Goal: Task Accomplishment & Management: Manage account settings

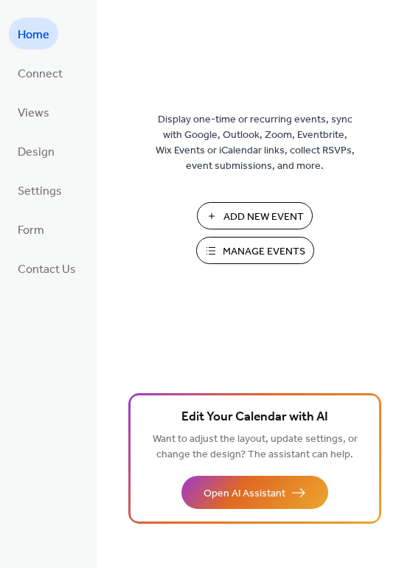
click at [278, 248] on span "Manage Events" at bounding box center [264, 252] width 83 height 16
click at [266, 244] on span "Manage Events" at bounding box center [264, 252] width 83 height 16
click at [272, 249] on span "Manage Events" at bounding box center [264, 252] width 83 height 16
click at [288, 244] on span "Manage Events" at bounding box center [264, 252] width 83 height 16
click at [275, 249] on span "Manage Events" at bounding box center [264, 252] width 83 height 16
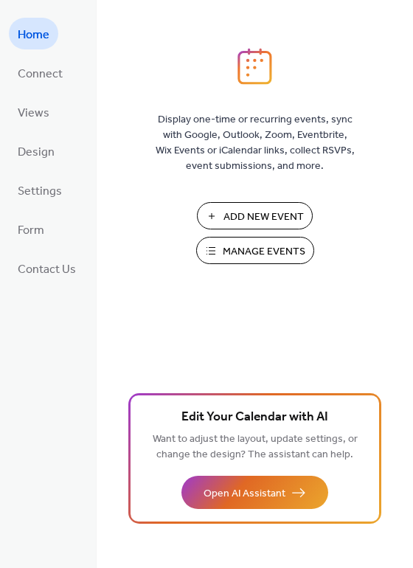
click at [273, 245] on span "Manage Events" at bounding box center [264, 252] width 83 height 16
click at [292, 245] on span "Manage Events" at bounding box center [264, 252] width 83 height 16
click at [270, 248] on span "Manage Events" at bounding box center [264, 252] width 83 height 16
click at [284, 252] on span "Manage Events" at bounding box center [264, 252] width 83 height 16
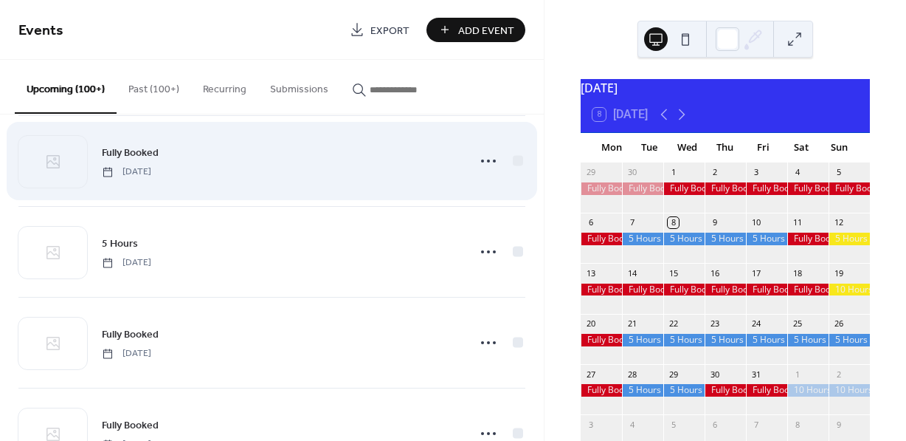
scroll to position [305, 0]
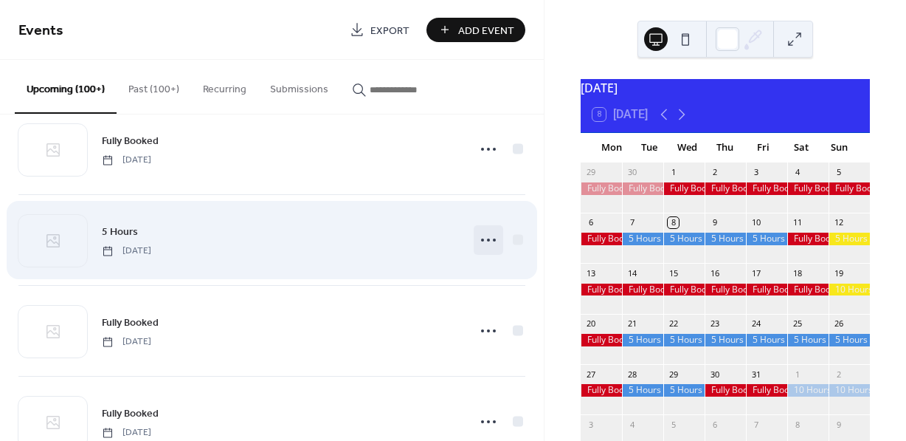
click at [482, 241] on icon at bounding box center [489, 240] width 24 height 24
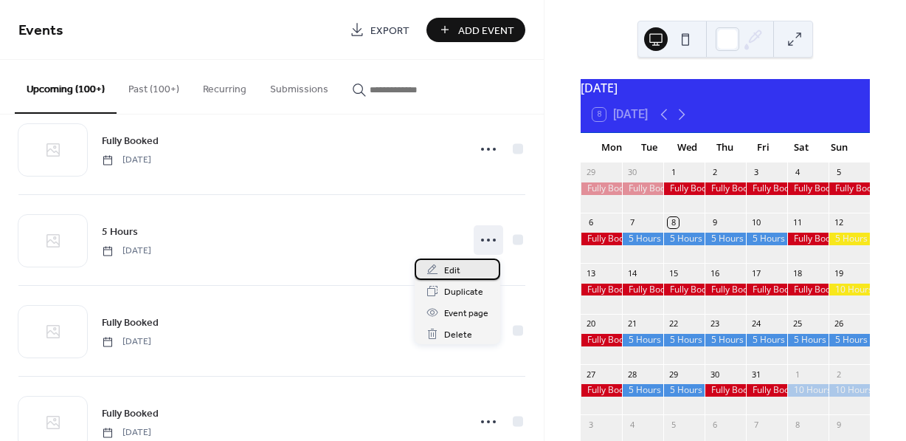
click at [450, 269] on span "Edit" at bounding box center [452, 271] width 16 height 16
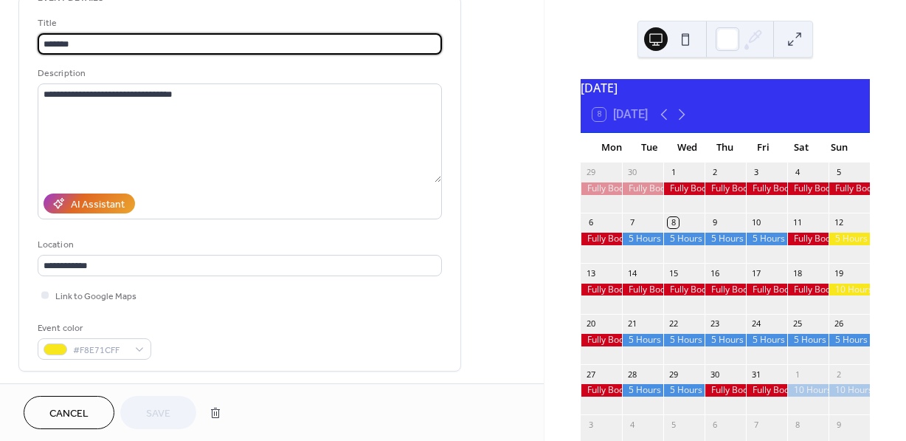
scroll to position [87, 0]
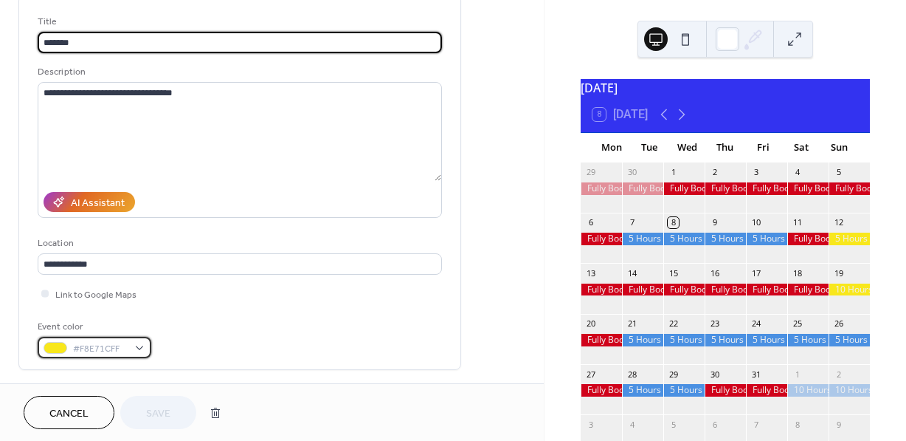
click at [137, 340] on div "#F8E71CFF" at bounding box center [95, 347] width 114 height 21
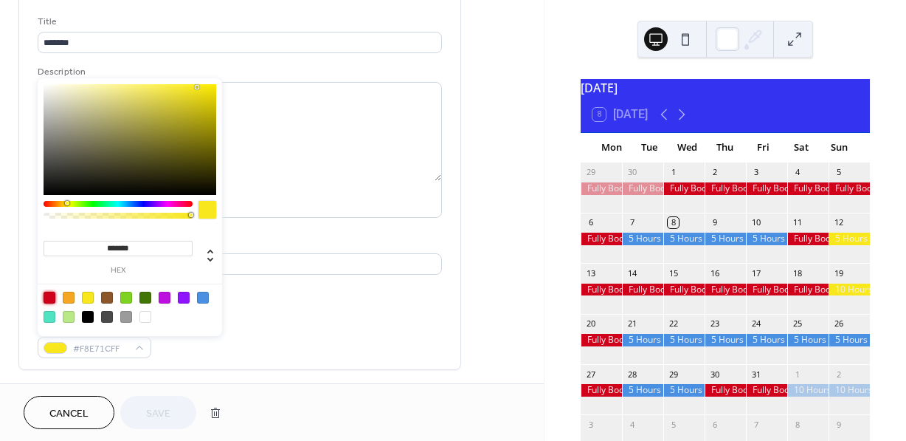
click at [46, 297] on div at bounding box center [50, 298] width 12 height 12
type input "*******"
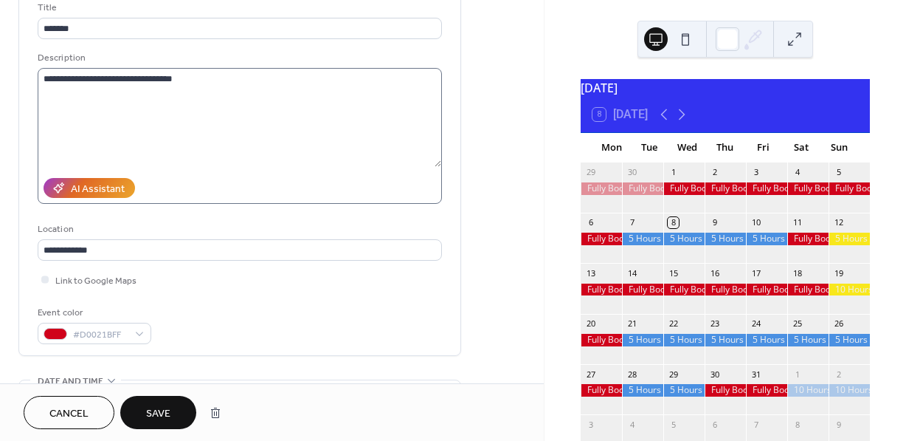
scroll to position [100, 0]
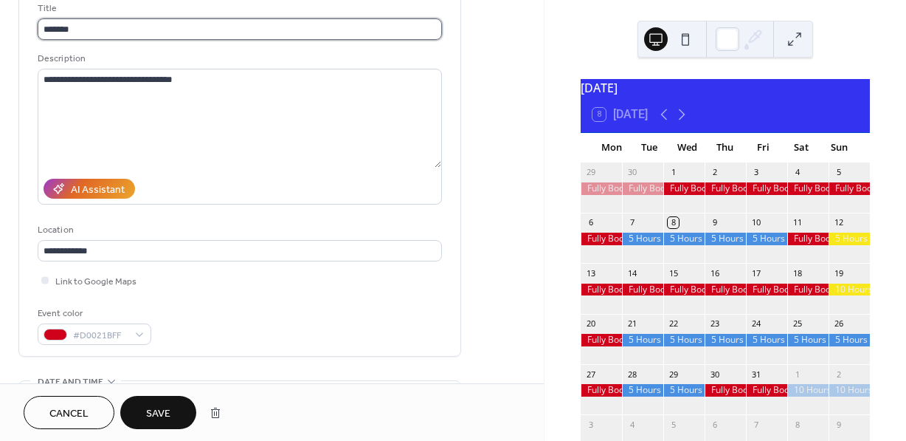
click at [145, 28] on input "*******" at bounding box center [240, 28] width 404 height 21
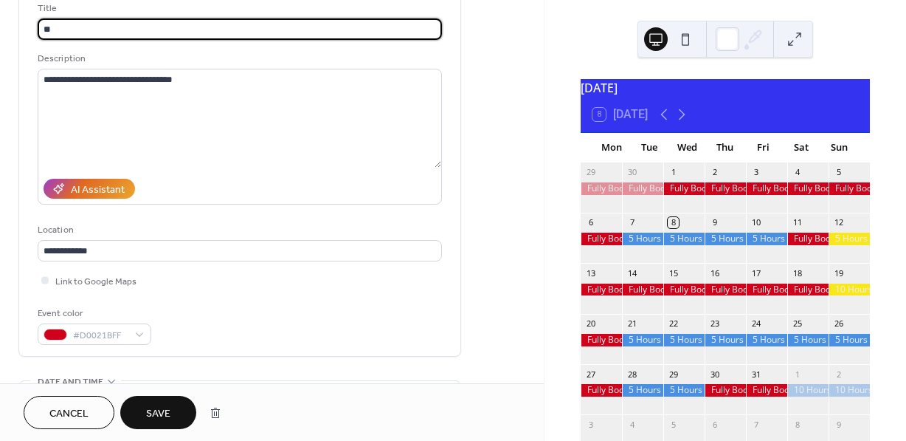
type input "*"
type input "**********"
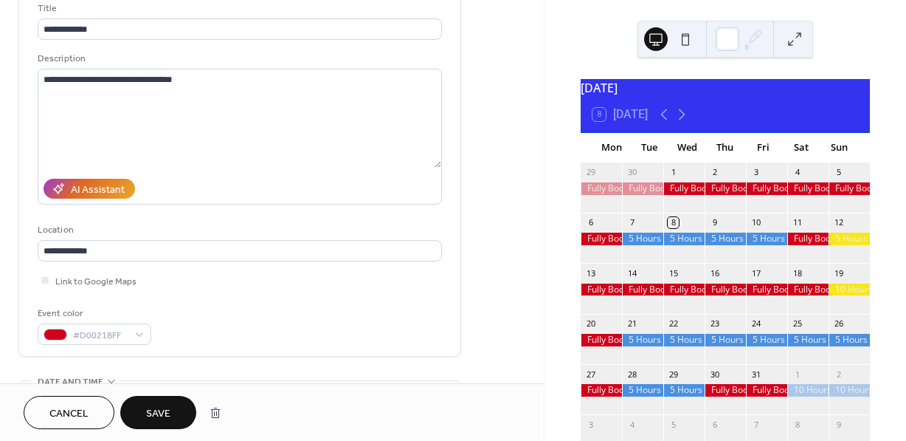
click at [168, 408] on span "Save" at bounding box center [158, 414] width 24 height 16
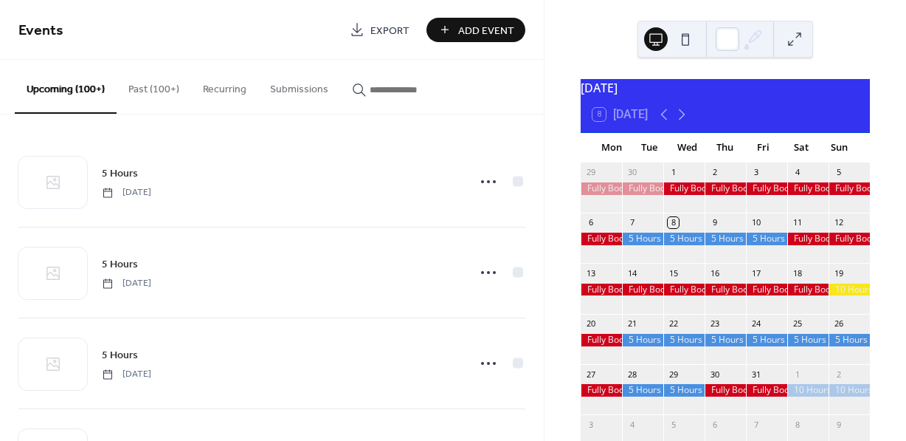
click at [836, 296] on div at bounding box center [849, 289] width 41 height 13
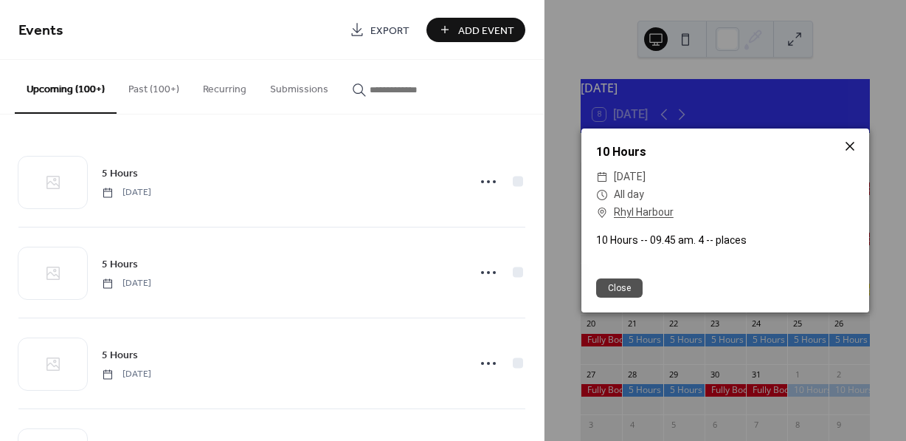
click at [855, 154] on icon at bounding box center [850, 146] width 18 height 18
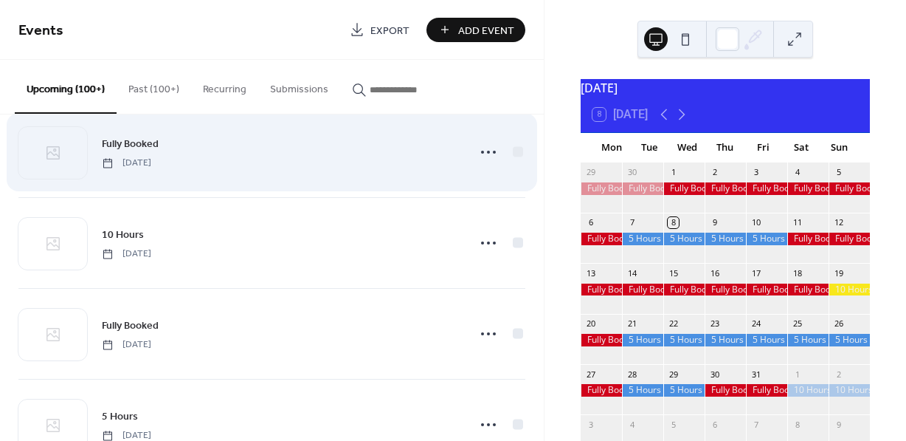
scroll to position [946, 0]
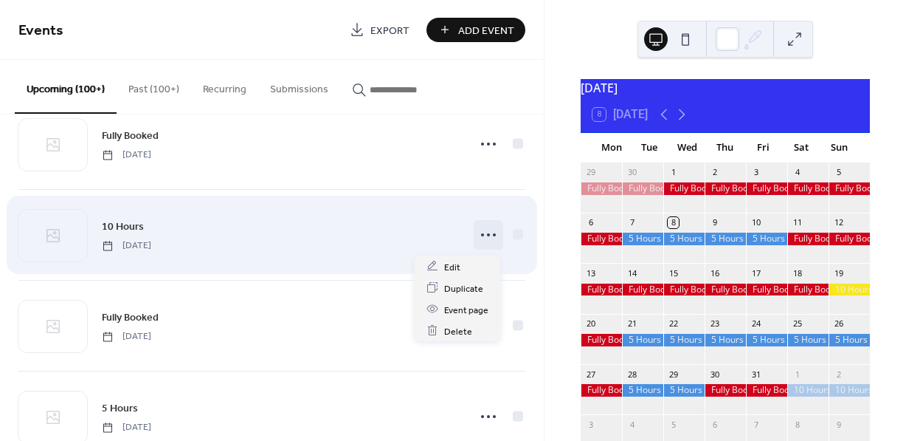
click at [481, 235] on icon at bounding box center [489, 235] width 24 height 24
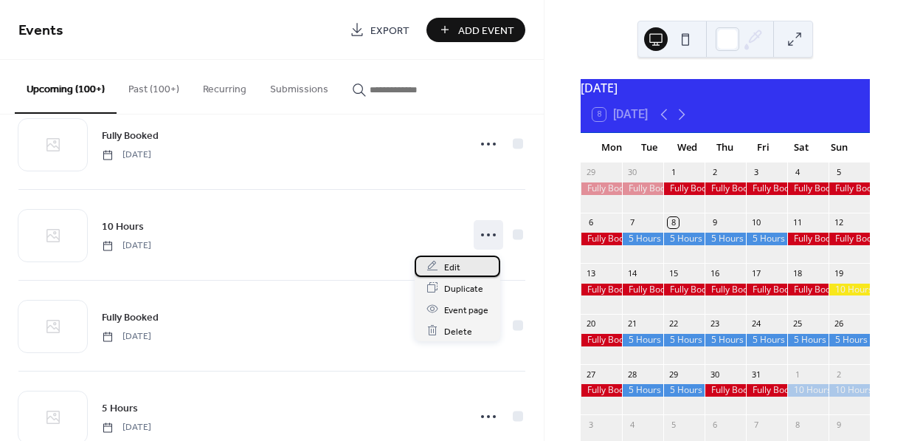
click at [452, 266] on span "Edit" at bounding box center [452, 267] width 16 height 16
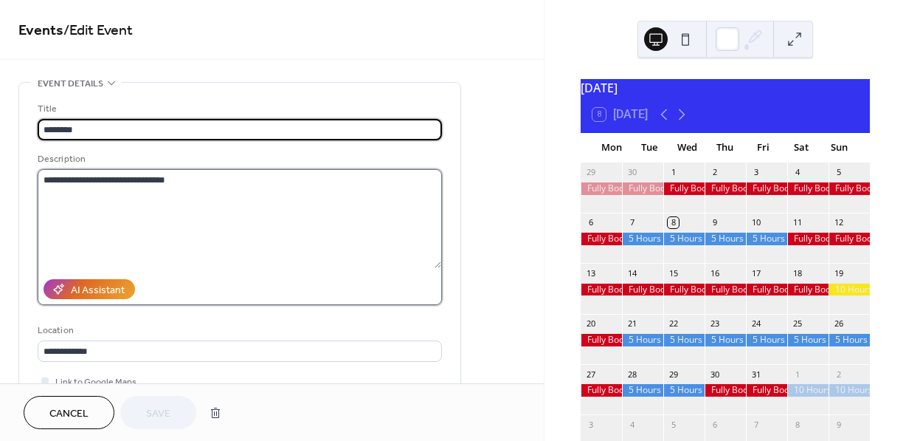
click at [136, 179] on textarea "**********" at bounding box center [240, 218] width 404 height 99
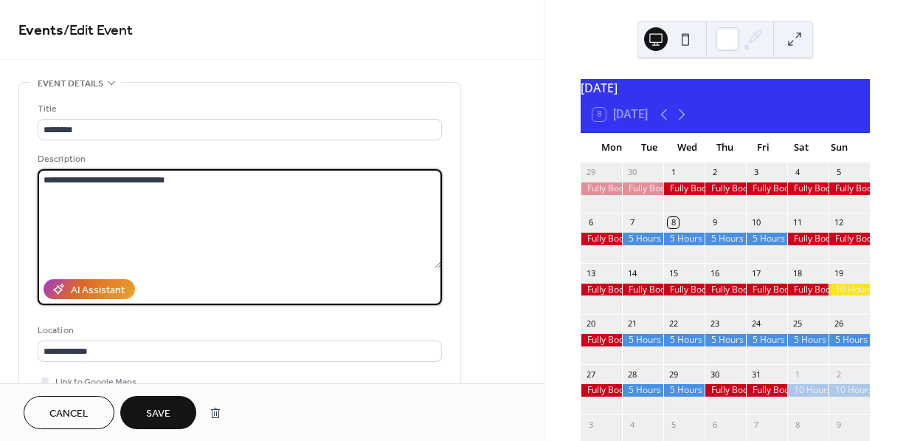
type textarea "**********"
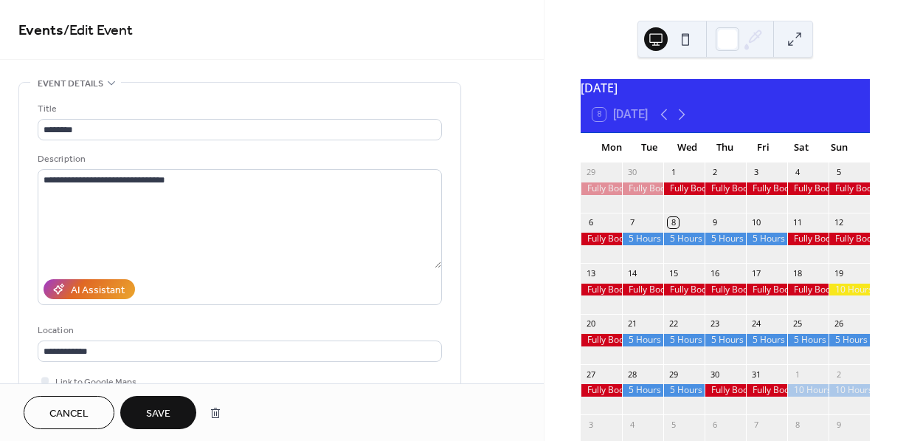
click at [152, 399] on button "Save" at bounding box center [158, 412] width 76 height 33
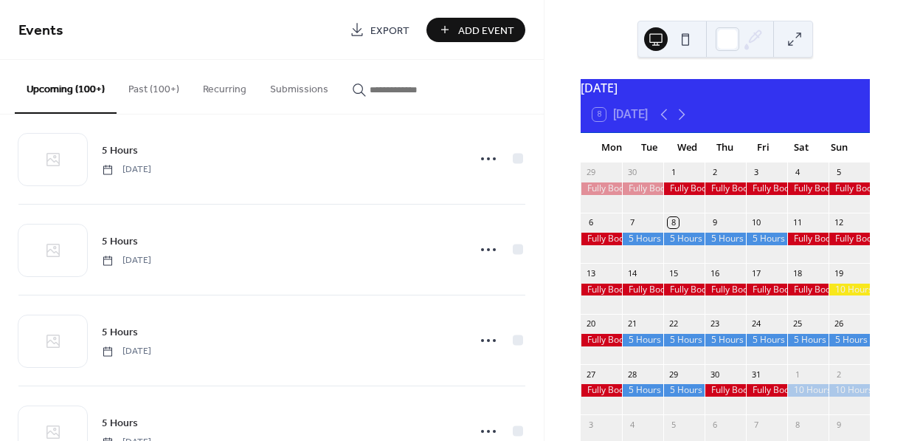
scroll to position [1301, 0]
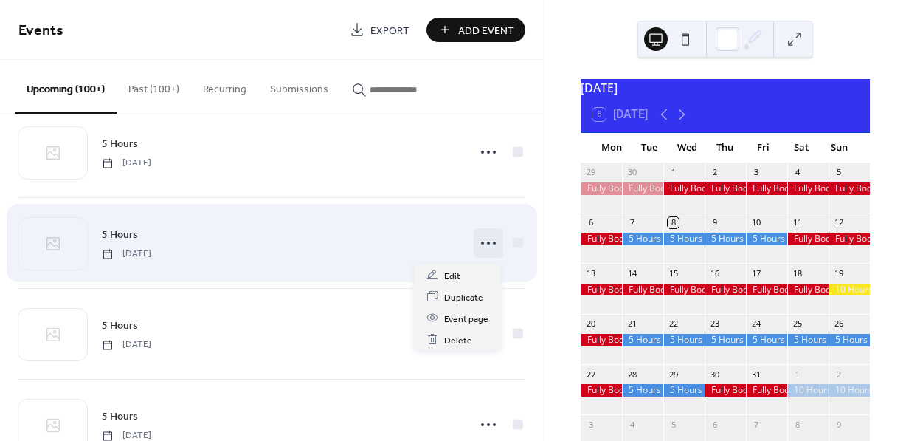
click at [487, 244] on circle at bounding box center [488, 242] width 3 height 3
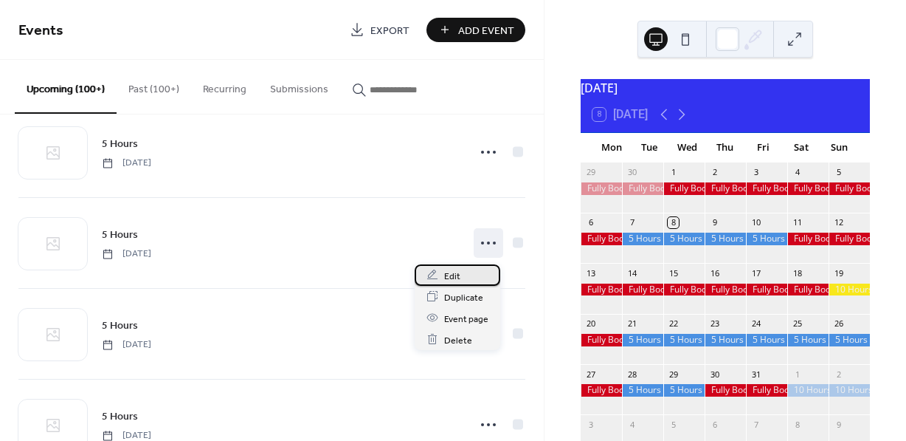
click at [447, 272] on span "Edit" at bounding box center [452, 276] width 16 height 16
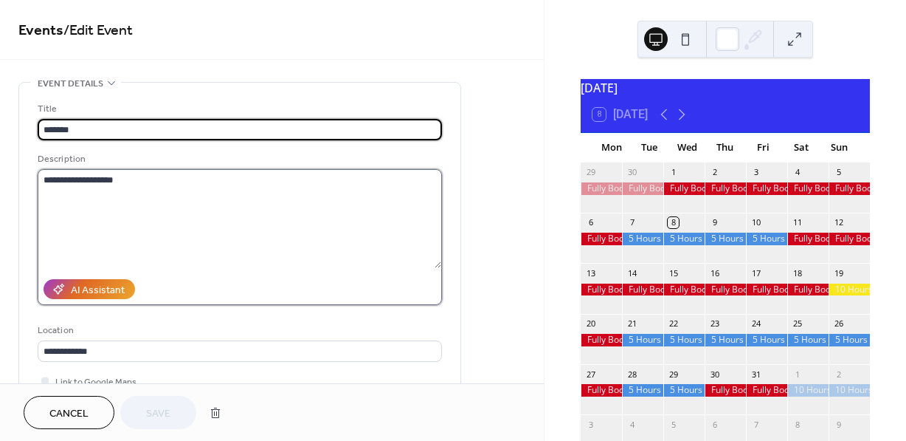
click at [154, 187] on textarea "**********" at bounding box center [240, 218] width 404 height 99
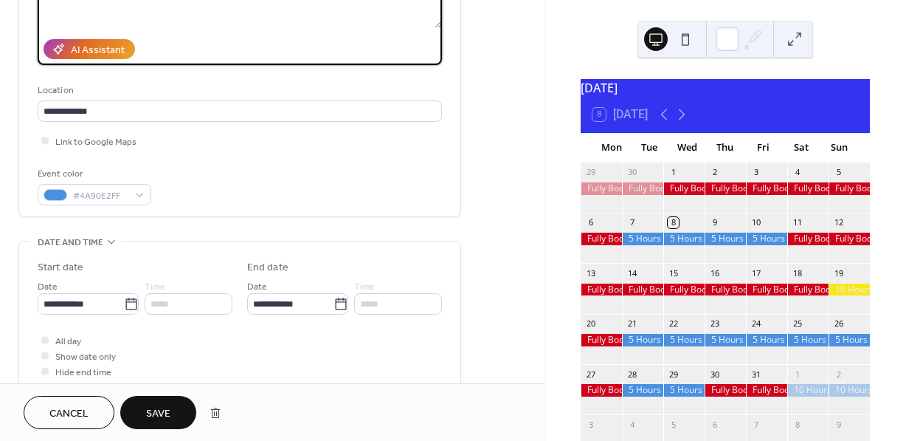
scroll to position [248, 0]
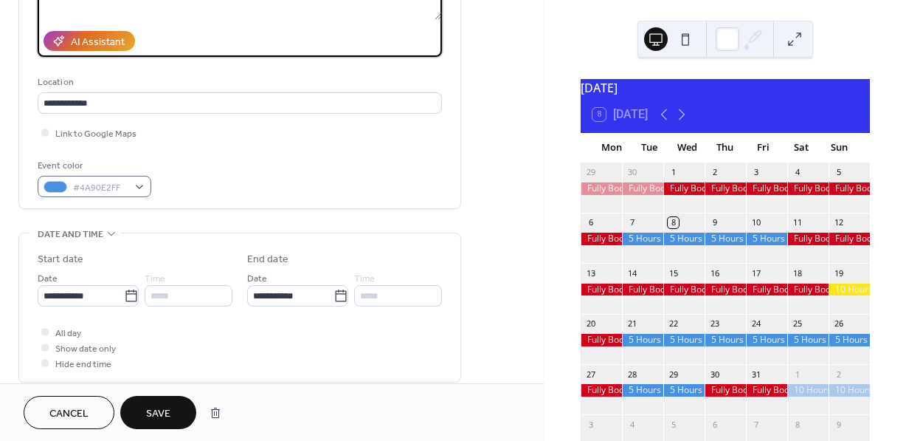
type textarea "**********"
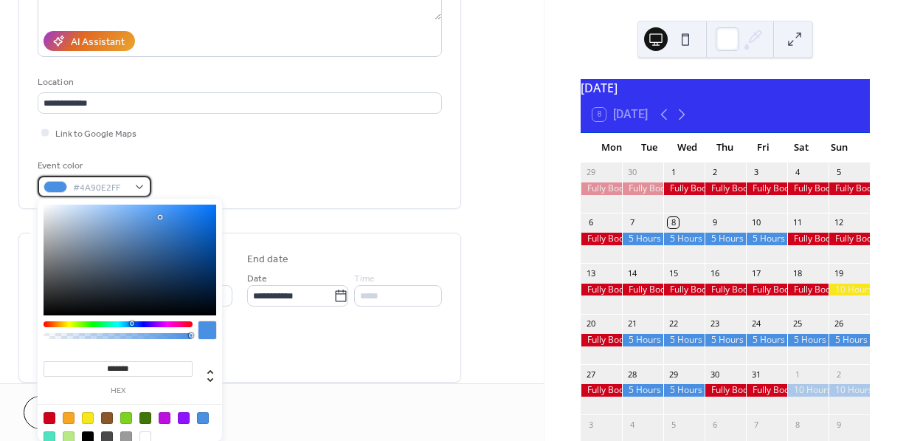
click at [139, 186] on div "#4A90E2FF" at bounding box center [95, 186] width 114 height 21
click at [89, 420] on div at bounding box center [88, 418] width 12 height 12
type input "*******"
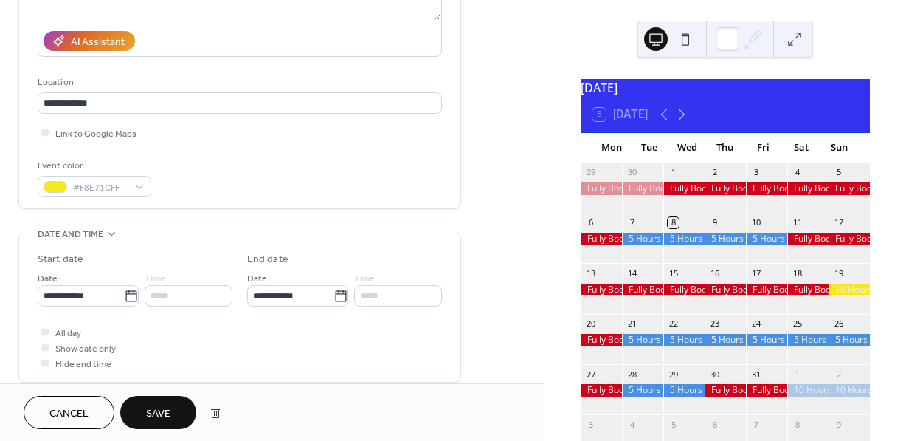
drag, startPoint x: 267, startPoint y: 346, endPoint x: 240, endPoint y: 379, distance: 43.0
click at [267, 346] on div "All day Show date only Hide end time" at bounding box center [240, 347] width 404 height 47
click at [186, 411] on button "Save" at bounding box center [158, 412] width 76 height 33
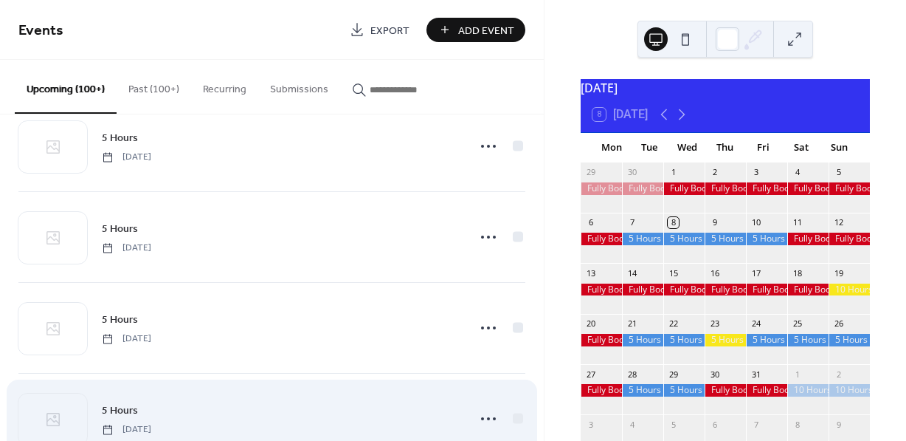
scroll to position [1398, 0]
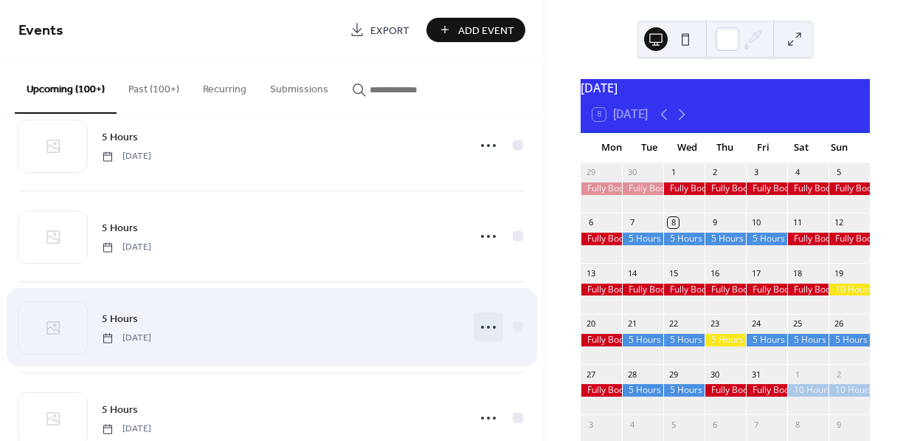
click at [487, 328] on circle at bounding box center [488, 327] width 3 height 3
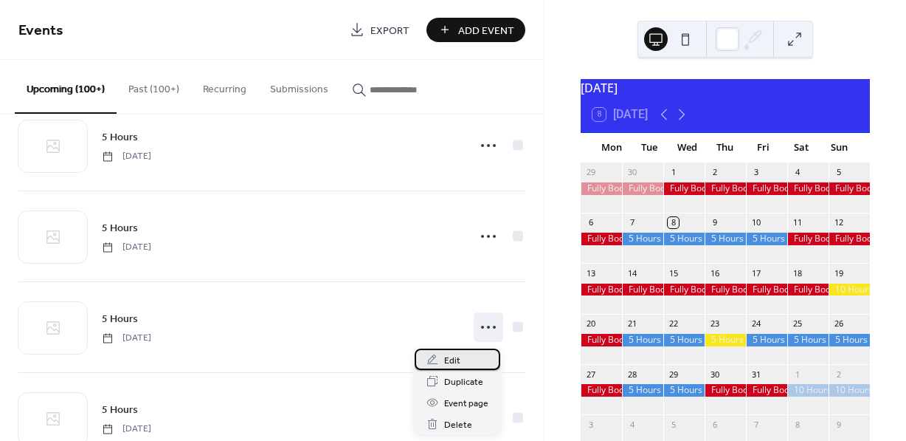
click at [452, 358] on span "Edit" at bounding box center [452, 361] width 16 height 16
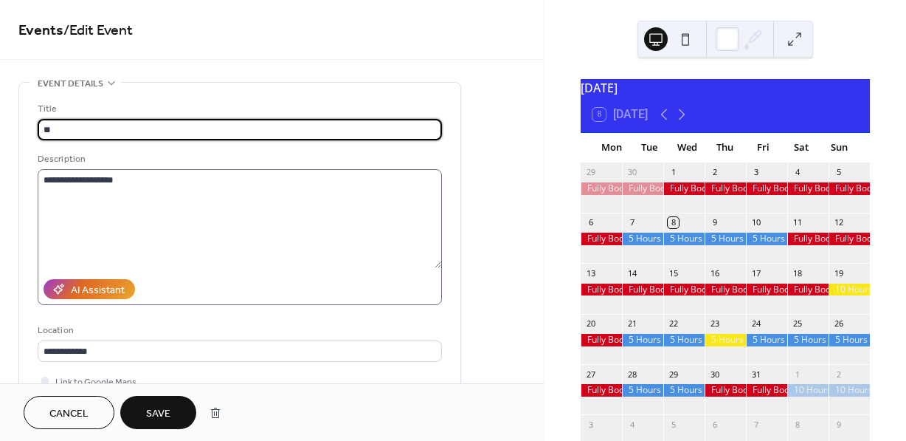
type input "*"
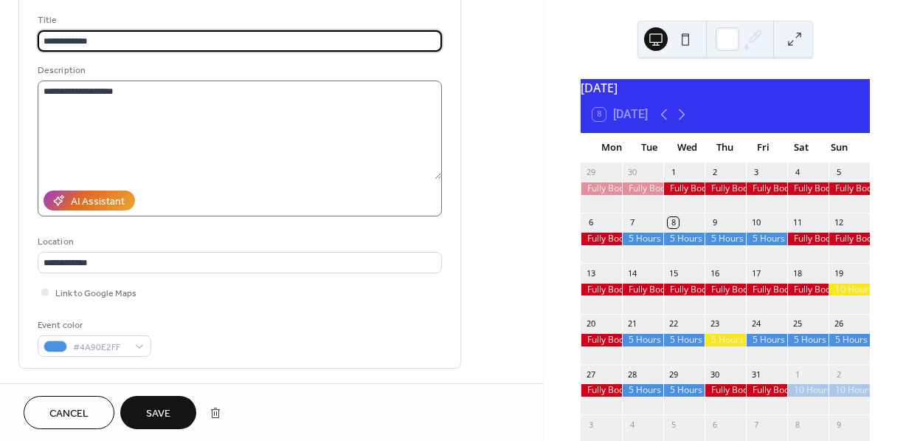
scroll to position [90, 0]
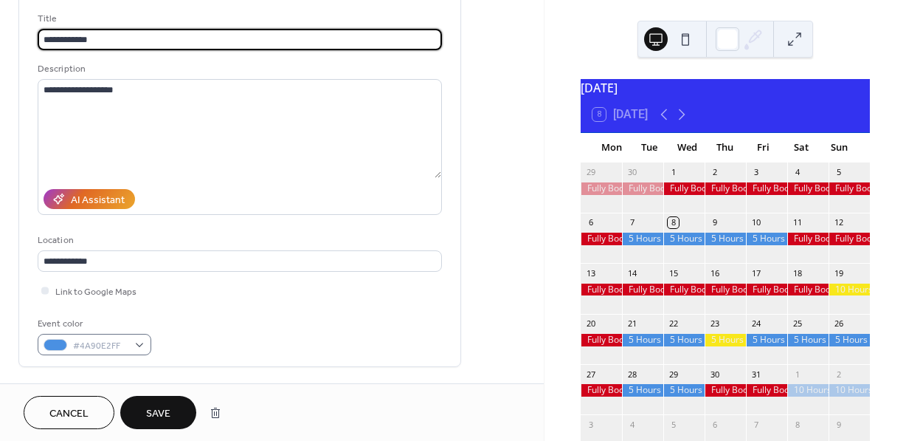
type input "**********"
click at [137, 342] on div "#4A90E2FF" at bounding box center [95, 344] width 114 height 21
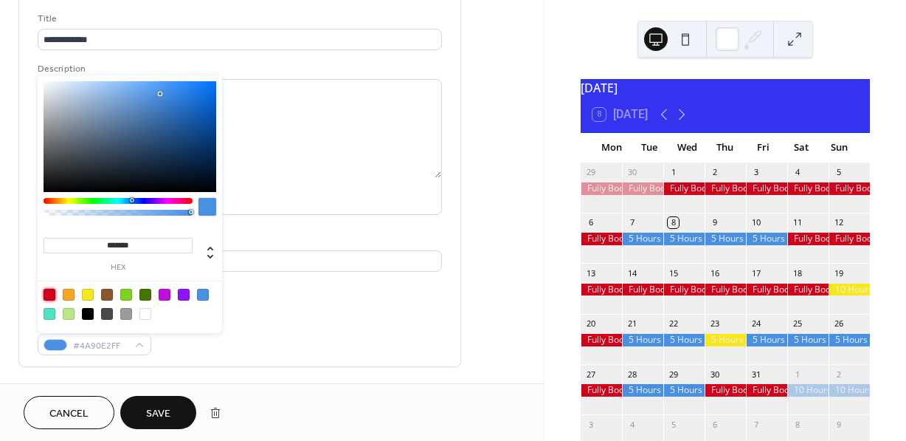
click at [48, 295] on div at bounding box center [50, 295] width 12 height 12
type input "*******"
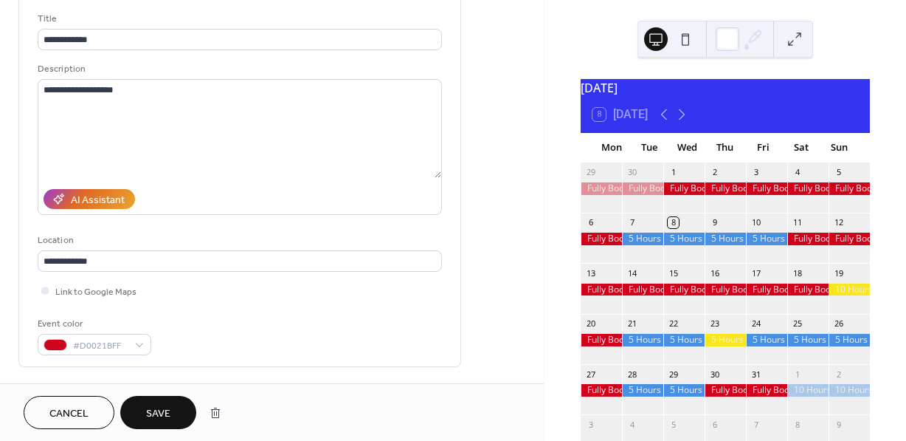
click at [145, 406] on button "Save" at bounding box center [158, 412] width 76 height 33
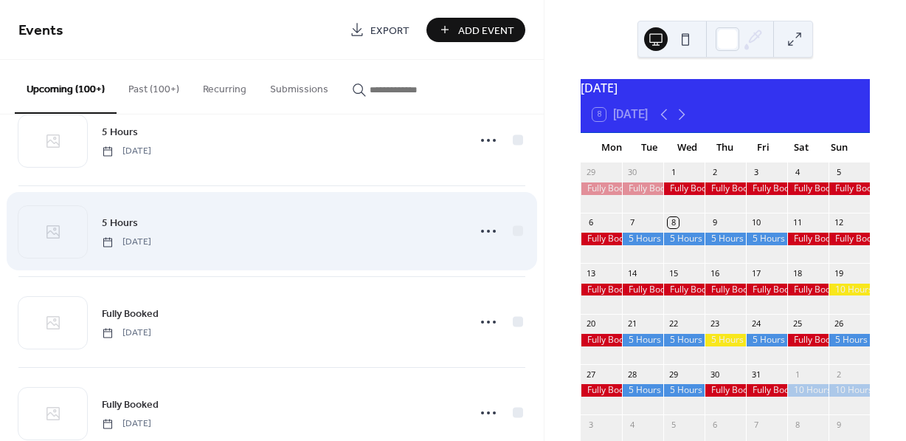
scroll to position [1864, 0]
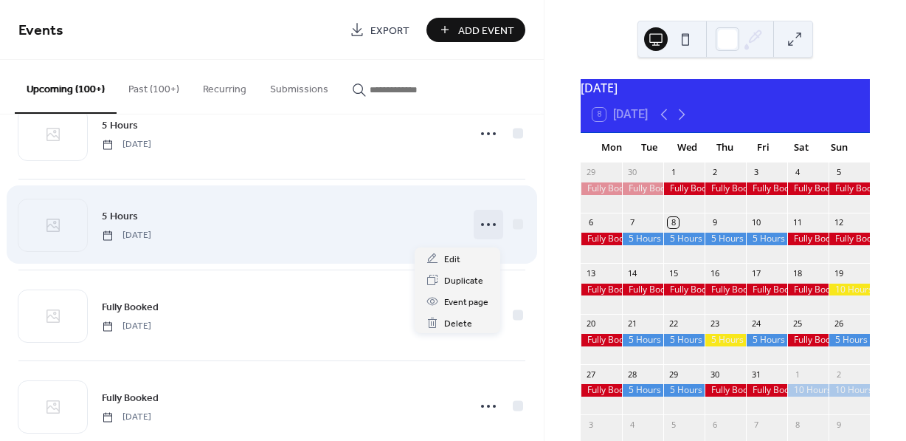
click at [481, 227] on icon at bounding box center [489, 225] width 24 height 24
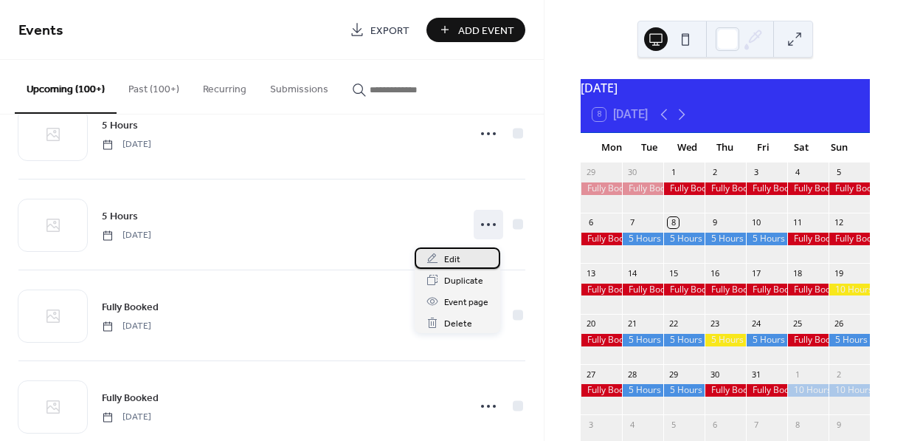
click at [453, 255] on span "Edit" at bounding box center [452, 260] width 16 height 16
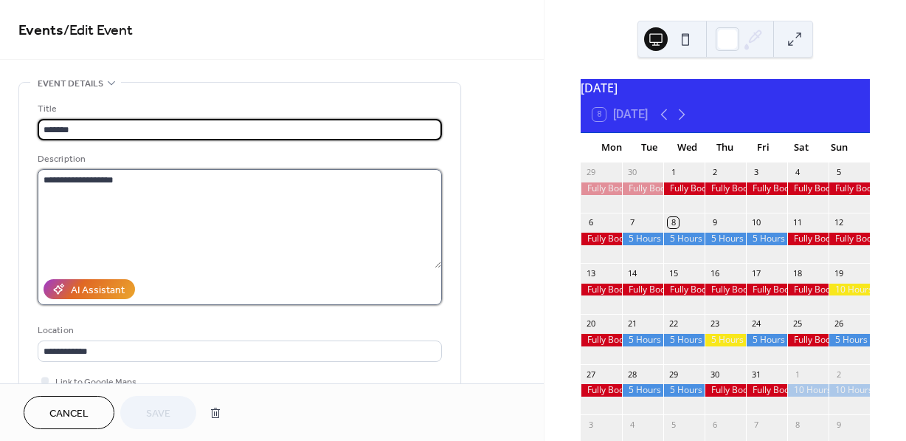
click at [48, 178] on textarea "**********" at bounding box center [240, 218] width 404 height 99
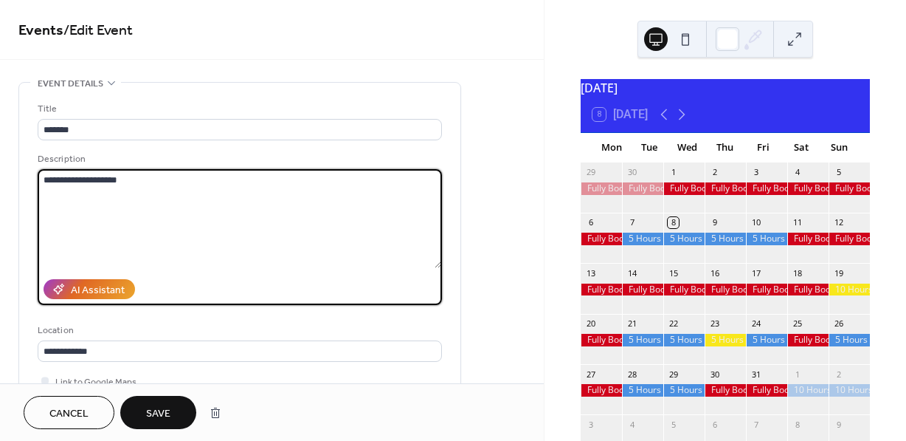
click at [118, 179] on textarea "**********" at bounding box center [240, 218] width 404 height 99
click at [133, 185] on textarea "**********" at bounding box center [240, 218] width 404 height 99
type textarea "**********"
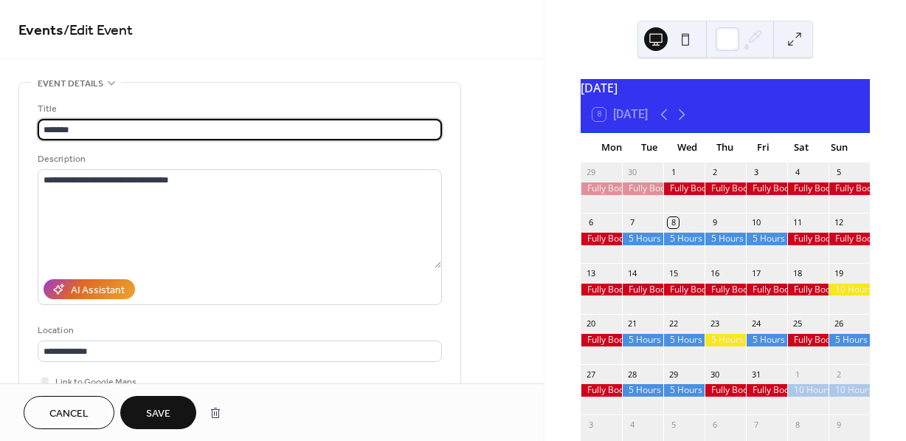
click at [47, 131] on input "*******" at bounding box center [240, 129] width 404 height 21
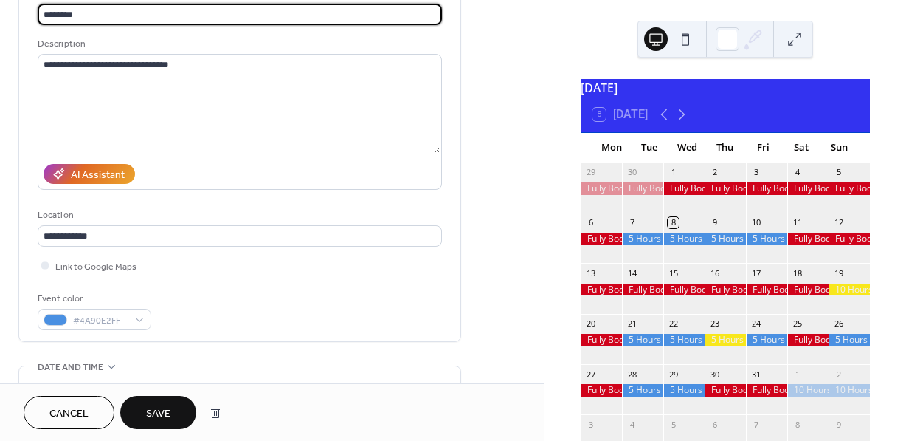
scroll to position [123, 0]
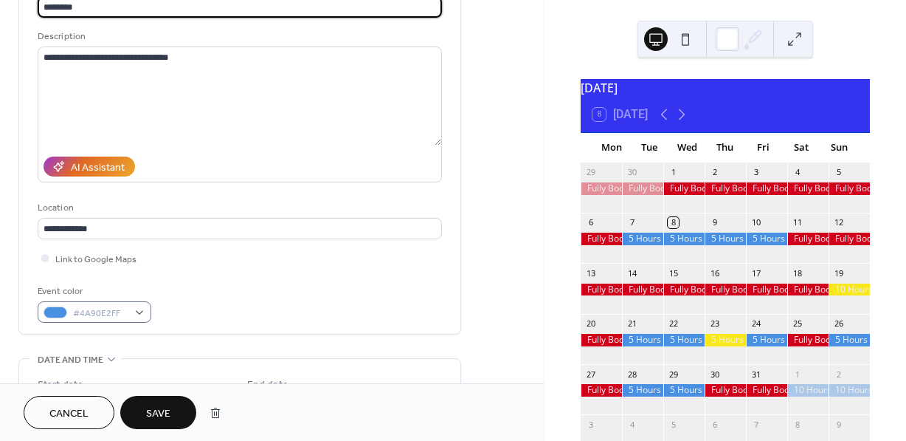
type input "********"
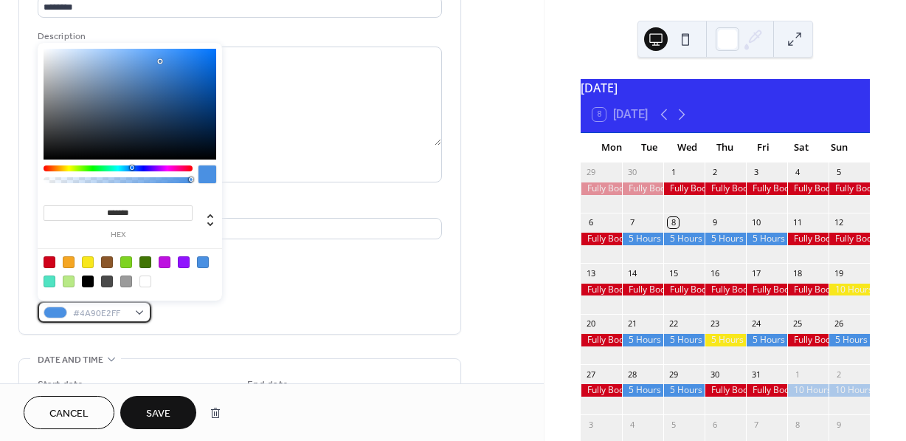
click at [137, 307] on div "#4A90E2FF" at bounding box center [95, 311] width 114 height 21
click at [89, 264] on div at bounding box center [88, 262] width 12 height 12
type input "*******"
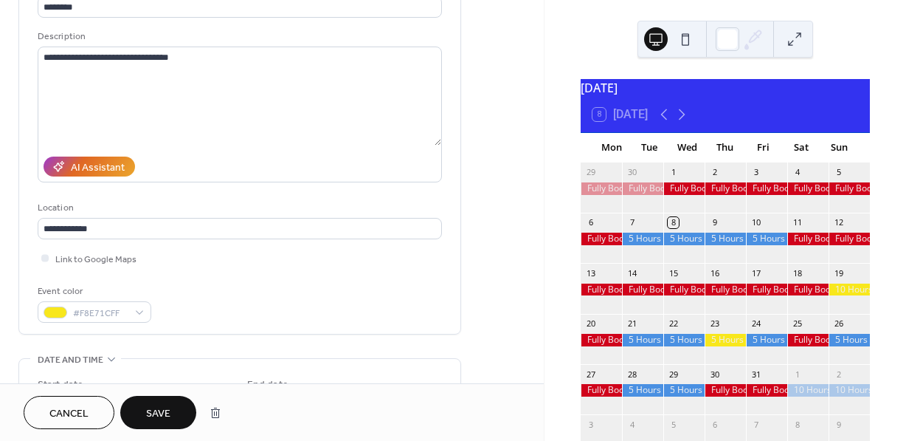
click at [148, 411] on span "Save" at bounding box center [158, 414] width 24 height 16
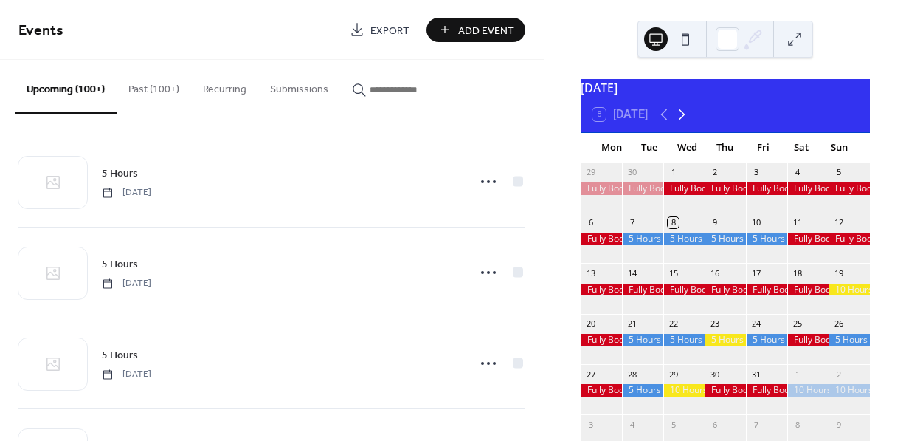
click at [686, 123] on icon at bounding box center [682, 115] width 18 height 18
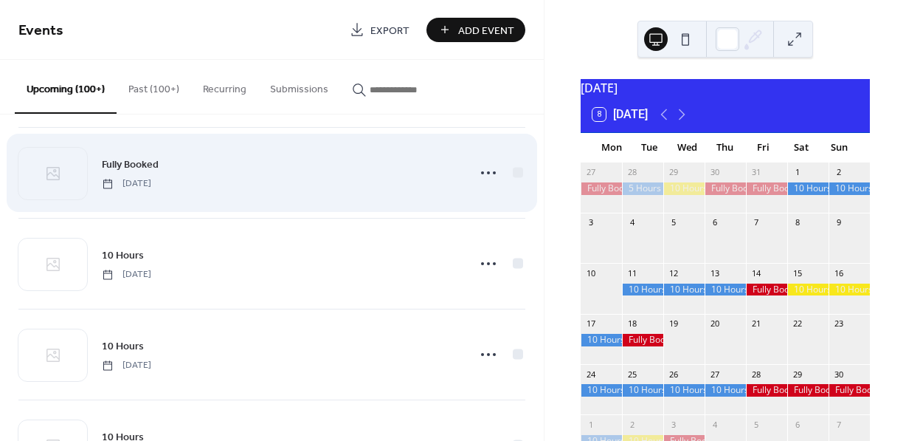
scroll to position [2105, 0]
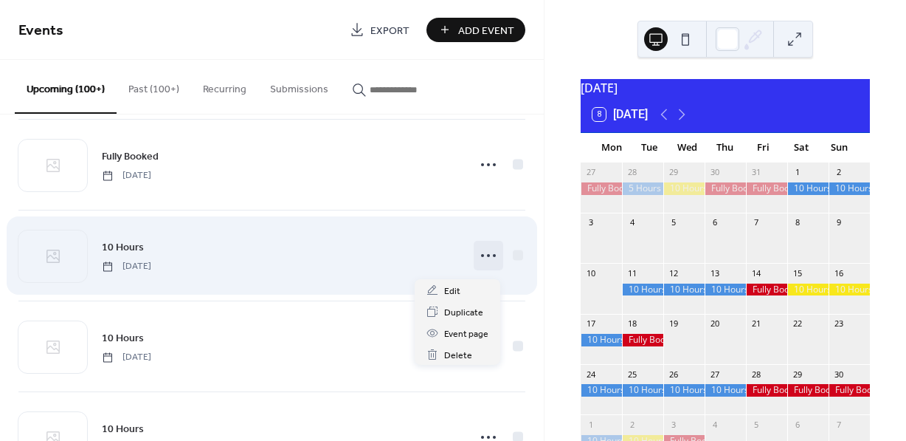
click at [487, 257] on circle at bounding box center [488, 255] width 3 height 3
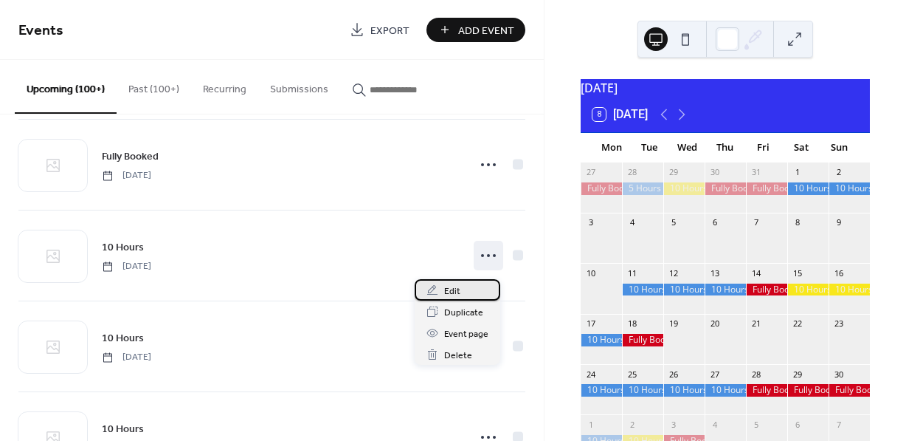
click at [453, 287] on span "Edit" at bounding box center [452, 291] width 16 height 16
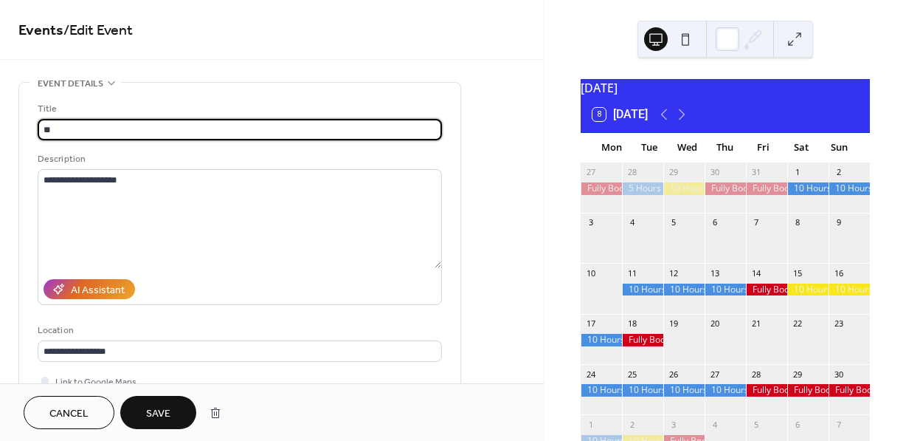
type input "*"
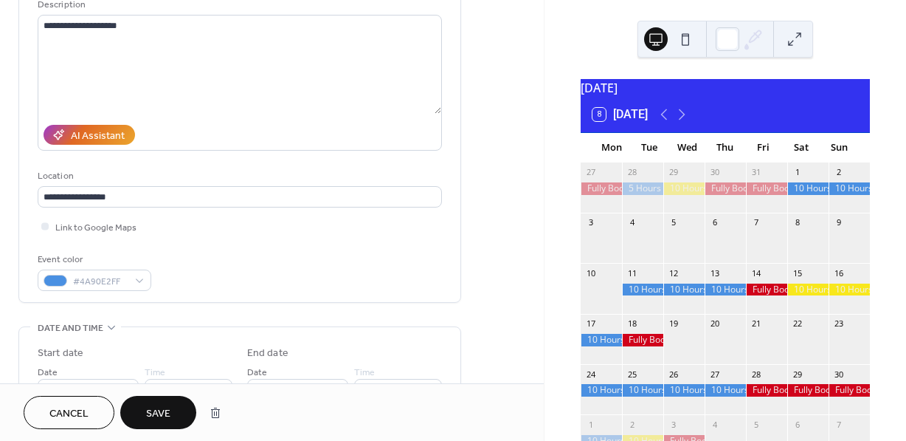
scroll to position [171, 0]
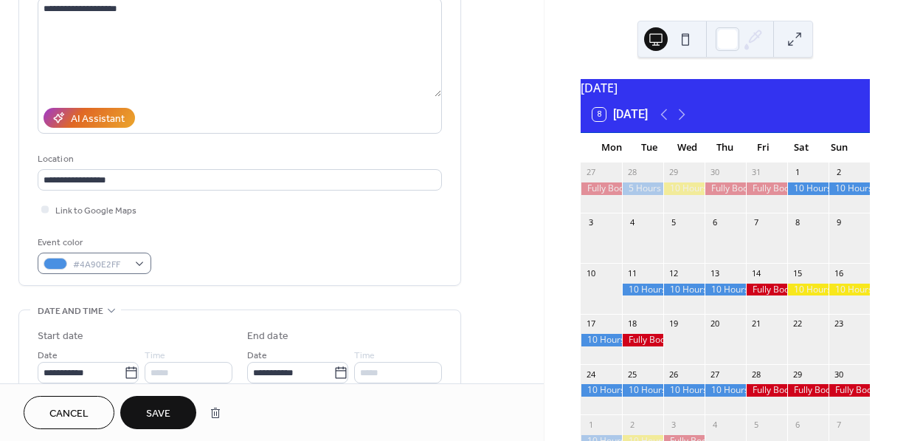
type input "**********"
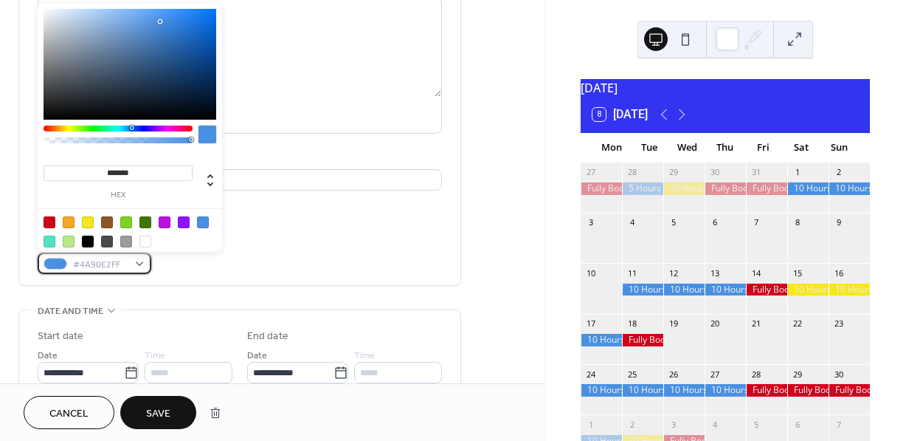
click at [140, 261] on div "#4A90E2FF" at bounding box center [95, 262] width 114 height 21
click at [51, 223] on div at bounding box center [50, 222] width 12 height 12
type input "*******"
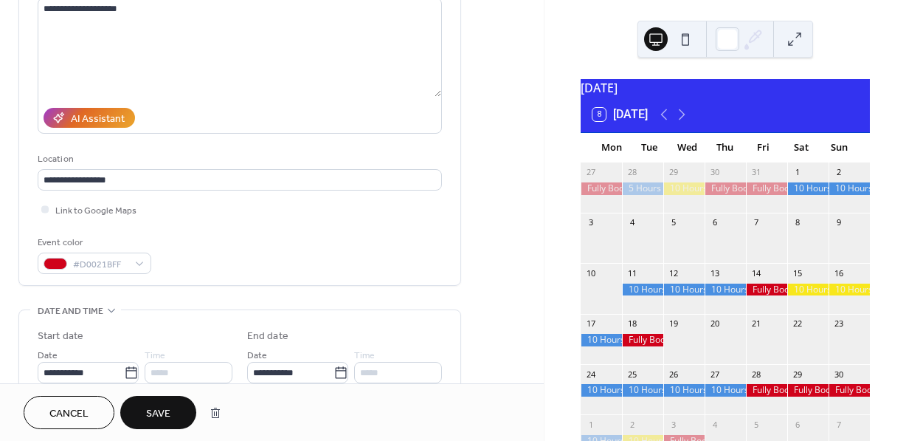
click at [167, 414] on span "Save" at bounding box center [158, 414] width 24 height 16
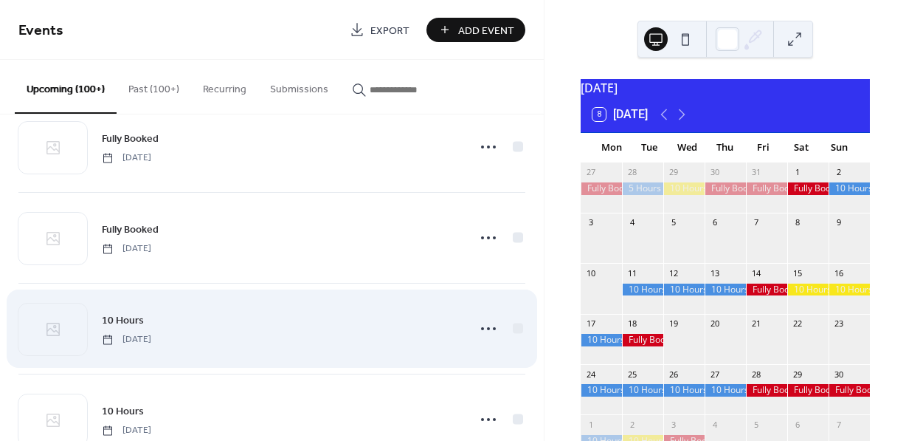
scroll to position [2127, 0]
click at [482, 331] on icon at bounding box center [489, 324] width 24 height 24
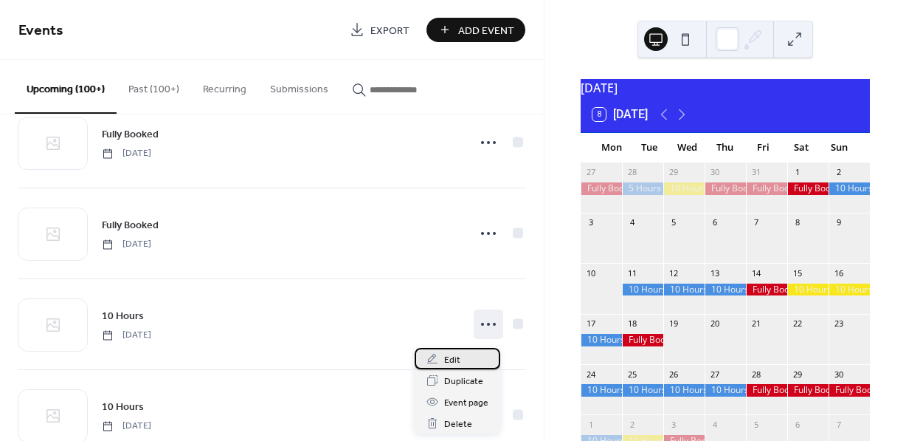
click at [450, 361] on span "Edit" at bounding box center [452, 360] width 16 height 16
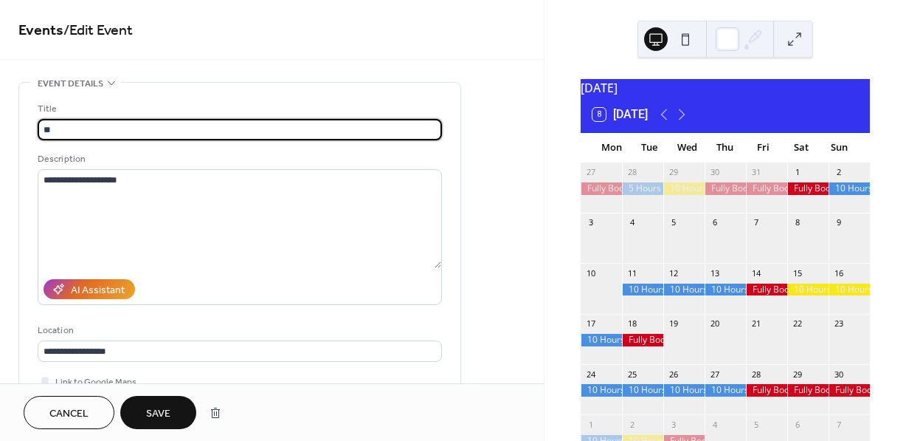
type input "*"
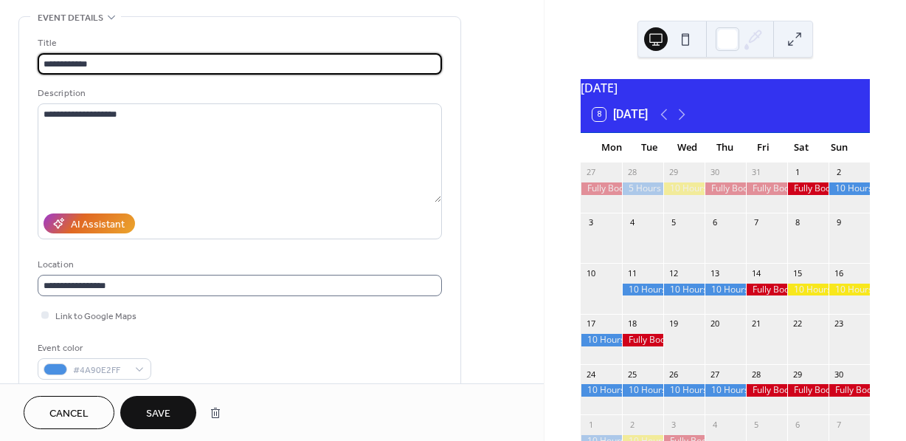
scroll to position [94, 0]
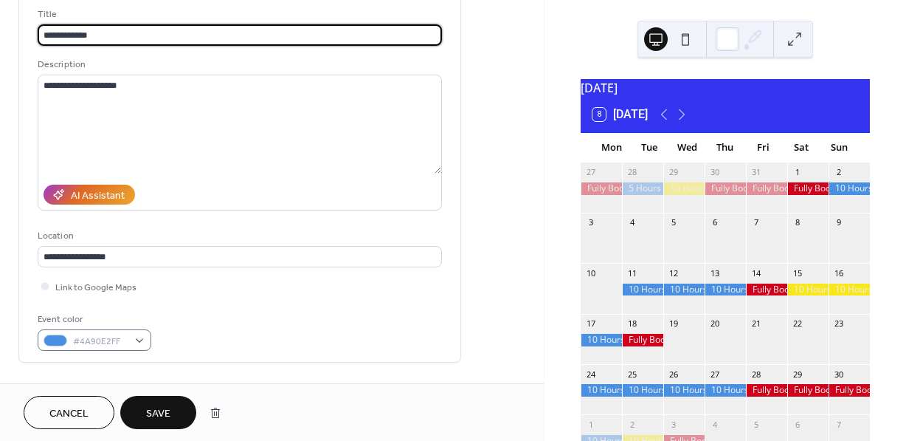
type input "**********"
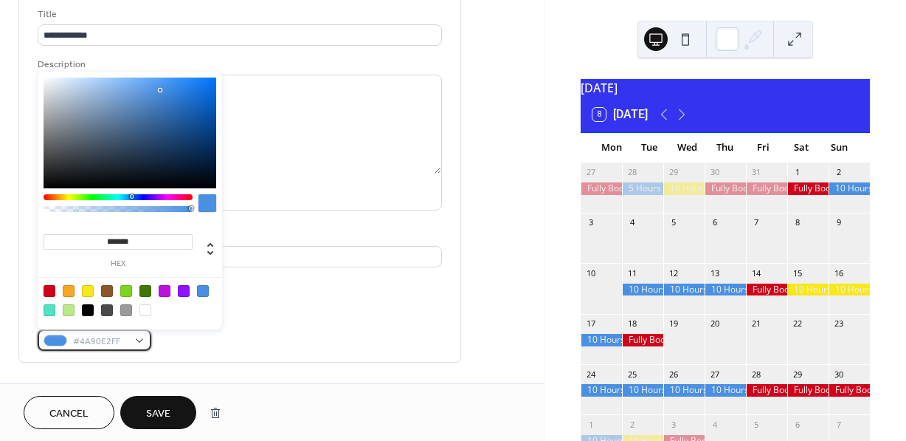
click at [142, 337] on div "#4A90E2FF" at bounding box center [95, 339] width 114 height 21
click at [51, 291] on div at bounding box center [50, 291] width 12 height 12
type input "*******"
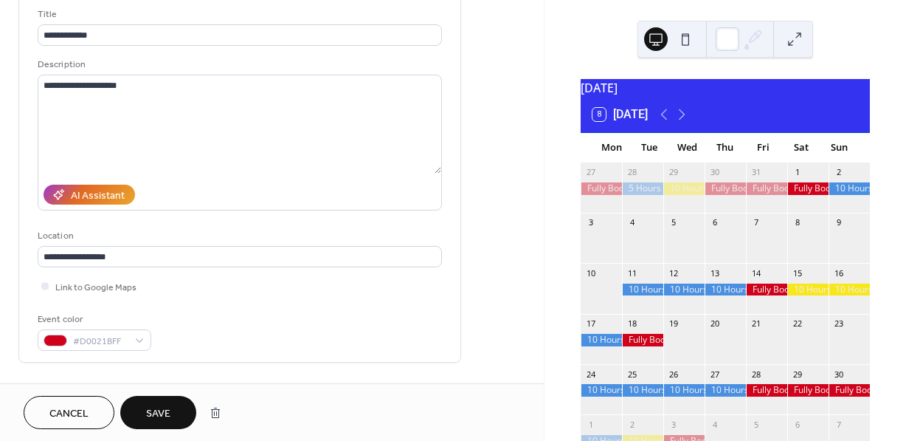
click at [168, 410] on span "Save" at bounding box center [158, 414] width 24 height 16
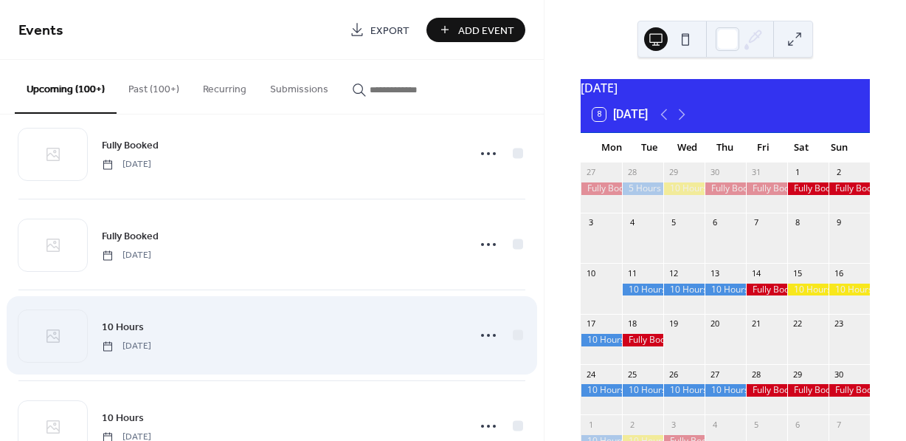
scroll to position [2209, 0]
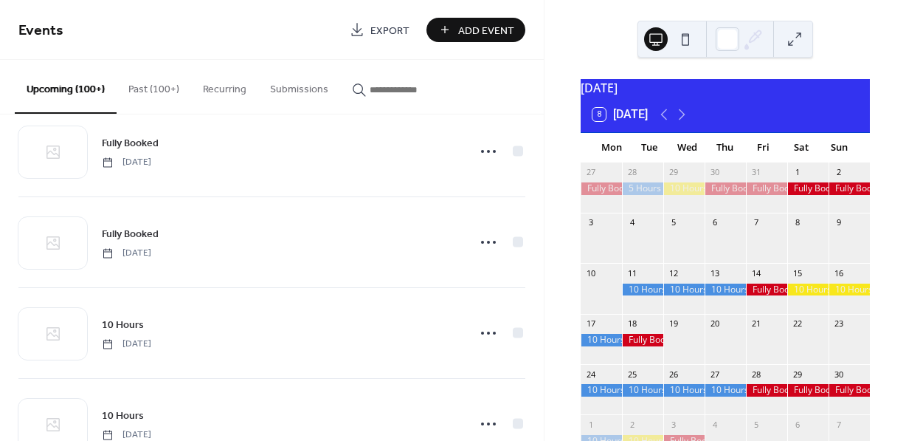
click at [478, 35] on span "Add Event" at bounding box center [486, 31] width 56 height 16
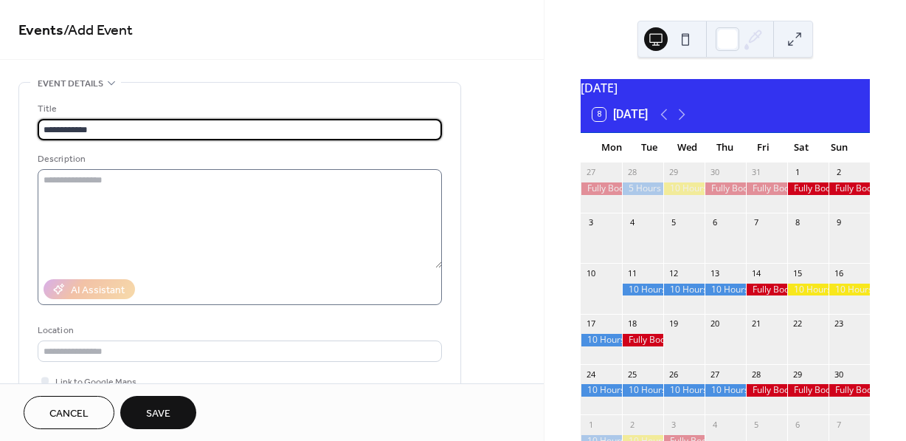
type input "**********"
click at [220, 181] on textarea at bounding box center [240, 218] width 404 height 99
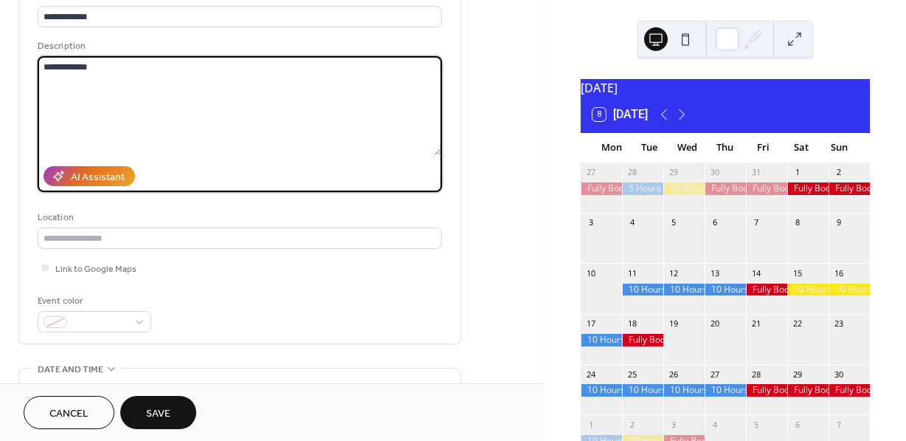
scroll to position [117, 0]
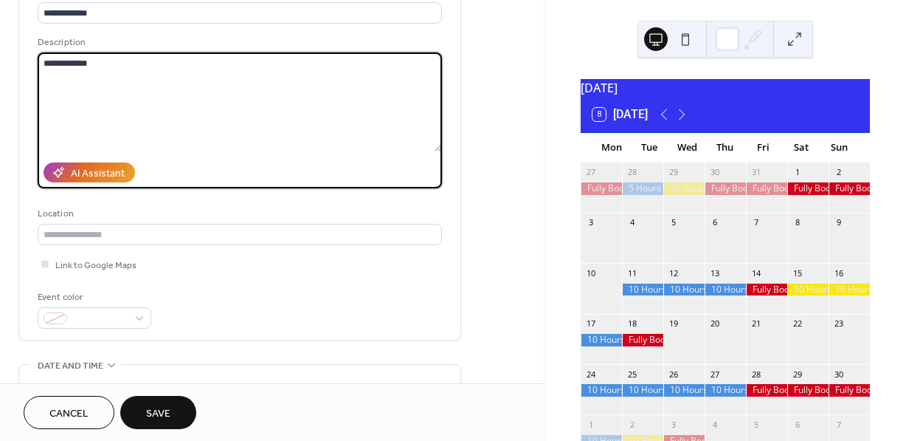
type textarea "**********"
click at [112, 264] on span "Link to Google Maps" at bounding box center [95, 266] width 81 height 16
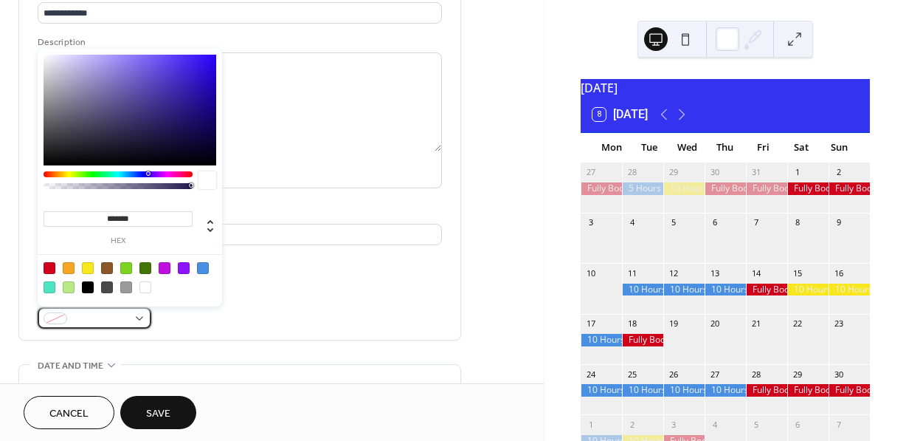
click at [139, 313] on div at bounding box center [95, 317] width 114 height 21
click at [50, 264] on div at bounding box center [50, 268] width 12 height 12
type input "*******"
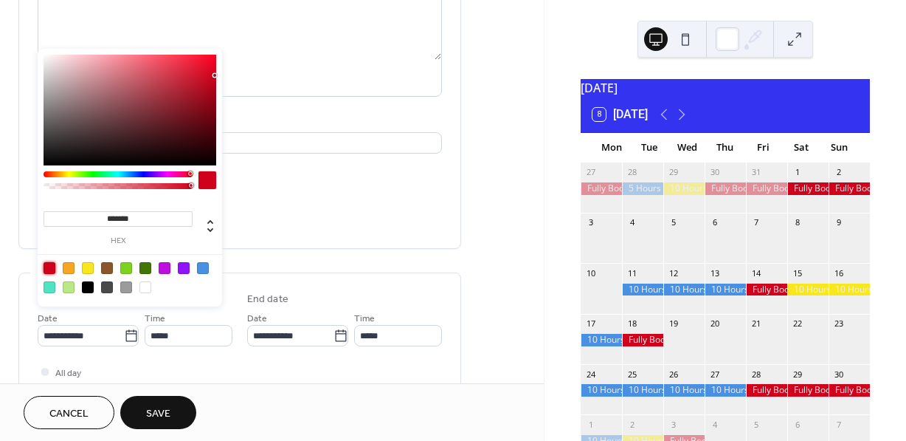
scroll to position [211, 0]
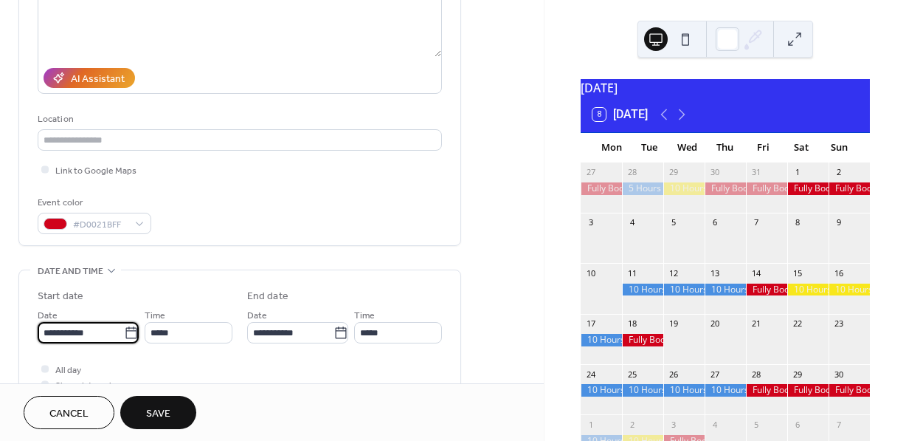
click at [107, 331] on input "**********" at bounding box center [81, 332] width 86 height 21
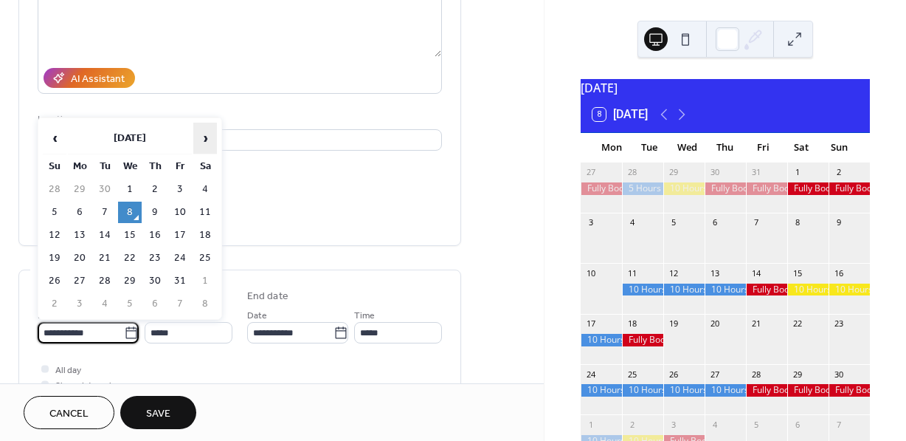
click at [210, 137] on span "›" at bounding box center [205, 138] width 22 height 30
click at [52, 136] on span "‹" at bounding box center [55, 138] width 22 height 30
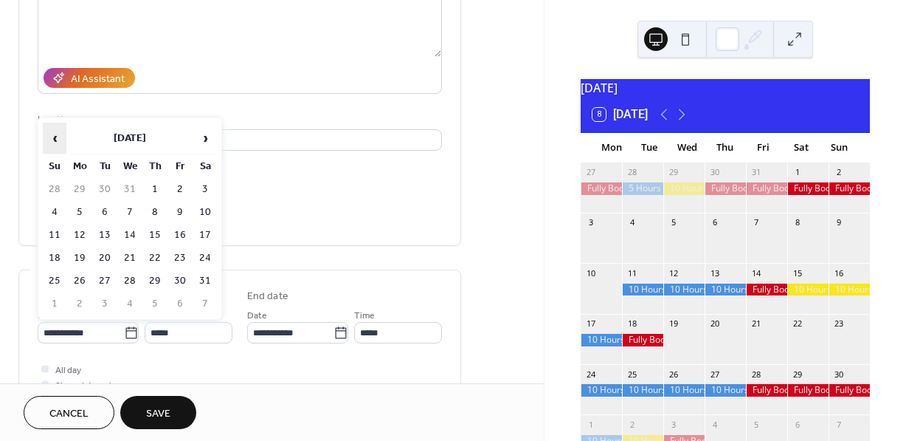
click at [52, 136] on span "‹" at bounding box center [55, 138] width 22 height 30
click at [83, 210] on td "3" at bounding box center [80, 212] width 24 height 21
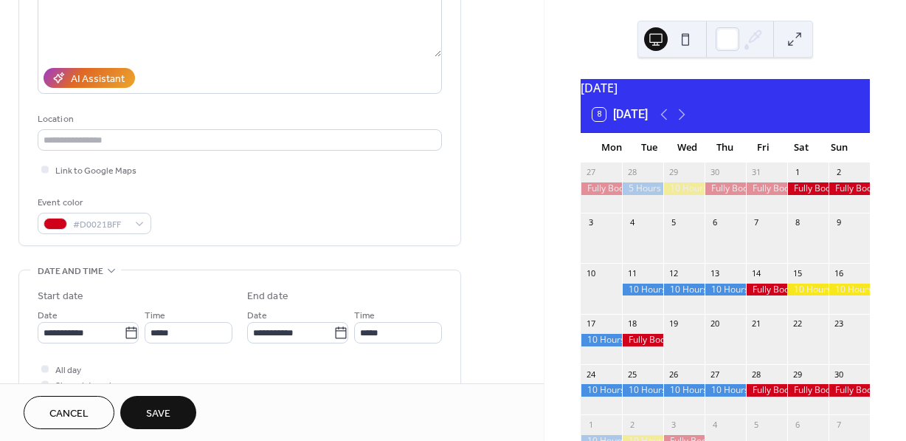
type input "**********"
click at [63, 363] on span "All day" at bounding box center [68, 370] width 26 height 16
click at [155, 415] on span "Save" at bounding box center [158, 414] width 24 height 16
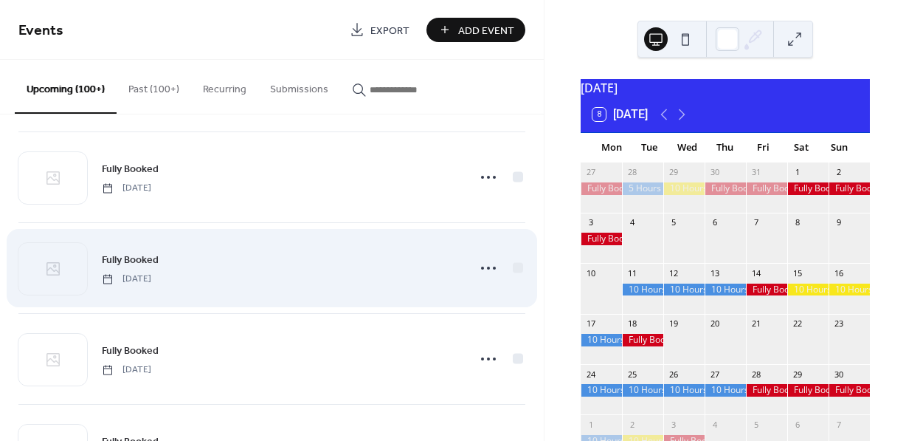
scroll to position [462, 0]
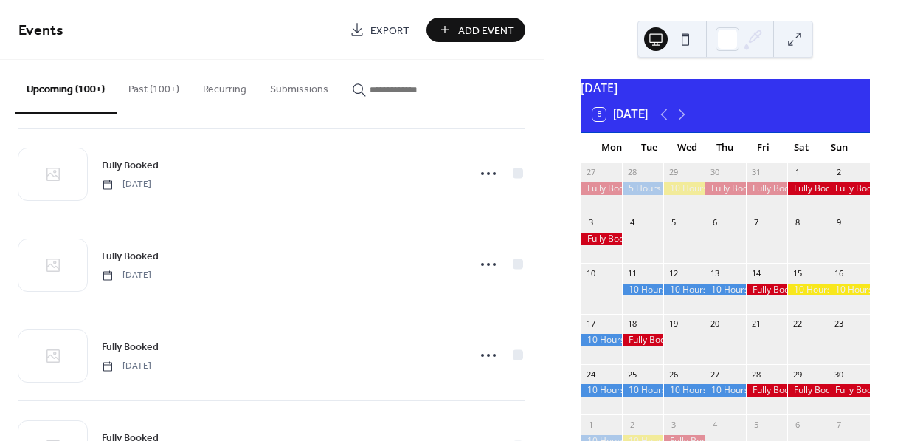
click at [793, 296] on div at bounding box center [808, 289] width 41 height 13
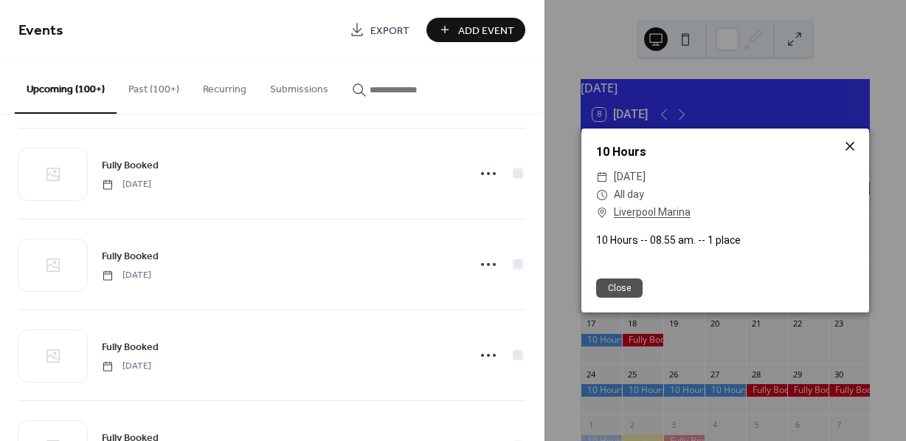
click at [854, 149] on icon at bounding box center [850, 146] width 18 height 18
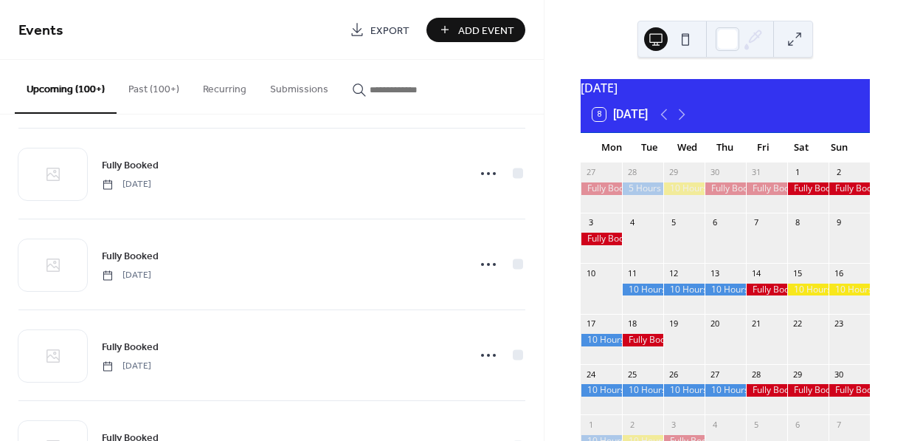
click at [840, 296] on div at bounding box center [849, 289] width 41 height 13
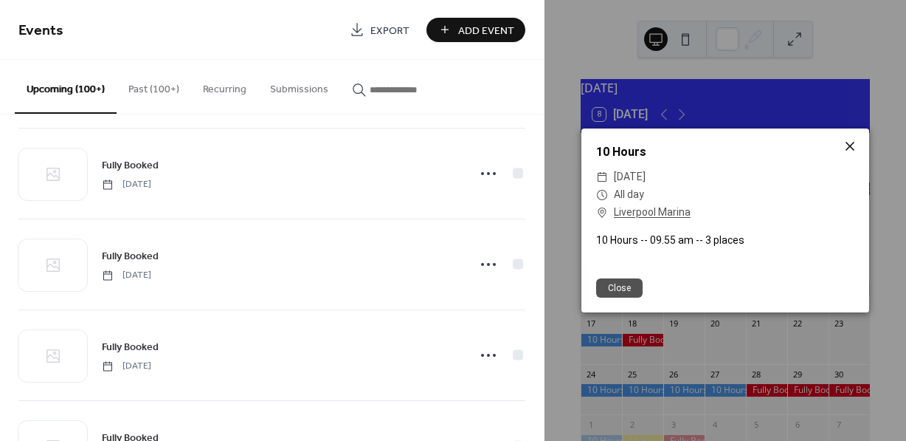
click at [853, 146] on icon at bounding box center [850, 146] width 9 height 9
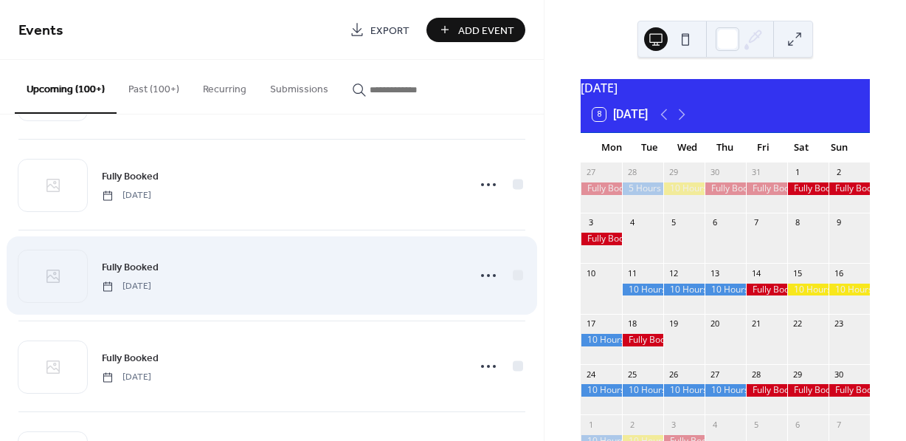
scroll to position [650, 0]
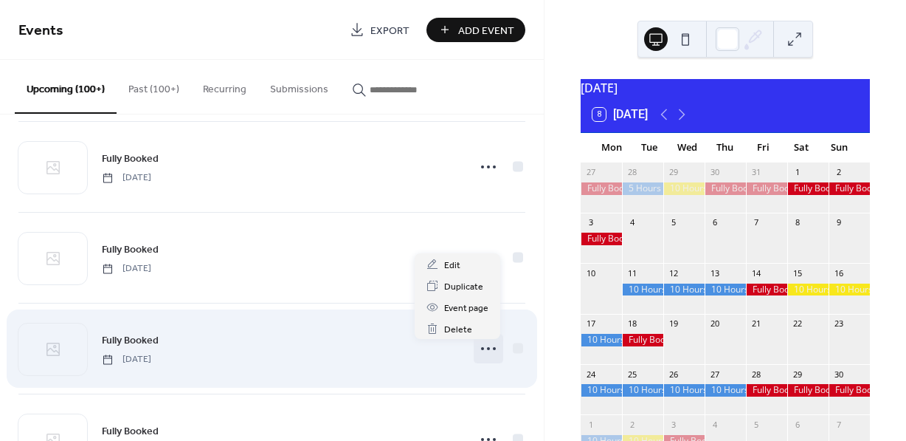
click at [481, 349] on icon at bounding box center [489, 349] width 24 height 24
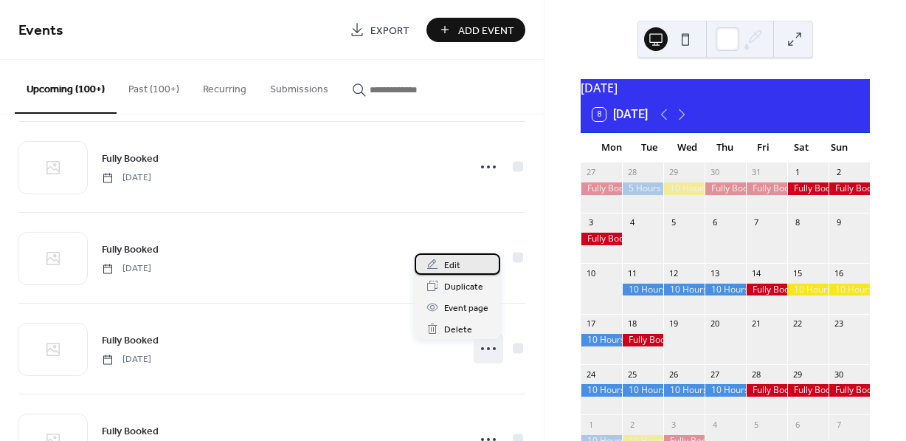
click at [452, 266] on span "Edit" at bounding box center [452, 266] width 16 height 16
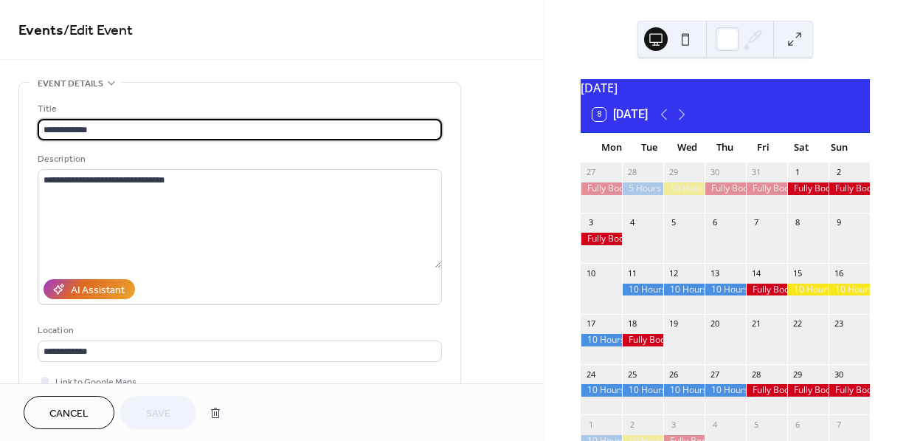
click at [66, 412] on span "Cancel" at bounding box center [68, 414] width 39 height 16
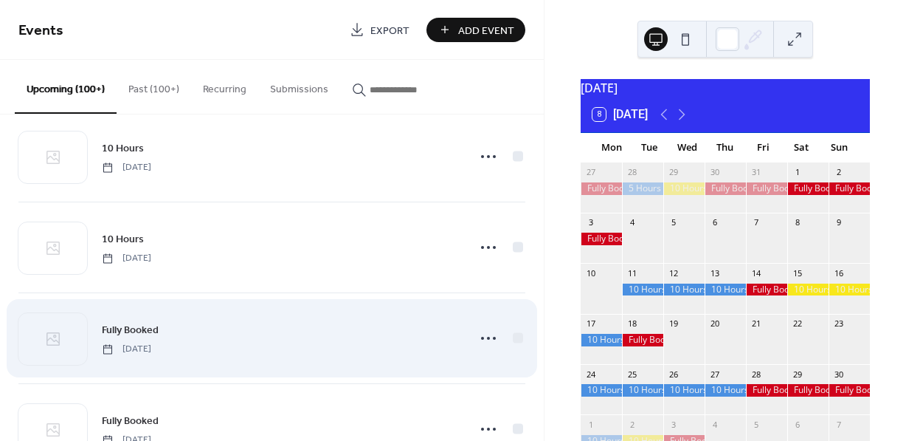
scroll to position [2573, 0]
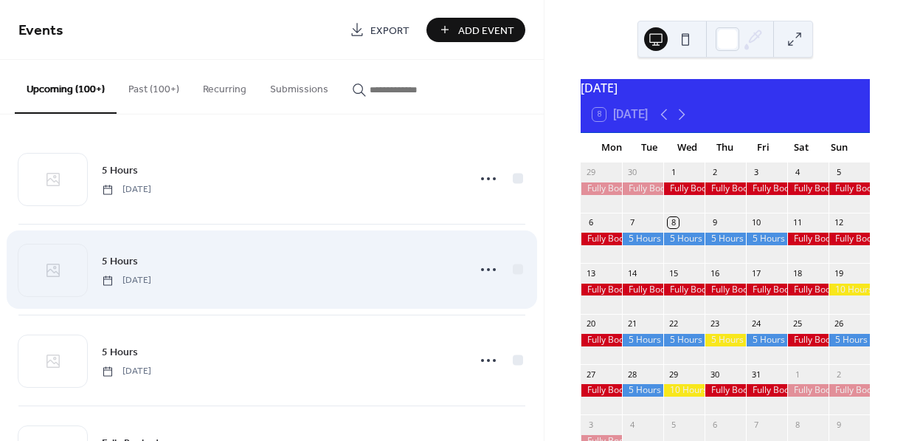
scroll to position [9, 0]
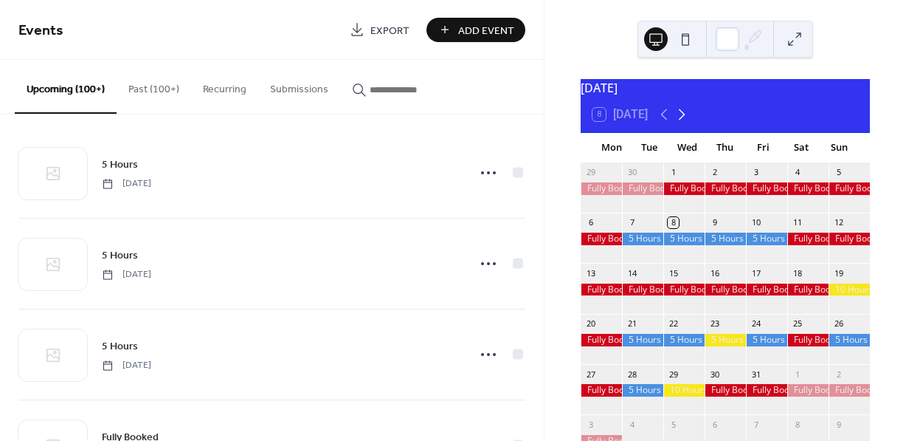
click at [686, 120] on icon at bounding box center [682, 115] width 18 height 18
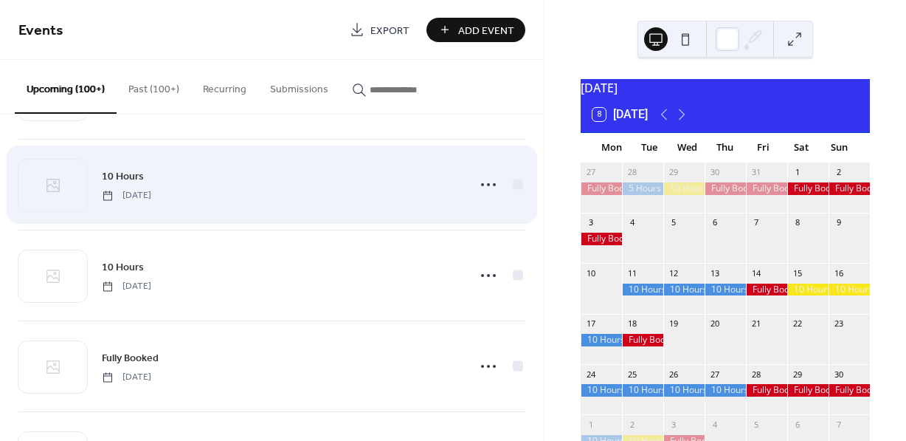
scroll to position [2921, 0]
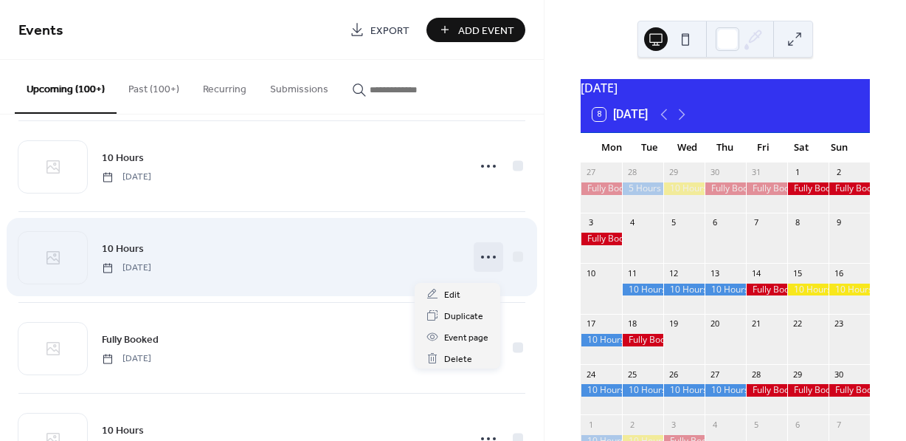
click at [482, 263] on icon at bounding box center [489, 257] width 24 height 24
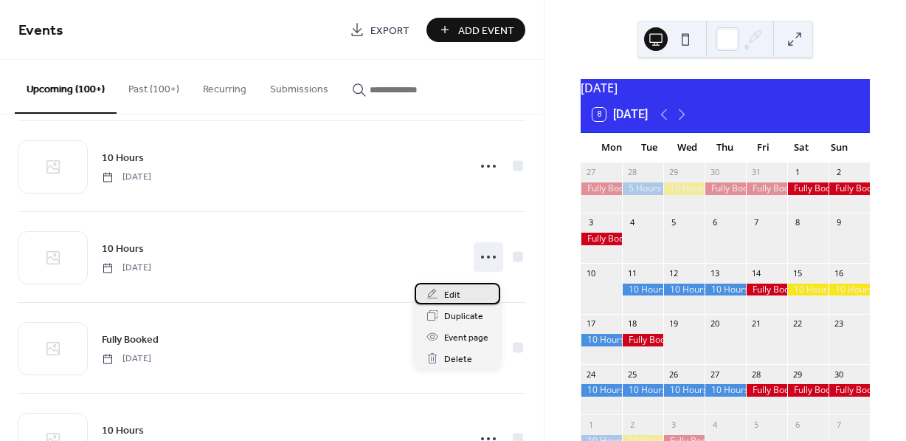
click at [455, 291] on span "Edit" at bounding box center [452, 295] width 16 height 16
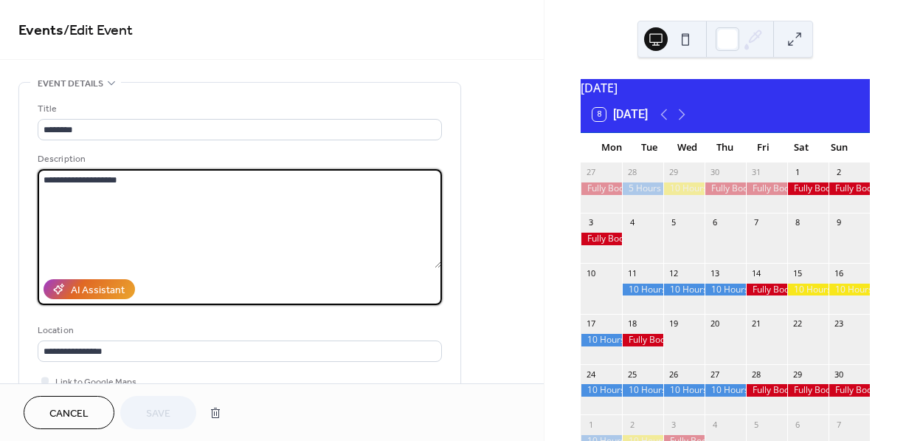
click at [159, 180] on textarea "**********" at bounding box center [240, 218] width 404 height 99
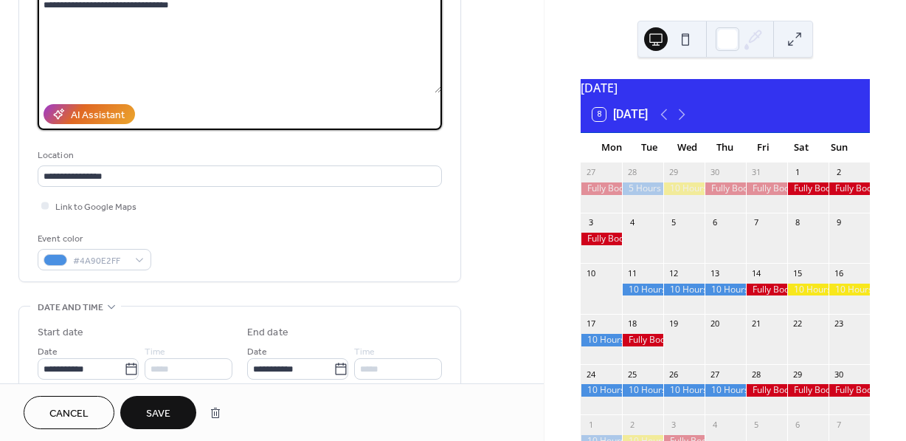
scroll to position [181, 0]
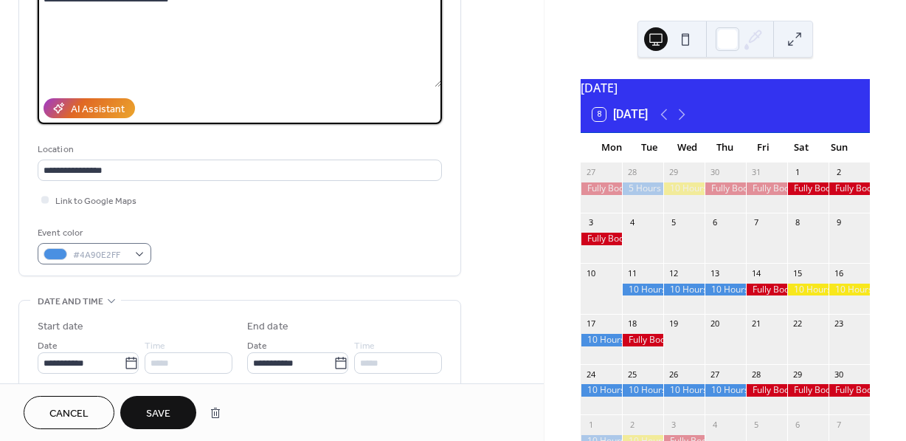
type textarea "**********"
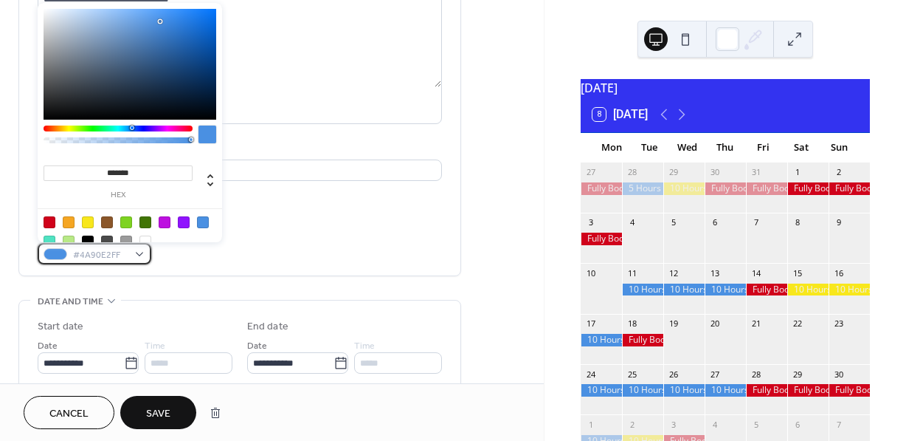
click at [140, 249] on div "#4A90E2FF" at bounding box center [95, 253] width 114 height 21
click at [92, 220] on div at bounding box center [88, 222] width 12 height 12
type input "*******"
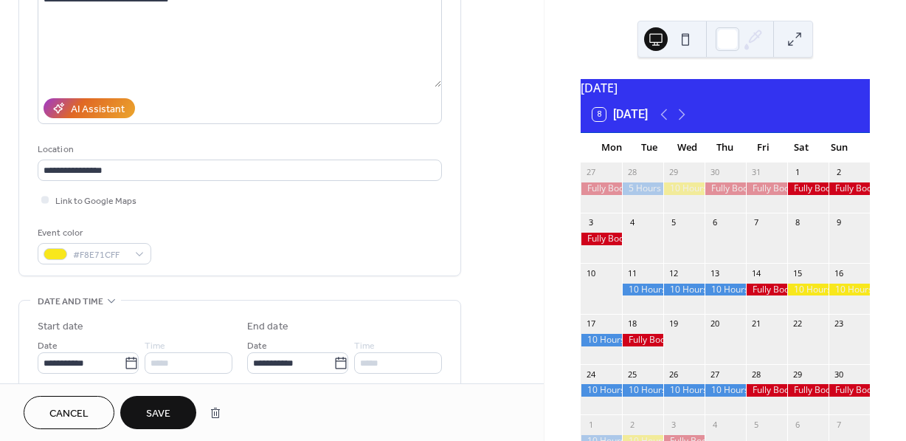
click at [166, 411] on span "Save" at bounding box center [158, 414] width 24 height 16
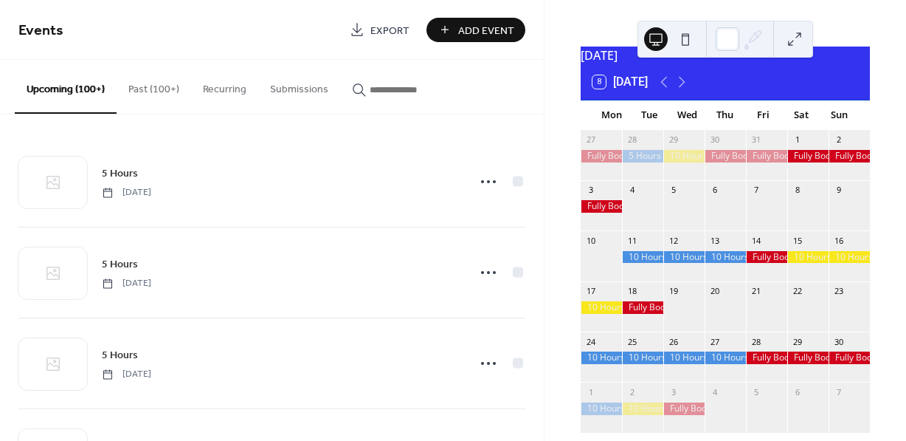
scroll to position [24, 0]
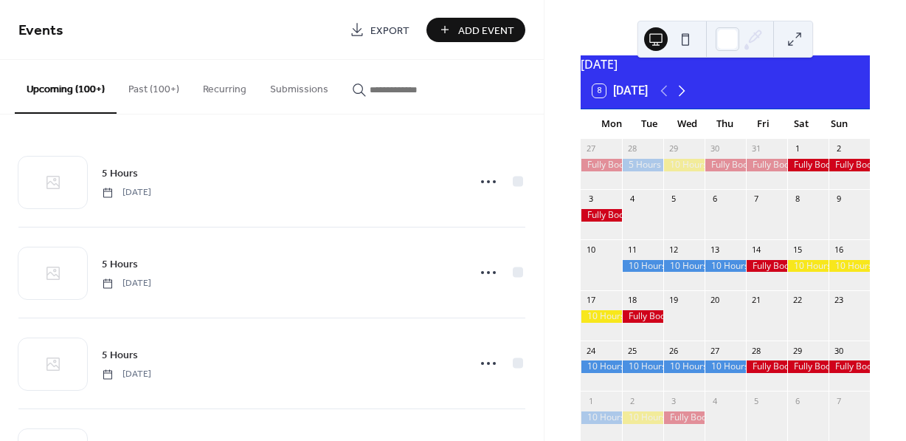
click at [683, 100] on icon at bounding box center [682, 91] width 18 height 18
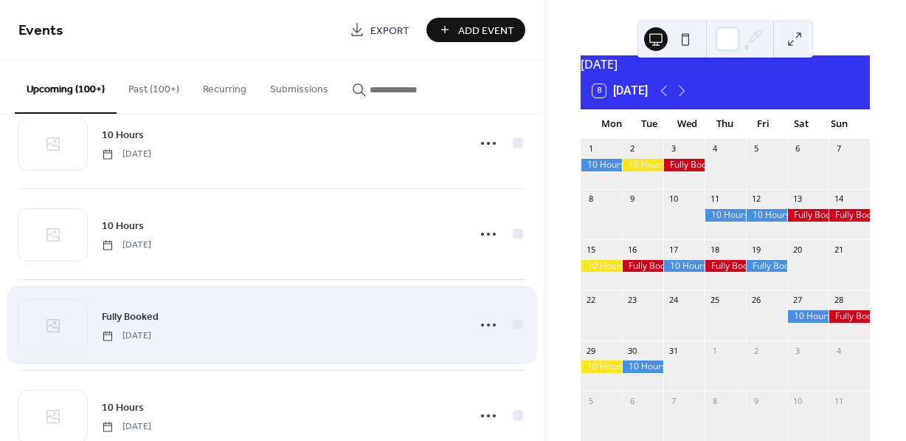
scroll to position [2941, 0]
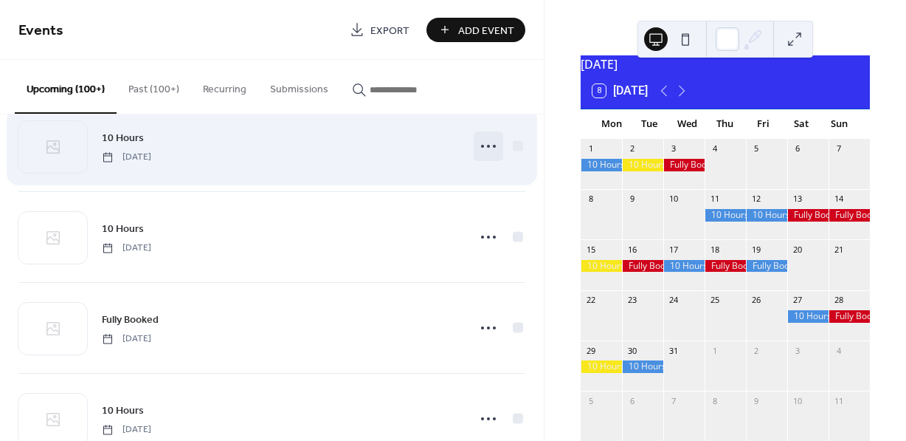
click at [484, 151] on icon at bounding box center [489, 146] width 24 height 24
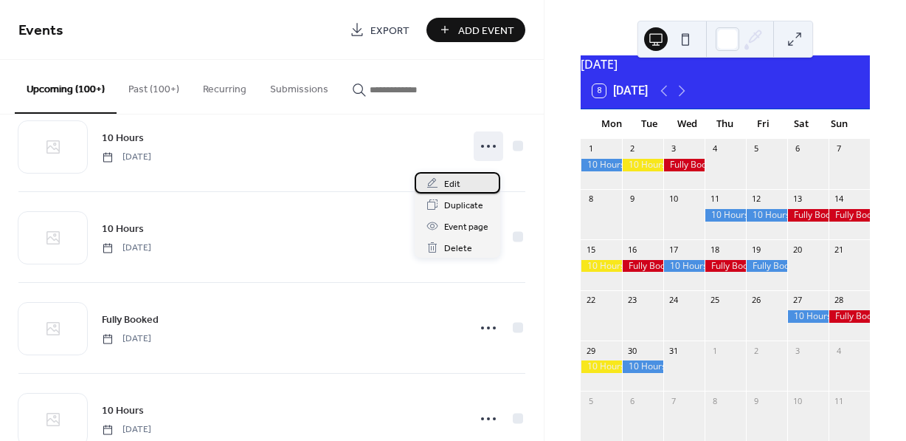
click at [461, 182] on div "Edit" at bounding box center [458, 182] width 86 height 21
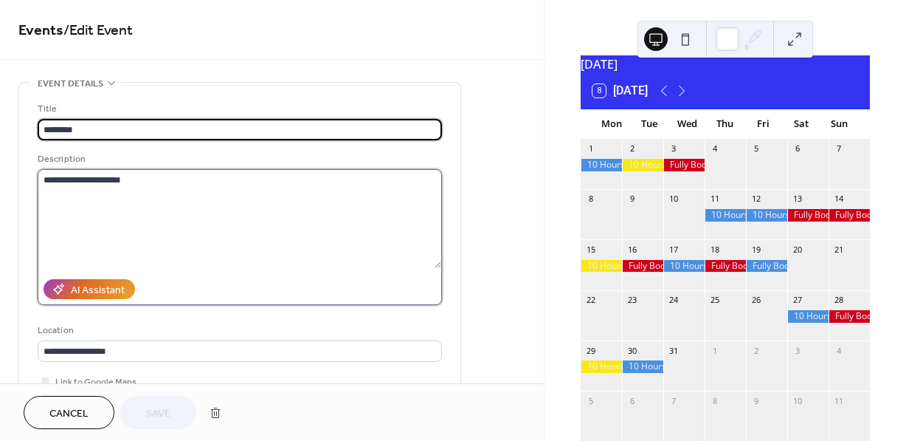
click at [314, 187] on textarea "**********" at bounding box center [240, 218] width 404 height 99
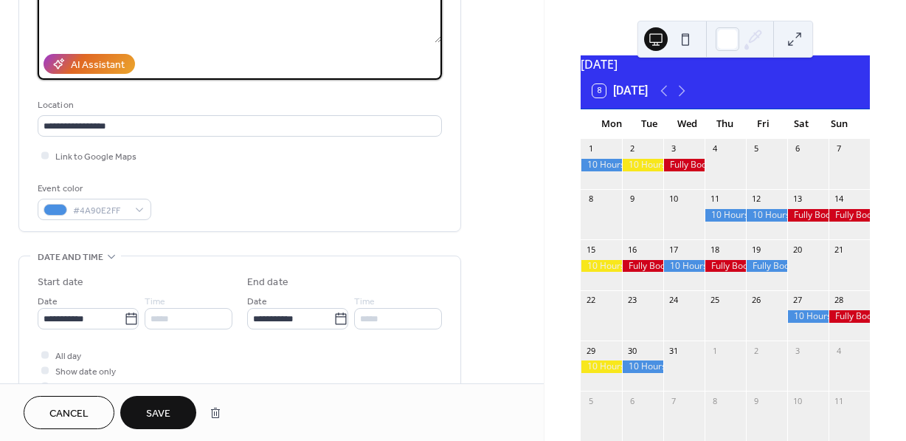
scroll to position [240, 0]
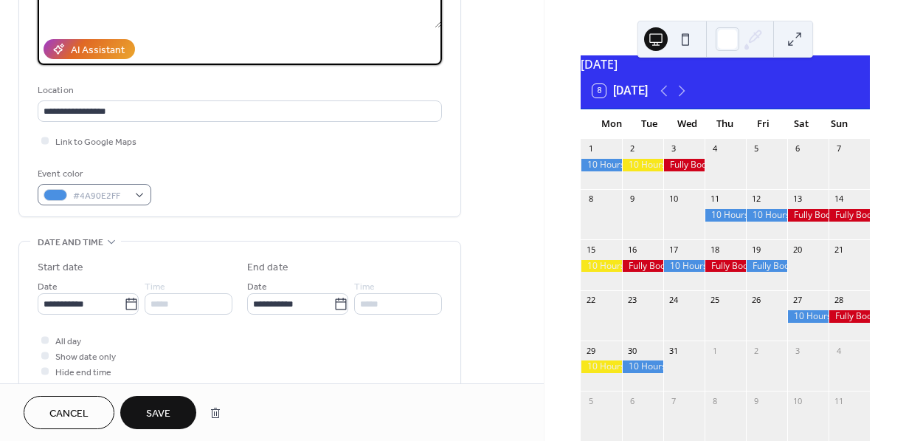
type textarea "**********"
click at [140, 192] on div "#4A90E2FF" at bounding box center [95, 194] width 114 height 21
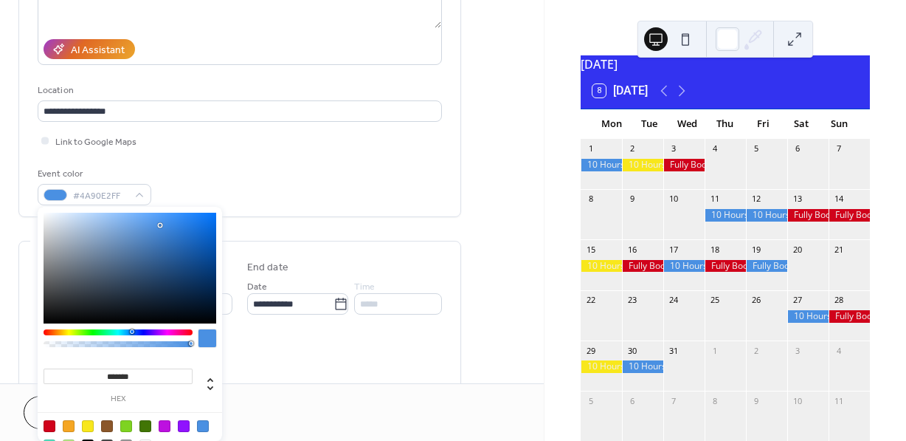
click at [84, 425] on div at bounding box center [88, 426] width 12 height 12
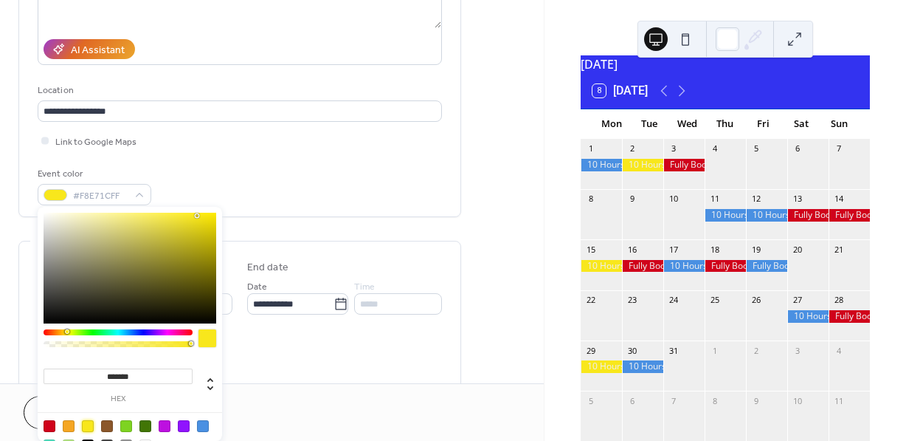
type input "*******"
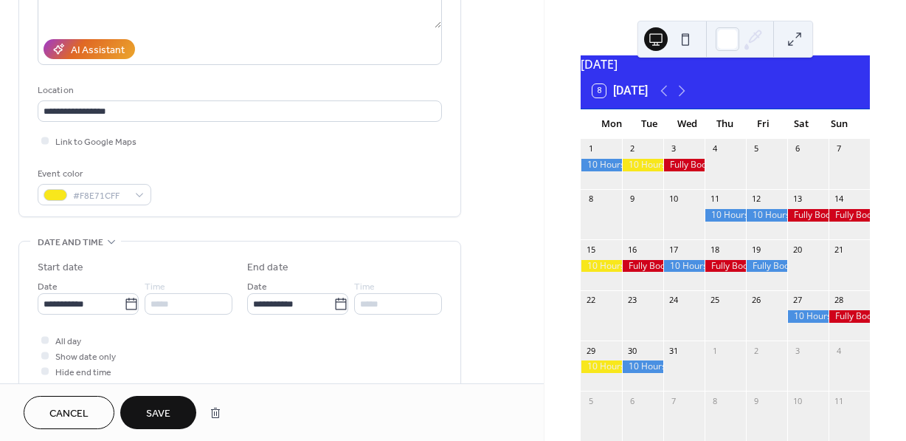
click at [306, 350] on div "All day Show date only Hide end time" at bounding box center [240, 355] width 404 height 47
click at [152, 409] on span "Save" at bounding box center [158, 414] width 24 height 16
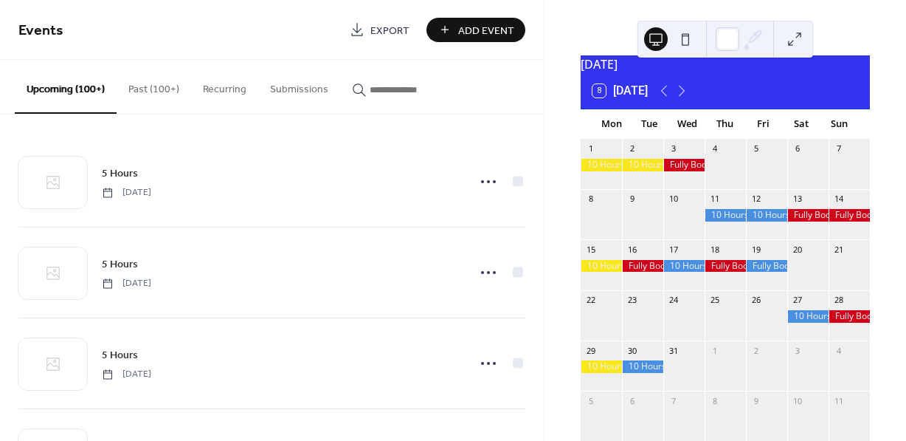
click at [654, 171] on div at bounding box center [642, 165] width 41 height 13
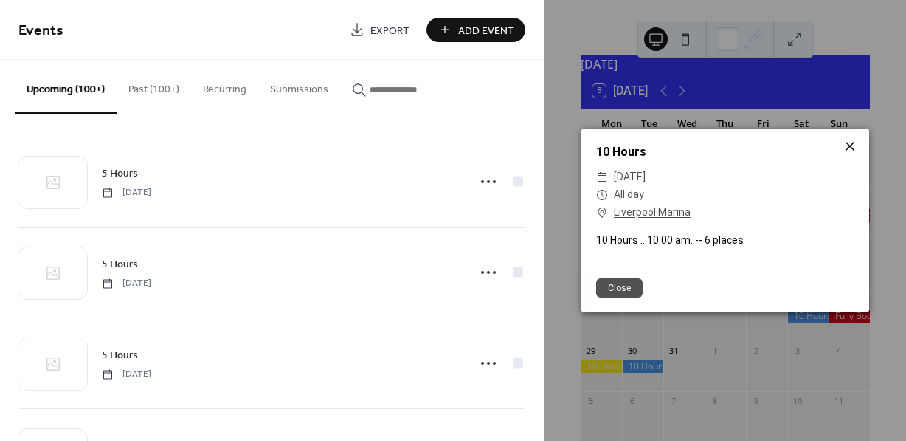
click at [853, 148] on icon at bounding box center [850, 146] width 18 height 18
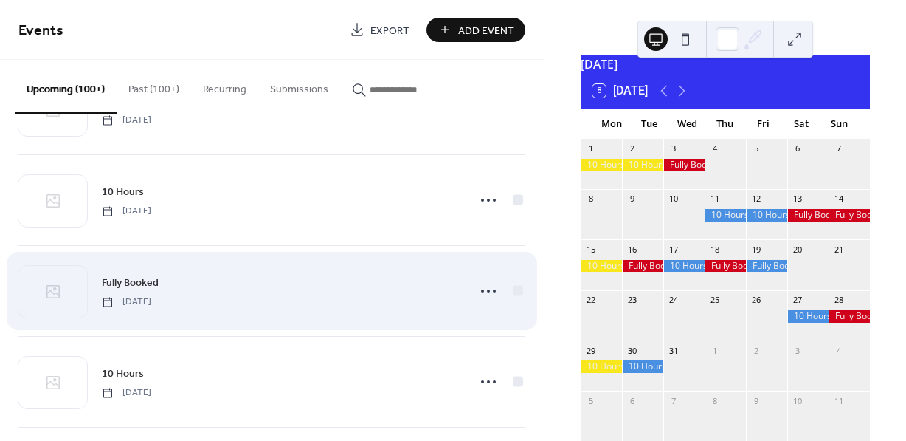
scroll to position [2973, 0]
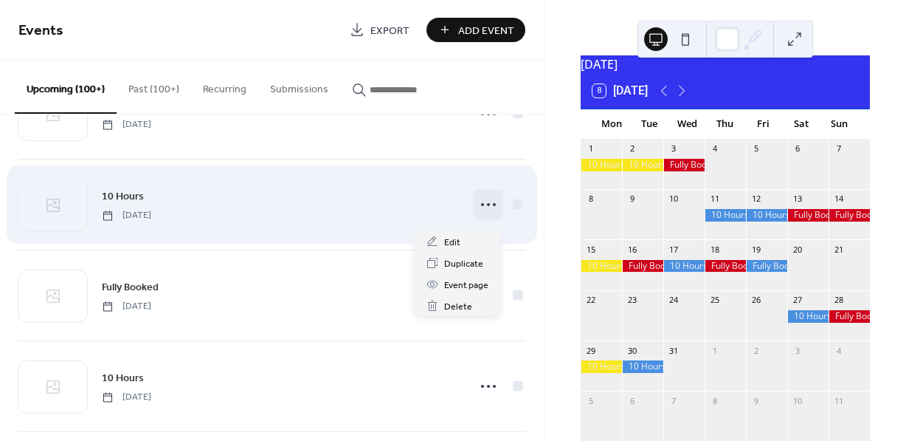
click at [483, 211] on icon at bounding box center [489, 205] width 24 height 24
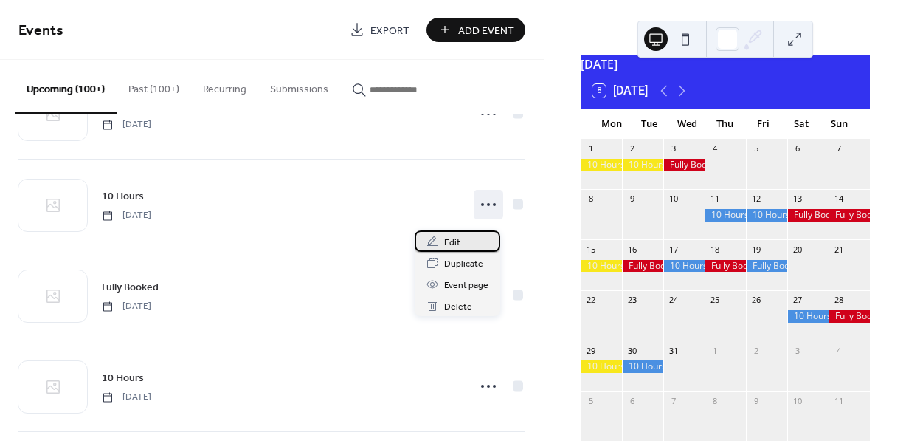
click at [455, 244] on span "Edit" at bounding box center [452, 243] width 16 height 16
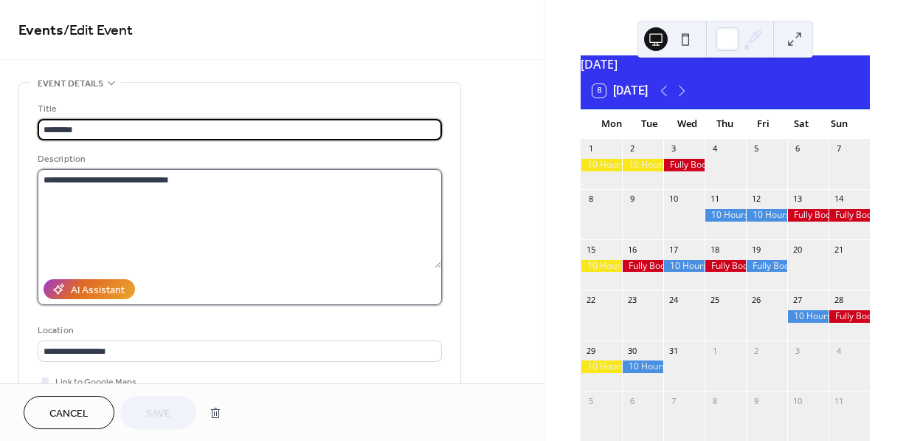
click at [125, 180] on textarea "**********" at bounding box center [240, 218] width 404 height 99
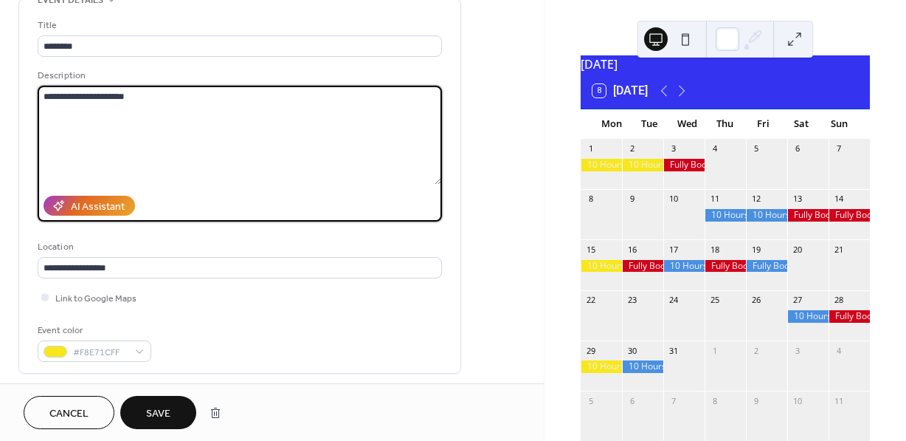
scroll to position [87, 0]
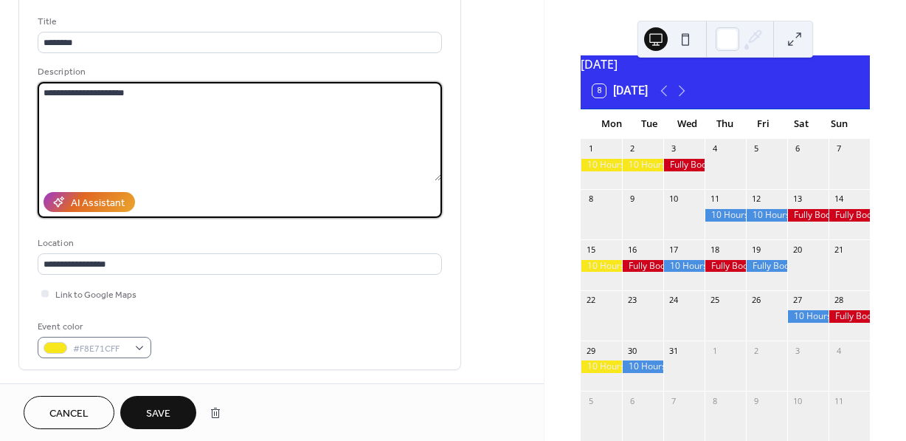
type textarea "**********"
click at [140, 347] on div "#F8E71CFF" at bounding box center [95, 347] width 114 height 21
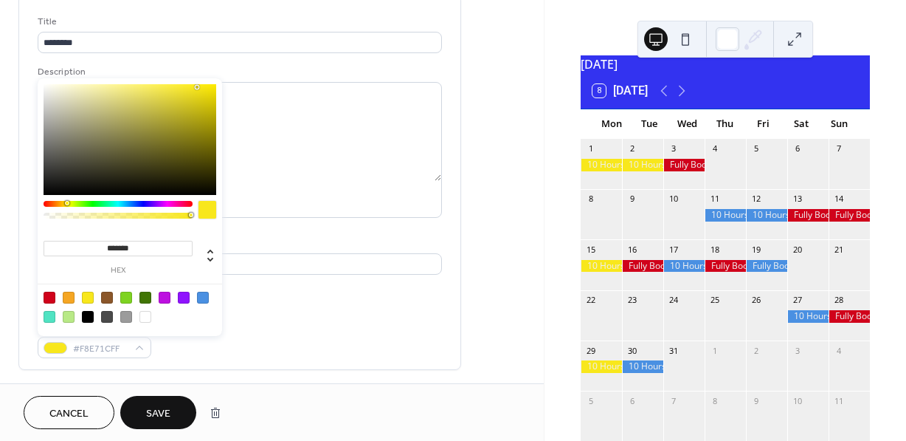
click at [204, 299] on div at bounding box center [203, 298] width 12 height 12
type input "*******"
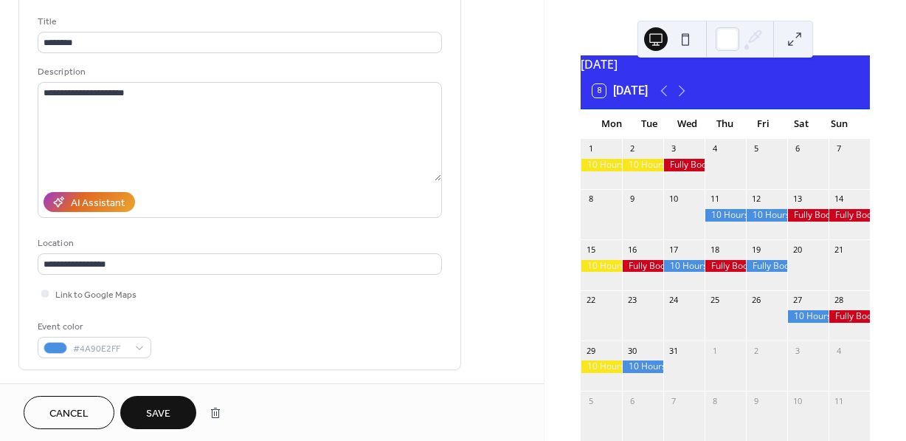
click at [172, 405] on button "Save" at bounding box center [158, 412] width 76 height 33
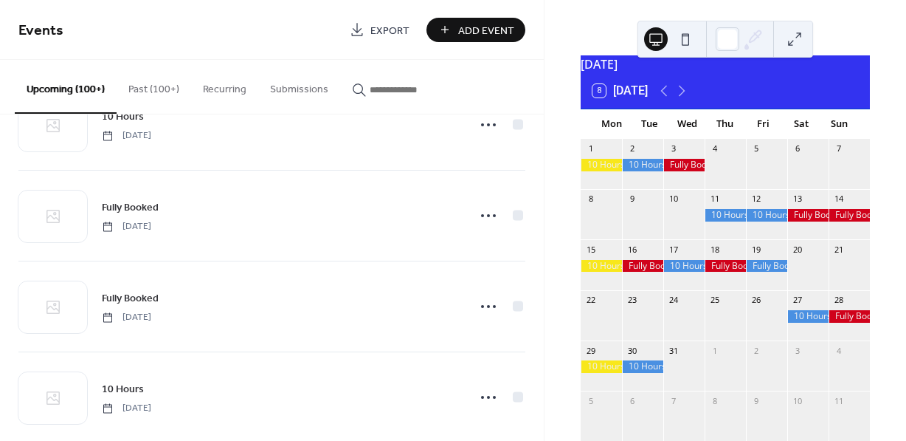
scroll to position [3327, 0]
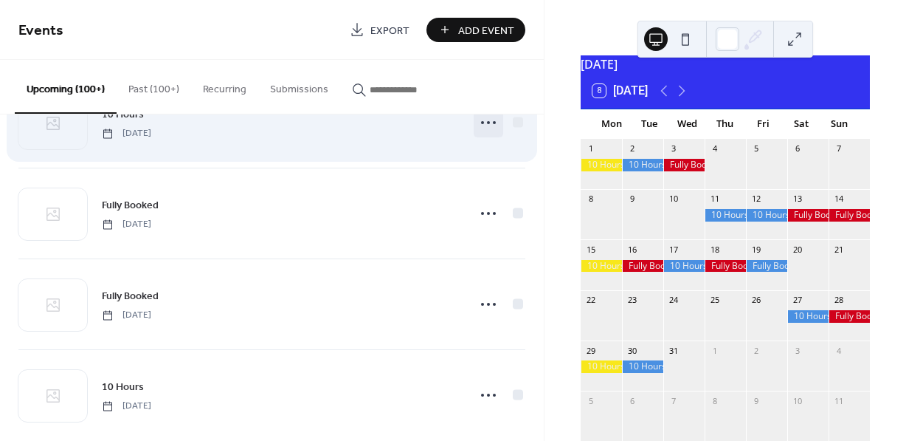
click at [481, 128] on icon at bounding box center [489, 123] width 24 height 24
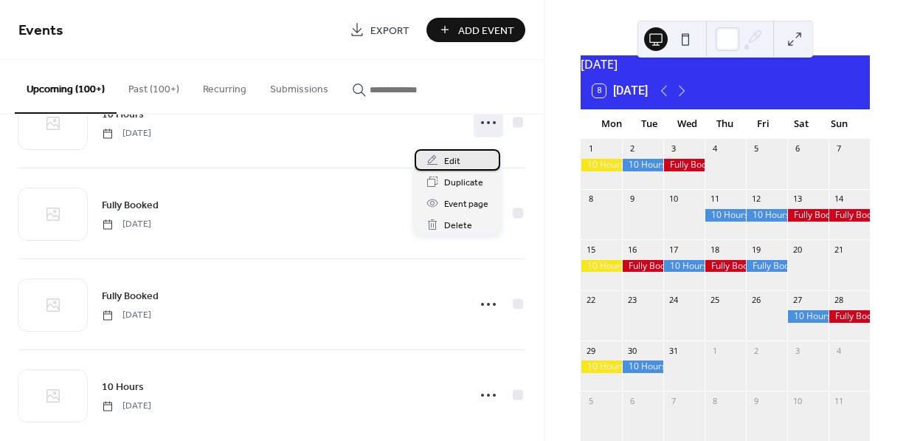
click at [455, 160] on span "Edit" at bounding box center [452, 162] width 16 height 16
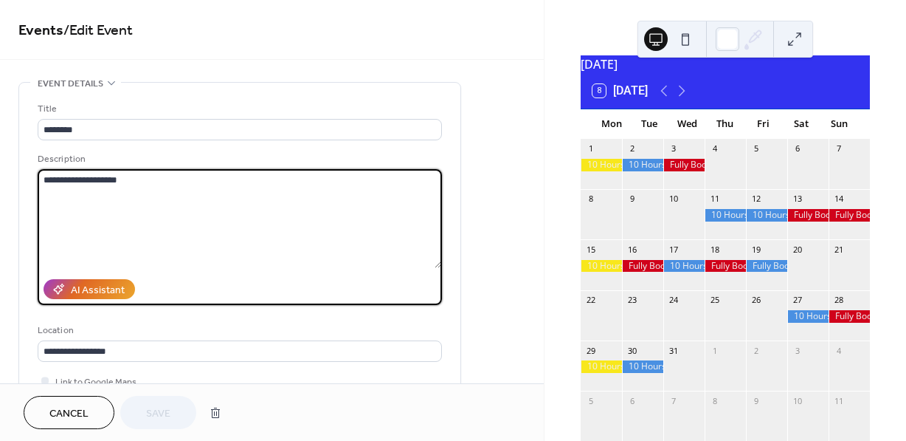
click at [178, 178] on textarea "**********" at bounding box center [240, 218] width 404 height 99
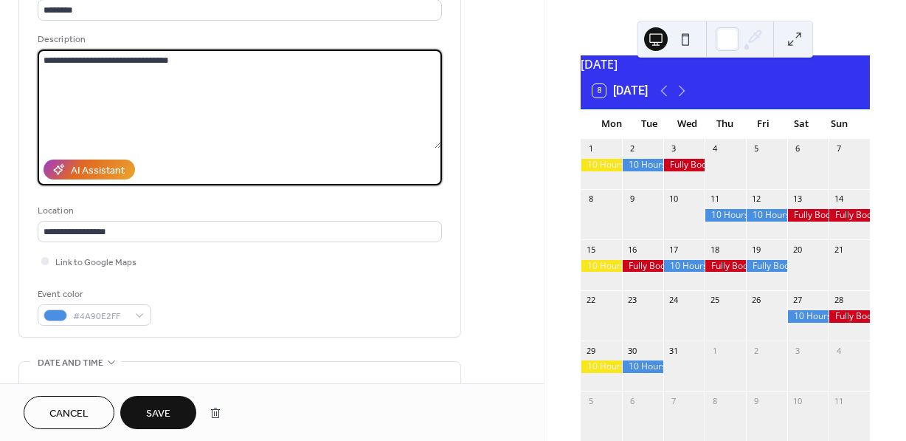
scroll to position [123, 0]
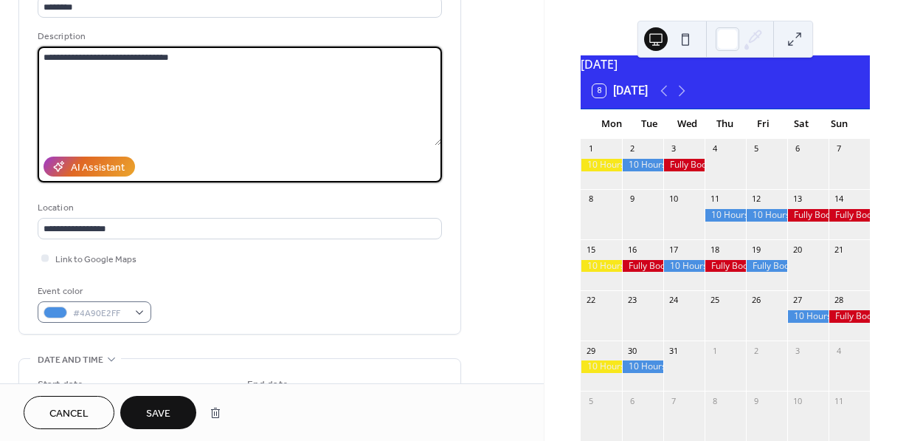
type textarea "**********"
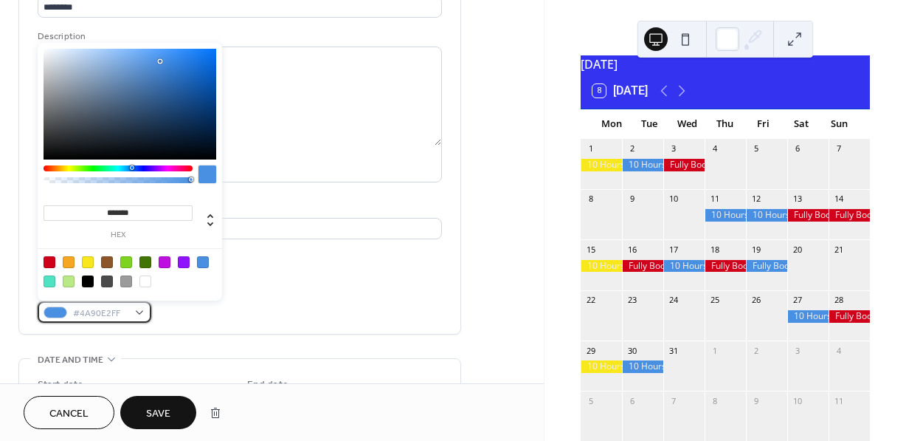
click at [139, 307] on div "#4A90E2FF" at bounding box center [95, 311] width 114 height 21
click at [89, 266] on div at bounding box center [88, 262] width 12 height 12
type input "*******"
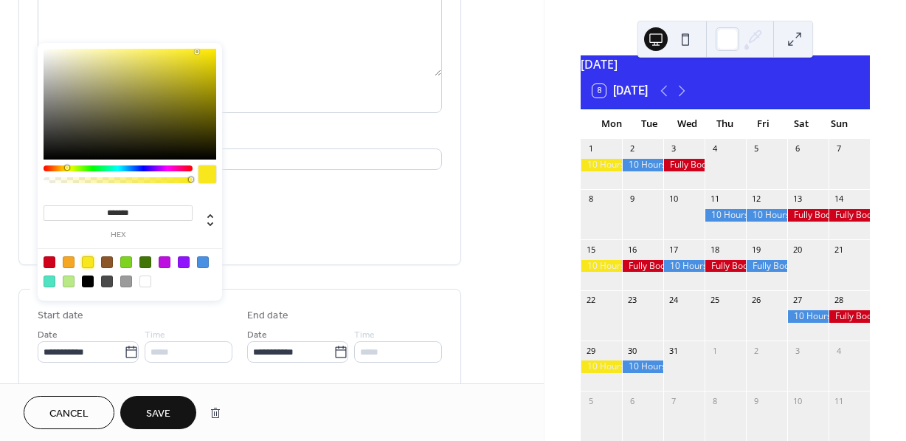
scroll to position [193, 0]
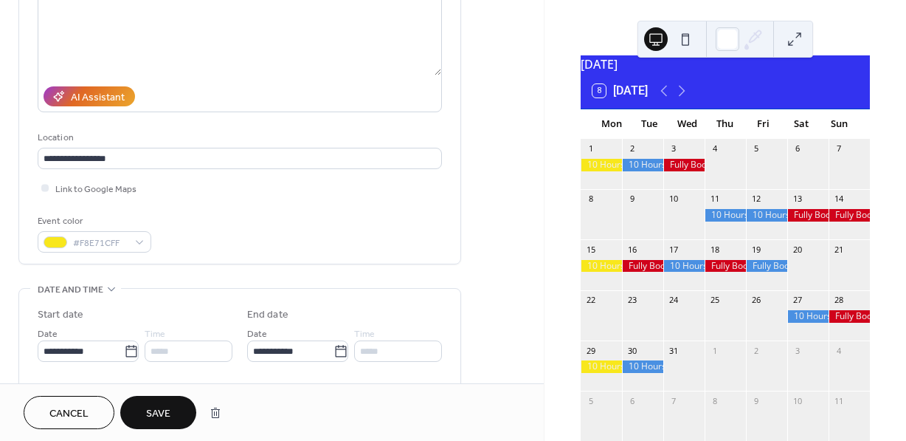
click at [289, 251] on div "**********" at bounding box center [240, 76] width 404 height 373
click at [176, 407] on button "Save" at bounding box center [158, 412] width 76 height 33
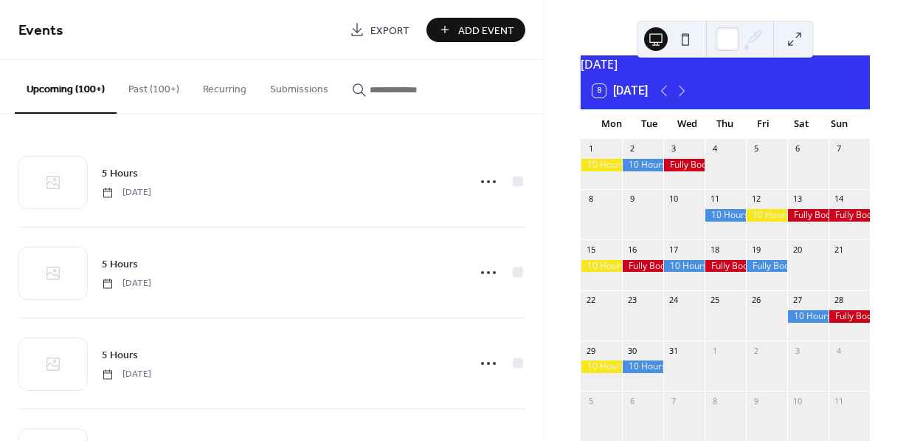
click at [612, 272] on div at bounding box center [601, 266] width 41 height 13
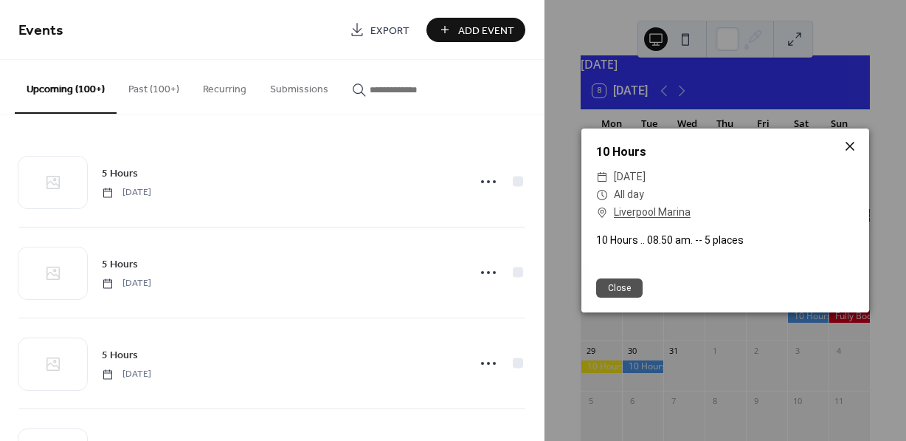
click at [850, 148] on icon at bounding box center [850, 146] width 9 height 9
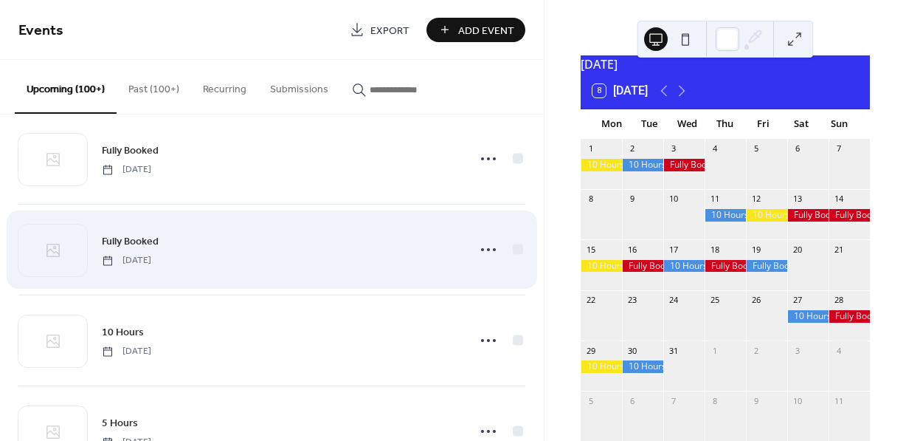
scroll to position [3391, 0]
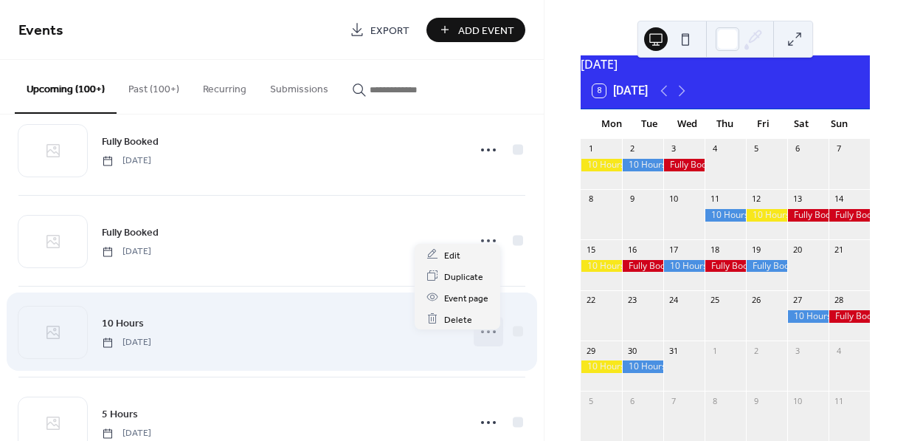
click at [485, 343] on icon at bounding box center [489, 332] width 24 height 24
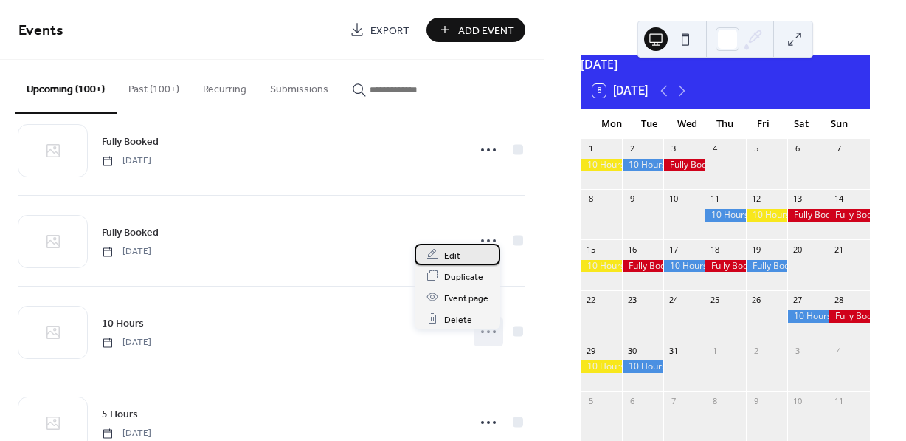
click at [450, 258] on span "Edit" at bounding box center [452, 255] width 16 height 16
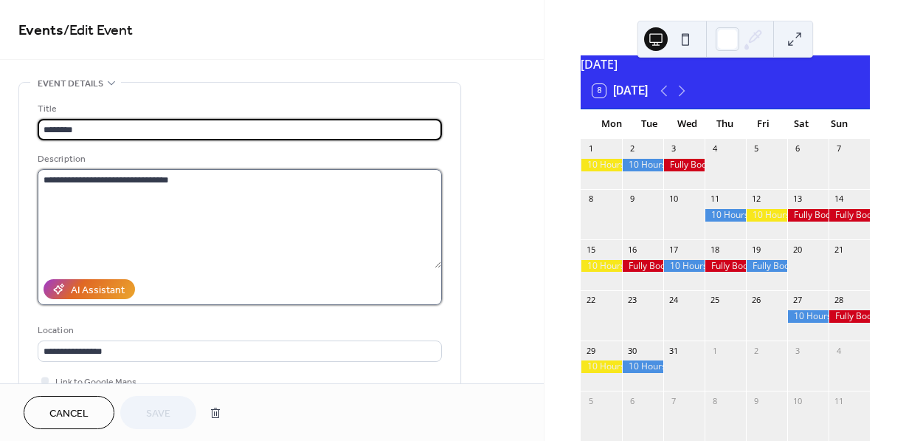
click at [140, 177] on textarea "**********" at bounding box center [240, 218] width 404 height 99
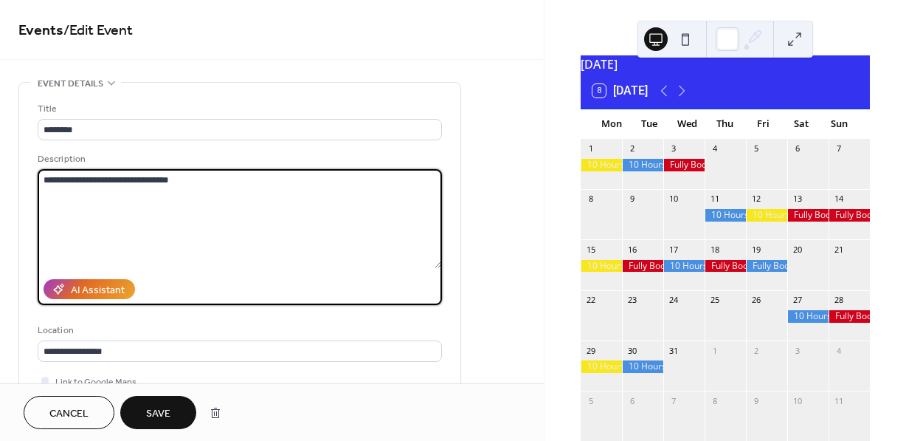
type textarea "**********"
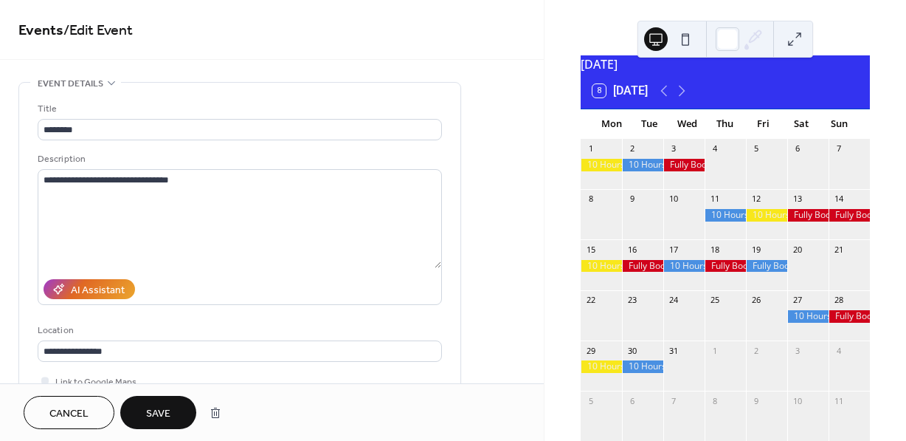
click at [154, 400] on button "Save" at bounding box center [158, 412] width 76 height 33
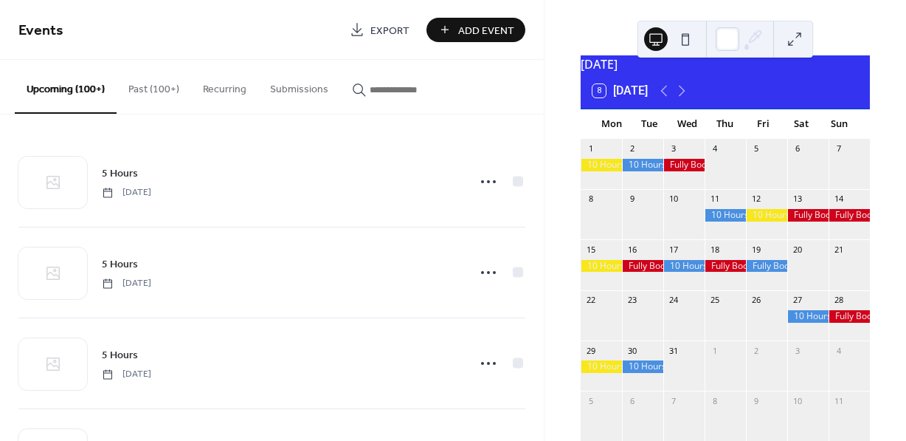
click at [604, 373] on div at bounding box center [601, 366] width 41 height 13
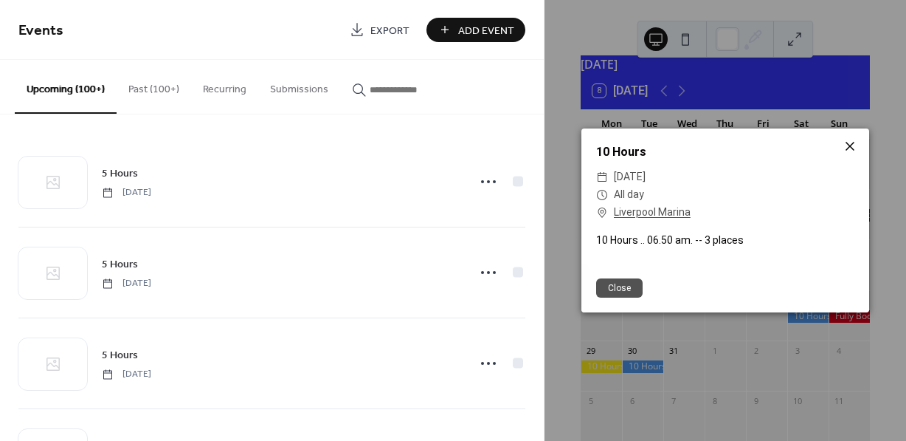
click at [853, 145] on icon at bounding box center [850, 146] width 9 height 9
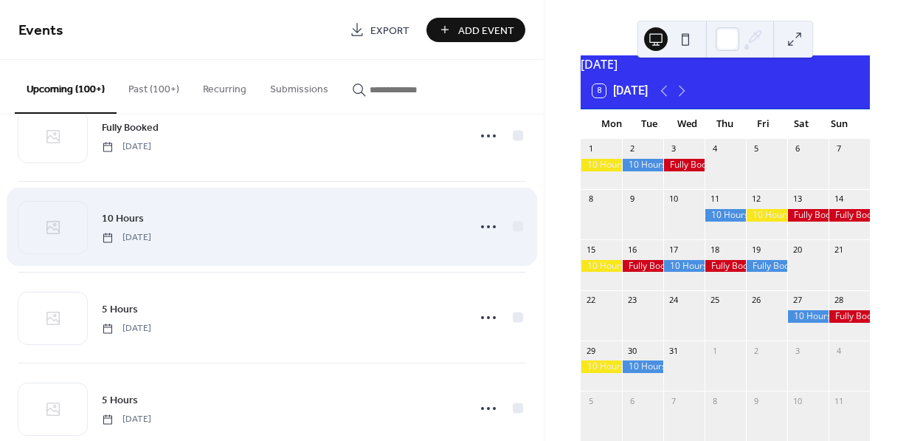
scroll to position [3505, 0]
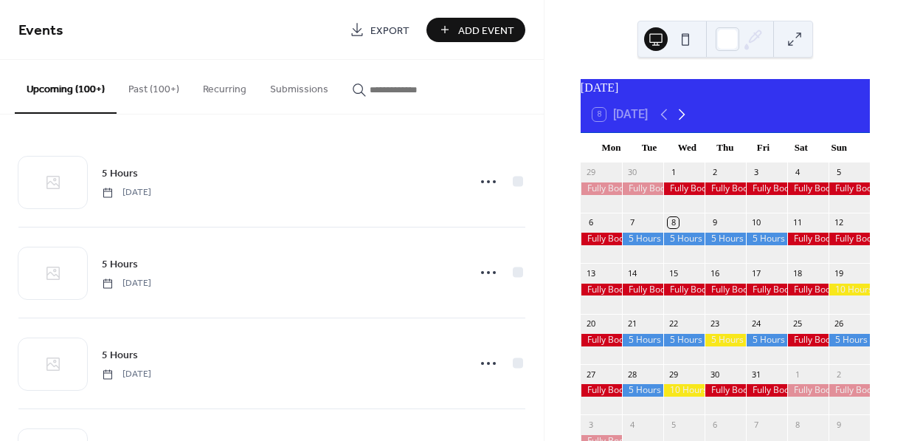
click at [688, 120] on icon at bounding box center [682, 115] width 18 height 18
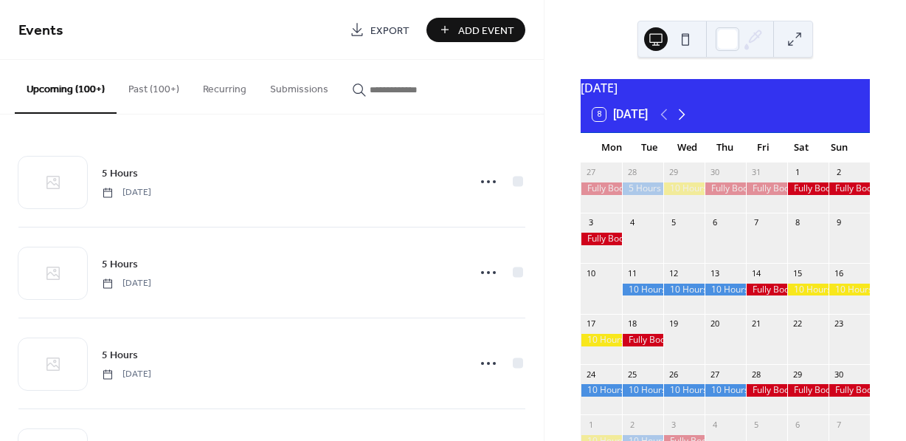
click at [688, 120] on icon at bounding box center [682, 115] width 18 height 18
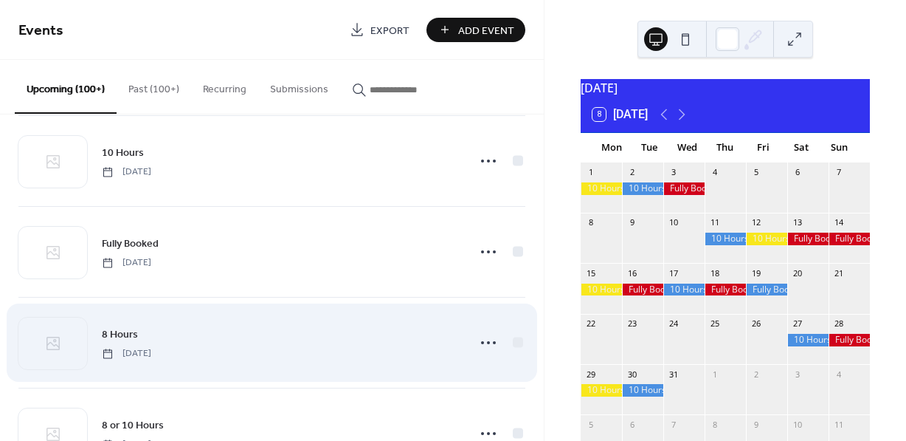
scroll to position [4282, 0]
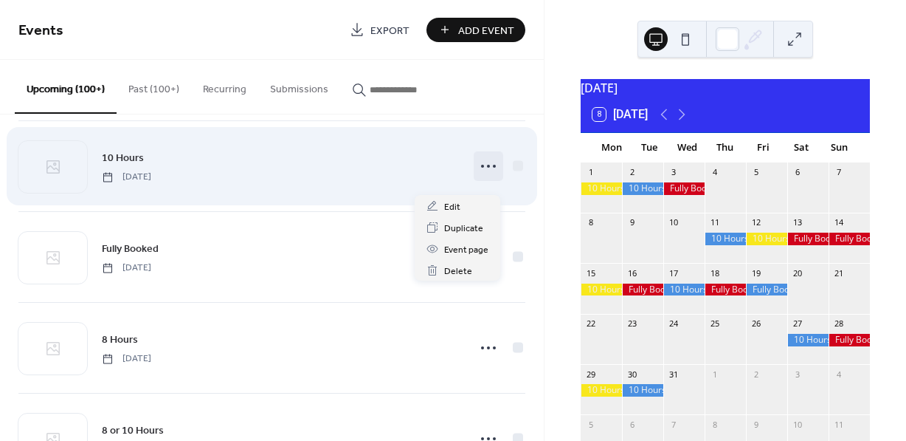
click at [482, 175] on icon at bounding box center [489, 166] width 24 height 24
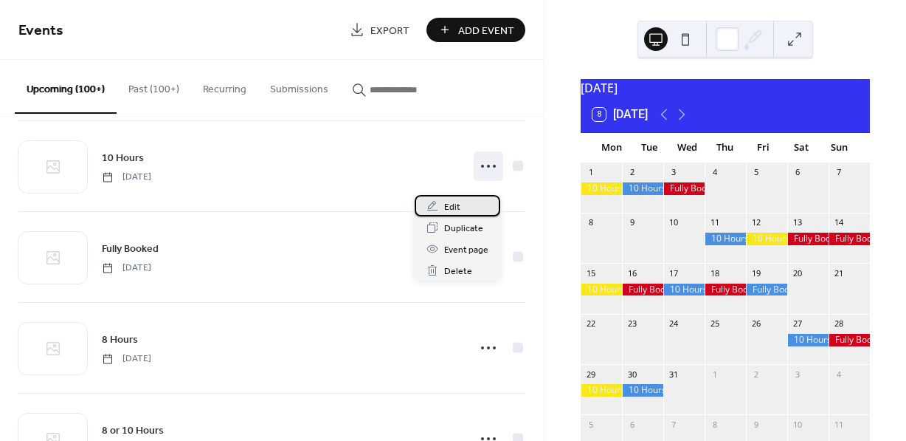
click at [453, 204] on span "Edit" at bounding box center [452, 207] width 16 height 16
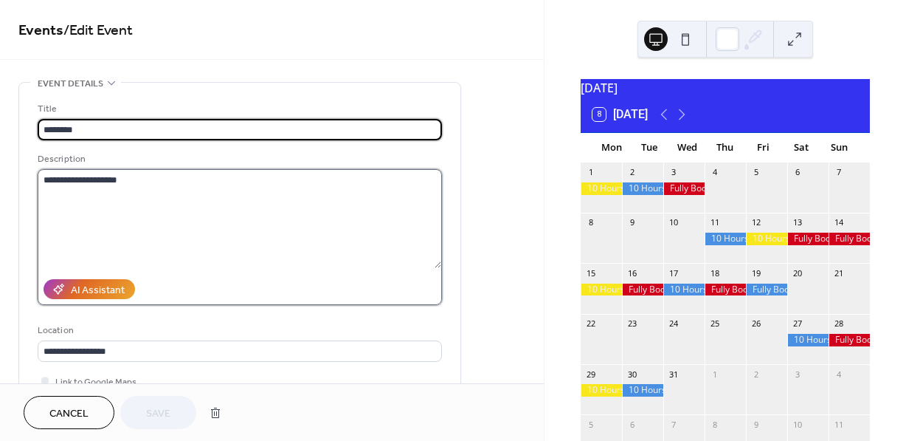
click at [174, 187] on textarea "**********" at bounding box center [240, 218] width 404 height 99
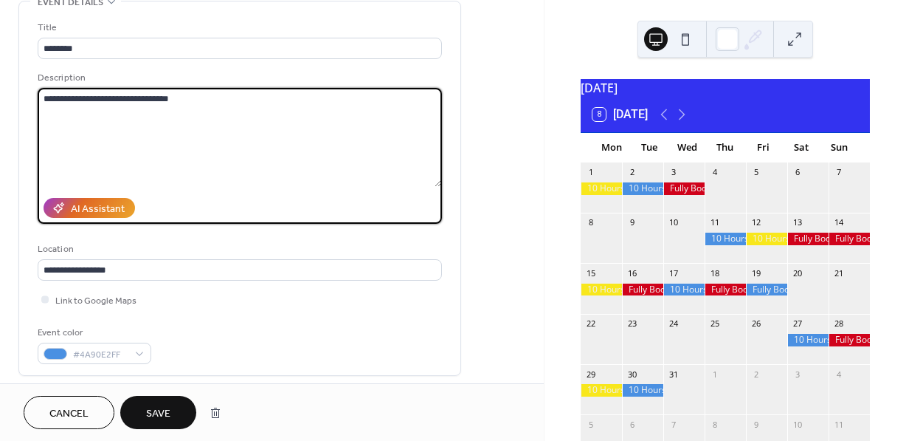
scroll to position [75, 0]
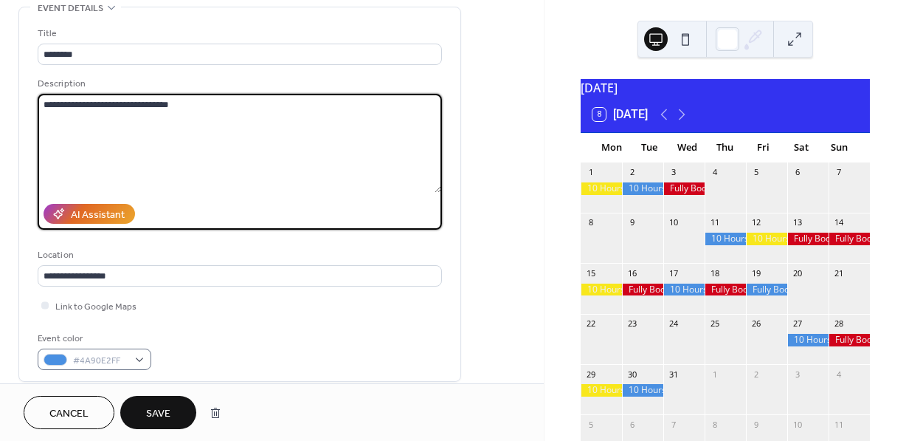
type textarea "**********"
click at [140, 358] on div "#4A90E2FF" at bounding box center [95, 358] width 114 height 21
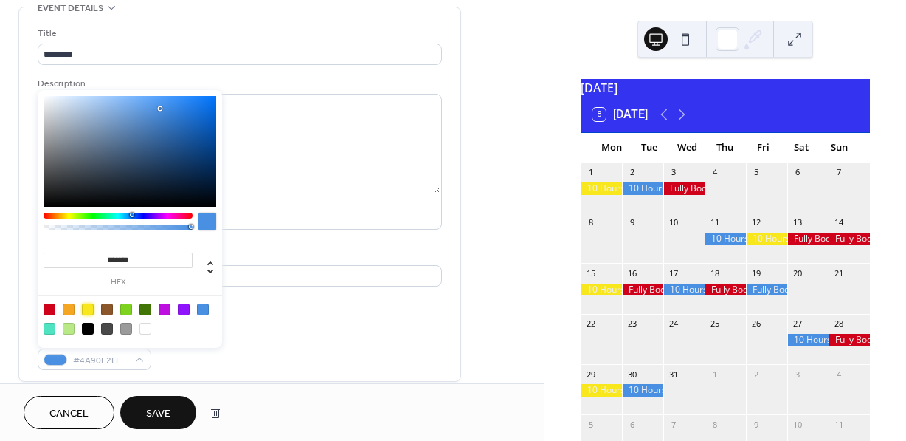
click at [87, 309] on div at bounding box center [88, 309] width 12 height 12
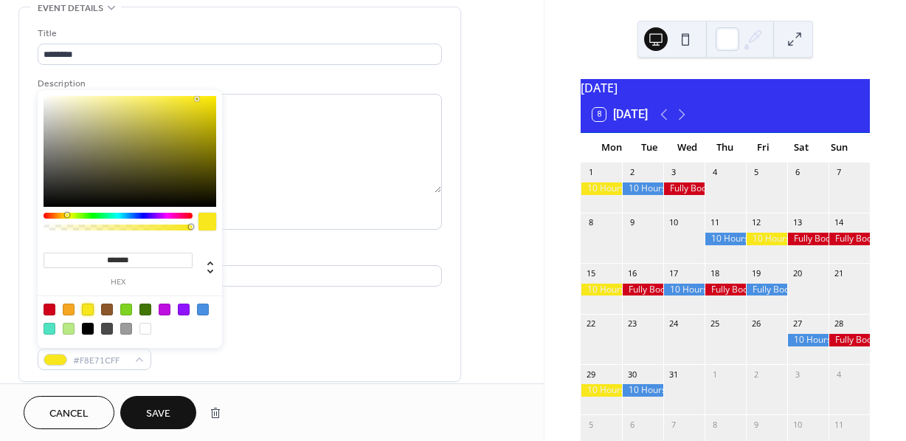
type input "*******"
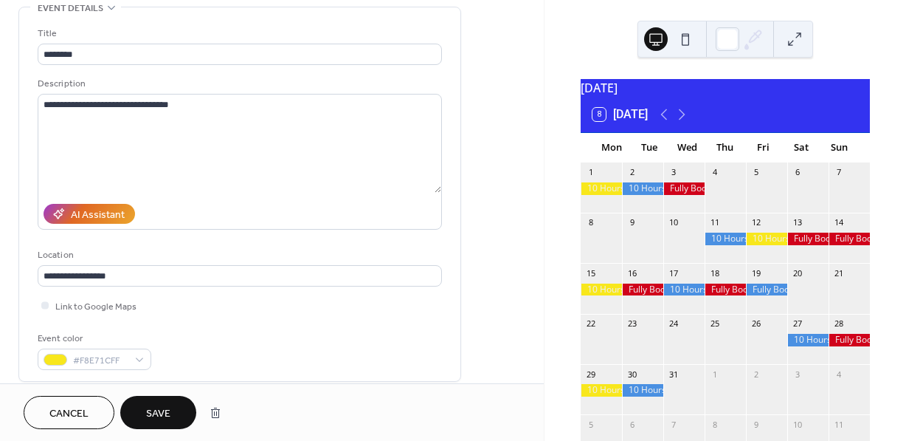
click at [155, 402] on button "Save" at bounding box center [158, 412] width 76 height 33
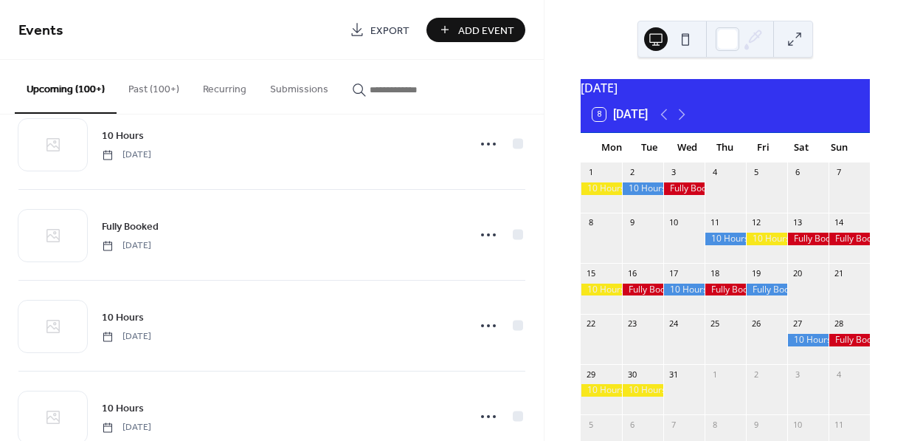
scroll to position [3045, 0]
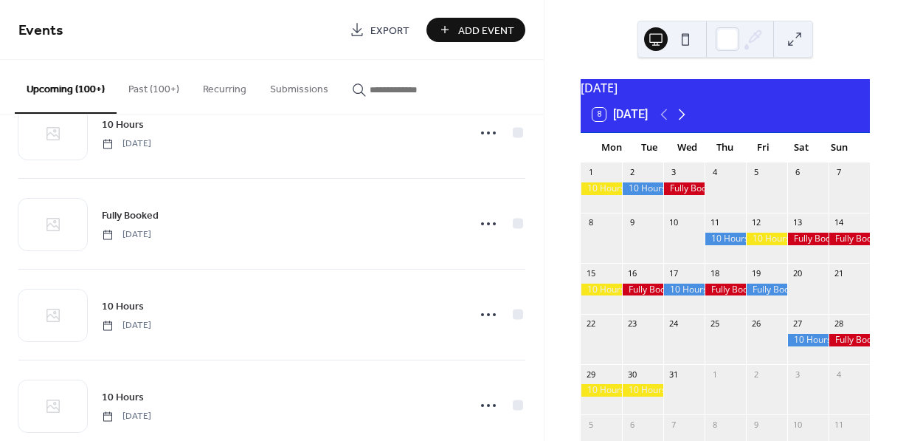
click at [686, 120] on icon at bounding box center [682, 115] width 18 height 18
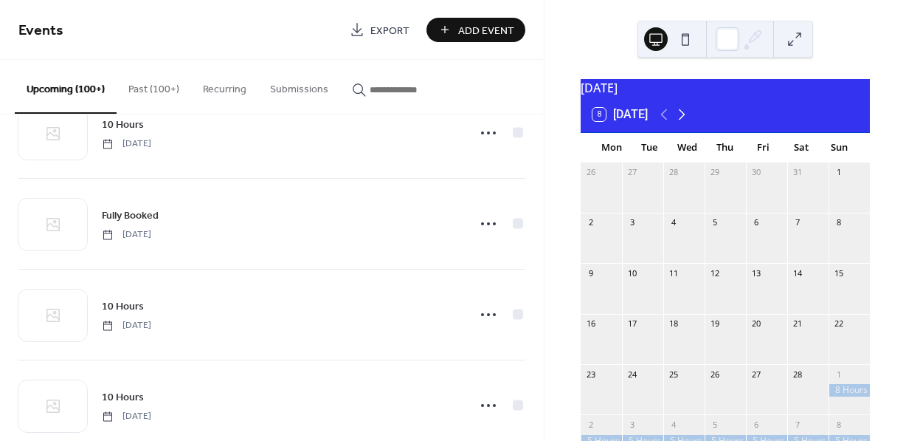
click at [688, 120] on icon at bounding box center [682, 115] width 18 height 18
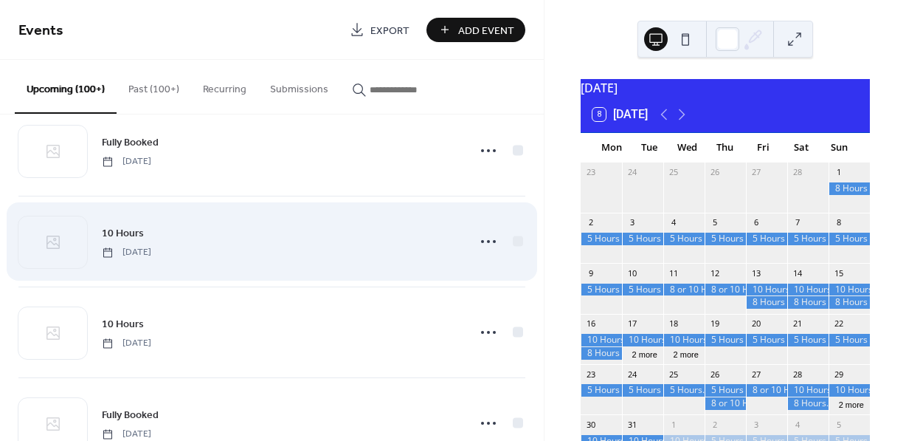
scroll to position [3133, 0]
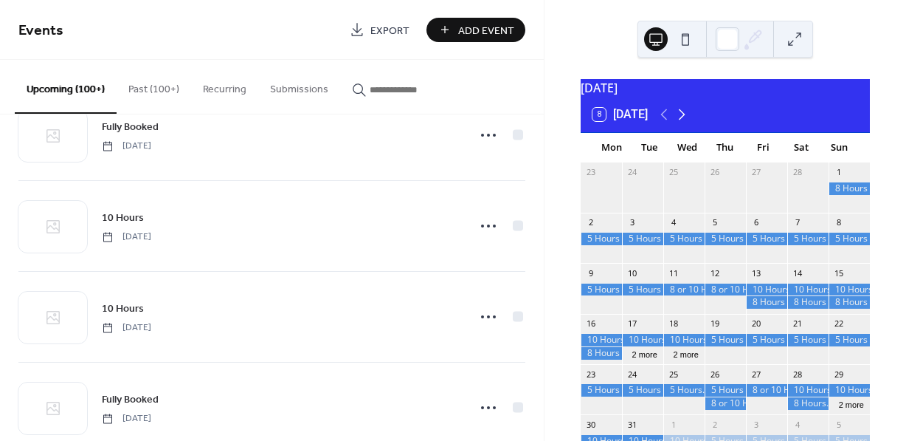
click at [685, 123] on icon at bounding box center [682, 115] width 18 height 18
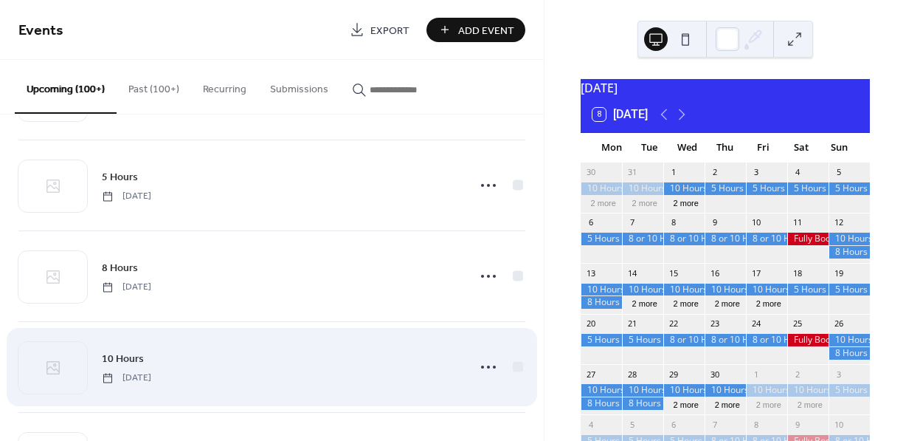
scroll to position [6257, 0]
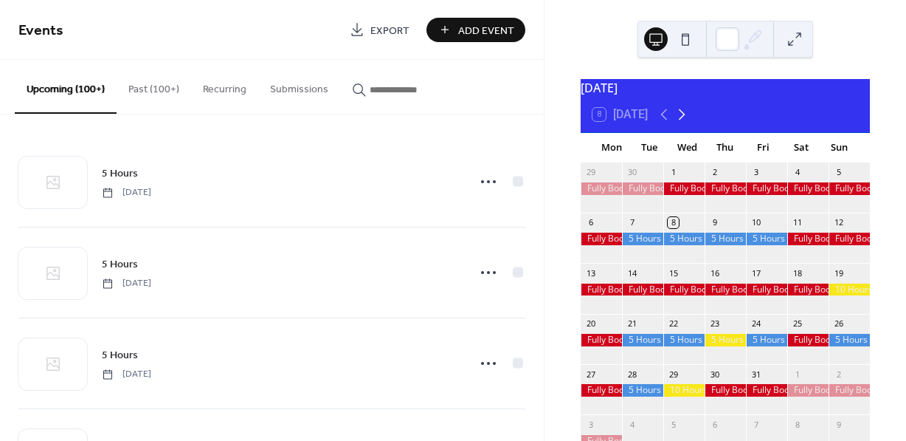
click at [686, 122] on icon at bounding box center [682, 115] width 18 height 18
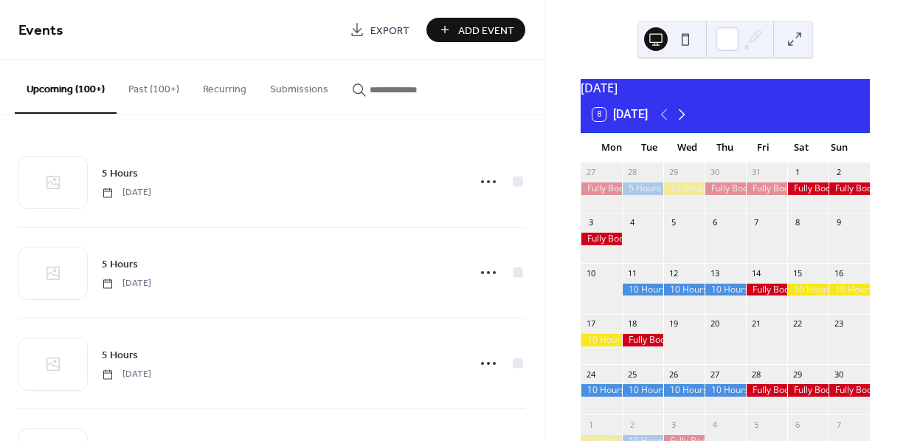
click at [686, 122] on icon at bounding box center [682, 115] width 18 height 18
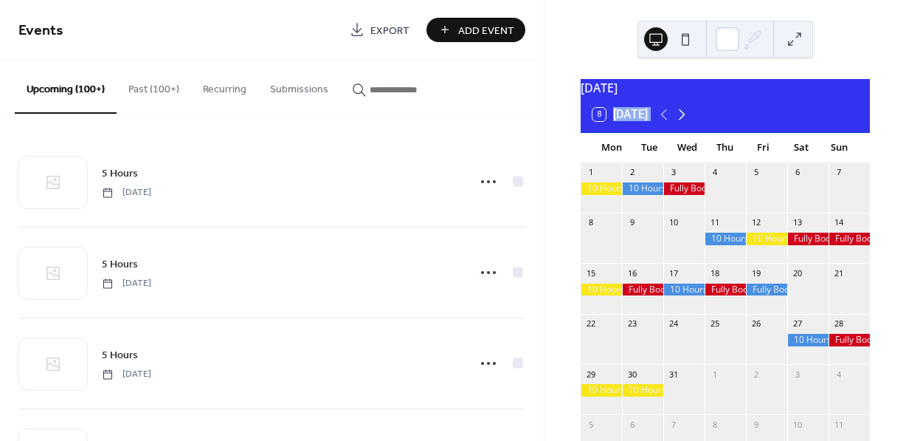
click at [686, 122] on icon at bounding box center [682, 115] width 18 height 18
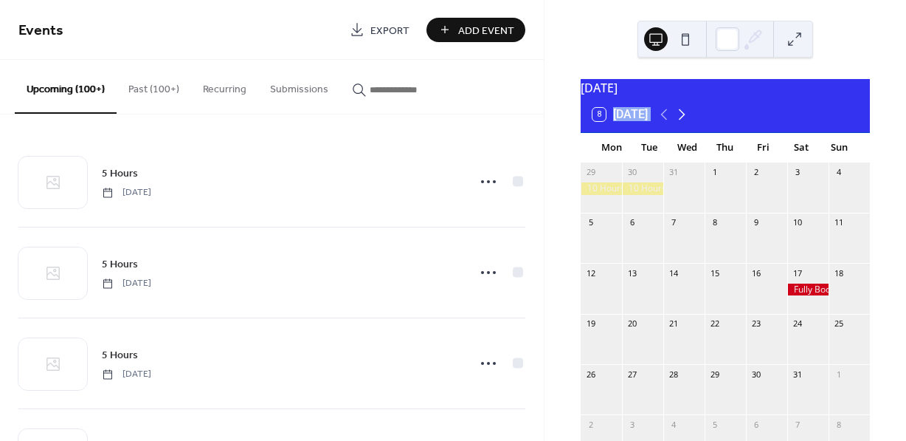
click at [688, 122] on icon at bounding box center [682, 115] width 18 height 18
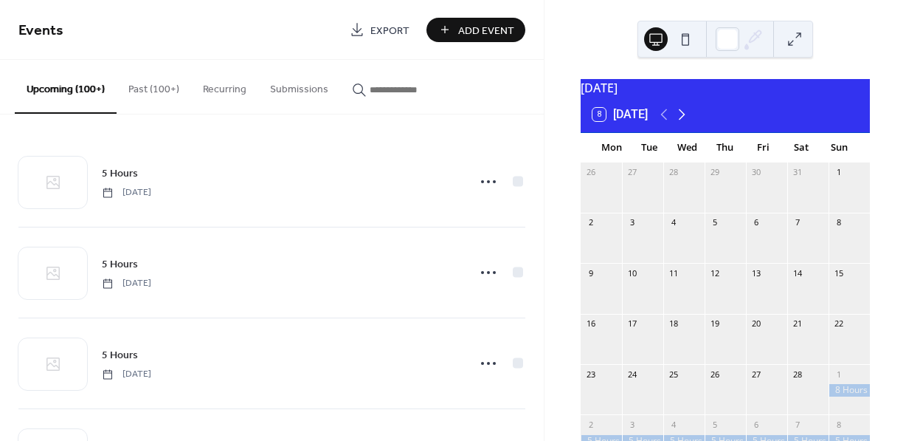
click at [688, 122] on icon at bounding box center [682, 115] width 18 height 18
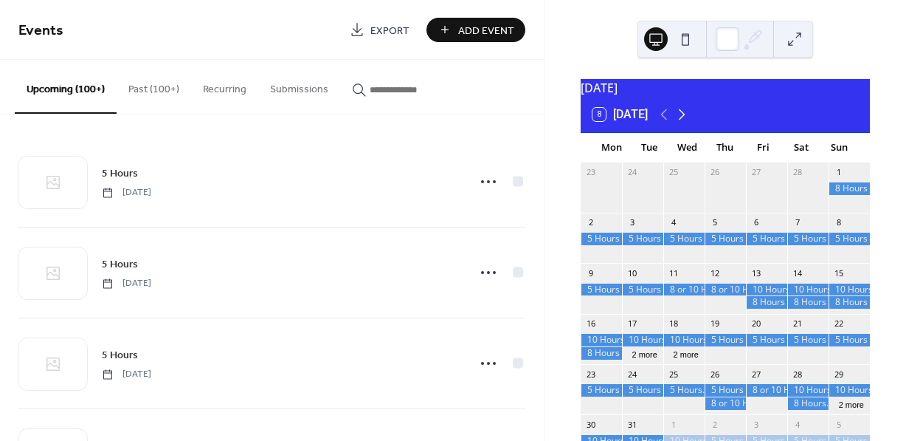
click at [688, 122] on icon at bounding box center [682, 115] width 18 height 18
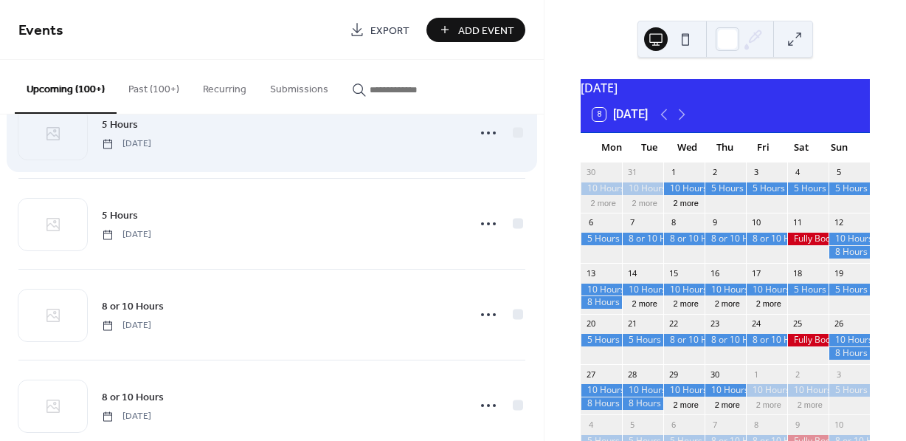
scroll to position [7496, 0]
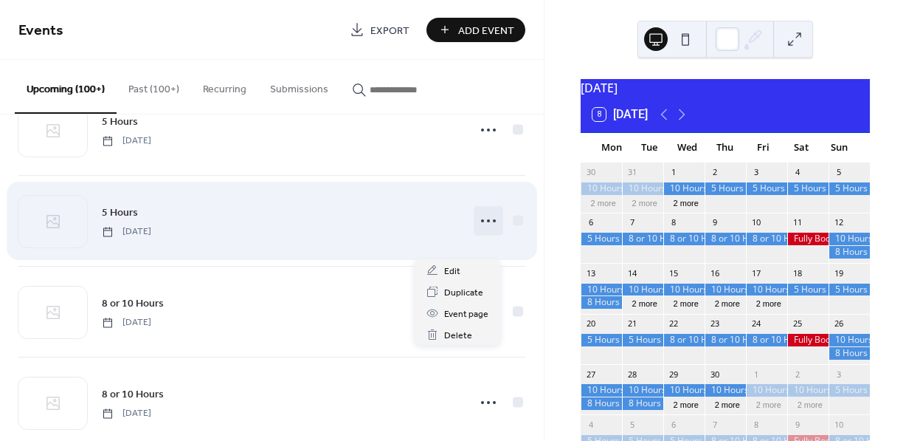
click at [487, 222] on circle at bounding box center [488, 220] width 3 height 3
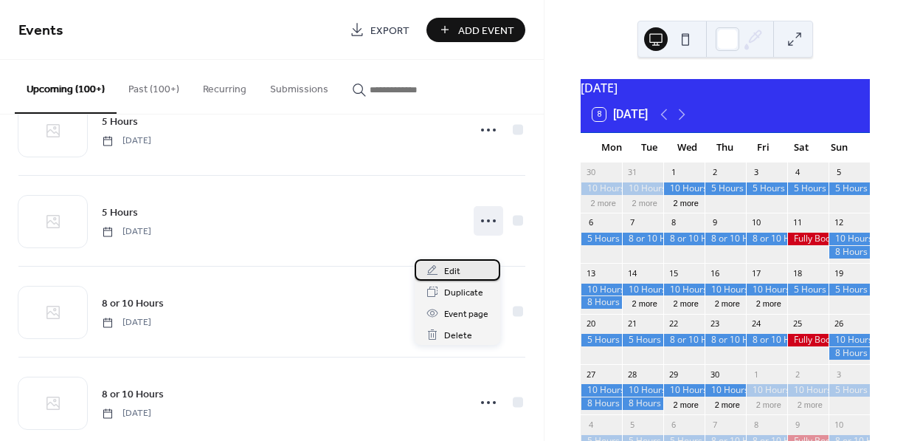
click at [453, 269] on span "Edit" at bounding box center [452, 272] width 16 height 16
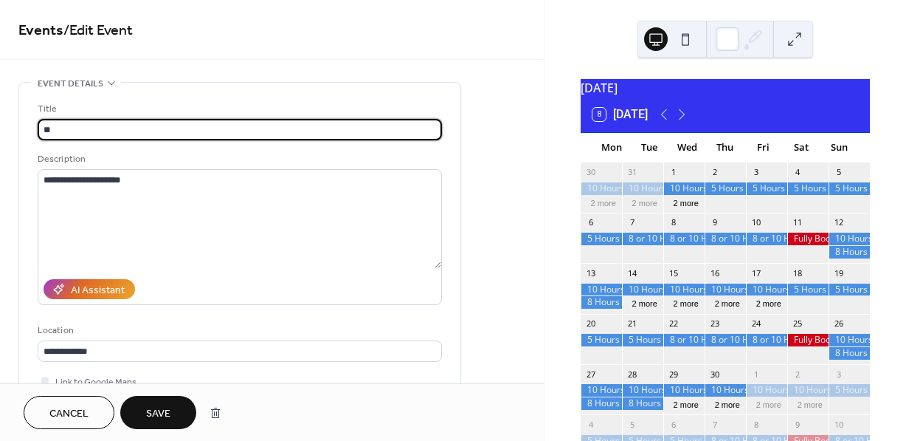
type input "*"
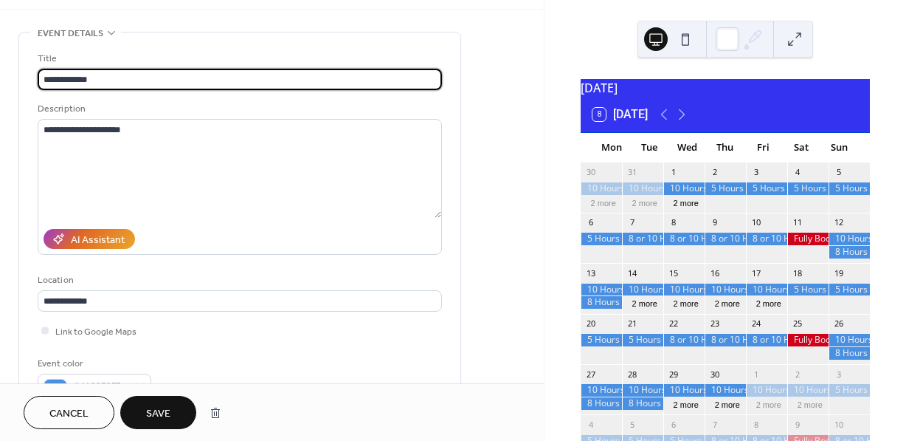
scroll to position [94, 0]
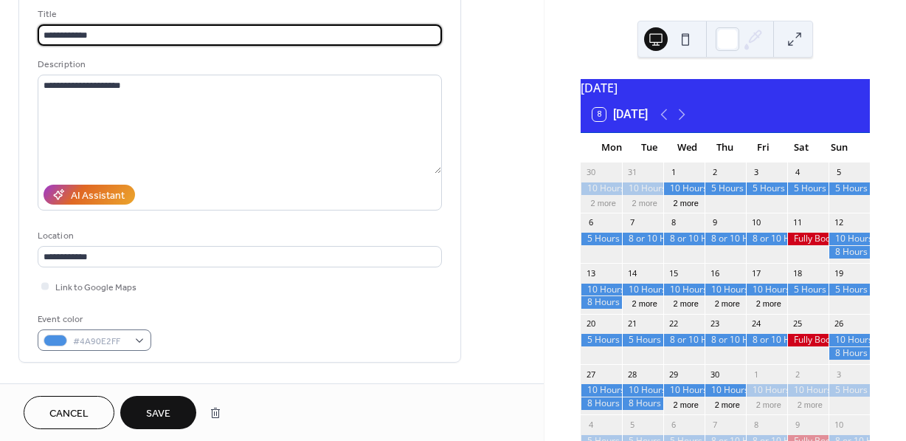
type input "**********"
click at [140, 340] on div "#4A90E2FF" at bounding box center [95, 339] width 114 height 21
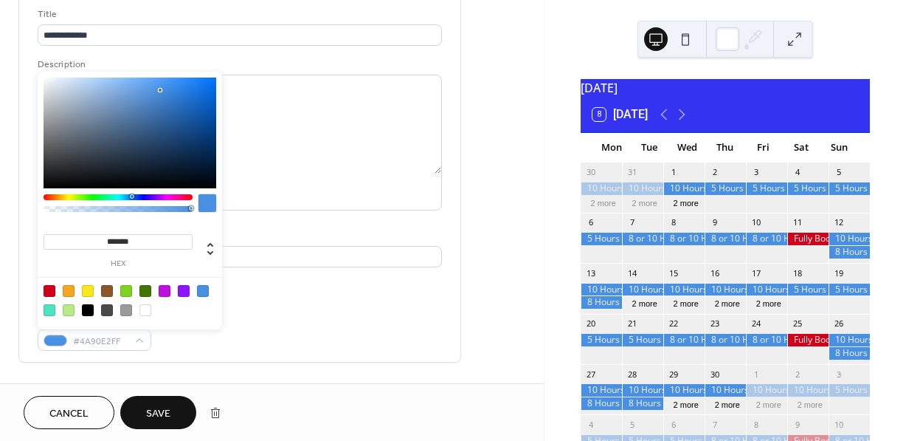
click at [87, 291] on div at bounding box center [88, 291] width 12 height 12
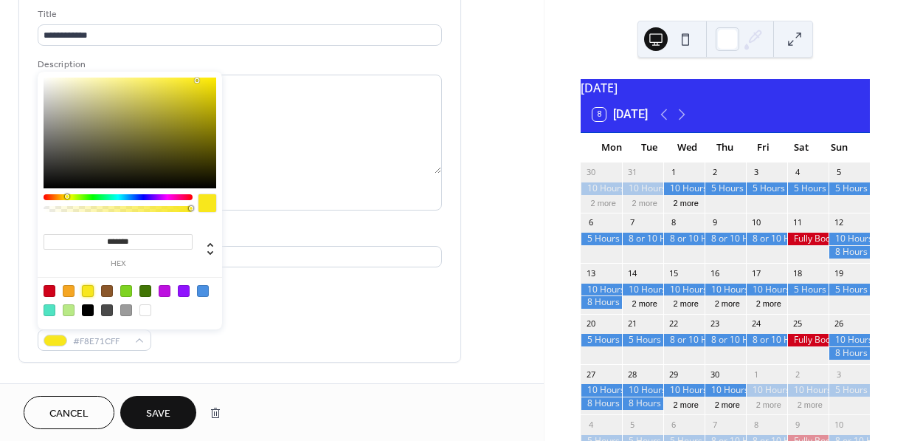
click at [51, 291] on div at bounding box center [50, 291] width 12 height 12
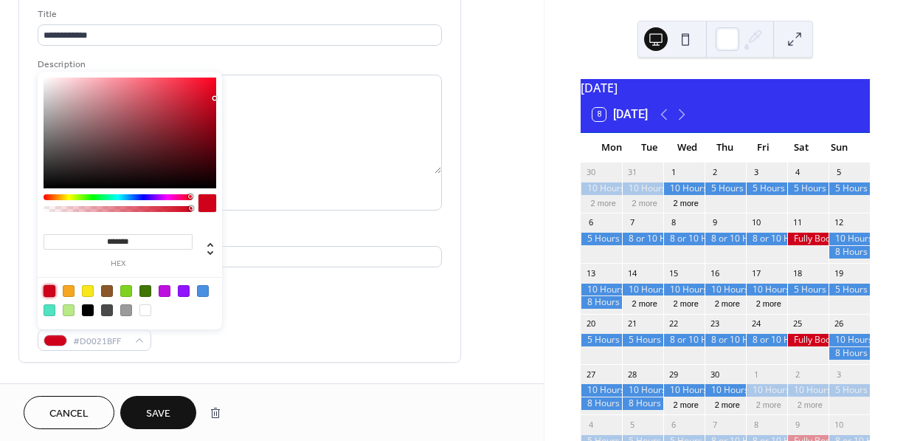
type input "*******"
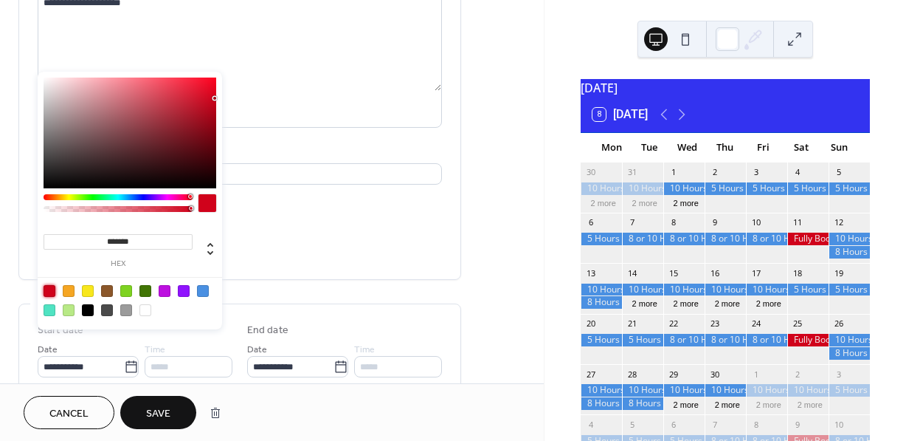
scroll to position [178, 0]
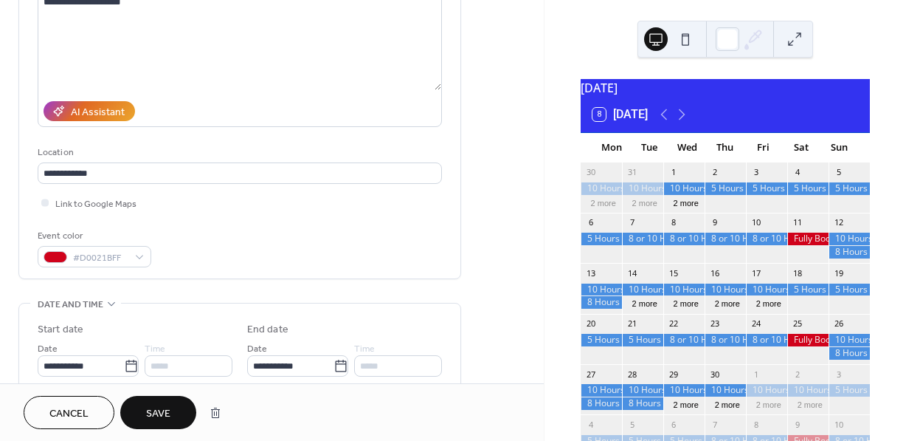
click at [177, 412] on button "Save" at bounding box center [158, 412] width 76 height 33
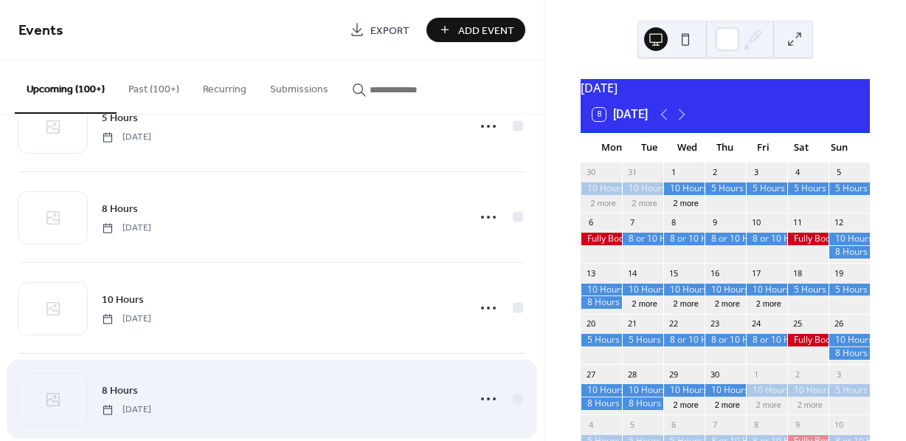
scroll to position [6314, 0]
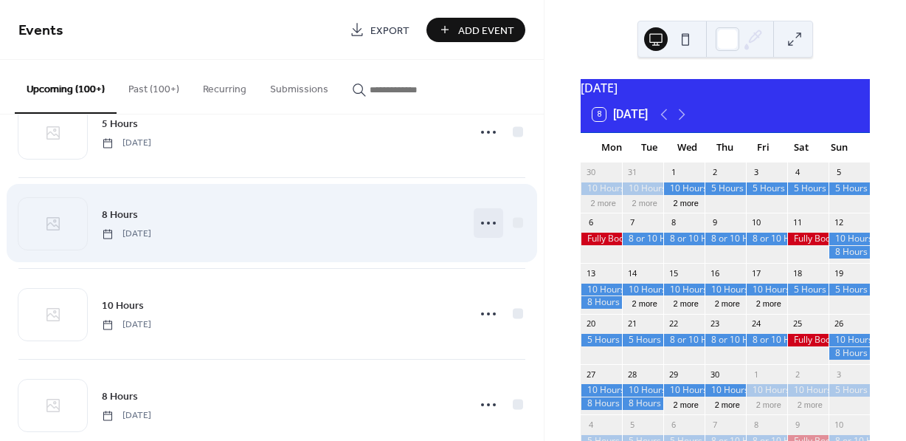
click at [482, 235] on icon at bounding box center [489, 223] width 24 height 24
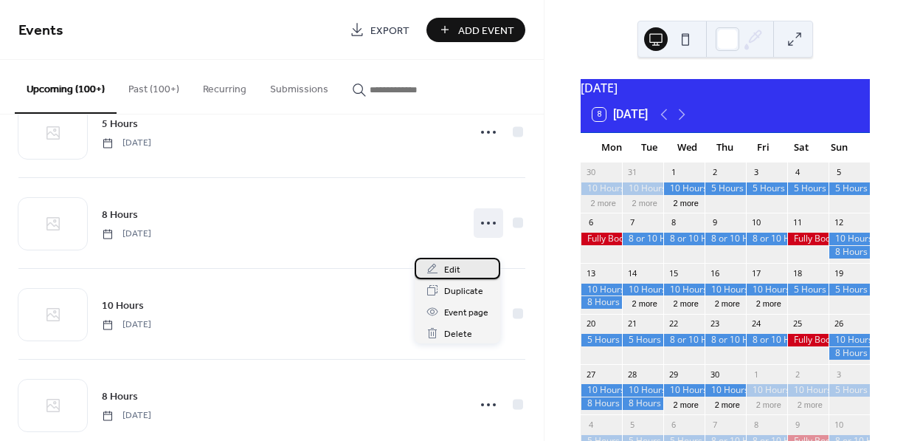
click at [450, 269] on span "Edit" at bounding box center [452, 270] width 16 height 16
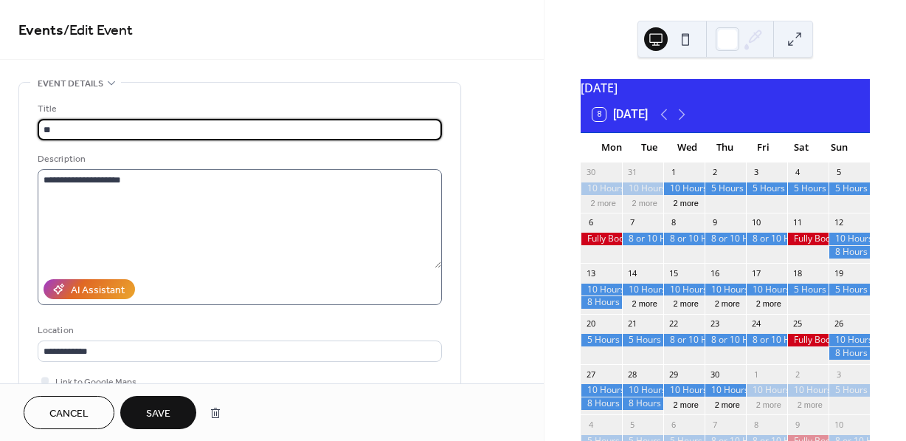
type input "*"
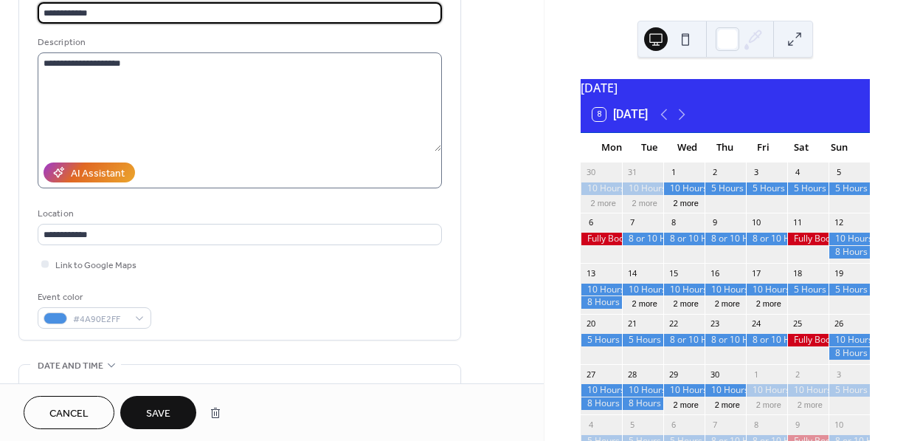
scroll to position [173, 0]
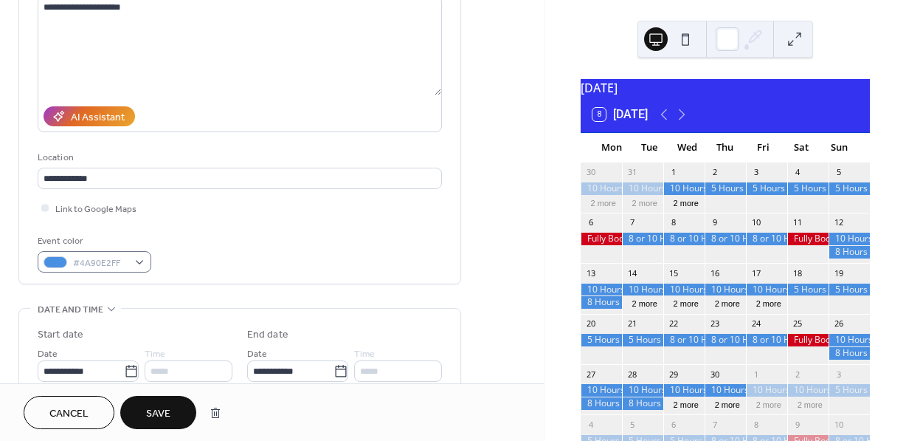
type input "**********"
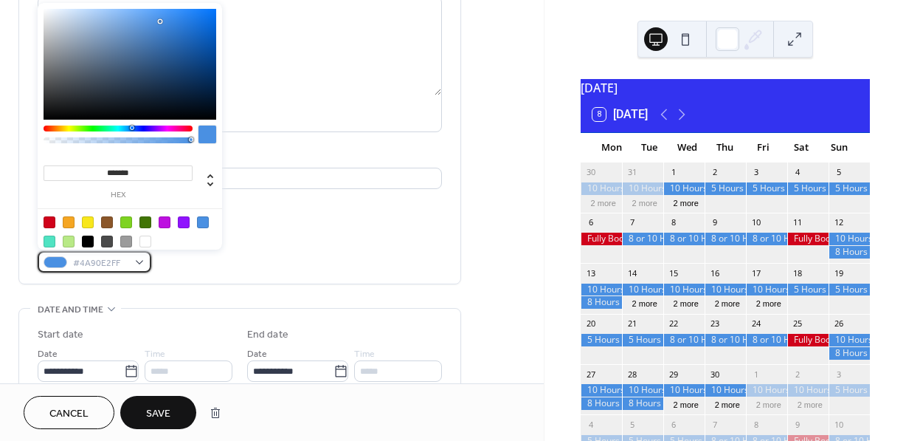
click at [139, 260] on div "#4A90E2FF" at bounding box center [95, 261] width 114 height 21
click at [49, 222] on div at bounding box center [50, 222] width 12 height 12
type input "*******"
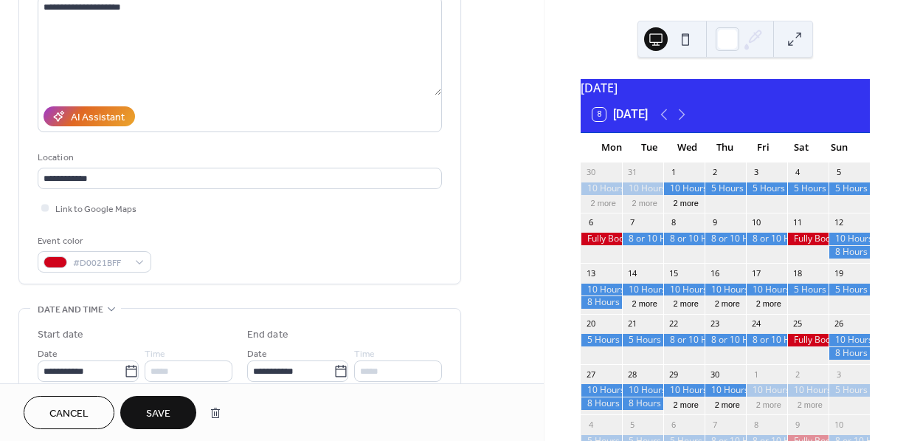
click at [165, 411] on span "Save" at bounding box center [158, 414] width 24 height 16
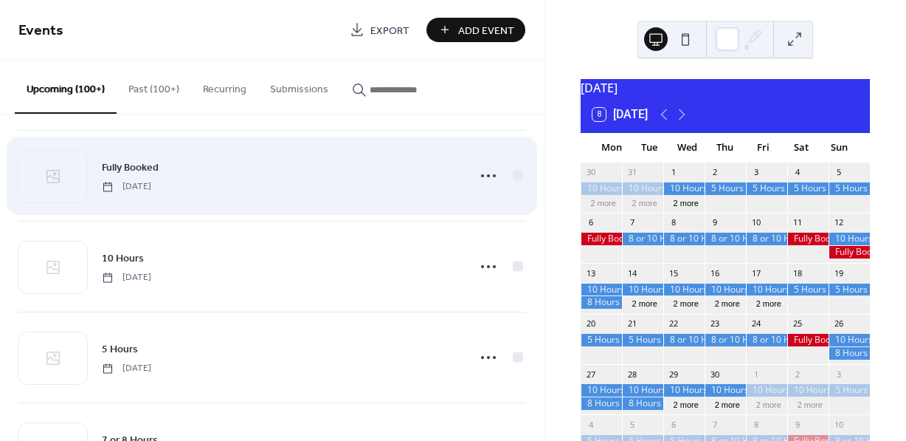
scroll to position [7092, 0]
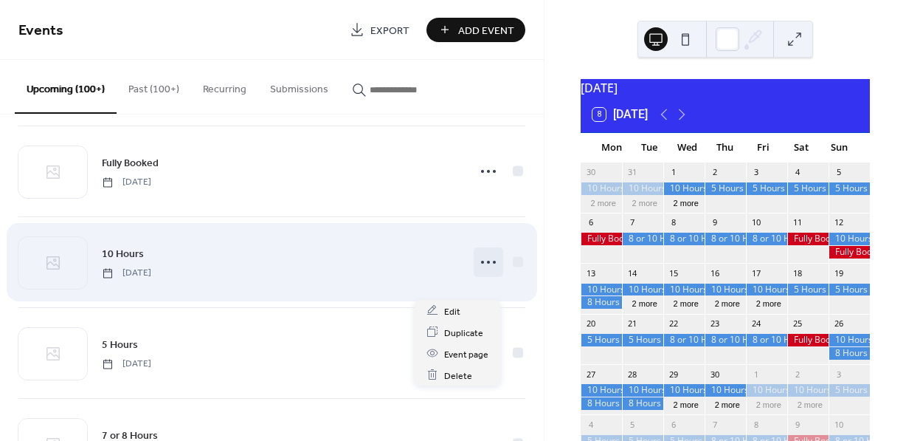
click at [487, 264] on circle at bounding box center [488, 262] width 3 height 3
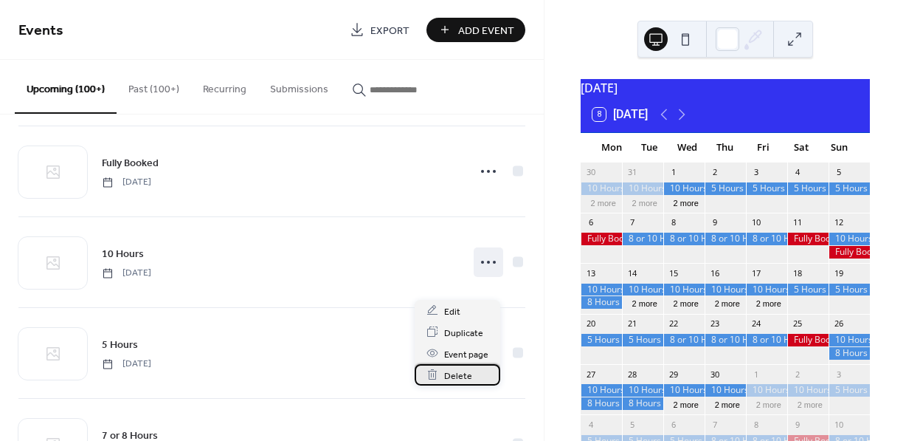
click at [458, 372] on span "Delete" at bounding box center [458, 376] width 28 height 16
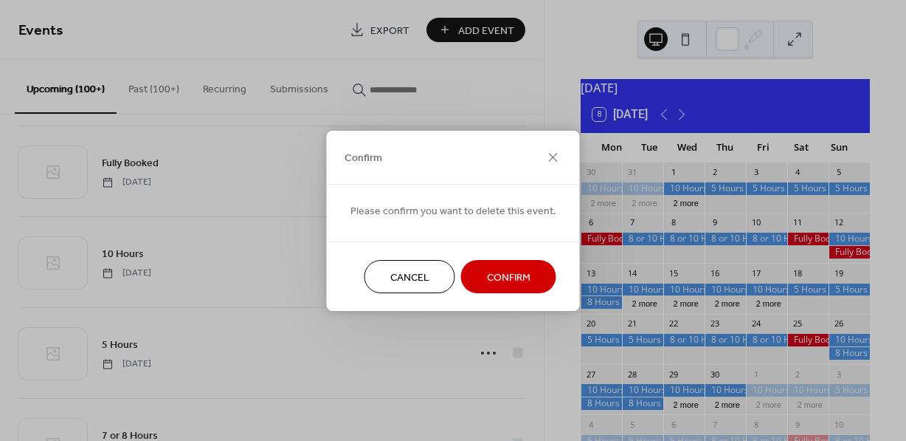
click at [512, 275] on span "Confirm" at bounding box center [509, 277] width 44 height 16
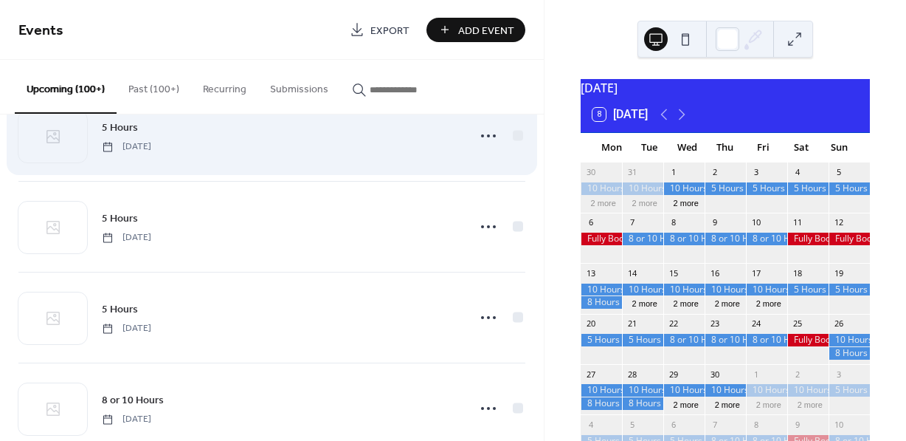
scroll to position [7760, 0]
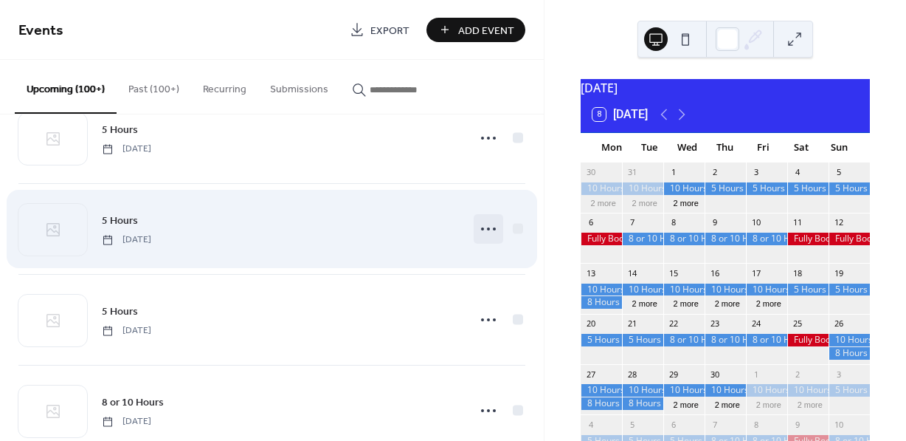
click at [482, 241] on icon at bounding box center [489, 229] width 24 height 24
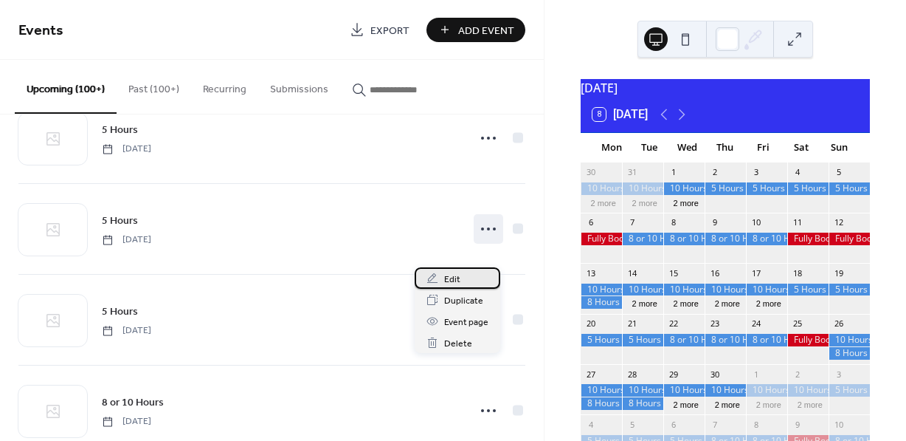
click at [453, 280] on span "Edit" at bounding box center [452, 280] width 16 height 16
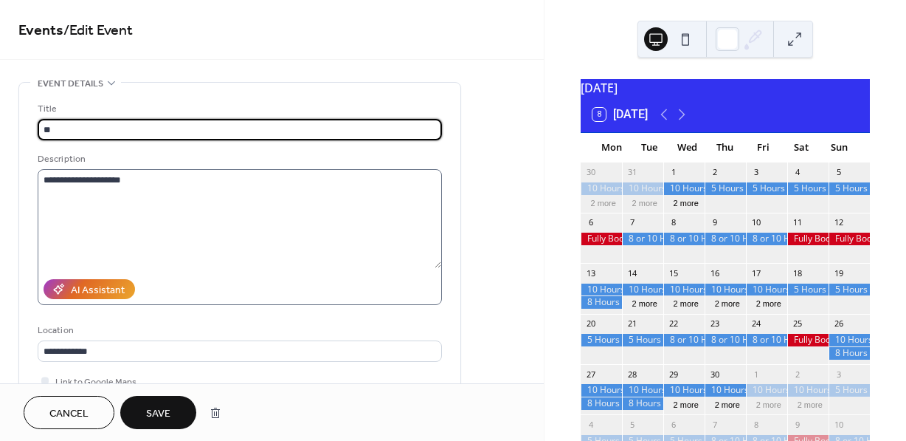
type input "*"
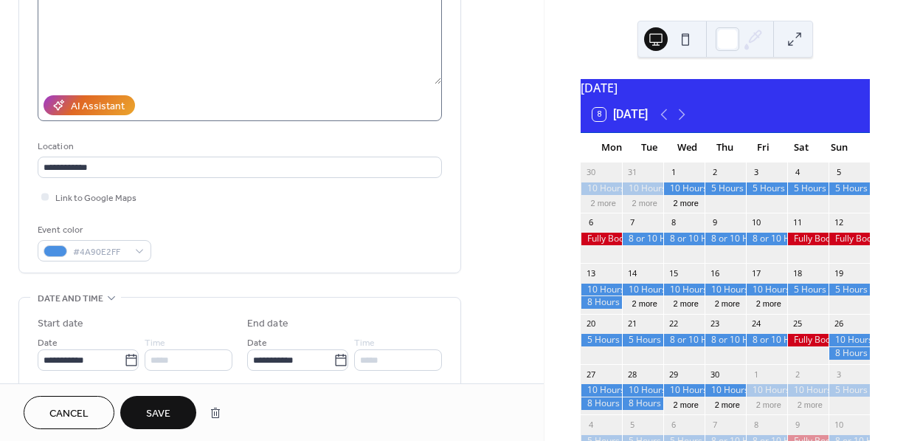
scroll to position [214, 0]
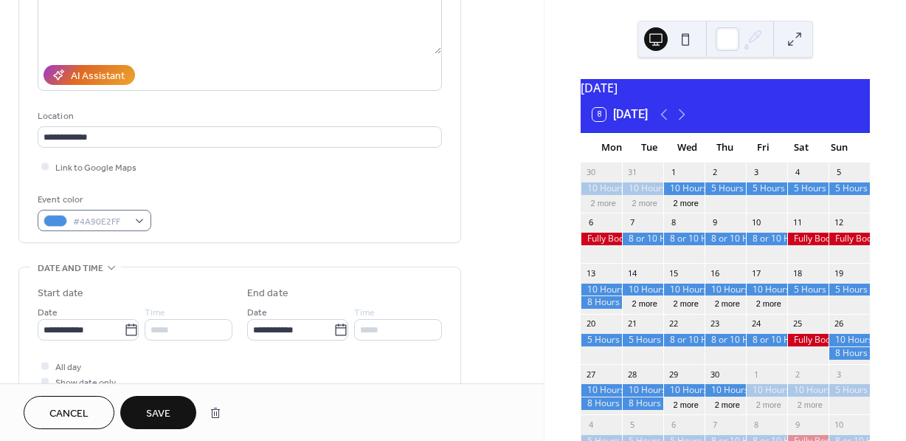
type input "**********"
click at [142, 216] on div "#4A90E2FF" at bounding box center [95, 220] width 114 height 21
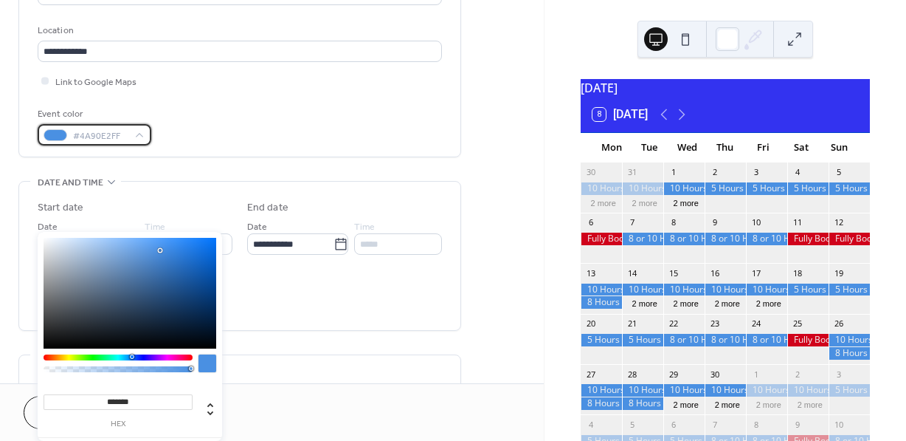
scroll to position [299, 0]
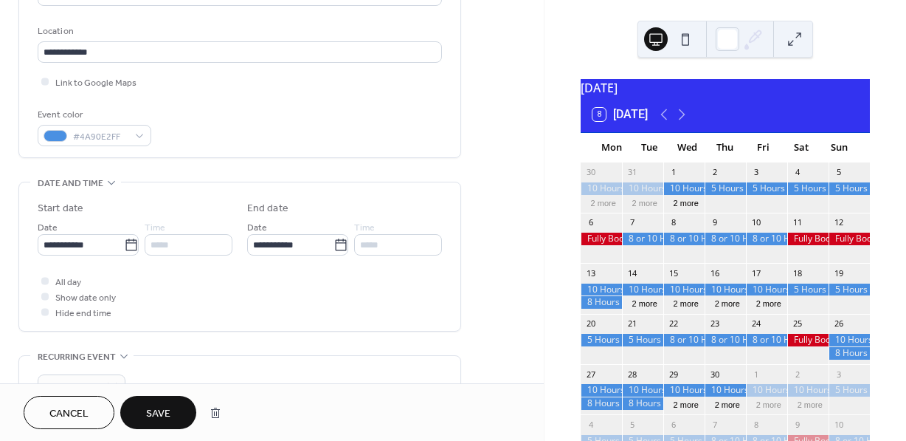
drag, startPoint x: 272, startPoint y: 293, endPoint x: 207, endPoint y: 289, distance: 65.1
click at [272, 293] on div "All day Show date only Hide end time" at bounding box center [240, 296] width 404 height 47
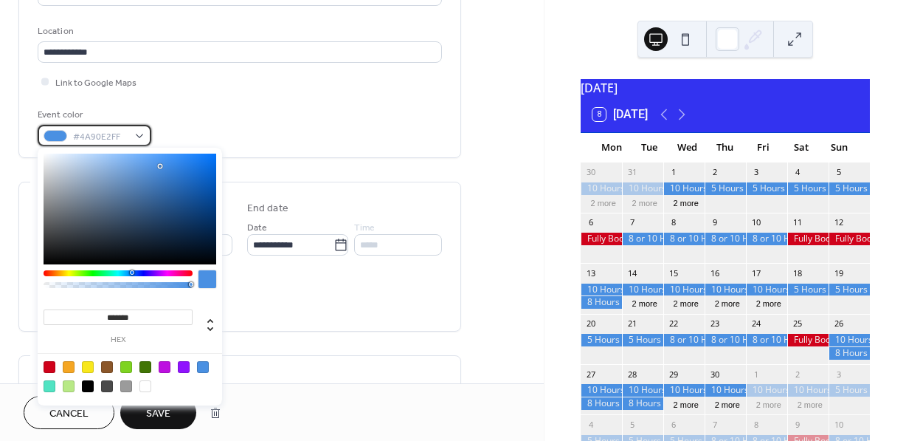
click at [139, 137] on div "#4A90E2FF" at bounding box center [95, 135] width 114 height 21
click at [52, 364] on div at bounding box center [50, 367] width 12 height 12
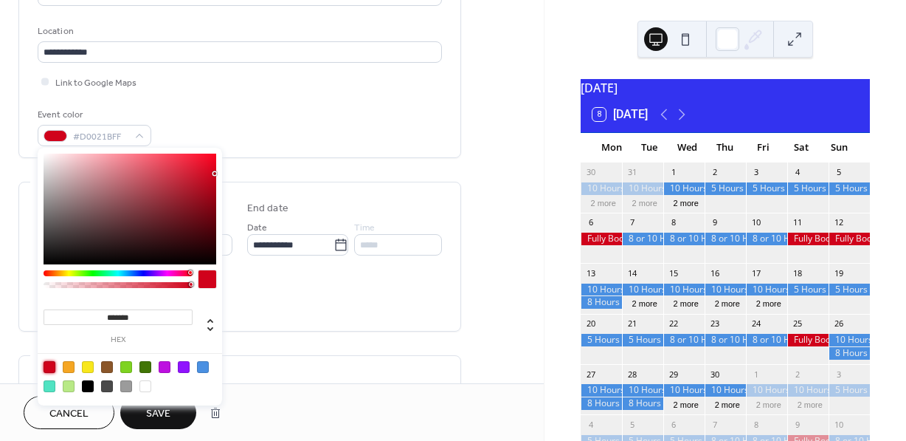
type input "*******"
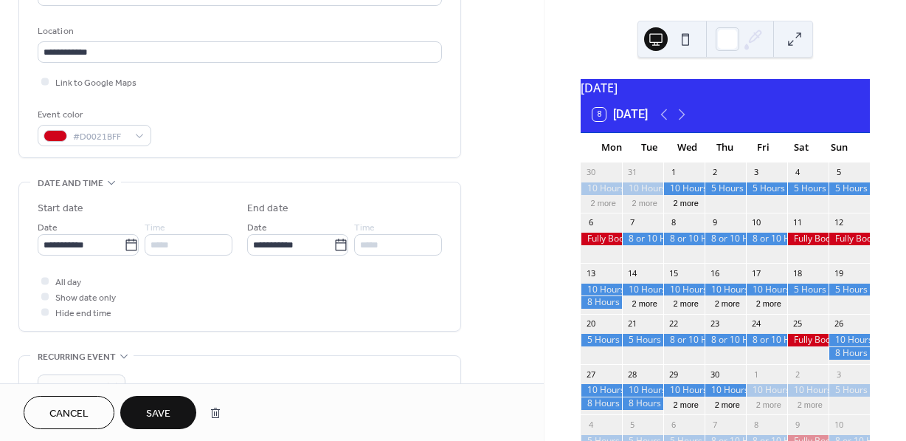
click at [151, 419] on span "Save" at bounding box center [158, 414] width 24 height 16
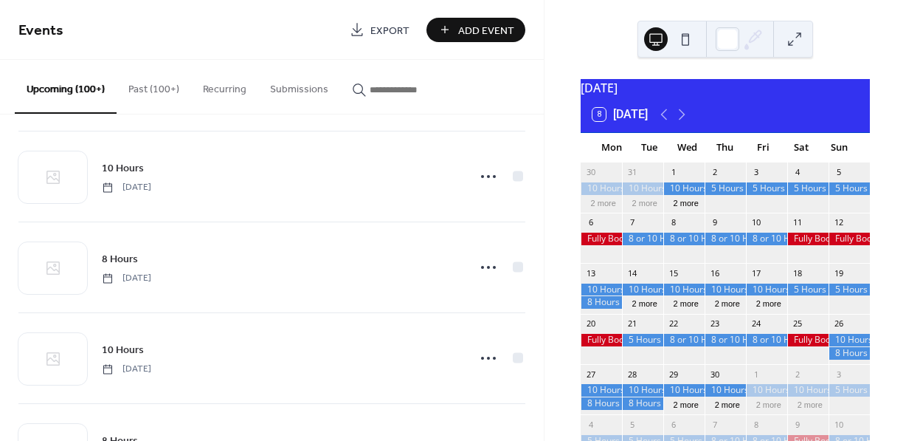
scroll to position [5534, 0]
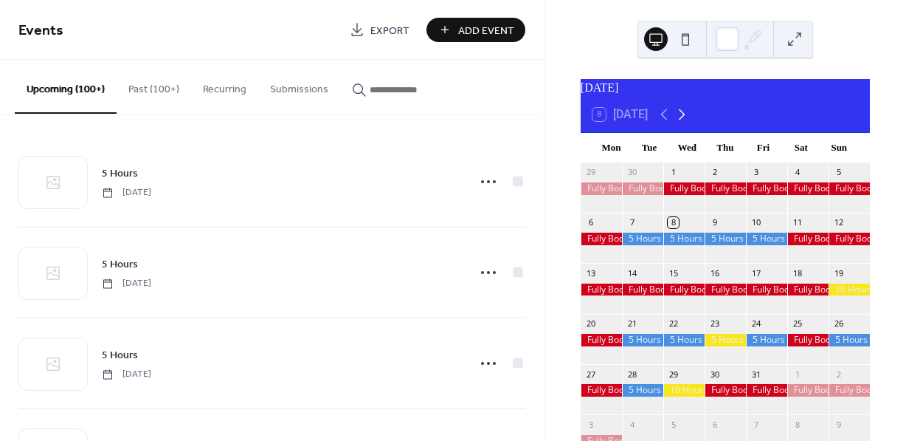
click at [686, 123] on icon at bounding box center [682, 115] width 18 height 18
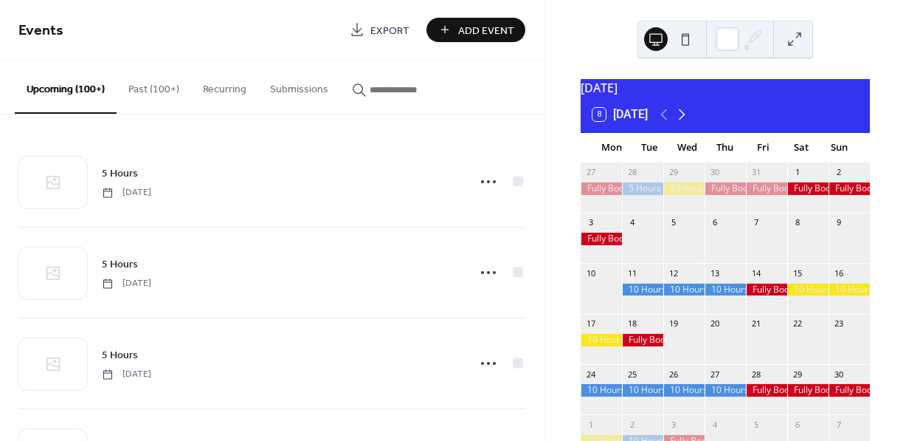
click at [686, 123] on icon at bounding box center [682, 115] width 18 height 18
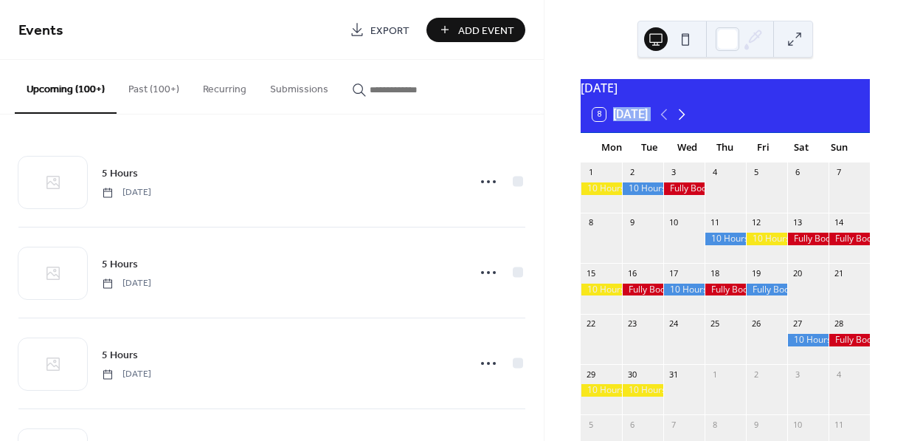
click at [686, 123] on icon at bounding box center [682, 115] width 18 height 18
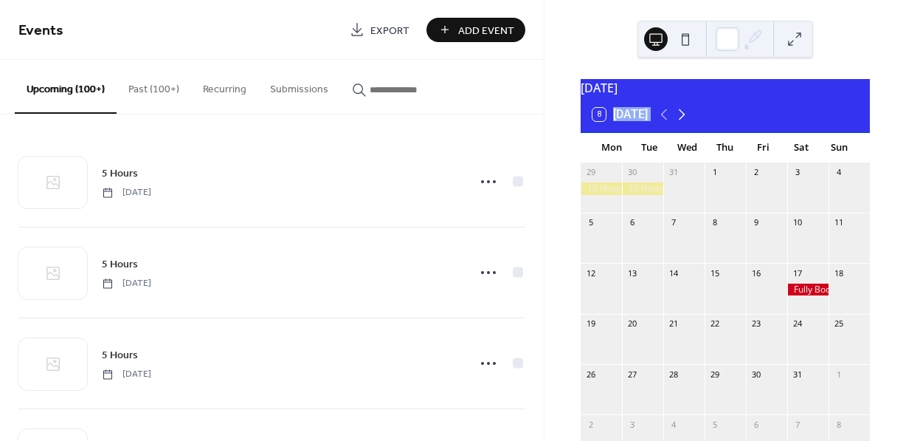
click at [686, 123] on icon at bounding box center [682, 115] width 18 height 18
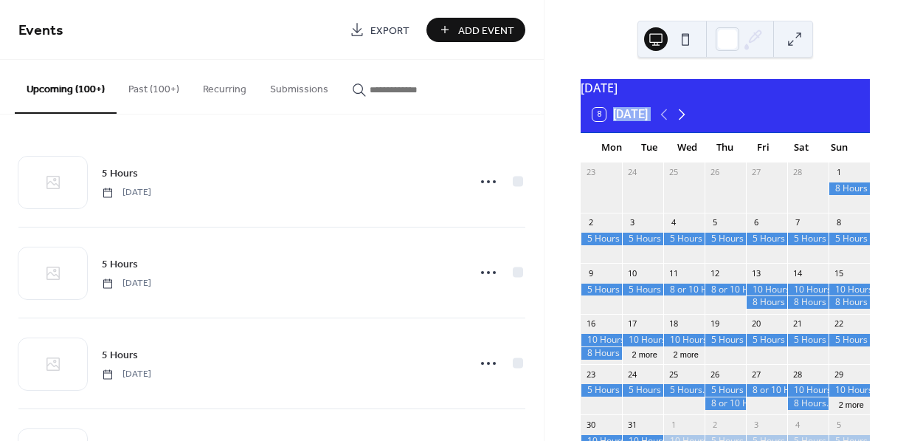
click at [686, 123] on icon at bounding box center [682, 115] width 18 height 18
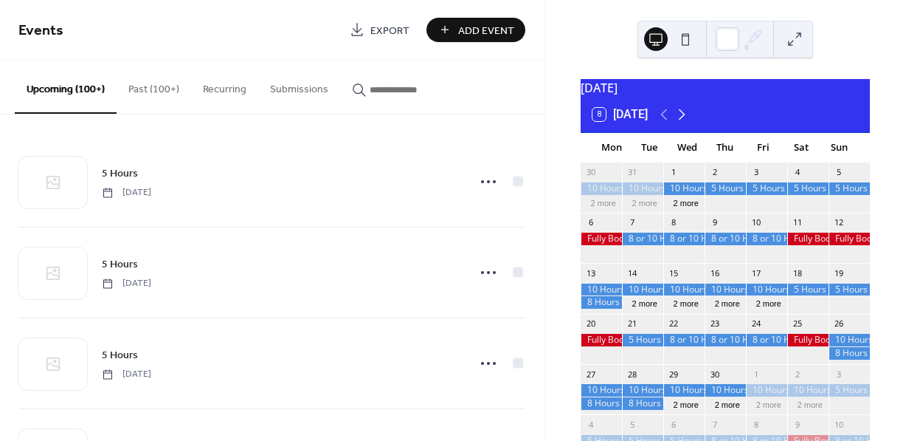
click at [686, 123] on icon at bounding box center [682, 115] width 18 height 18
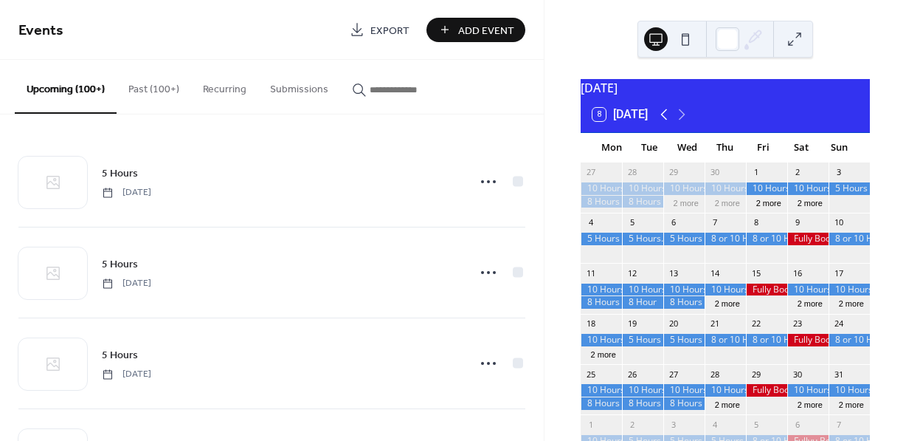
click at [665, 123] on icon at bounding box center [664, 115] width 18 height 18
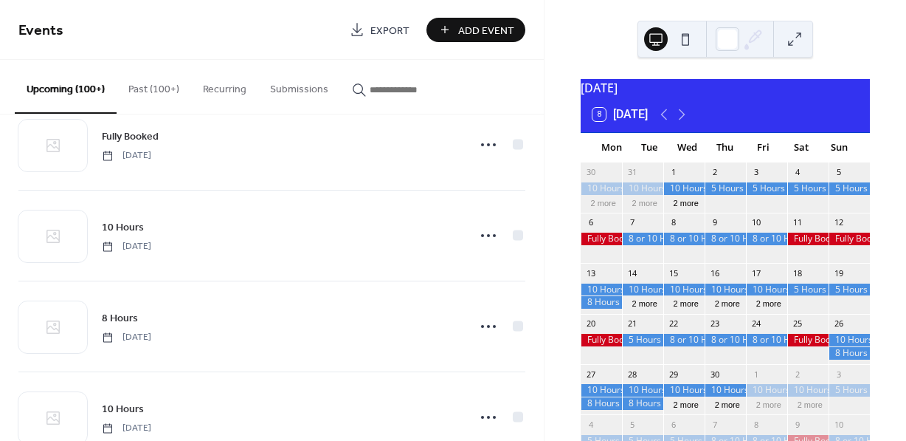
scroll to position [8117, 0]
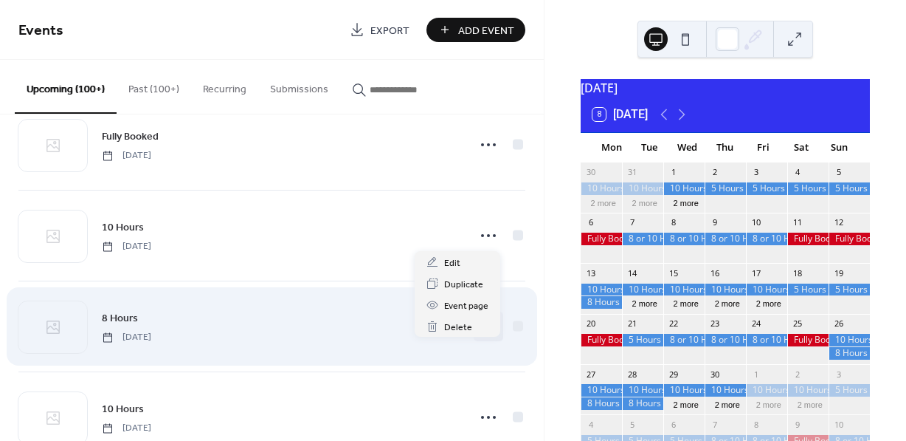
click at [487, 328] on circle at bounding box center [488, 326] width 3 height 3
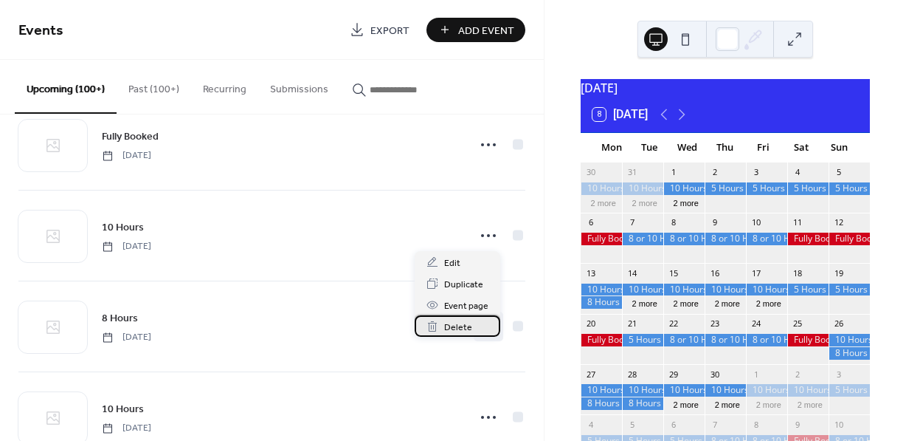
click at [458, 325] on span "Delete" at bounding box center [458, 328] width 28 height 16
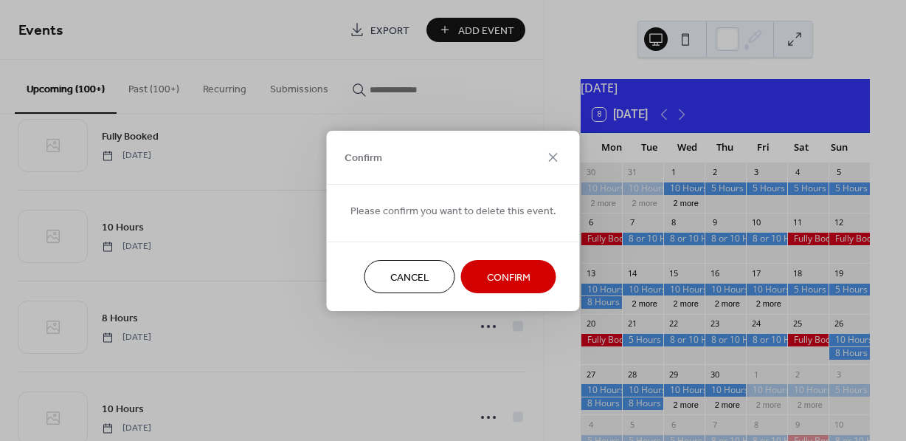
click at [497, 283] on span "Confirm" at bounding box center [509, 277] width 44 height 16
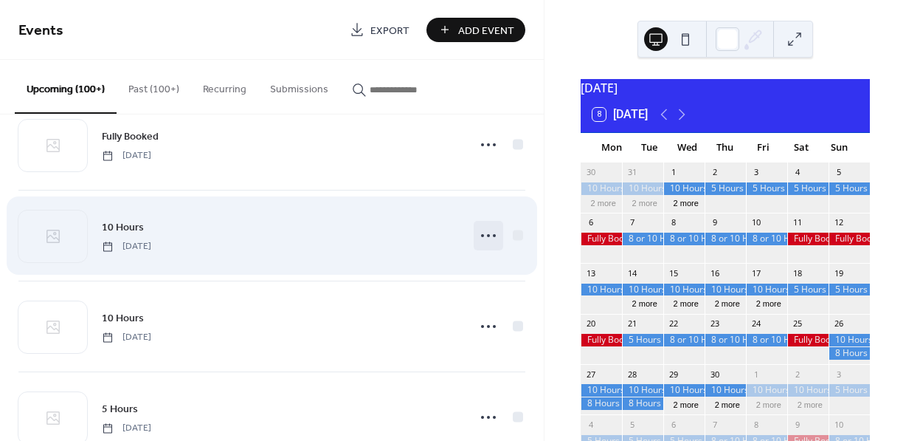
click at [482, 247] on icon at bounding box center [489, 236] width 24 height 24
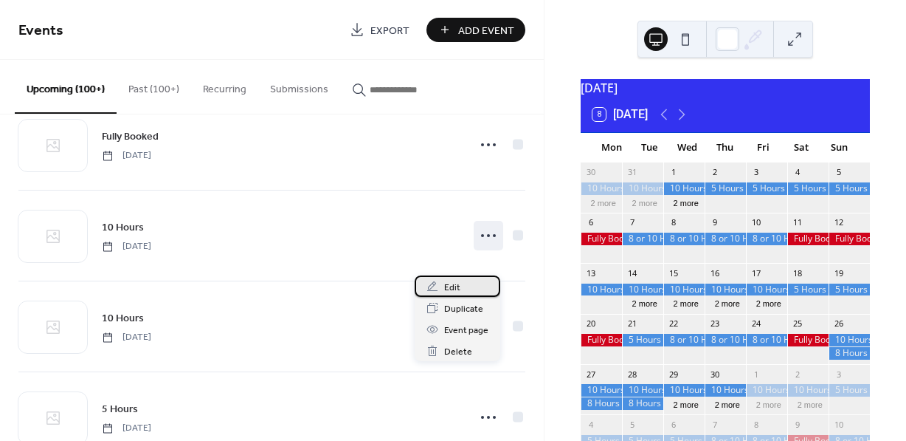
click at [452, 287] on span "Edit" at bounding box center [452, 288] width 16 height 16
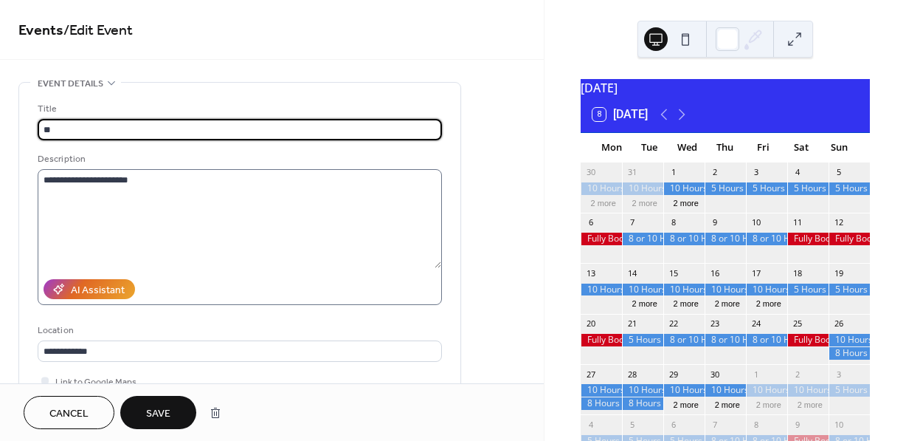
type input "*"
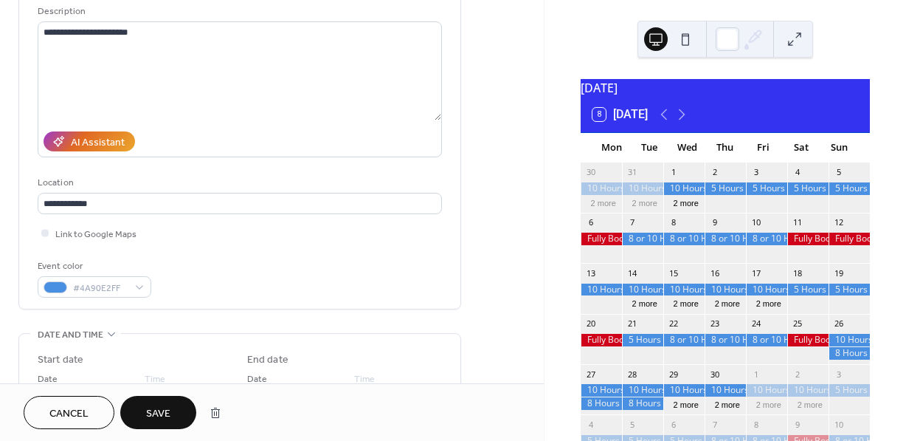
scroll to position [161, 0]
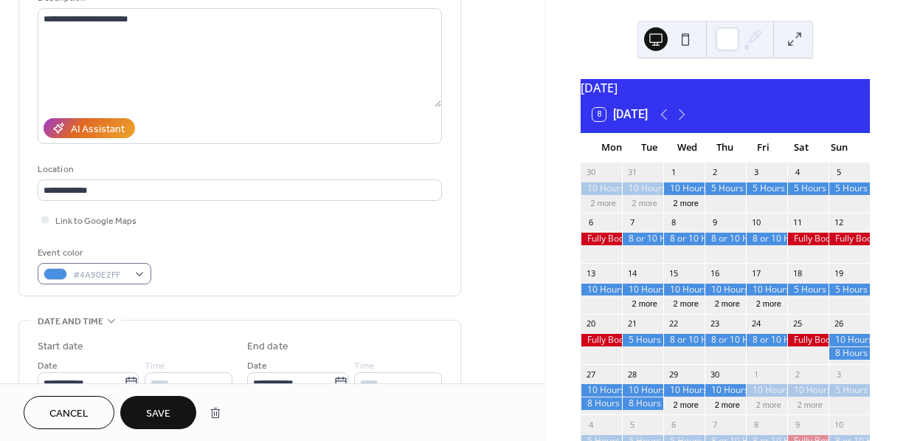
type input "**********"
click at [140, 272] on div "#4A90E2FF" at bounding box center [95, 273] width 114 height 21
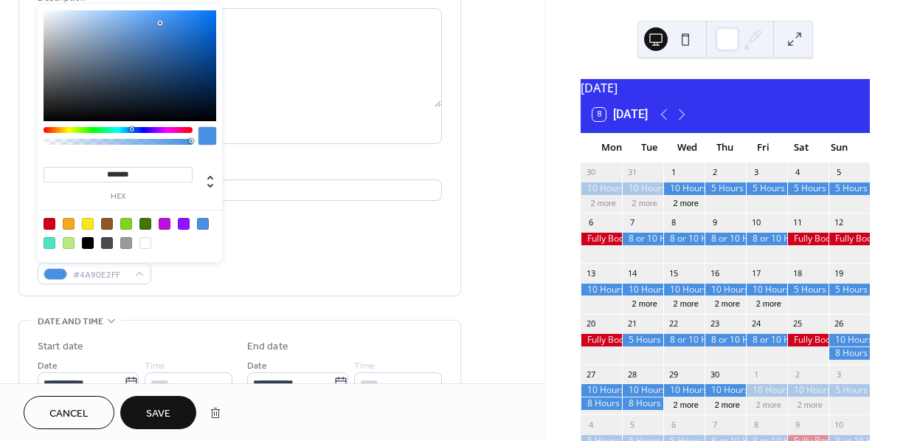
click at [52, 226] on div at bounding box center [50, 224] width 12 height 12
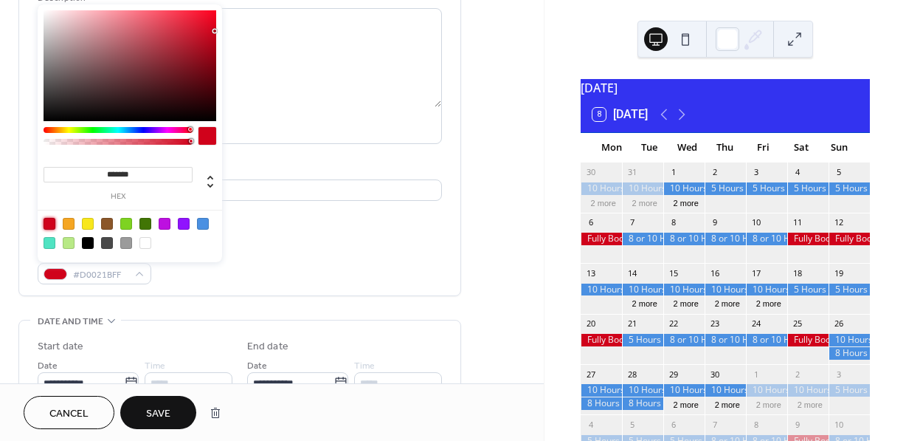
type input "*******"
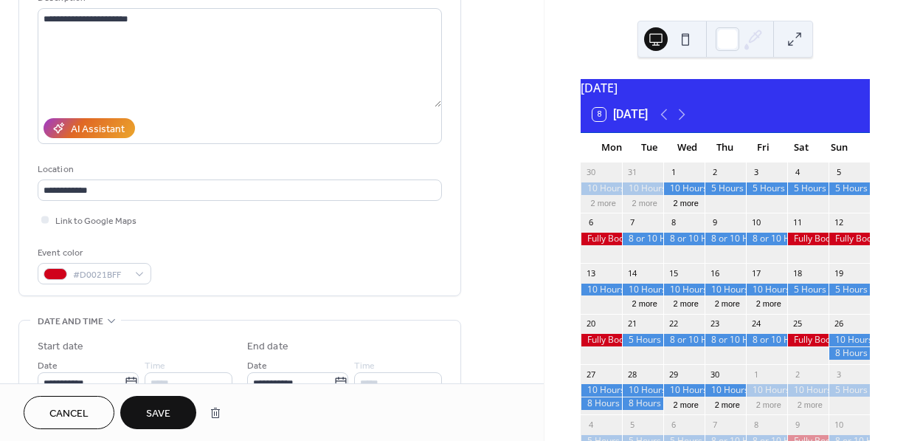
click at [157, 413] on span "Save" at bounding box center [158, 414] width 24 height 16
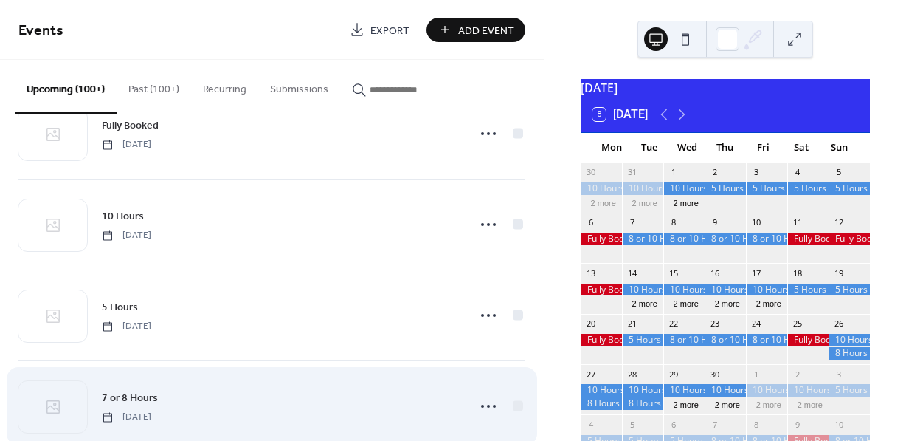
scroll to position [7222, 0]
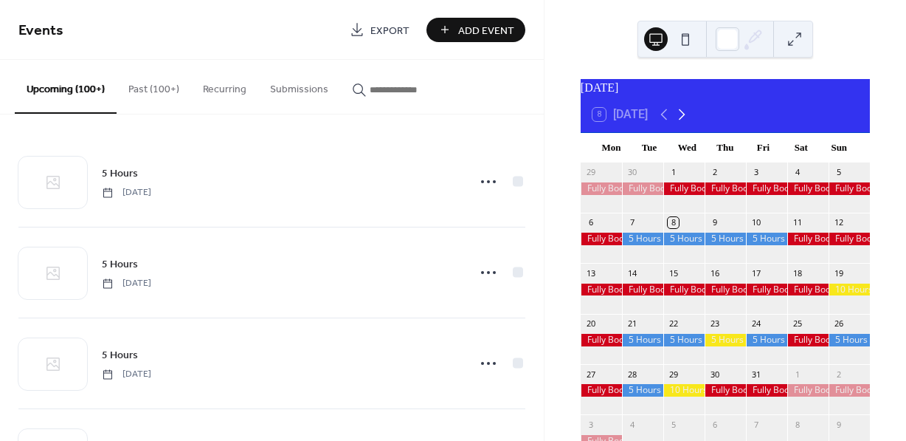
click at [686, 123] on icon at bounding box center [682, 115] width 18 height 18
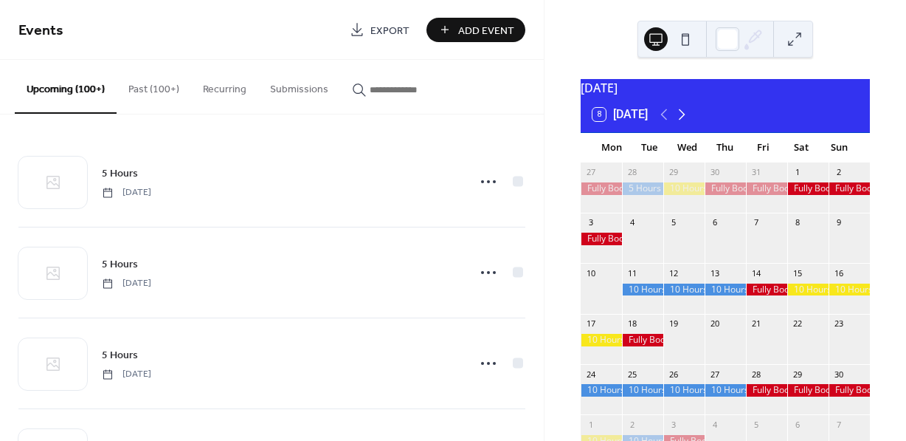
click at [686, 123] on icon at bounding box center [682, 115] width 18 height 18
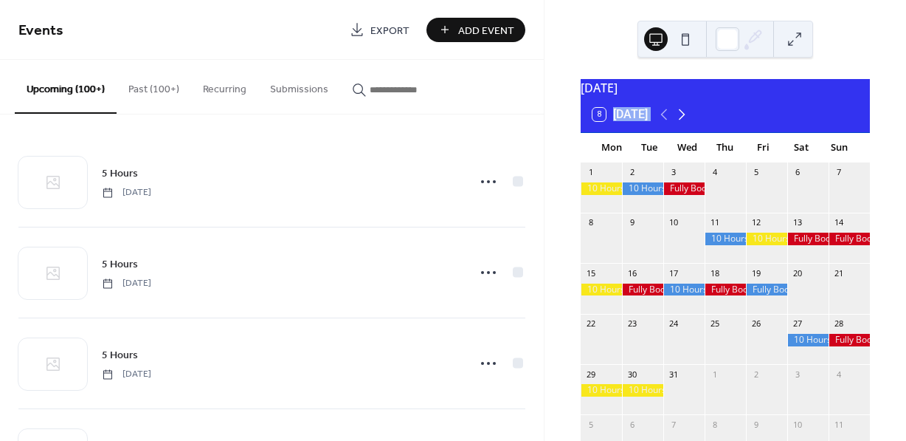
click at [686, 123] on icon at bounding box center [682, 115] width 18 height 18
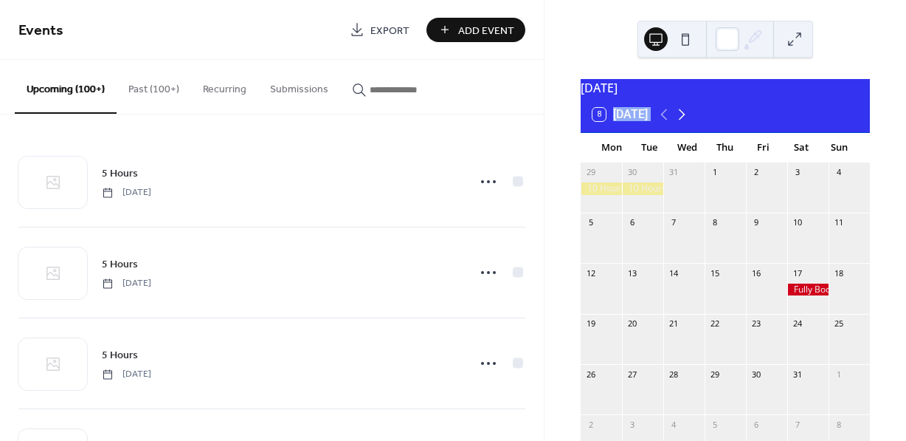
click at [686, 123] on icon at bounding box center [682, 115] width 18 height 18
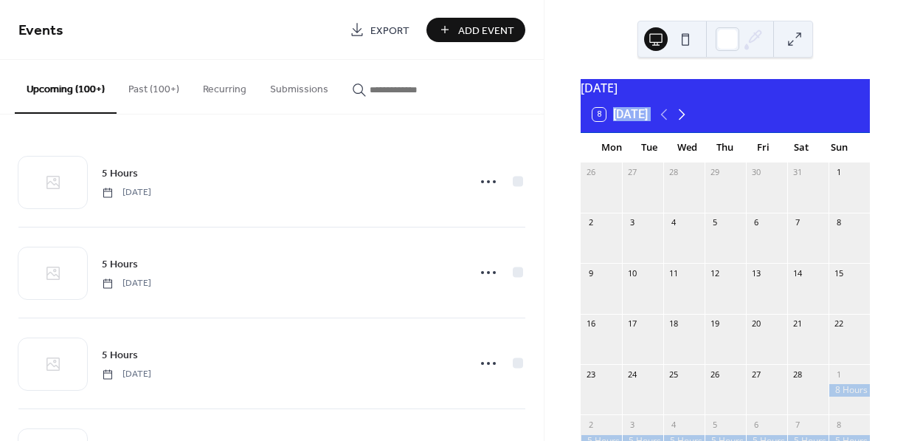
click at [686, 123] on icon at bounding box center [682, 115] width 18 height 18
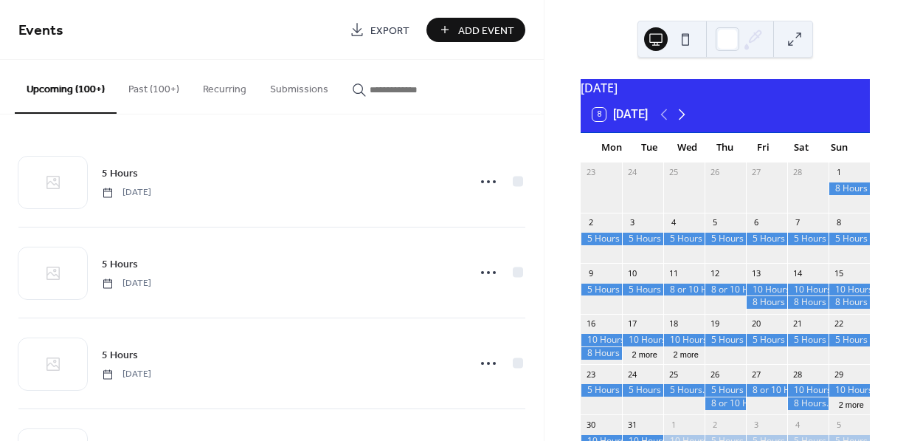
click at [686, 123] on icon at bounding box center [682, 115] width 18 height 18
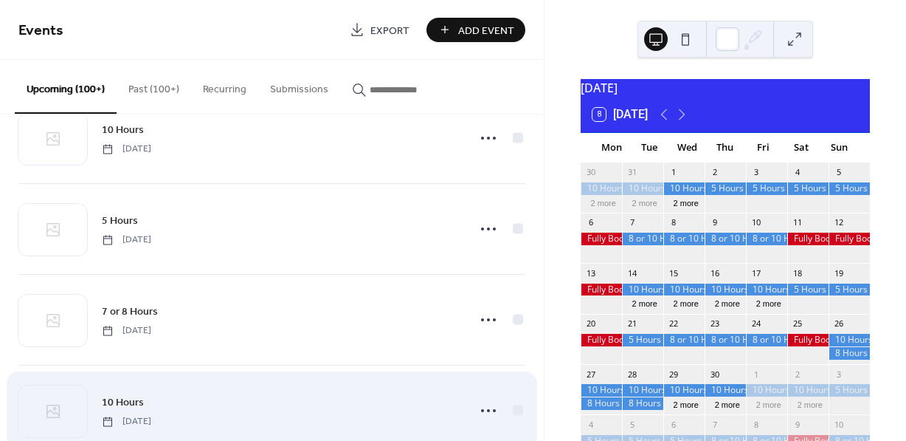
scroll to position [8303, 0]
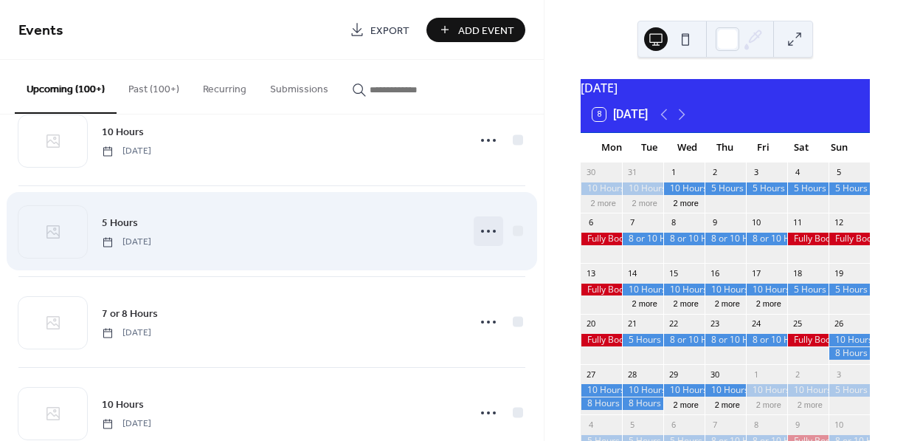
click at [487, 233] on circle at bounding box center [488, 231] width 3 height 3
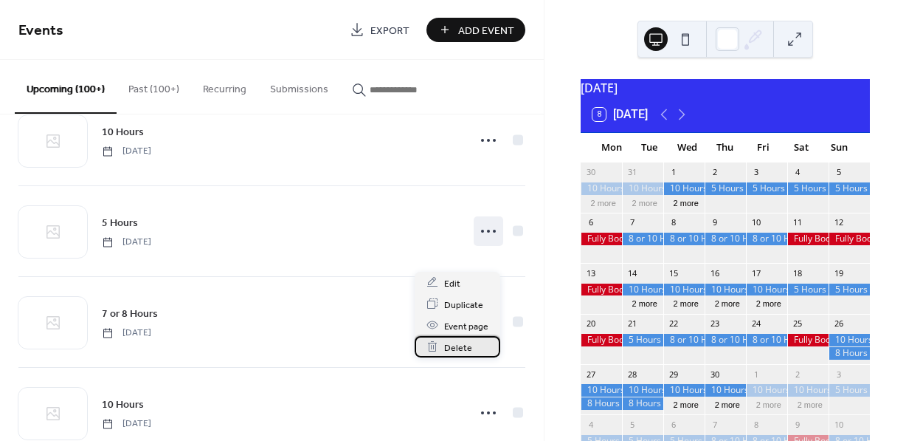
click at [458, 341] on span "Delete" at bounding box center [458, 348] width 28 height 16
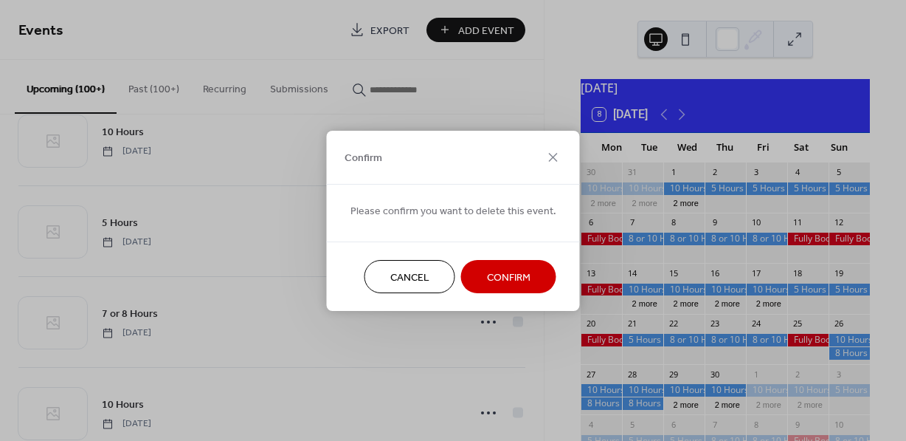
click at [506, 278] on span "Confirm" at bounding box center [509, 277] width 44 height 16
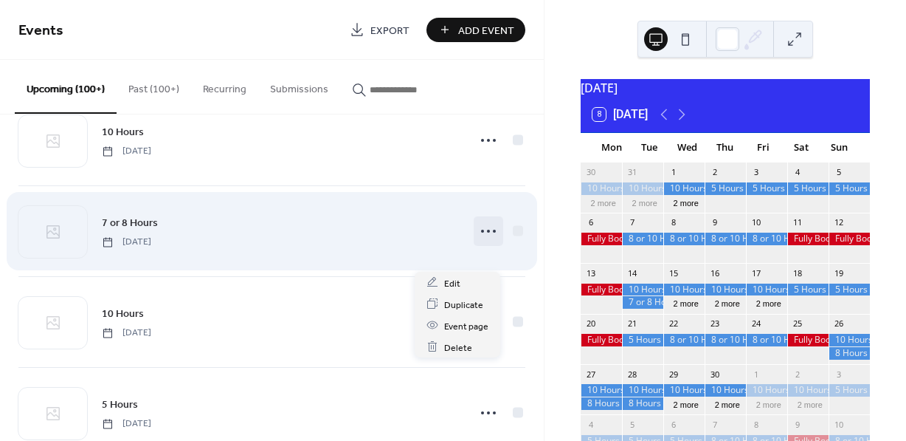
click at [482, 243] on icon at bounding box center [489, 231] width 24 height 24
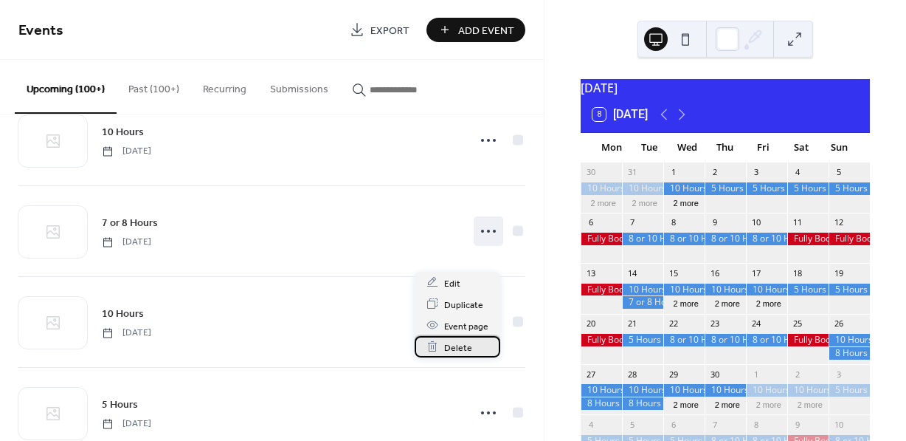
click at [458, 343] on span "Delete" at bounding box center [458, 348] width 28 height 16
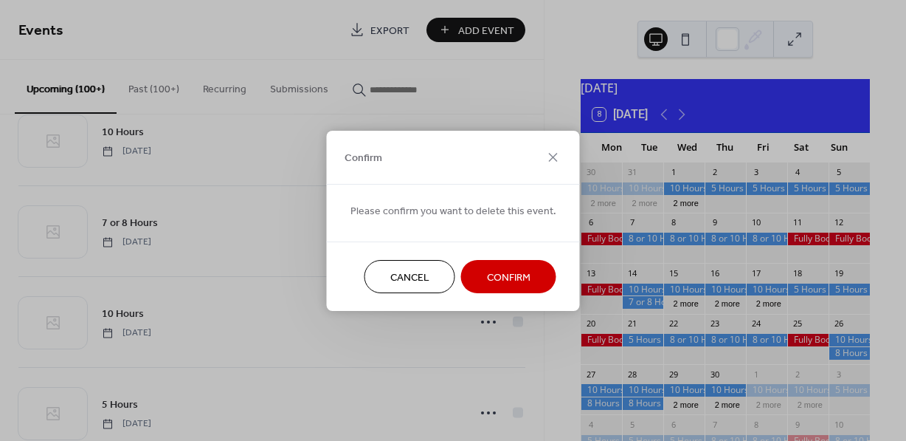
click at [503, 278] on span "Confirm" at bounding box center [509, 277] width 44 height 16
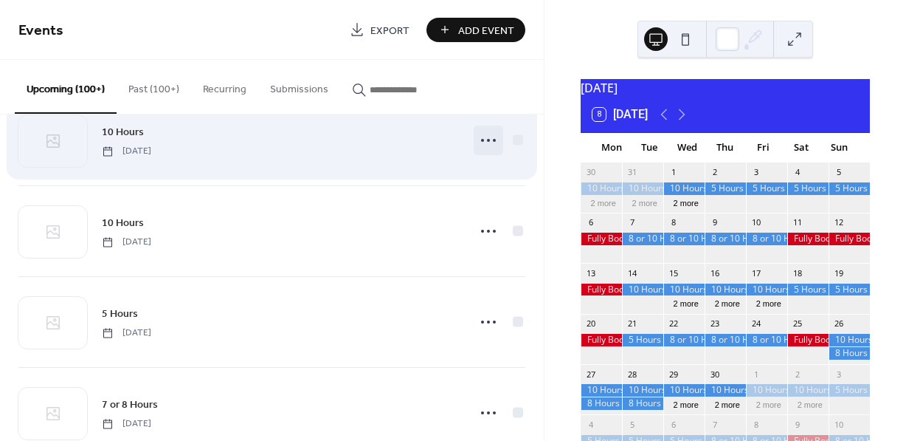
click at [483, 152] on icon at bounding box center [489, 140] width 24 height 24
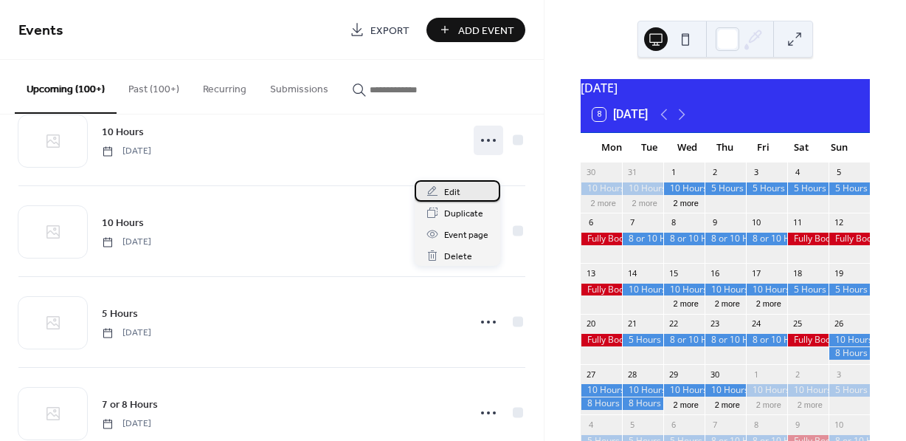
click at [452, 193] on span "Edit" at bounding box center [452, 193] width 16 height 16
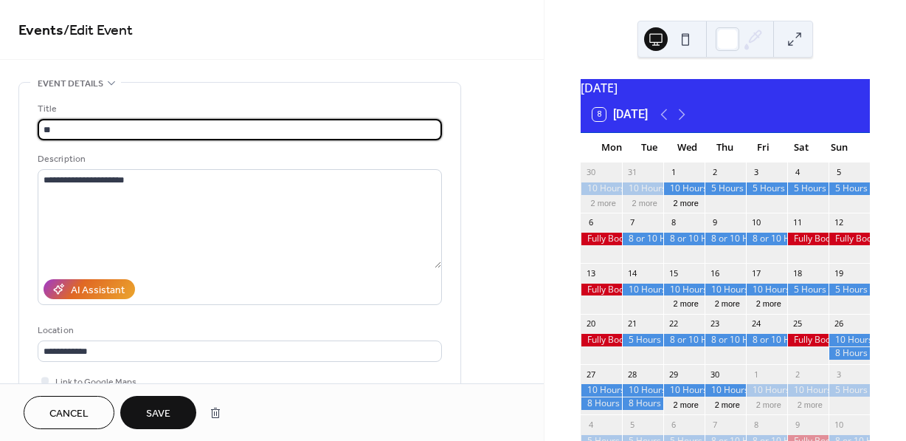
type input "*"
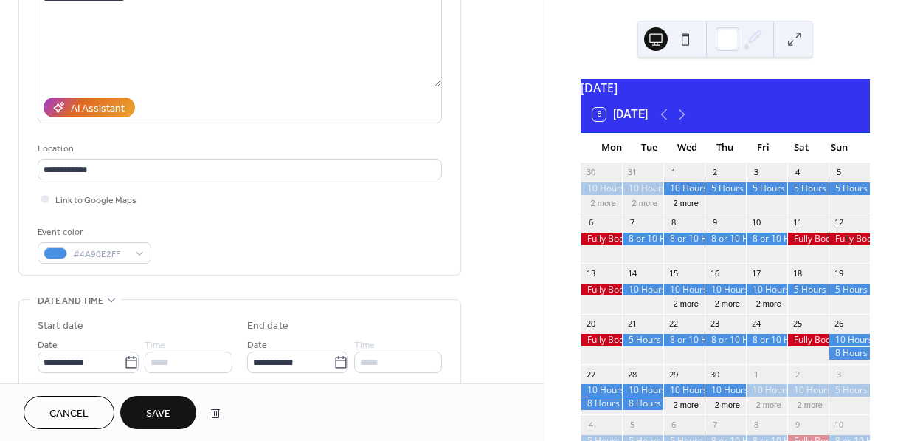
scroll to position [187, 0]
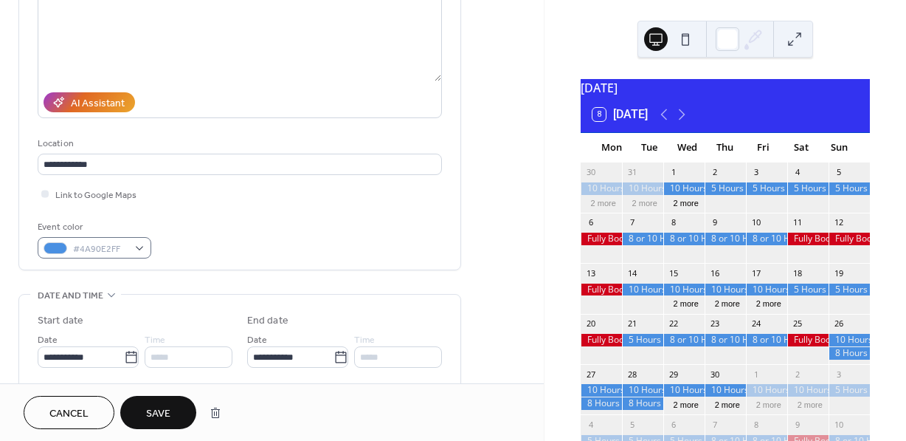
type input "**********"
click at [142, 248] on div "#4A90E2FF" at bounding box center [95, 247] width 114 height 21
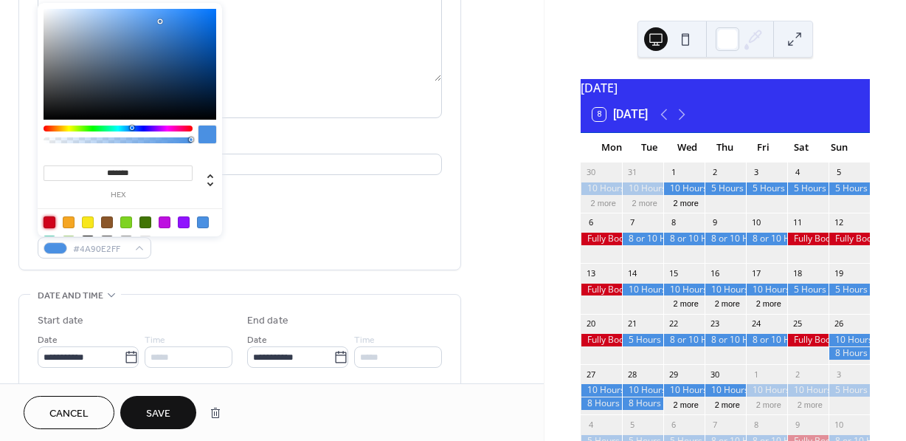
click at [50, 220] on div at bounding box center [50, 222] width 12 height 12
type input "*******"
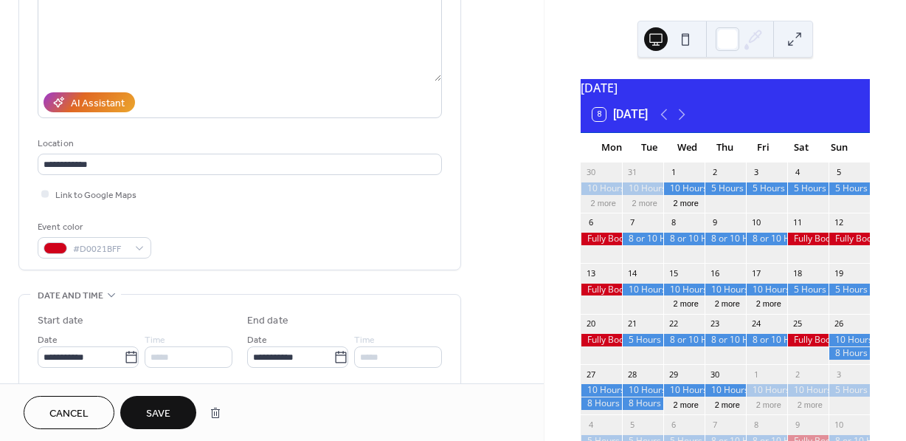
click at [167, 410] on span "Save" at bounding box center [158, 414] width 24 height 16
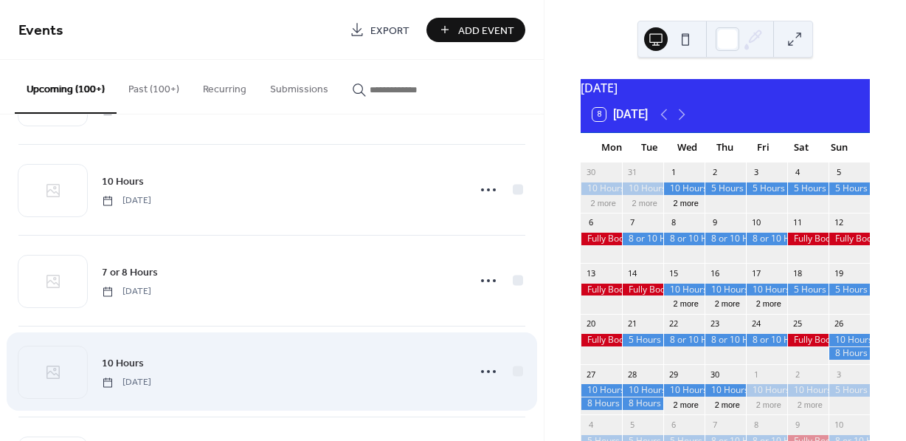
scroll to position [8076, 0]
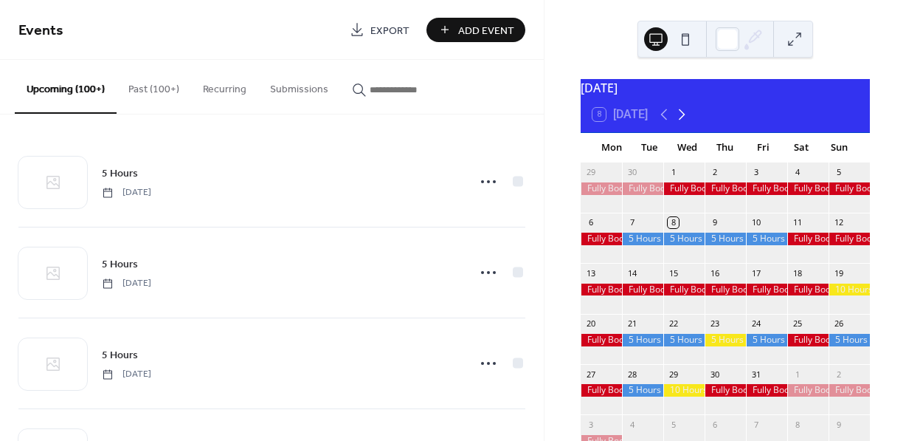
click at [686, 121] on icon at bounding box center [682, 115] width 18 height 18
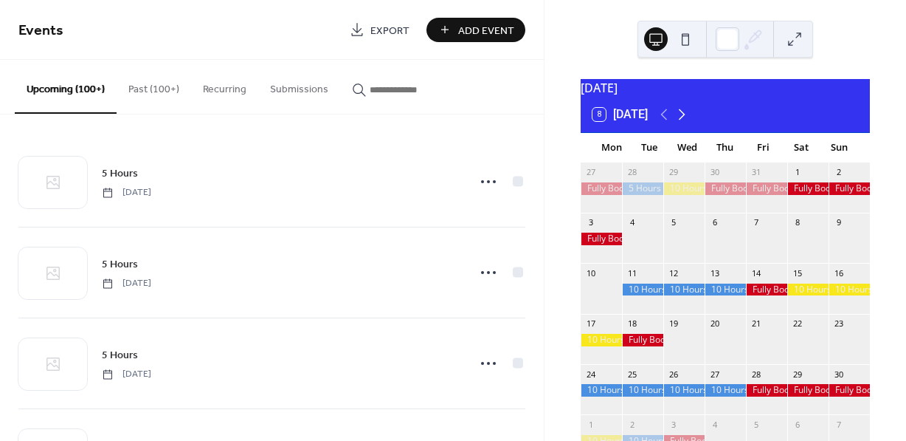
click at [686, 121] on icon at bounding box center [682, 115] width 18 height 18
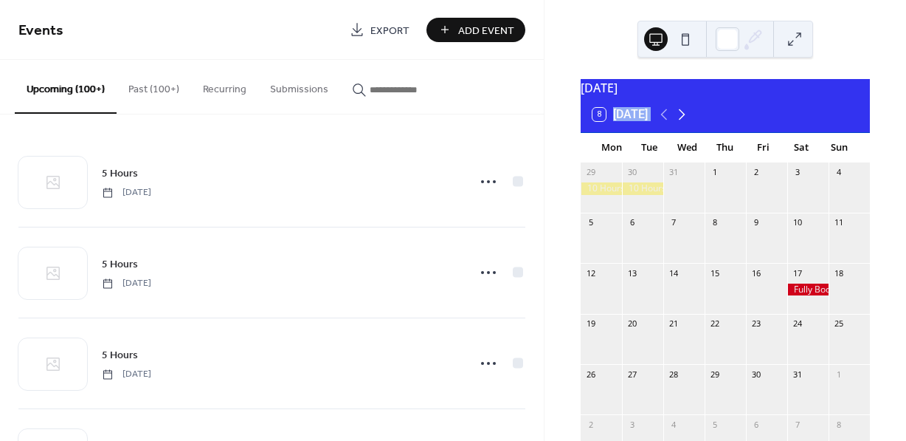
click at [686, 121] on icon at bounding box center [682, 115] width 18 height 18
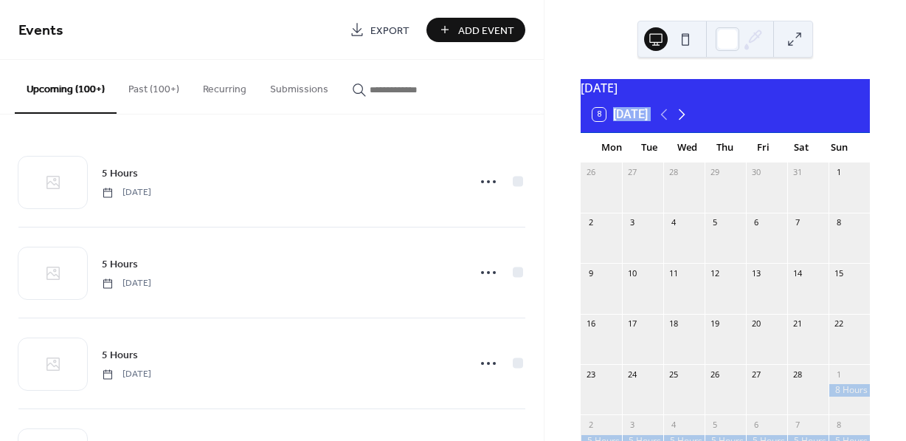
click at [686, 121] on icon at bounding box center [682, 115] width 18 height 18
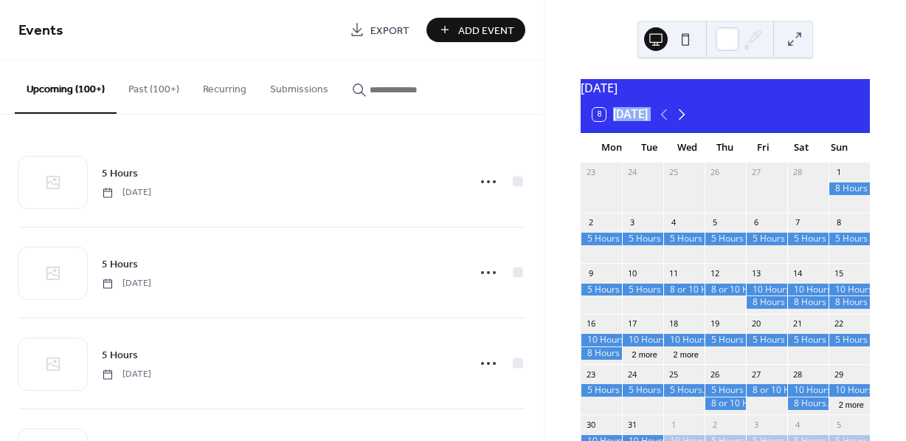
click at [686, 121] on icon at bounding box center [682, 115] width 18 height 18
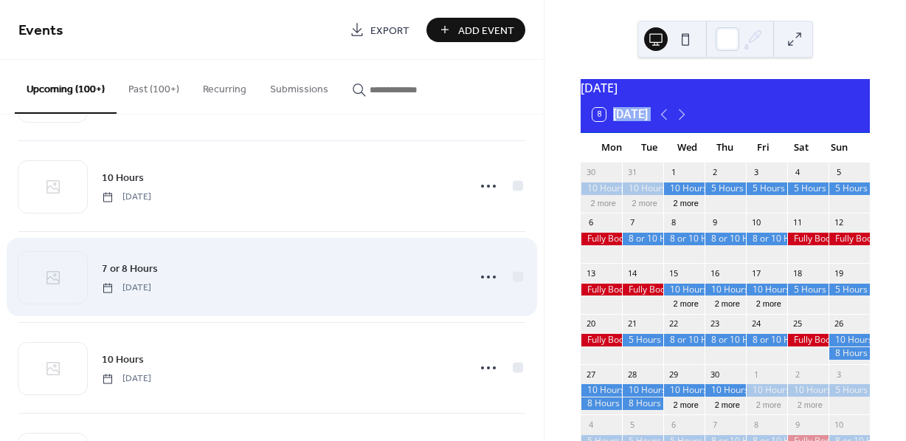
scroll to position [8067, 0]
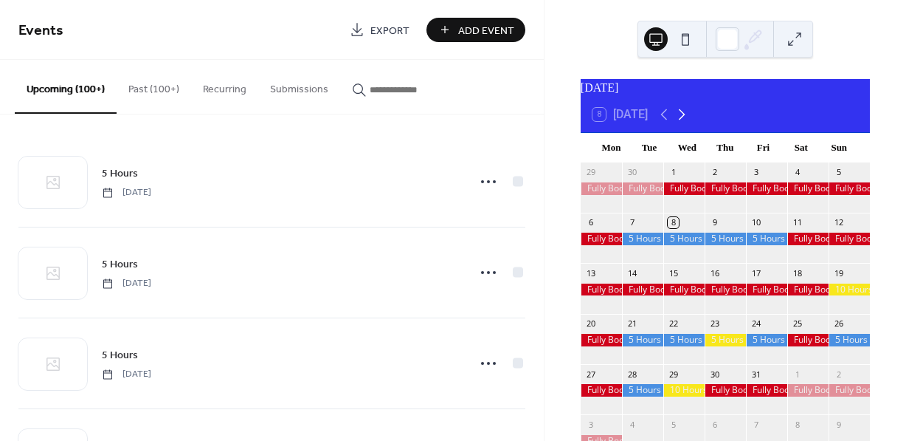
click at [683, 121] on icon at bounding box center [682, 115] width 18 height 18
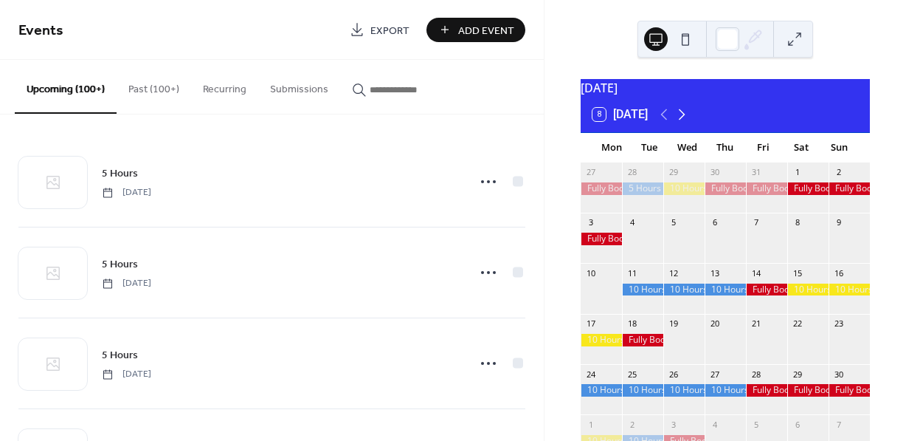
click at [683, 121] on icon at bounding box center [682, 115] width 18 height 18
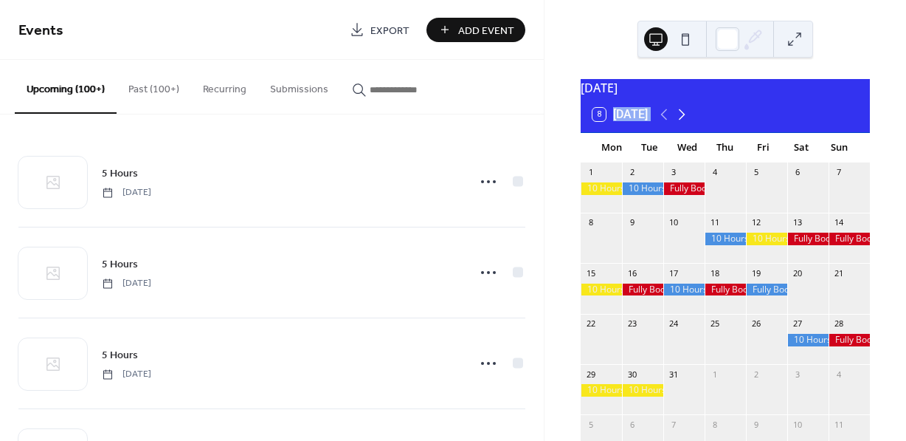
click at [683, 121] on icon at bounding box center [682, 115] width 18 height 18
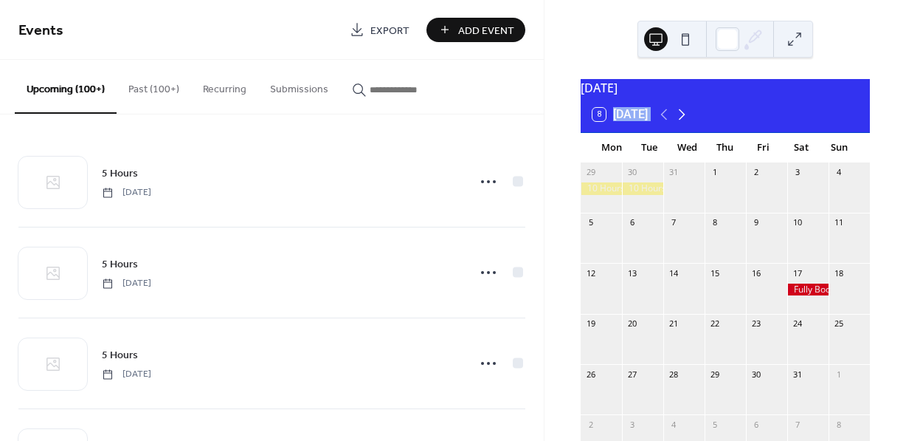
click at [683, 121] on icon at bounding box center [682, 115] width 18 height 18
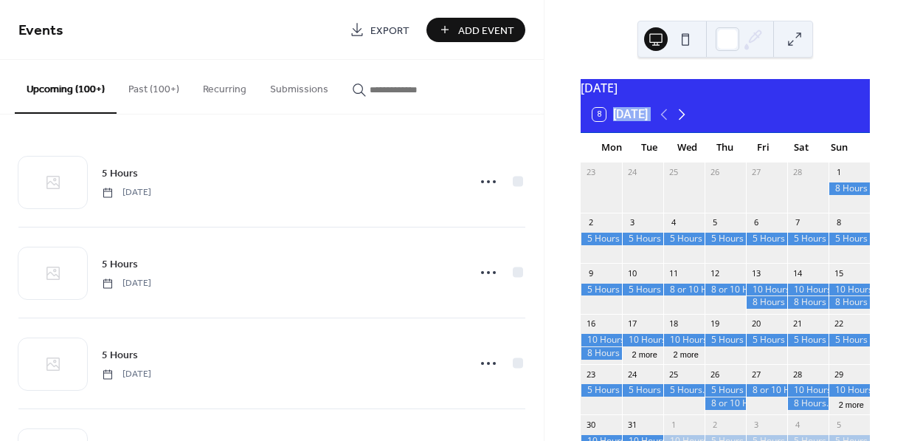
click at [683, 121] on icon at bounding box center [682, 115] width 18 height 18
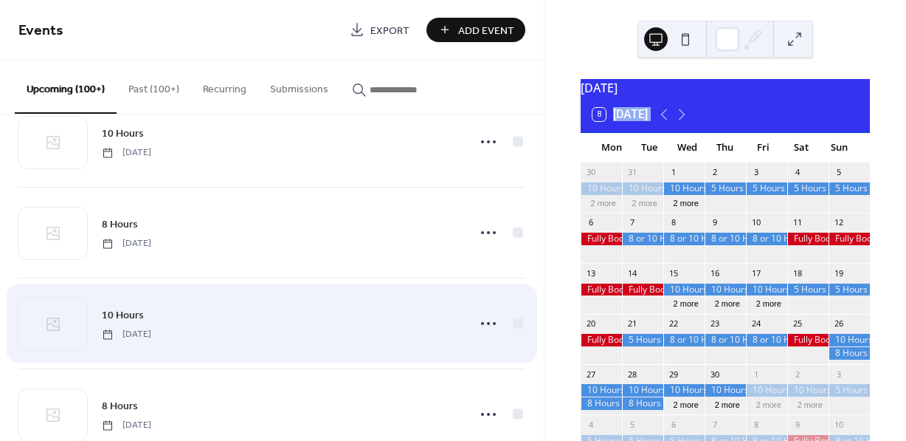
scroll to position [9203, 0]
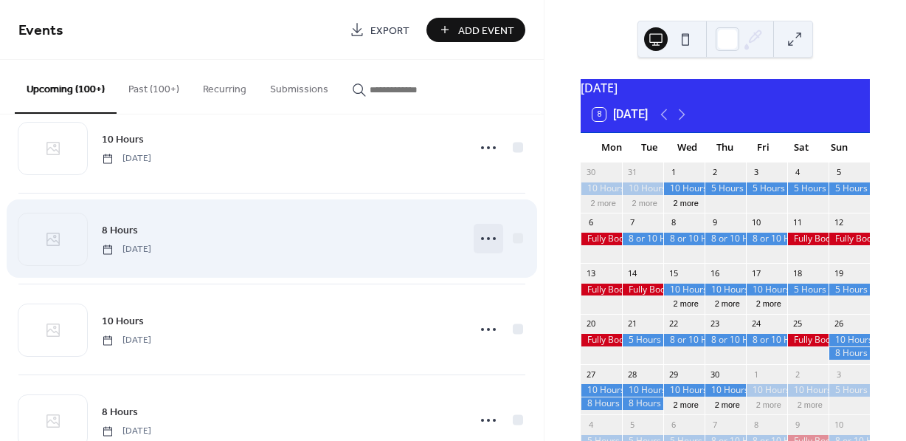
click at [482, 250] on icon at bounding box center [489, 239] width 24 height 24
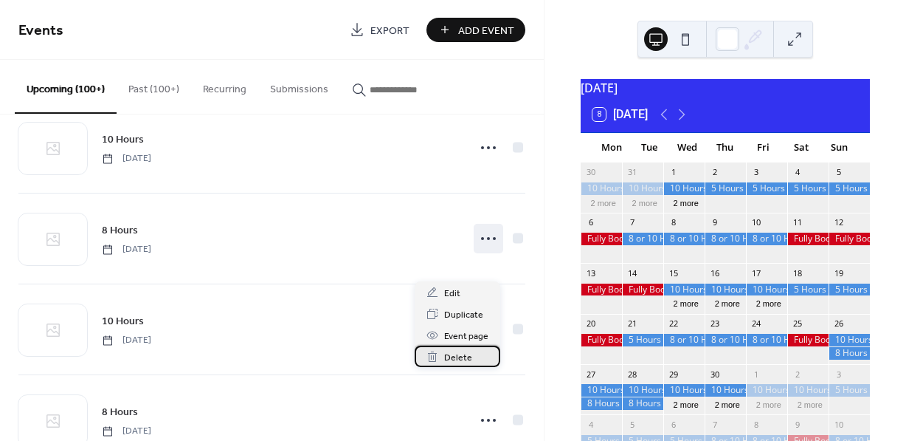
click at [461, 357] on span "Delete" at bounding box center [458, 358] width 28 height 16
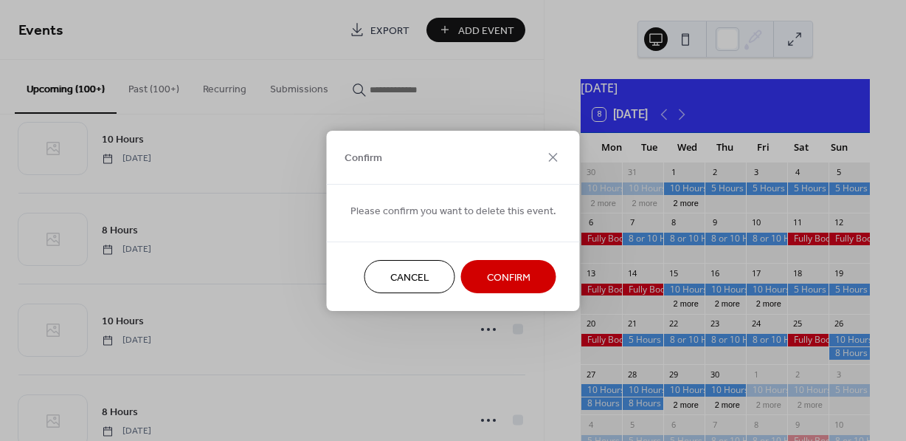
click at [512, 269] on span "Confirm" at bounding box center [509, 277] width 44 height 16
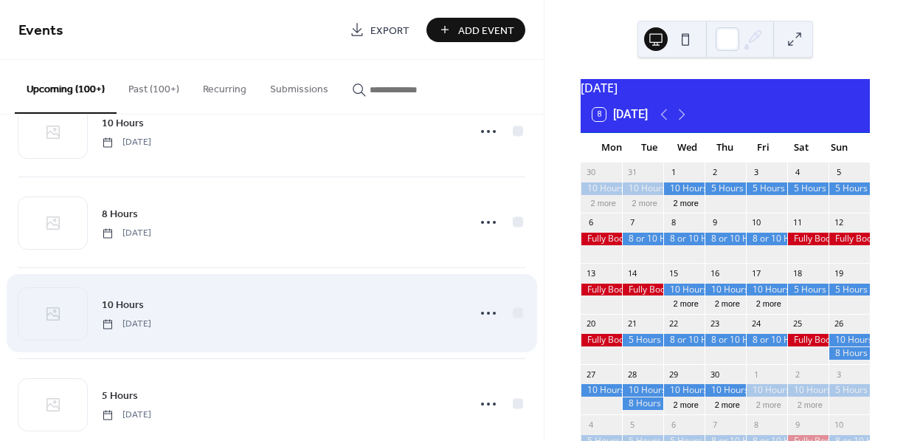
scroll to position [9307, 0]
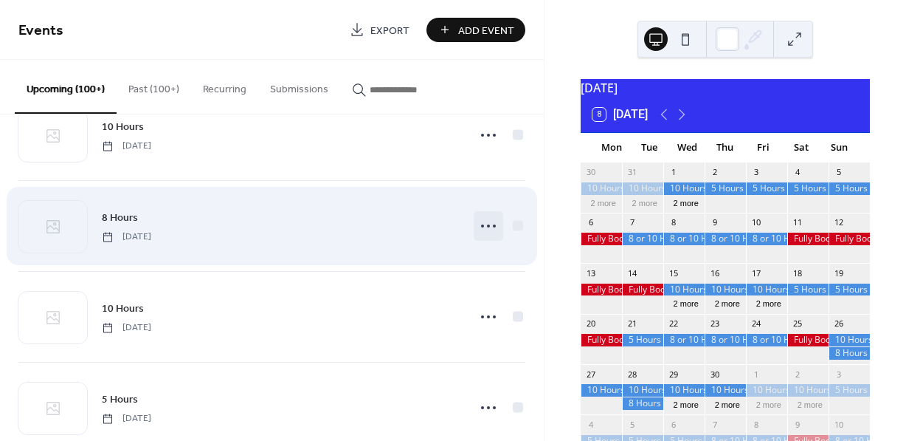
click at [482, 238] on icon at bounding box center [489, 226] width 24 height 24
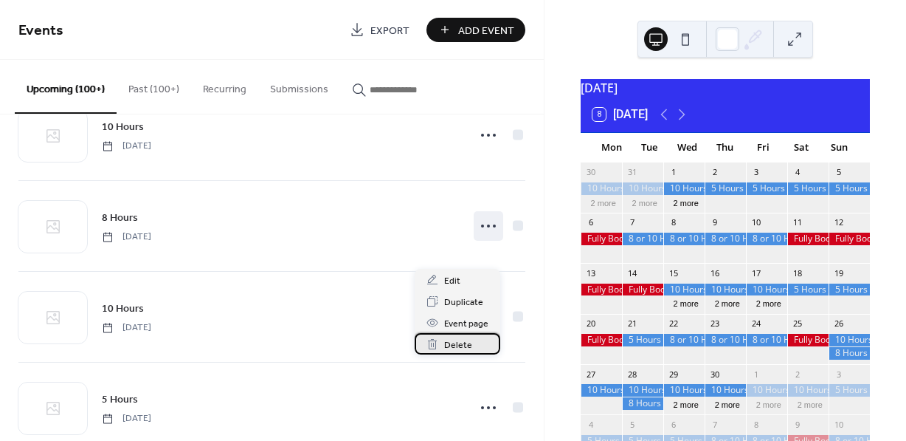
click at [469, 340] on span "Delete" at bounding box center [458, 345] width 28 height 16
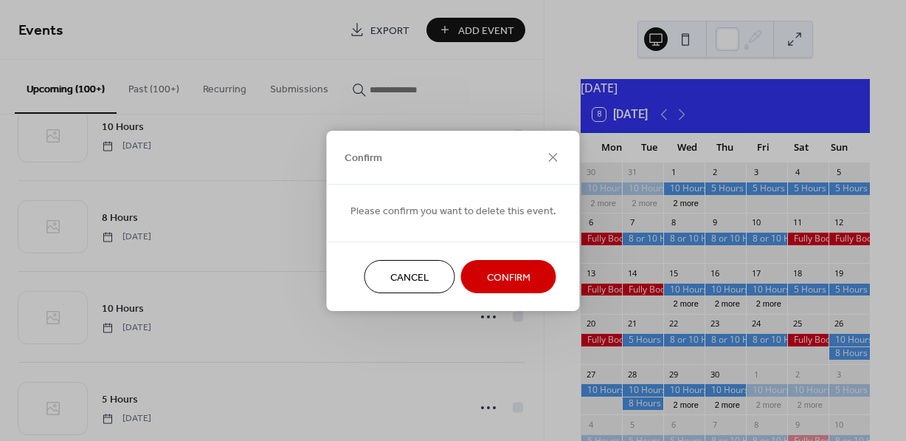
click at [509, 275] on span "Confirm" at bounding box center [509, 277] width 44 height 16
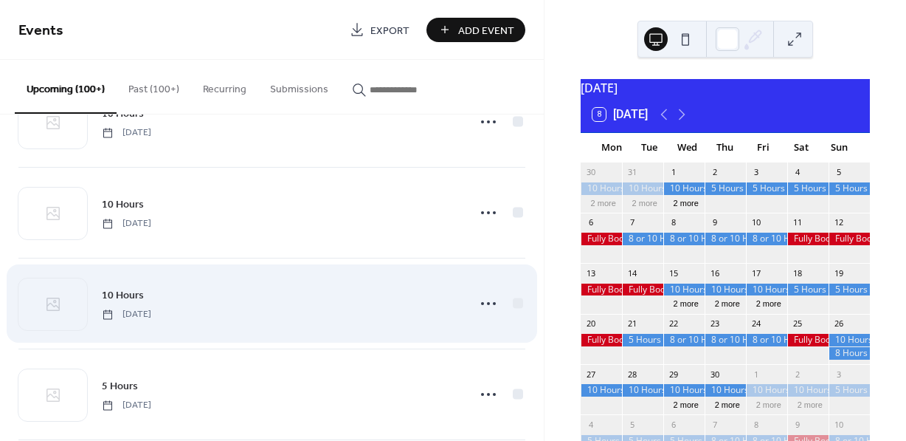
scroll to position [9219, 0]
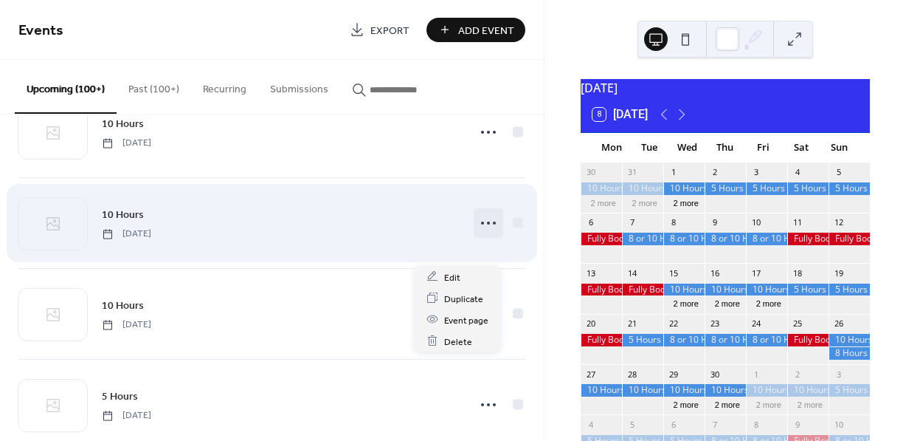
click at [482, 235] on icon at bounding box center [489, 223] width 24 height 24
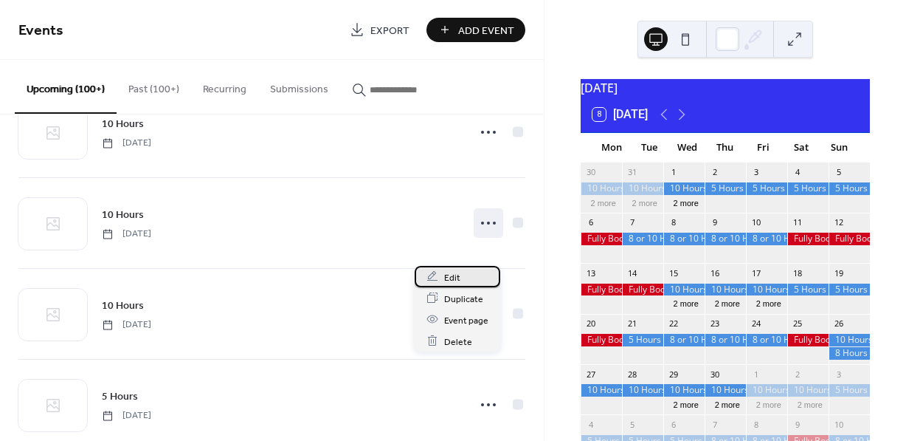
click at [455, 276] on span "Edit" at bounding box center [452, 277] width 16 height 16
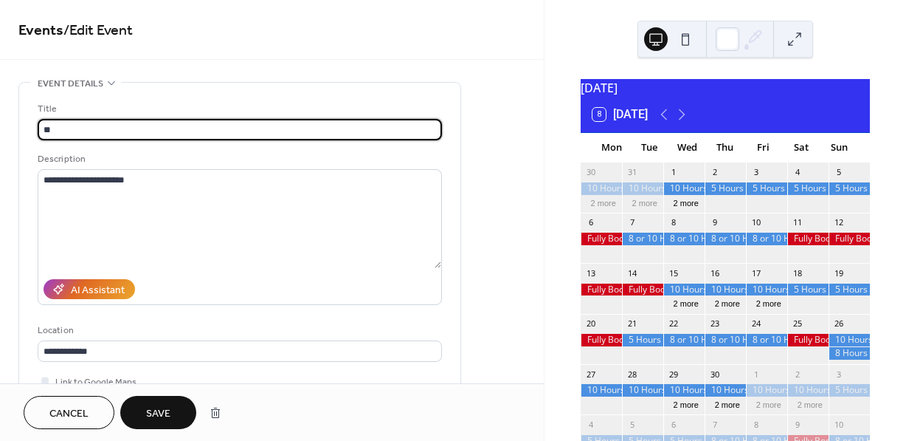
type input "*"
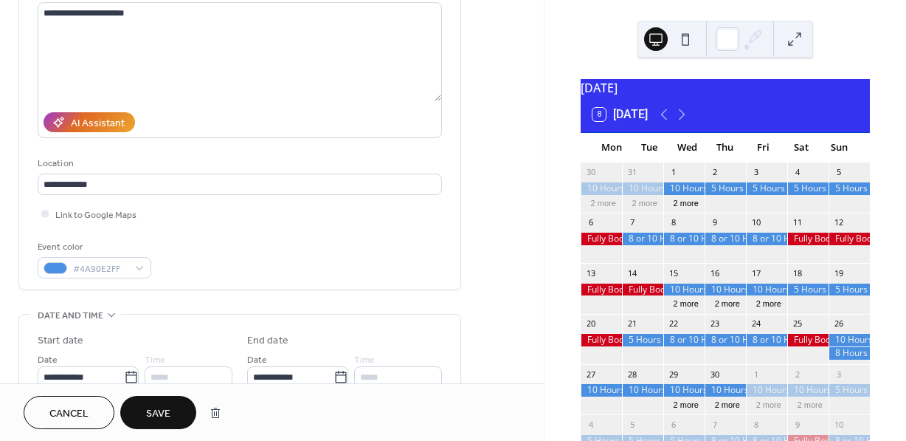
scroll to position [204, 0]
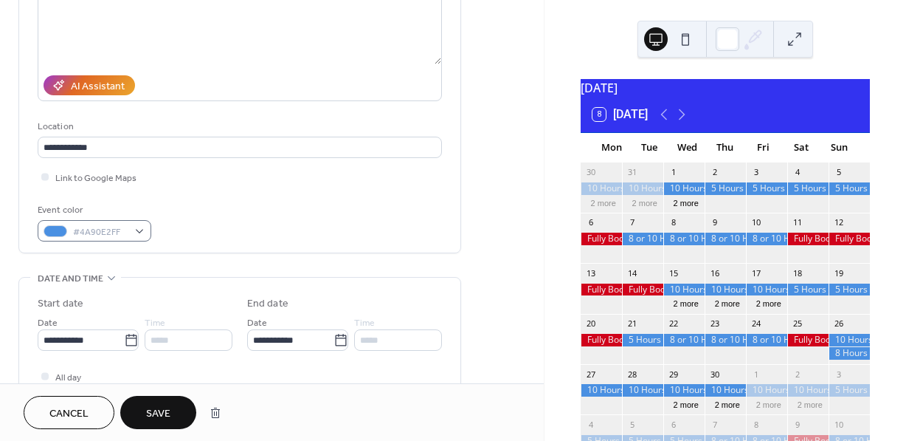
type input "**********"
click at [139, 227] on div "#4A90E2FF" at bounding box center [95, 230] width 114 height 21
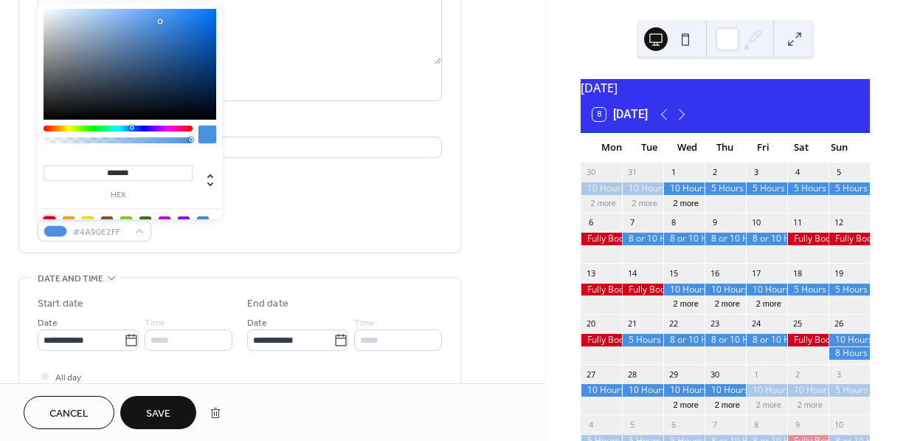
click at [48, 217] on div at bounding box center [50, 222] width 12 height 12
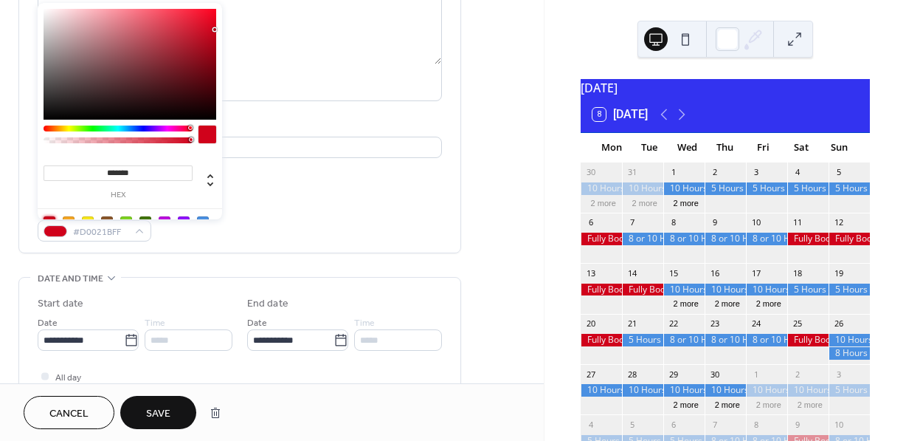
type input "*******"
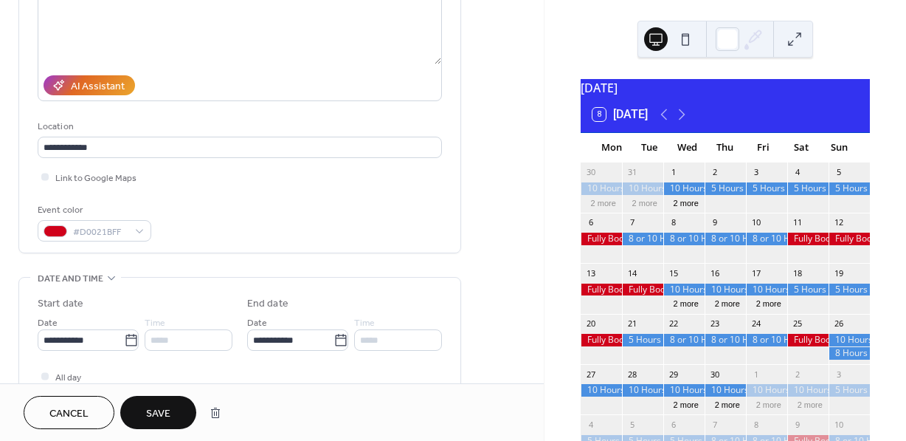
click at [162, 415] on span "Save" at bounding box center [158, 414] width 24 height 16
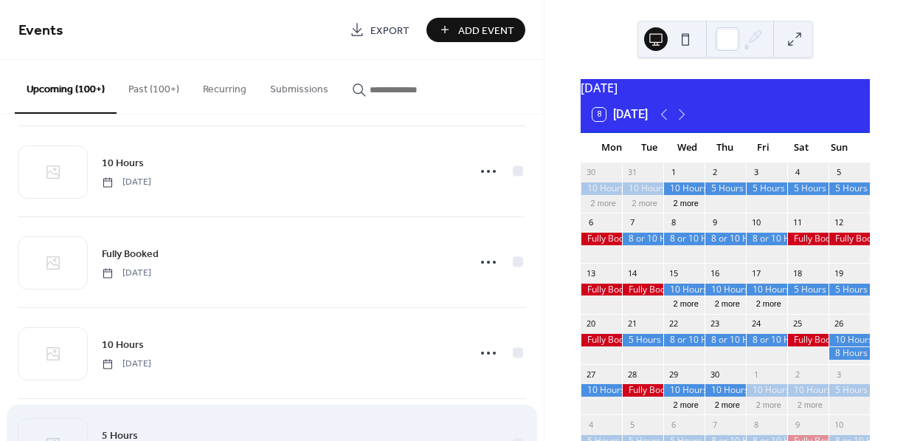
scroll to position [10992, 0]
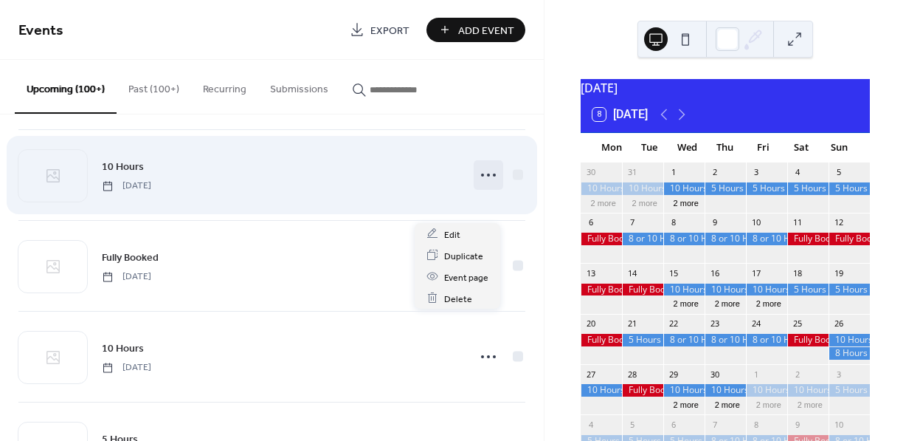
click at [485, 187] on icon at bounding box center [489, 175] width 24 height 24
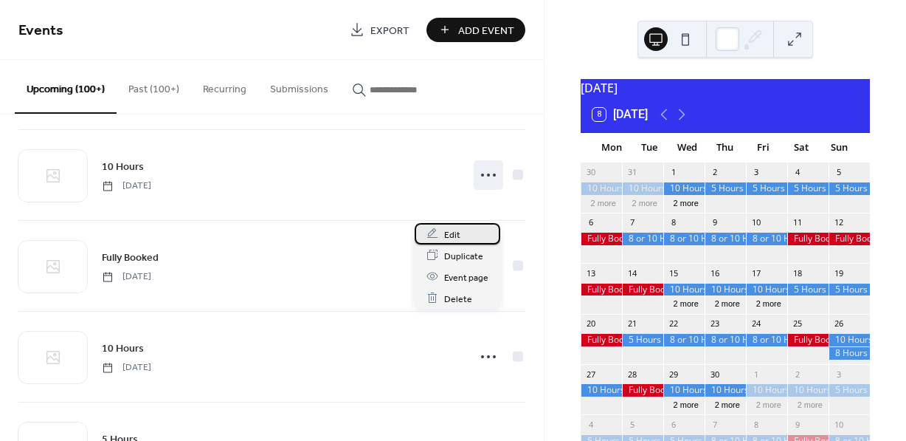
click at [458, 229] on span "Edit" at bounding box center [452, 235] width 16 height 16
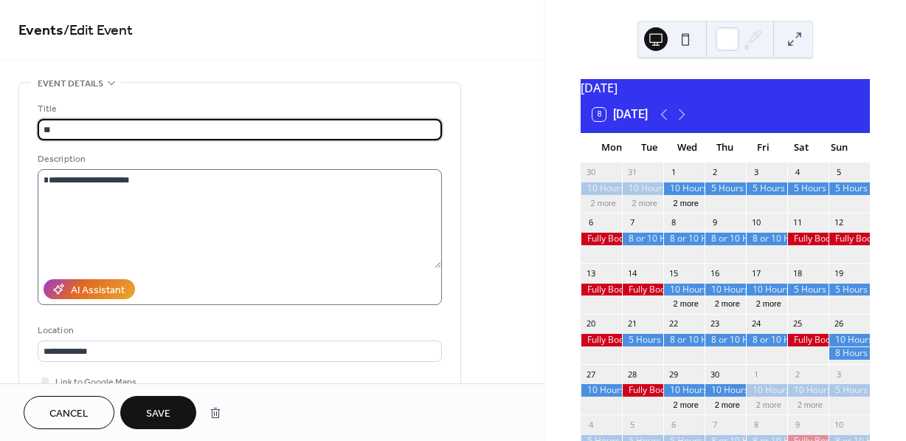
type input "*"
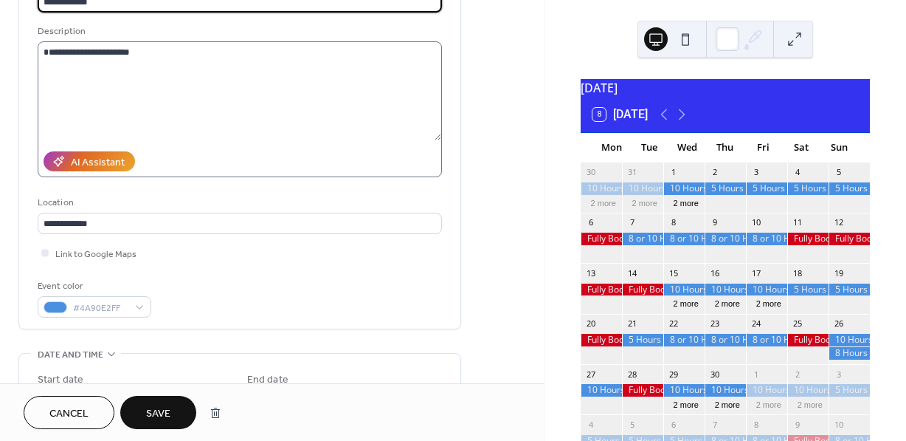
scroll to position [157, 0]
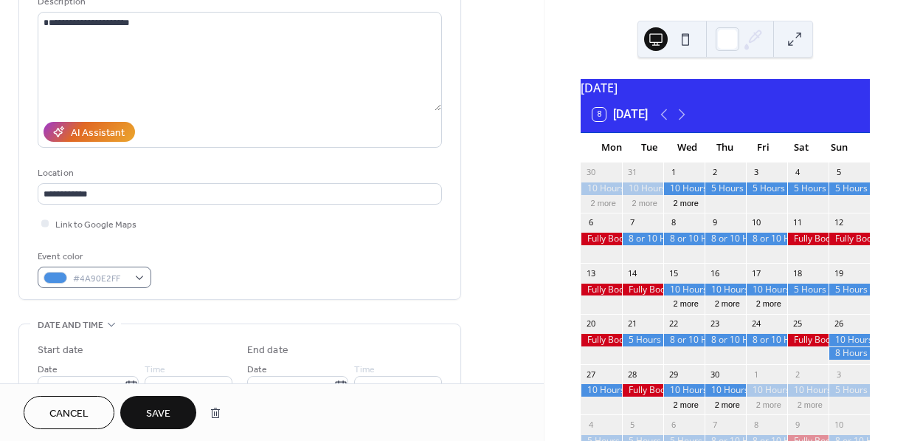
type input "**********"
click at [142, 279] on div "#4A90E2FF" at bounding box center [95, 276] width 114 height 21
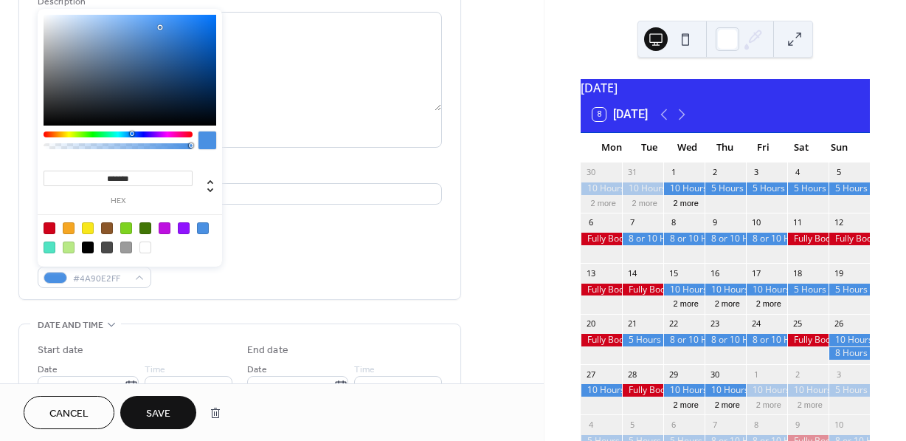
click at [51, 228] on div at bounding box center [50, 228] width 12 height 12
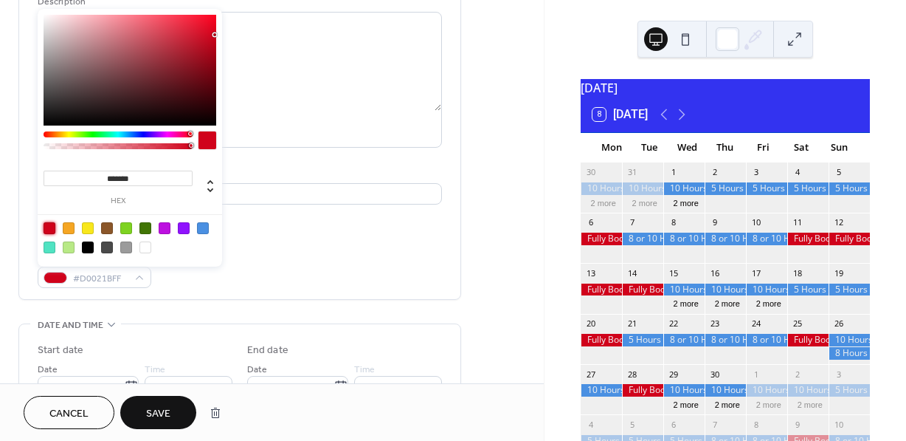
type input "*******"
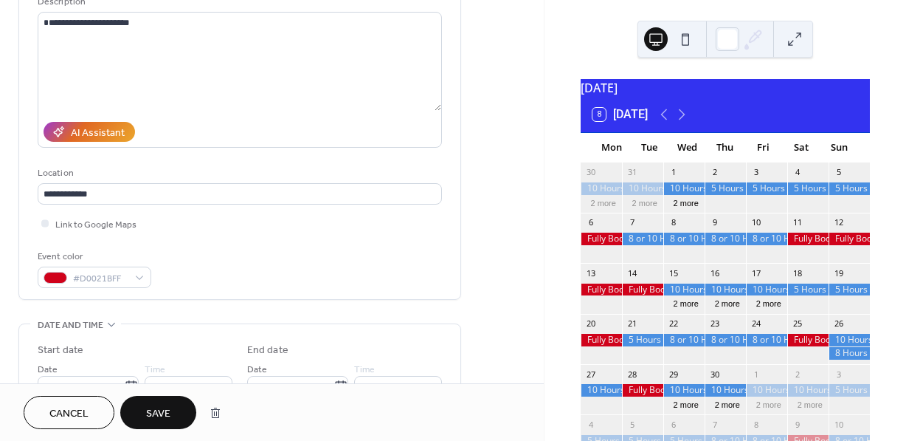
click at [169, 410] on span "Save" at bounding box center [158, 414] width 24 height 16
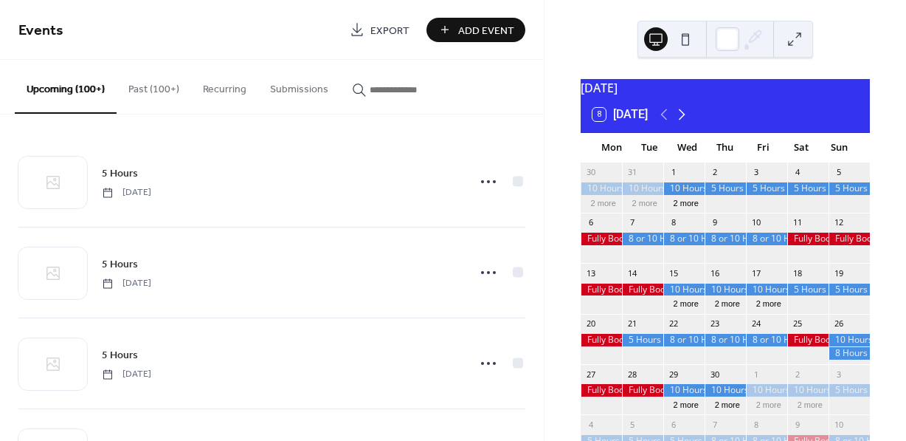
click at [683, 123] on icon at bounding box center [682, 115] width 18 height 18
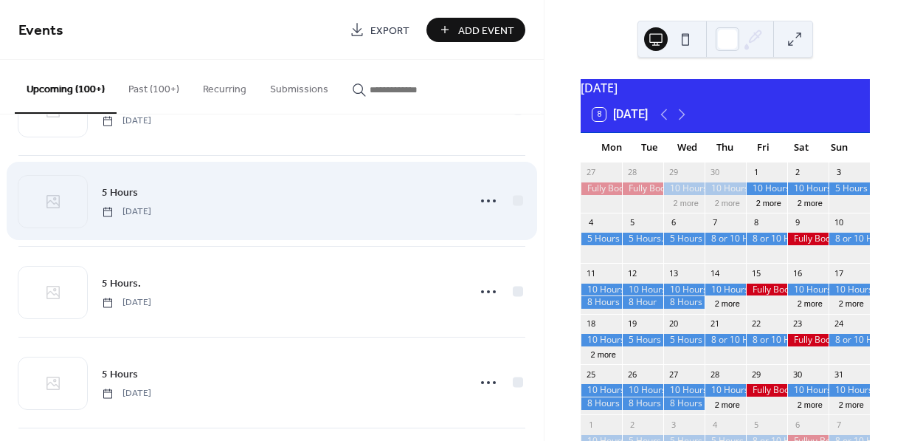
scroll to position [11418, 0]
click at [485, 215] on icon at bounding box center [489, 203] width 24 height 24
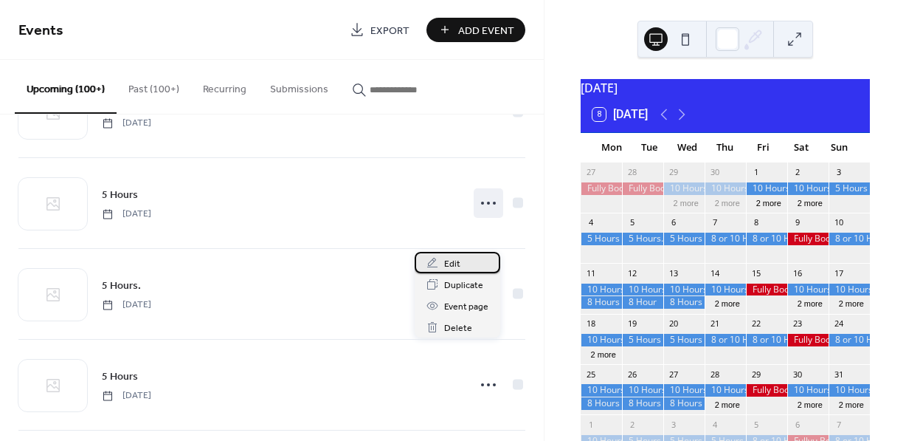
click at [453, 260] on span "Edit" at bounding box center [452, 264] width 16 height 16
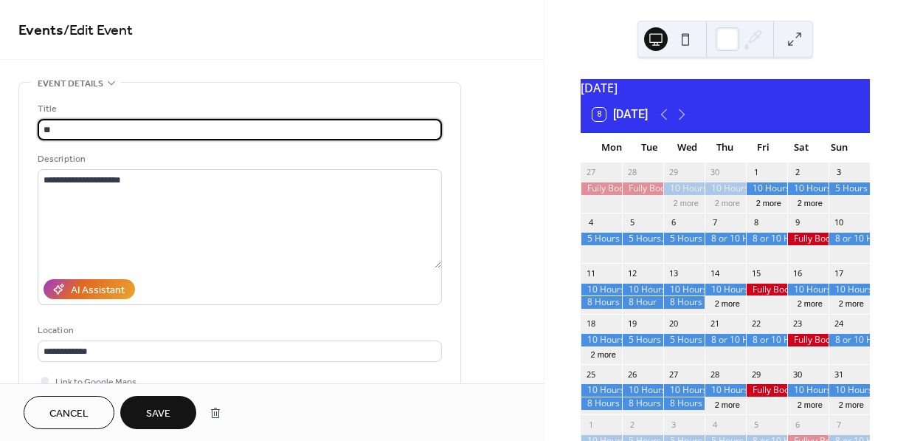
type input "*"
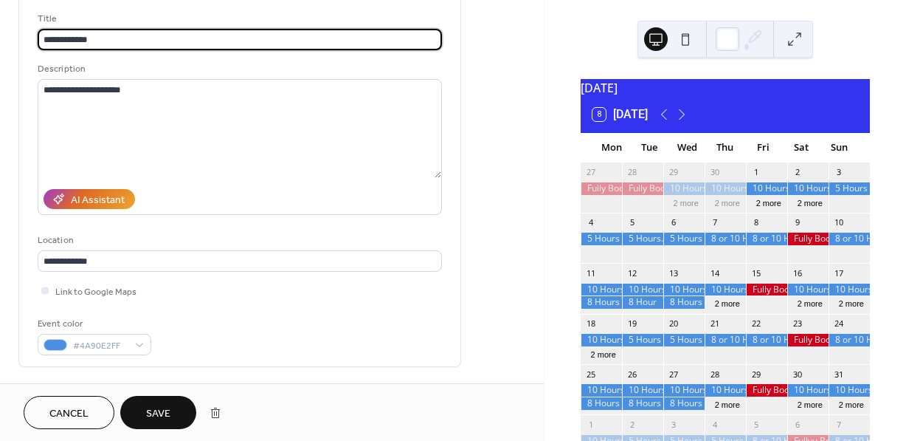
scroll to position [112, 0]
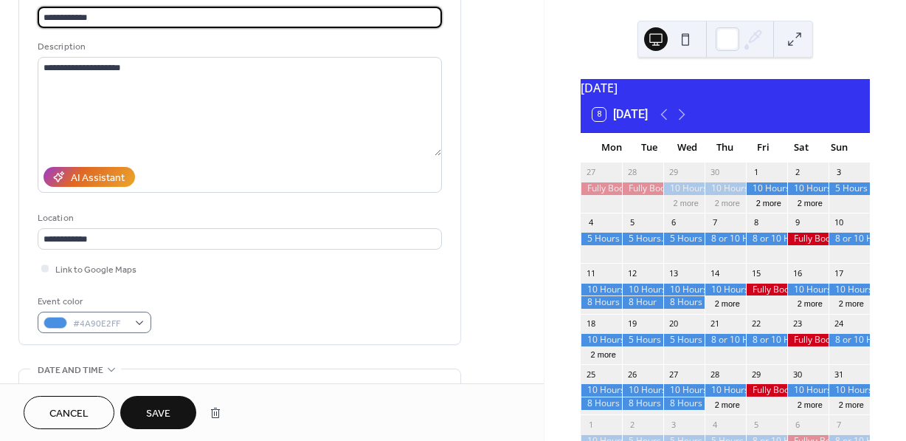
type input "**********"
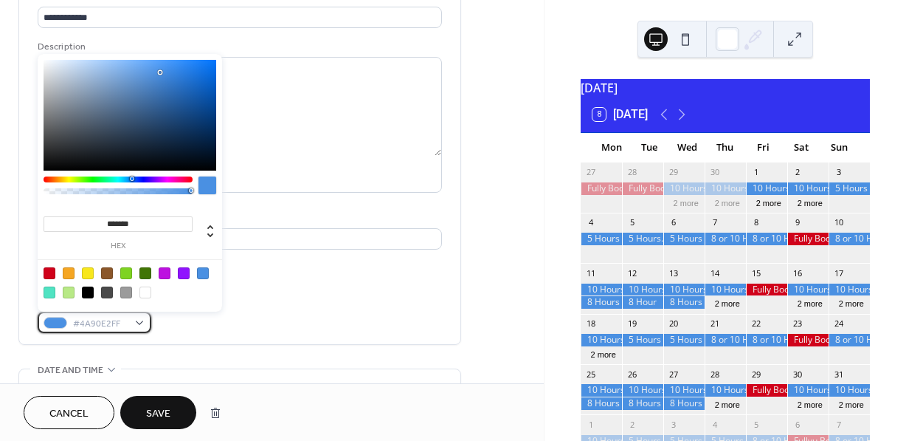
click at [145, 322] on div "#4A90E2FF" at bounding box center [95, 321] width 114 height 21
click at [52, 273] on div at bounding box center [50, 273] width 12 height 12
type input "*******"
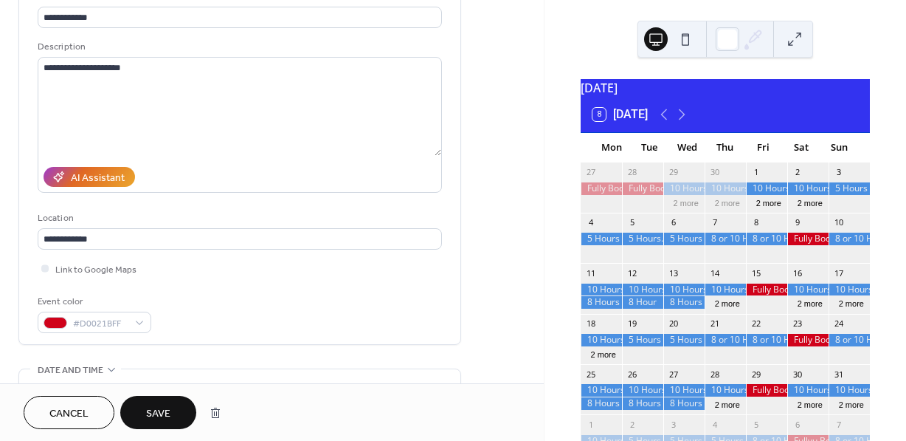
click at [169, 411] on span "Save" at bounding box center [158, 414] width 24 height 16
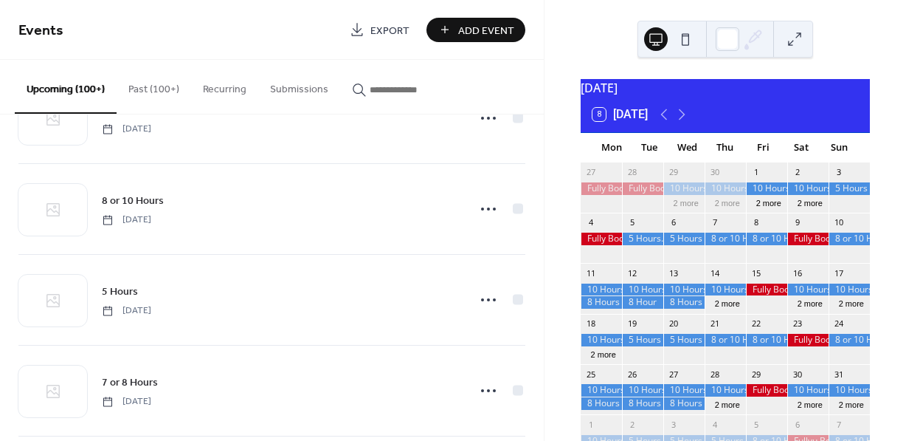
scroll to position [11680, 0]
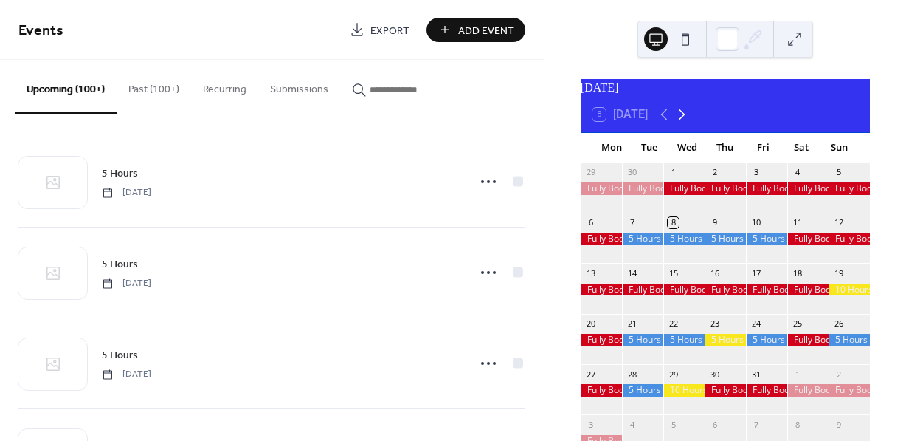
click at [688, 123] on icon at bounding box center [682, 115] width 18 height 18
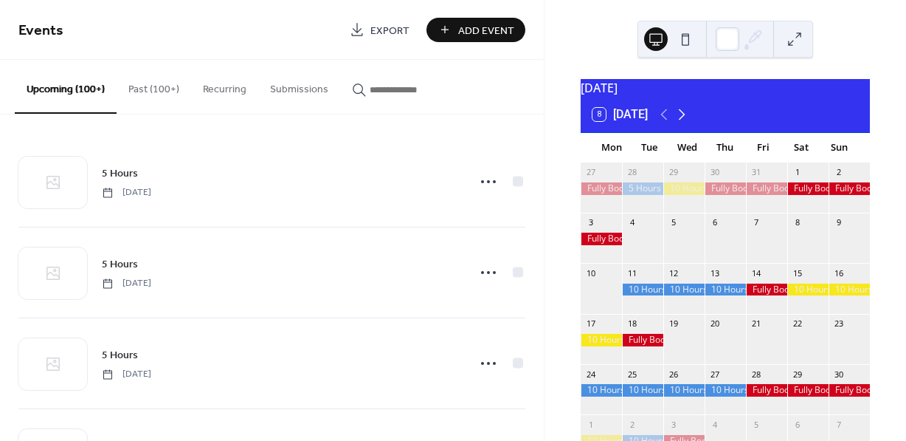
click at [688, 123] on icon at bounding box center [682, 115] width 18 height 18
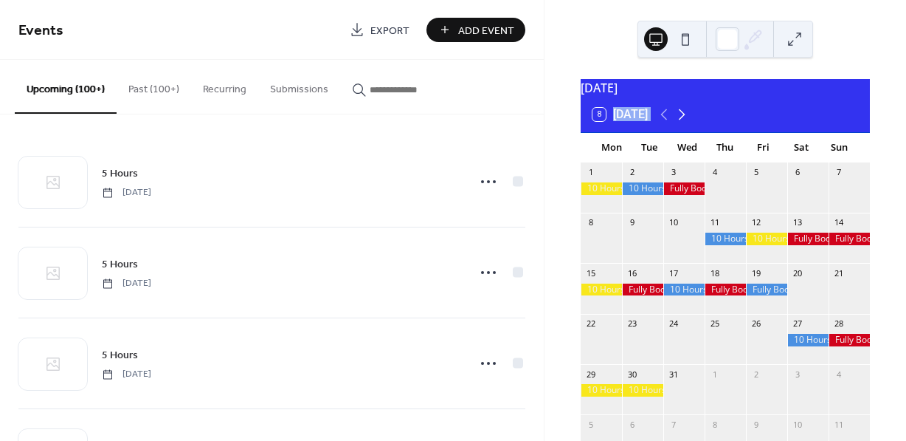
click at [688, 123] on icon at bounding box center [682, 115] width 18 height 18
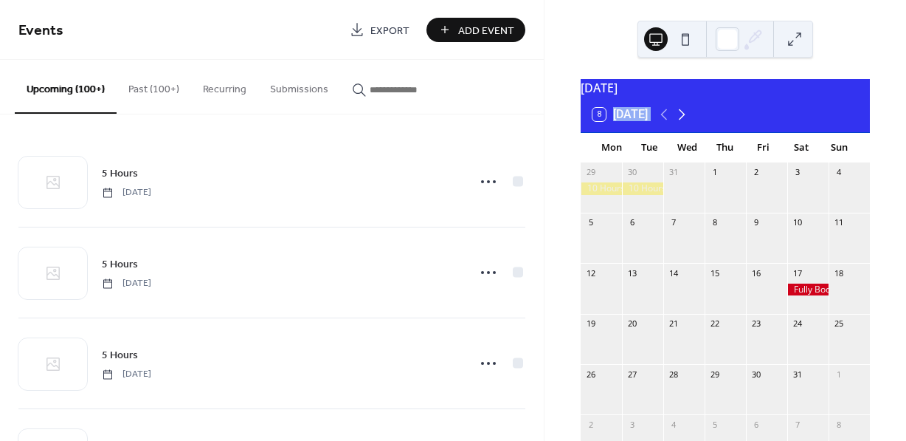
click at [688, 123] on icon at bounding box center [682, 115] width 18 height 18
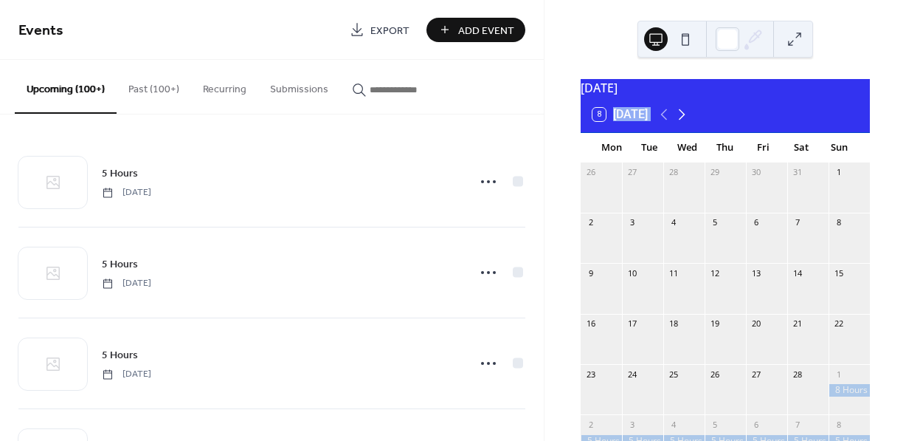
click at [688, 123] on icon at bounding box center [682, 115] width 18 height 18
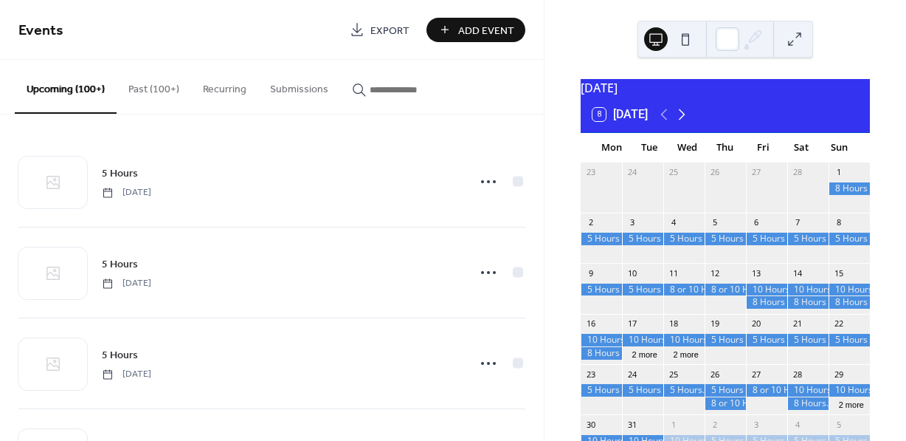
click at [688, 123] on icon at bounding box center [682, 115] width 18 height 18
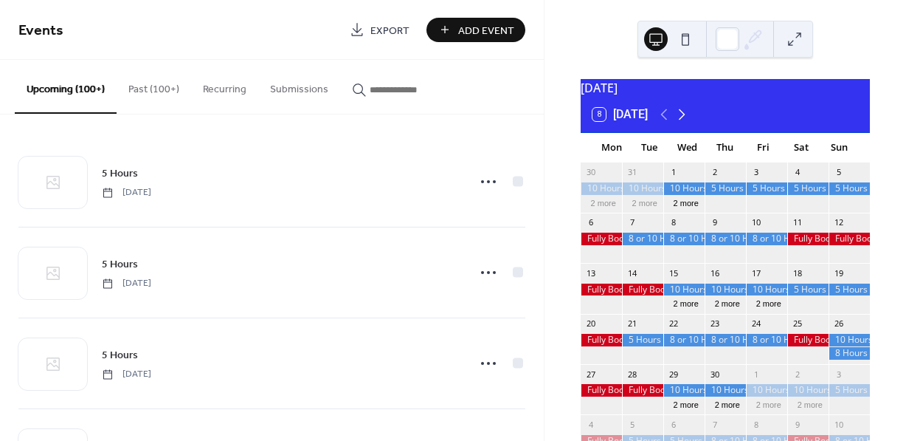
click at [689, 123] on icon at bounding box center [682, 115] width 18 height 18
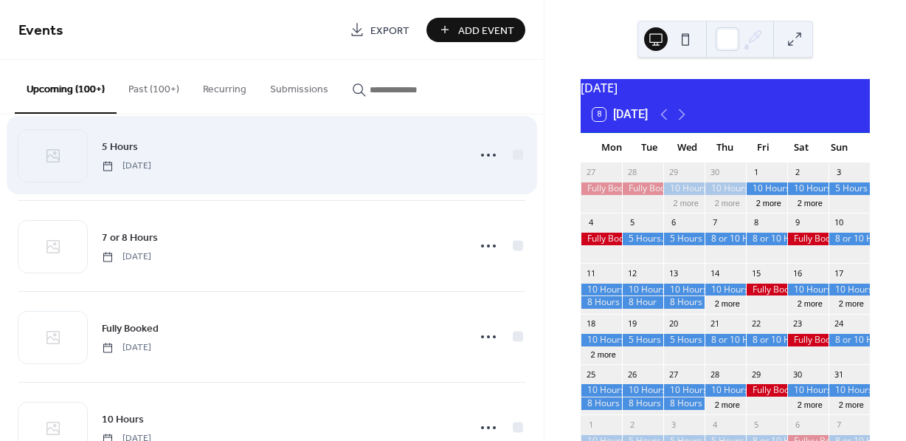
scroll to position [10016, 0]
click at [483, 164] on icon at bounding box center [489, 152] width 24 height 24
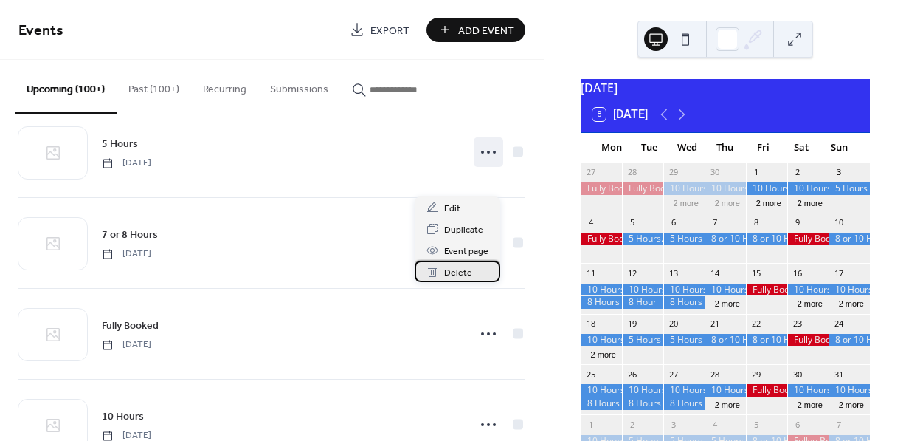
click at [458, 269] on span "Delete" at bounding box center [458, 273] width 28 height 16
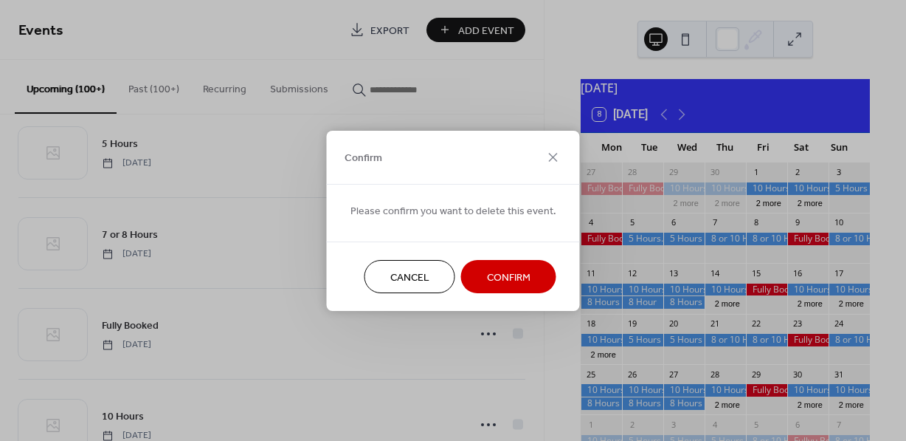
click at [489, 275] on span "Confirm" at bounding box center [509, 277] width 44 height 16
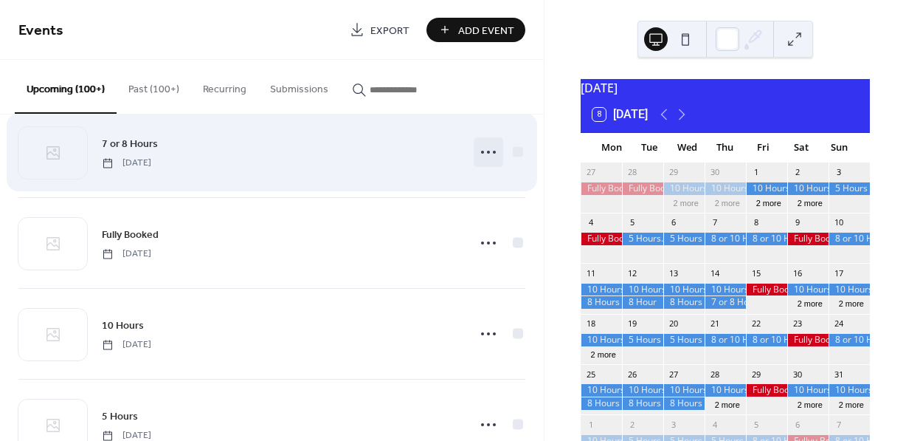
click at [483, 164] on icon at bounding box center [489, 152] width 24 height 24
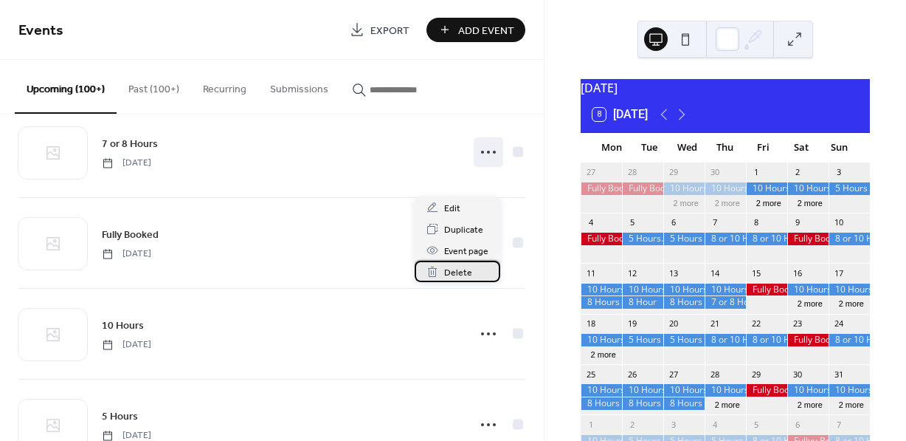
click at [462, 269] on span "Delete" at bounding box center [458, 273] width 28 height 16
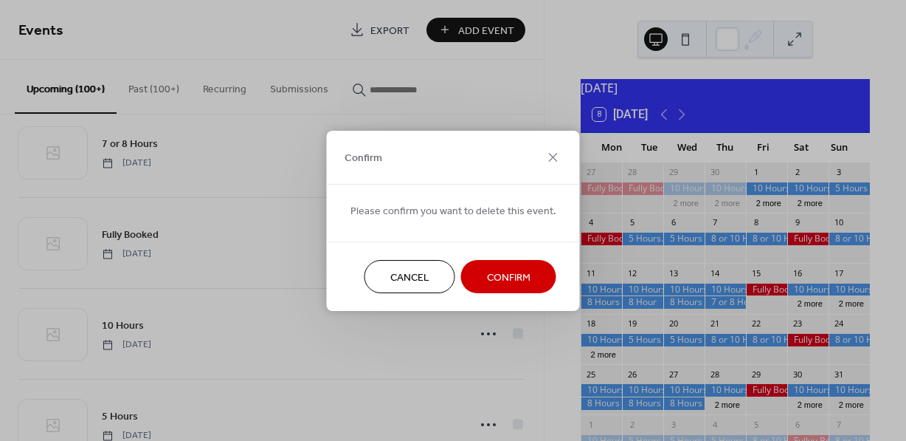
click at [503, 279] on span "Confirm" at bounding box center [509, 277] width 44 height 16
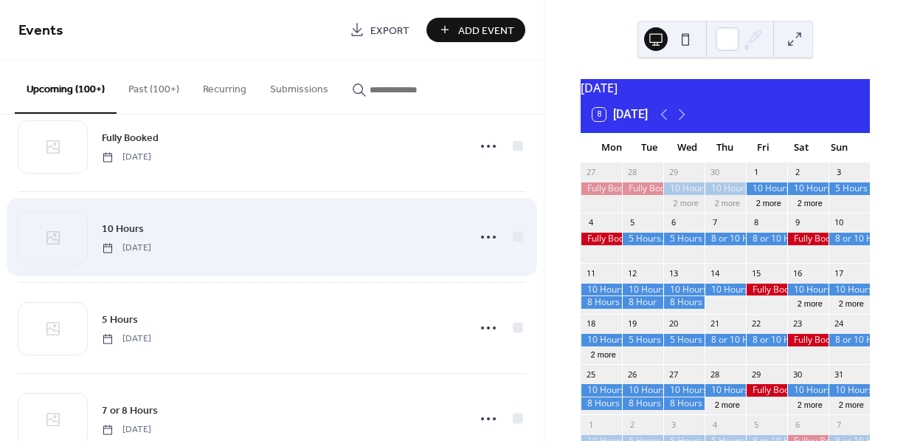
scroll to position [10032, 0]
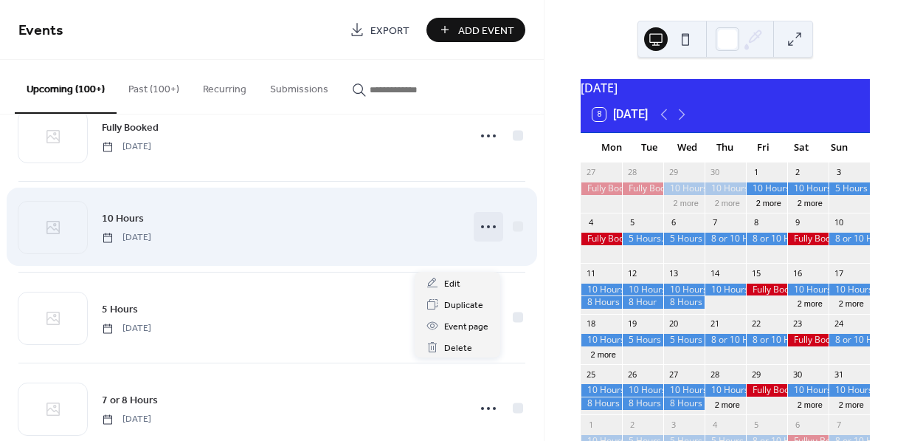
click at [487, 228] on circle at bounding box center [488, 226] width 3 height 3
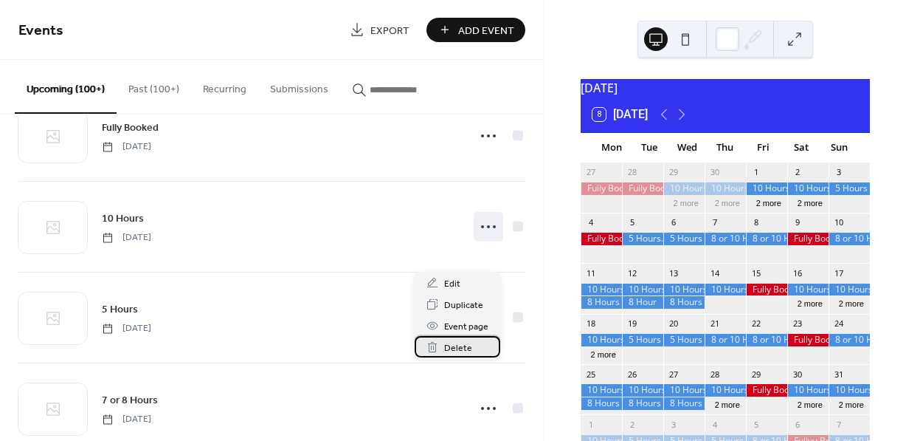
click at [464, 342] on span "Delete" at bounding box center [458, 348] width 28 height 16
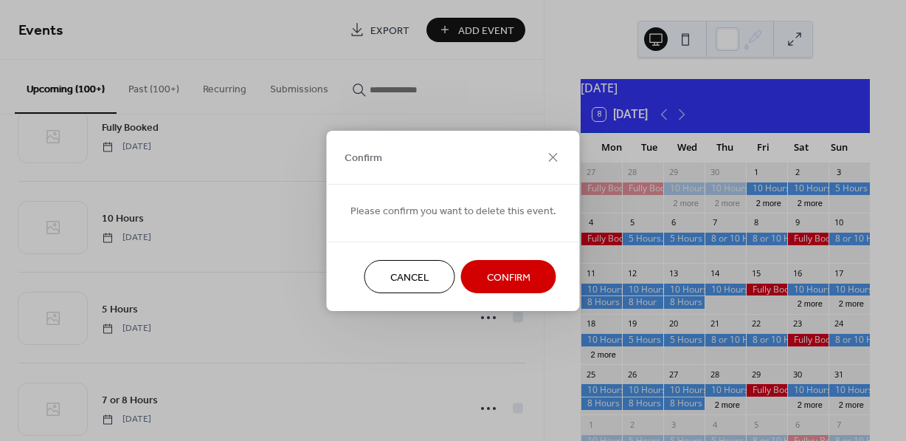
click at [497, 275] on span "Confirm" at bounding box center [509, 277] width 44 height 16
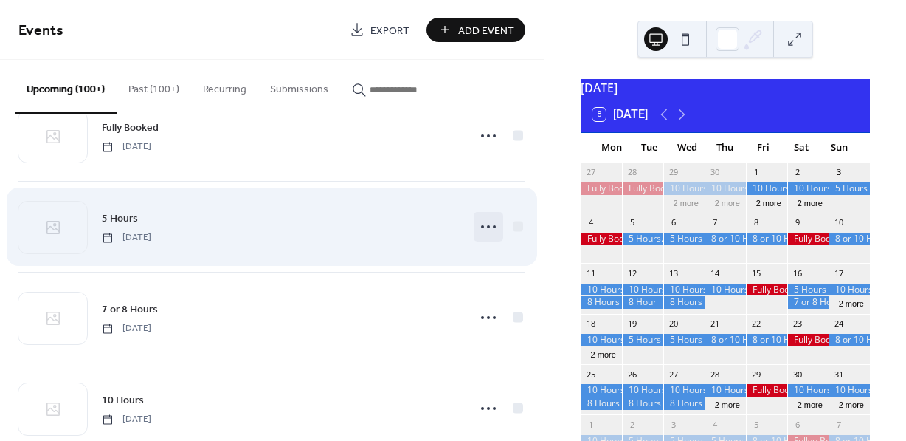
click at [483, 238] on icon at bounding box center [489, 227] width 24 height 24
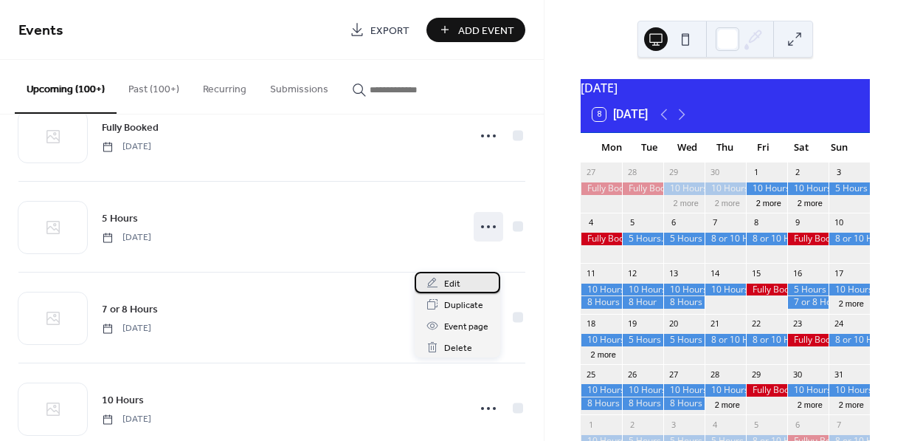
click at [456, 283] on span "Edit" at bounding box center [452, 284] width 16 height 16
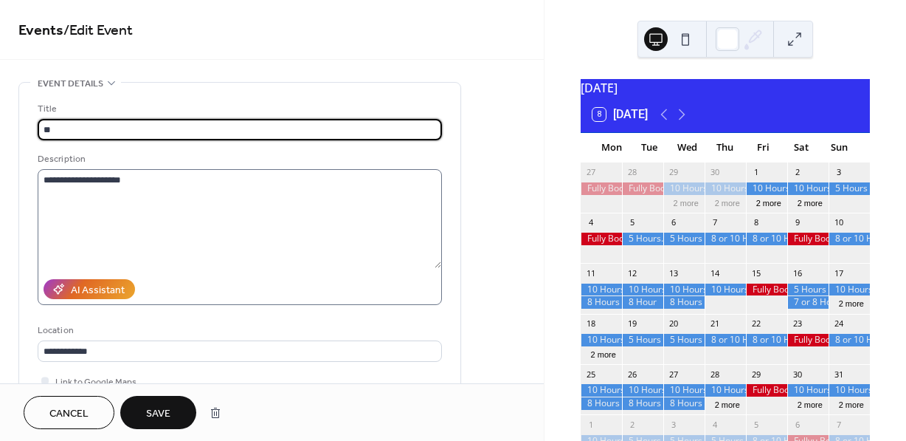
type input "*"
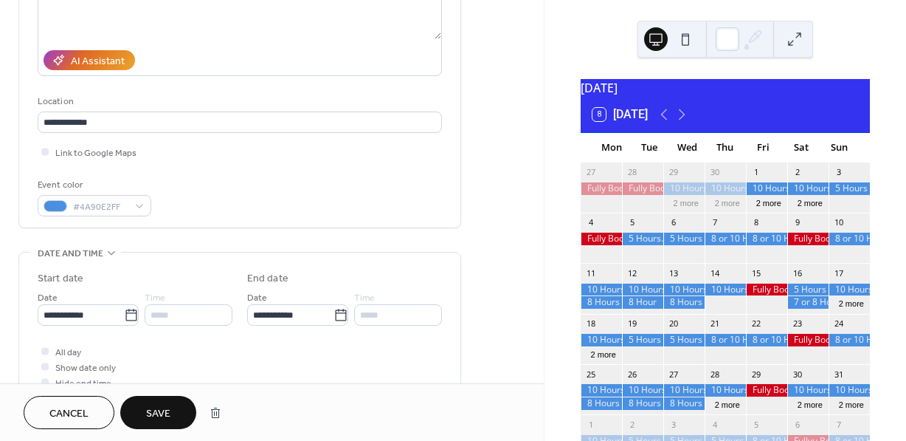
scroll to position [234, 0]
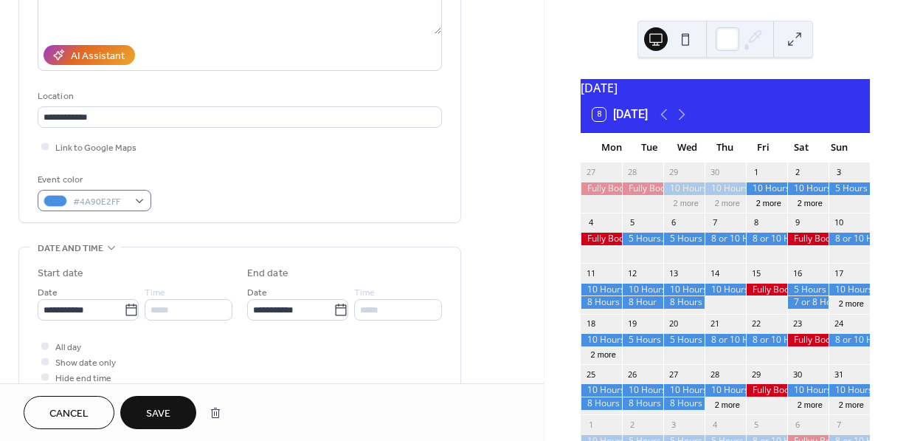
type input "**********"
click at [142, 199] on div "#4A90E2FF" at bounding box center [95, 200] width 114 height 21
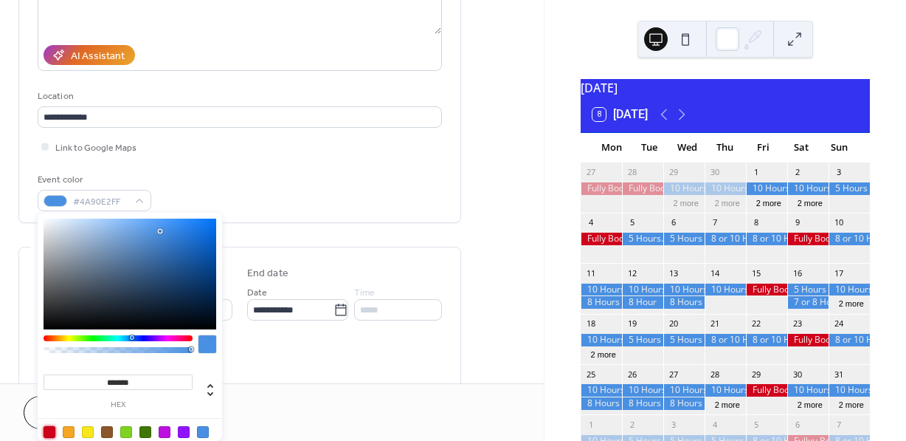
click at [50, 426] on div at bounding box center [50, 432] width 12 height 12
type input "*******"
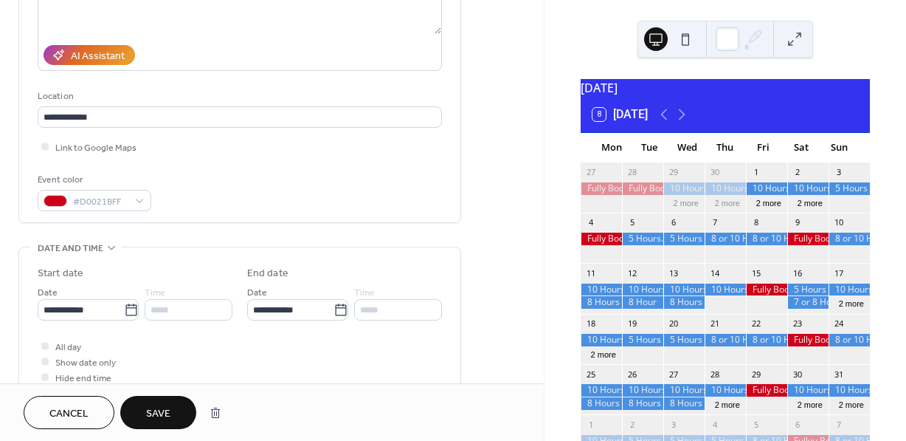
click at [378, 396] on div "Cancel Save" at bounding box center [272, 412] width 544 height 58
click at [169, 415] on span "Save" at bounding box center [158, 414] width 24 height 16
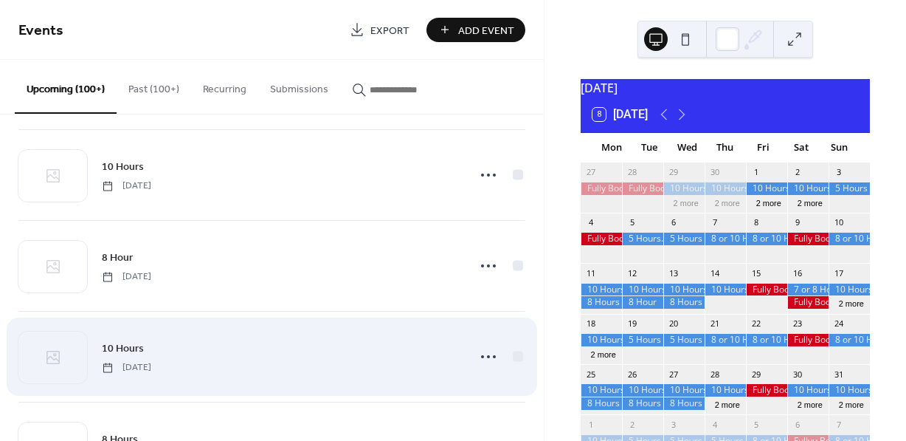
scroll to position [11353, 0]
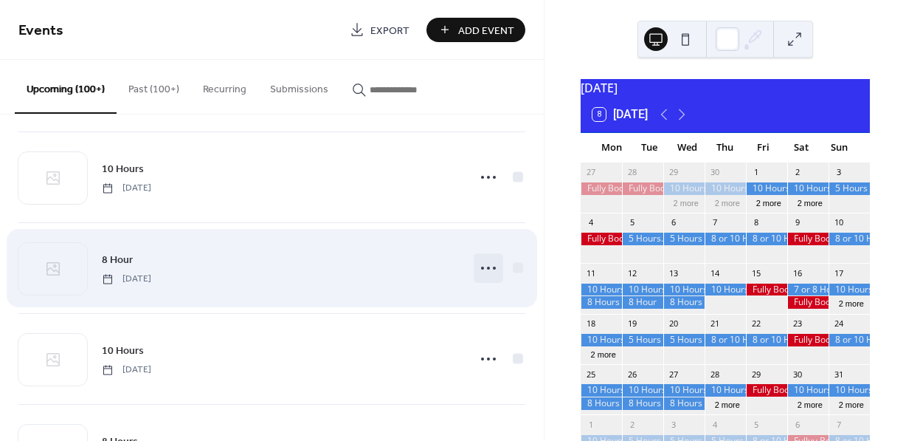
click at [487, 269] on circle at bounding box center [488, 267] width 3 height 3
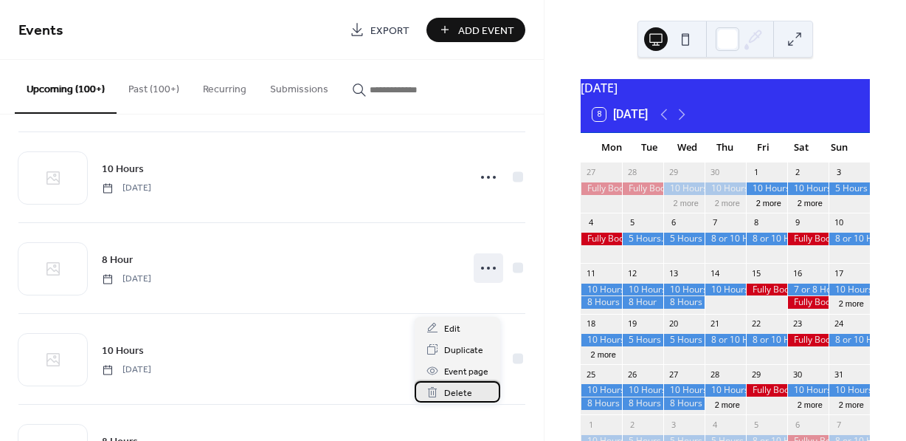
click at [449, 388] on span "Delete" at bounding box center [458, 393] width 28 height 16
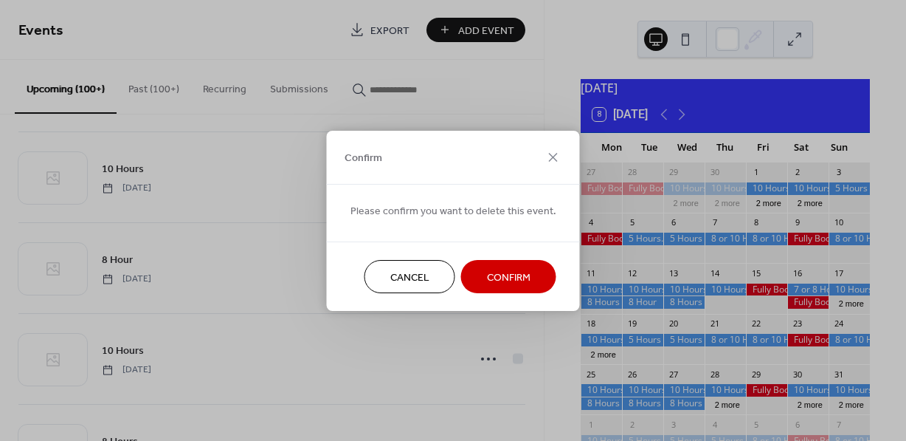
click at [514, 276] on span "Confirm" at bounding box center [509, 277] width 44 height 16
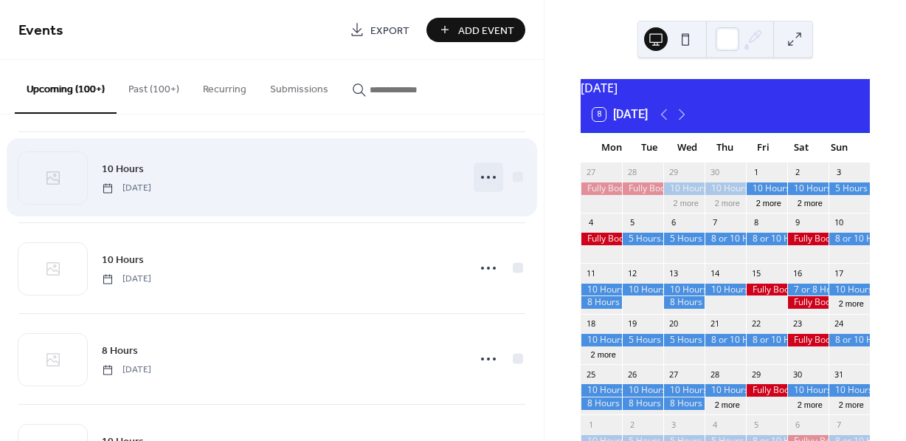
click at [487, 179] on circle at bounding box center [488, 177] width 3 height 3
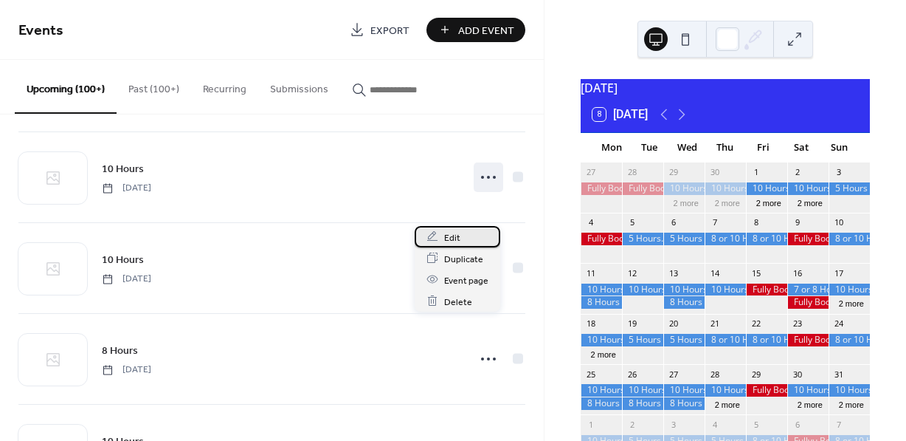
click at [450, 237] on span "Edit" at bounding box center [452, 238] width 16 height 16
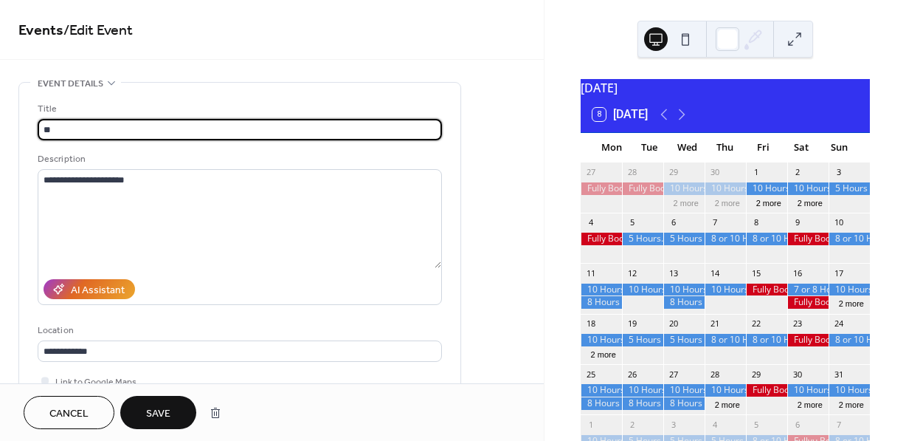
type input "*"
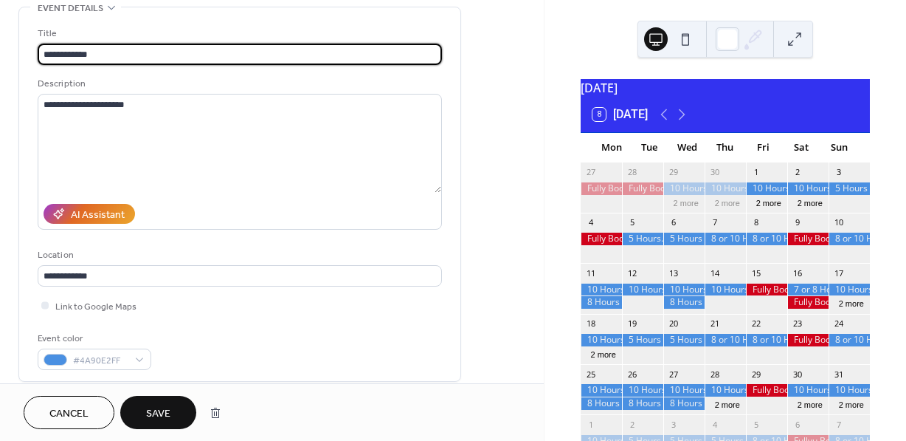
scroll to position [90, 0]
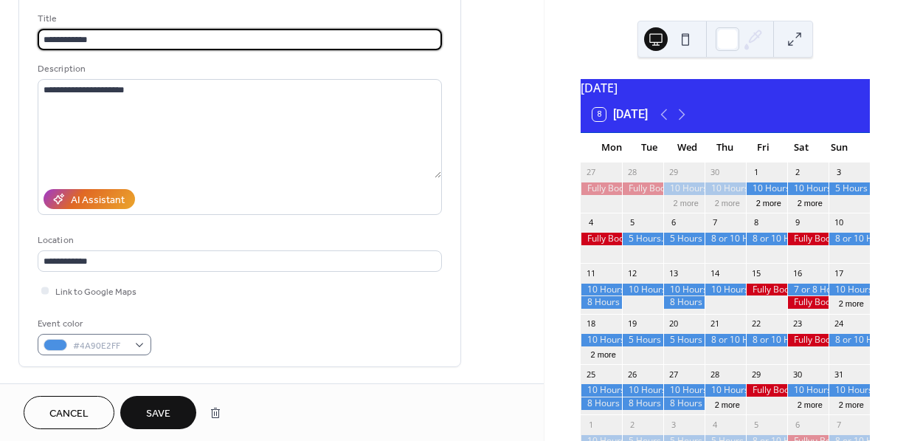
type input "**********"
click at [140, 341] on div "#4A90E2FF" at bounding box center [95, 344] width 114 height 21
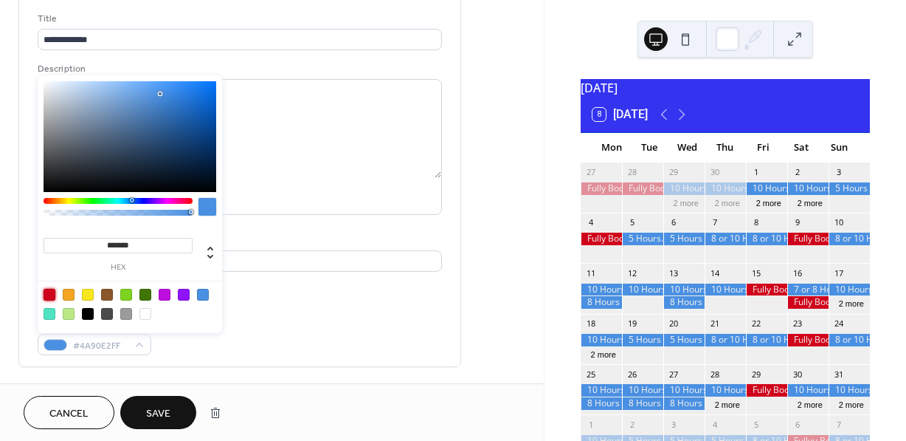
click at [51, 291] on div at bounding box center [50, 295] width 12 height 12
type input "*******"
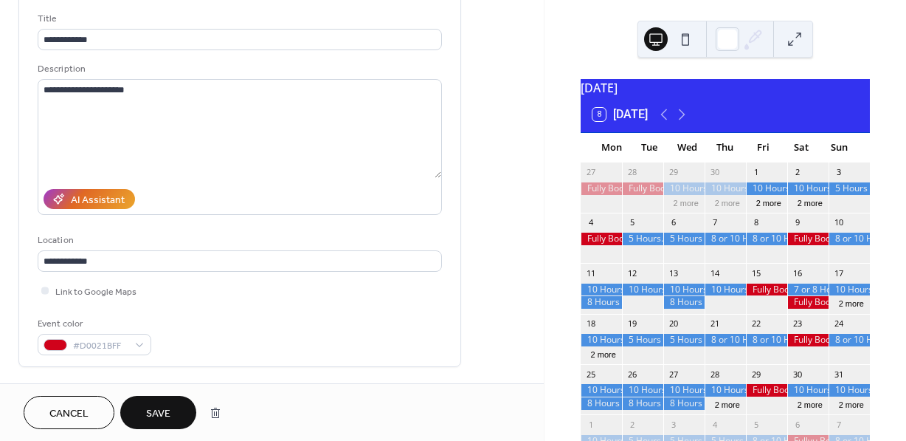
click at [169, 412] on span "Save" at bounding box center [158, 414] width 24 height 16
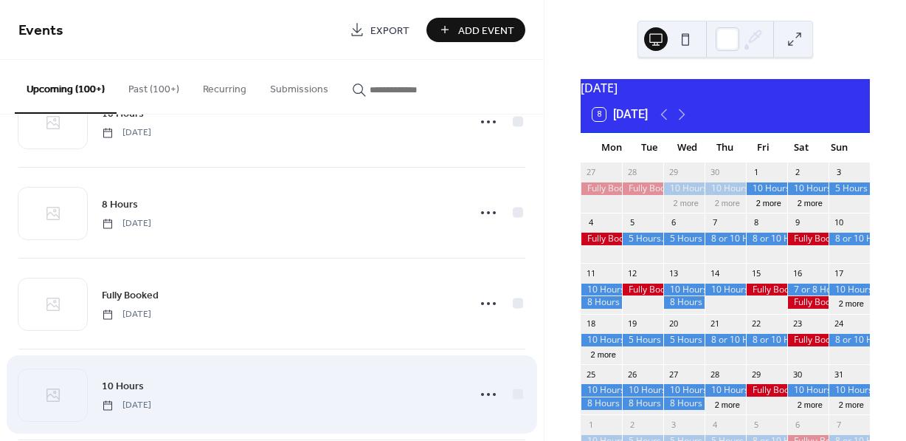
scroll to position [13048, 0]
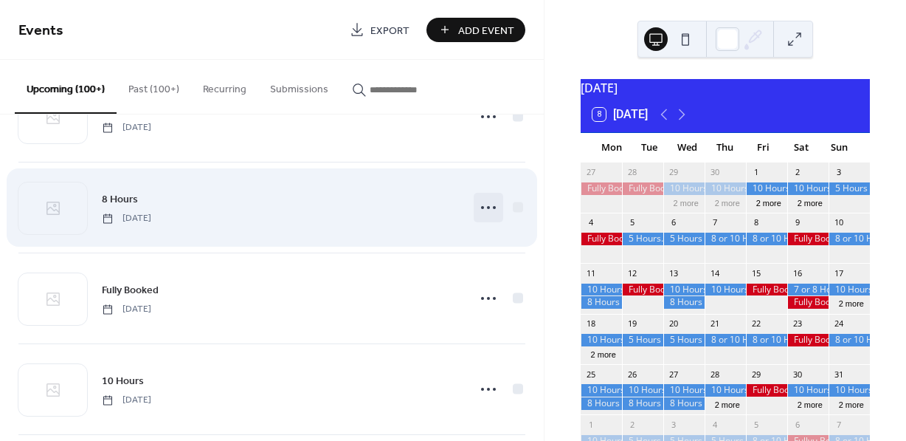
click at [483, 219] on icon at bounding box center [489, 208] width 24 height 24
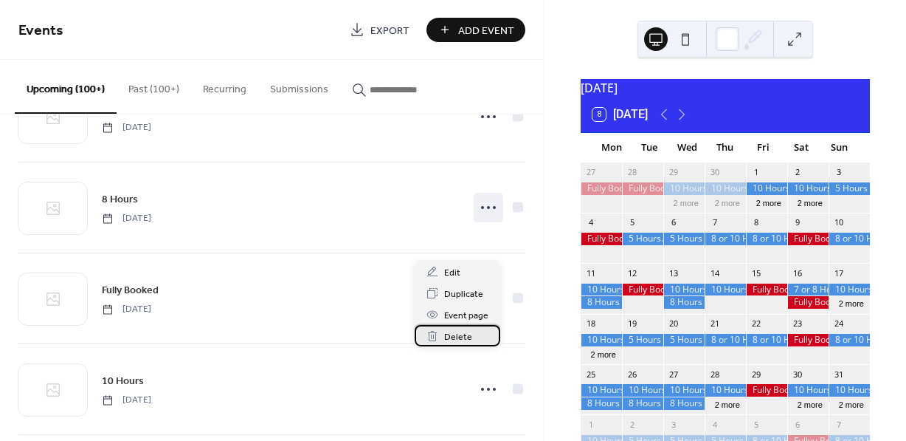
click at [447, 331] on span "Delete" at bounding box center [458, 337] width 28 height 16
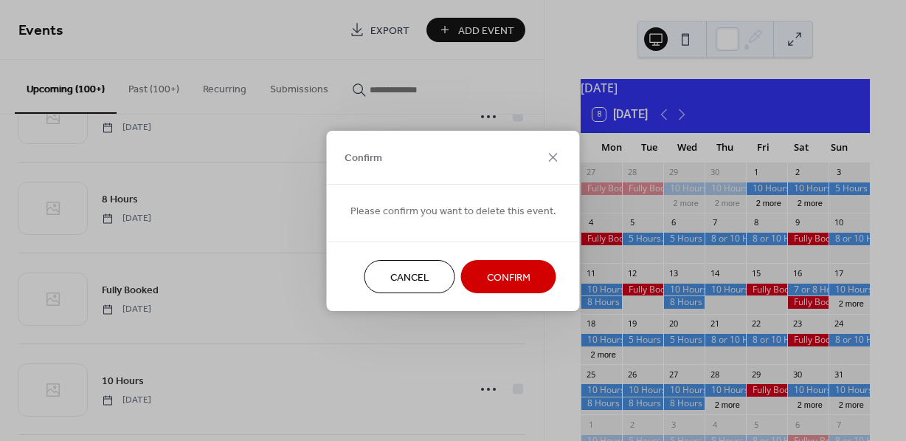
click at [477, 280] on button "Confirm" at bounding box center [508, 276] width 95 height 33
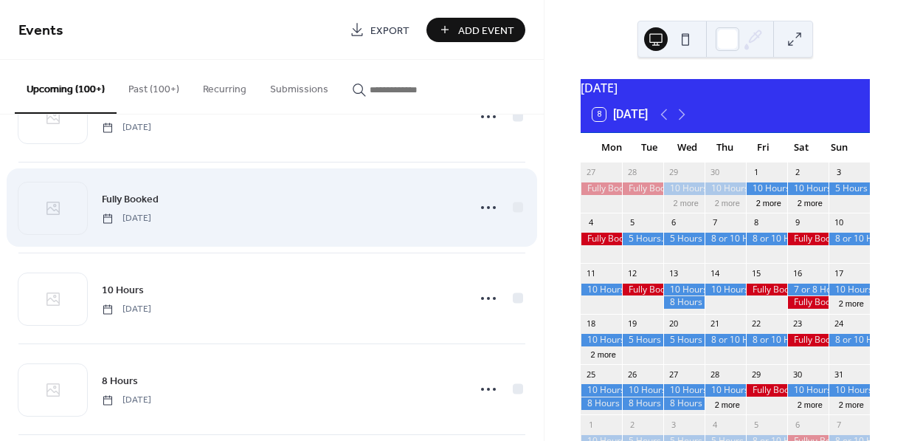
scroll to position [13048, 0]
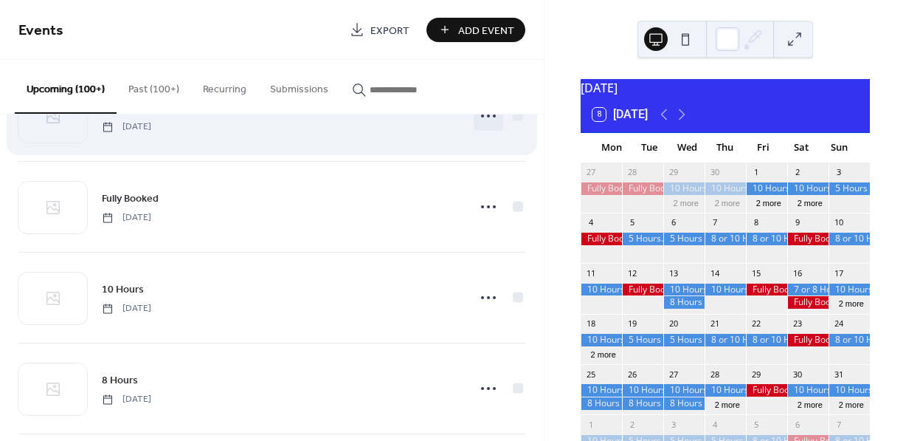
click at [483, 128] on icon at bounding box center [489, 116] width 24 height 24
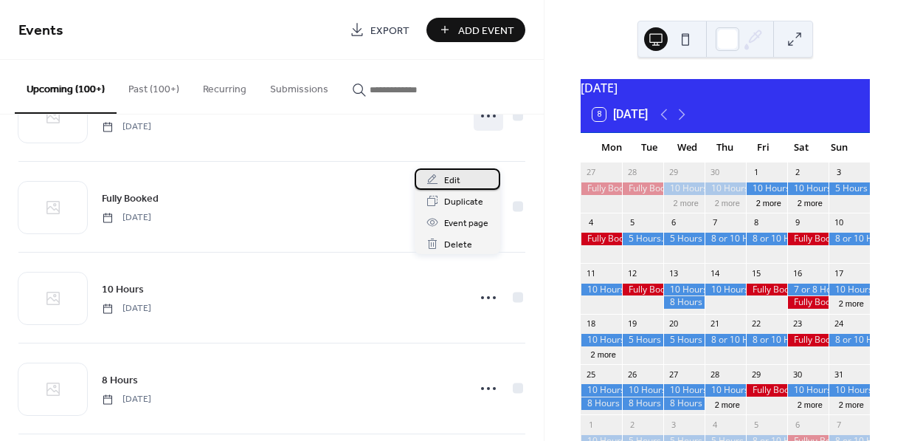
click at [452, 182] on span "Edit" at bounding box center [452, 181] width 16 height 16
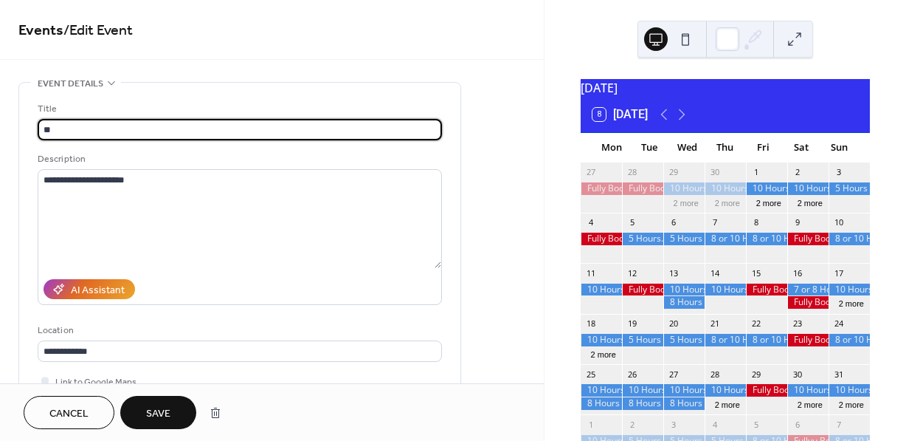
type input "*"
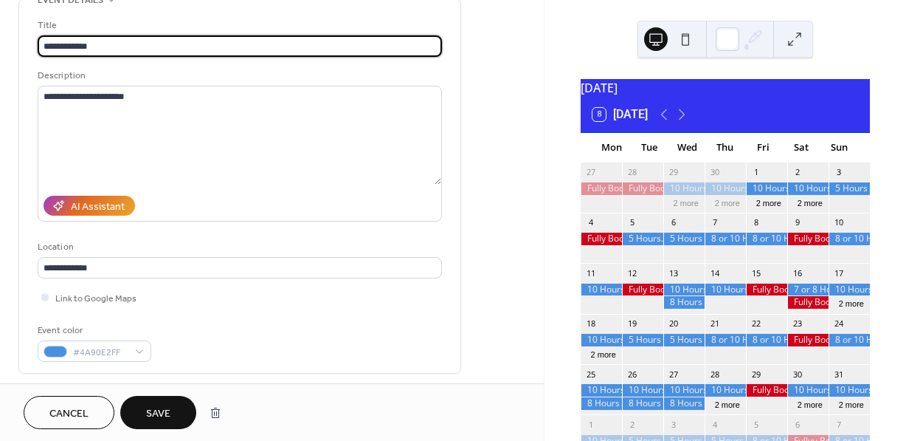
scroll to position [96, 0]
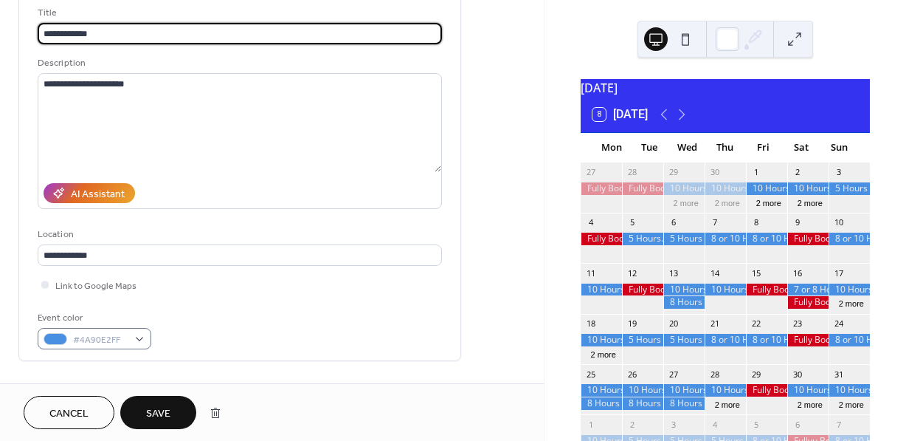
type input "**********"
click at [145, 340] on div "#4A90E2FF" at bounding box center [95, 338] width 114 height 21
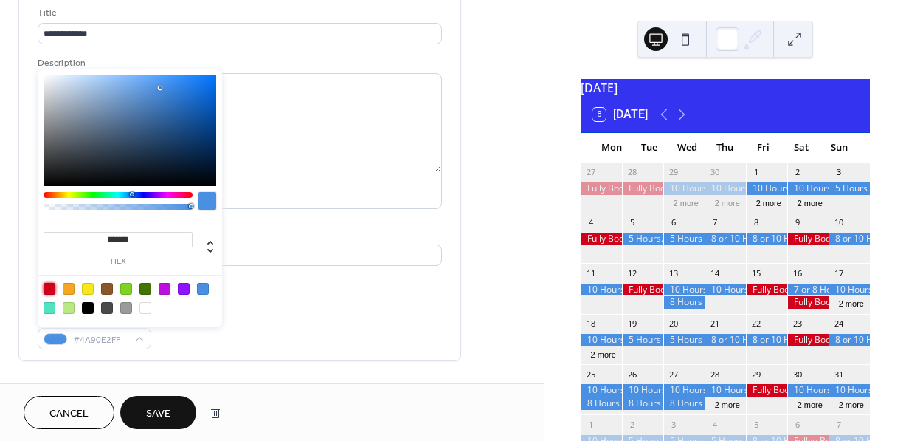
click at [47, 286] on div at bounding box center [50, 289] width 12 height 12
type input "*******"
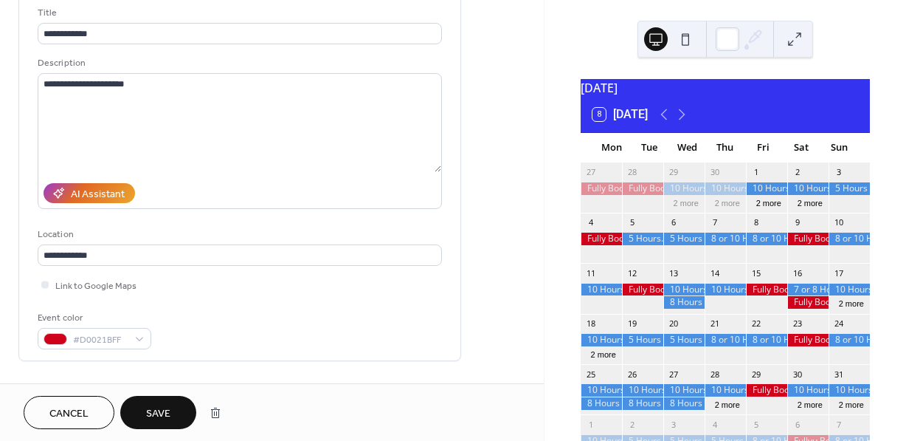
click at [160, 406] on span "Save" at bounding box center [158, 414] width 24 height 16
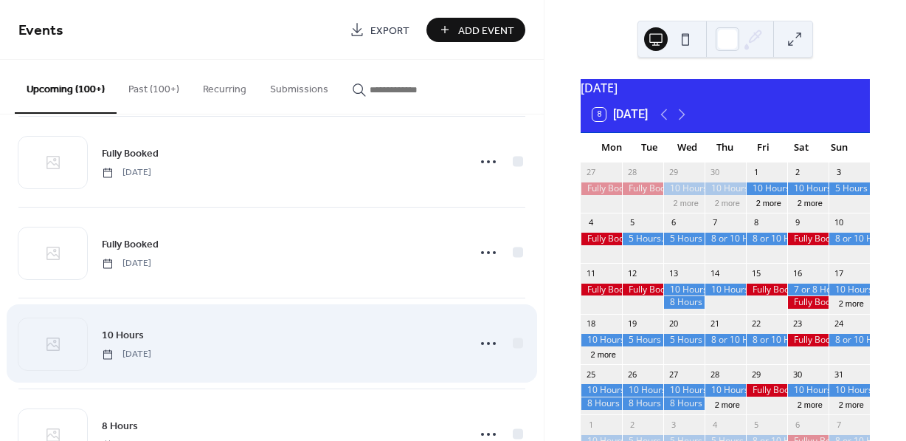
scroll to position [10280, 0]
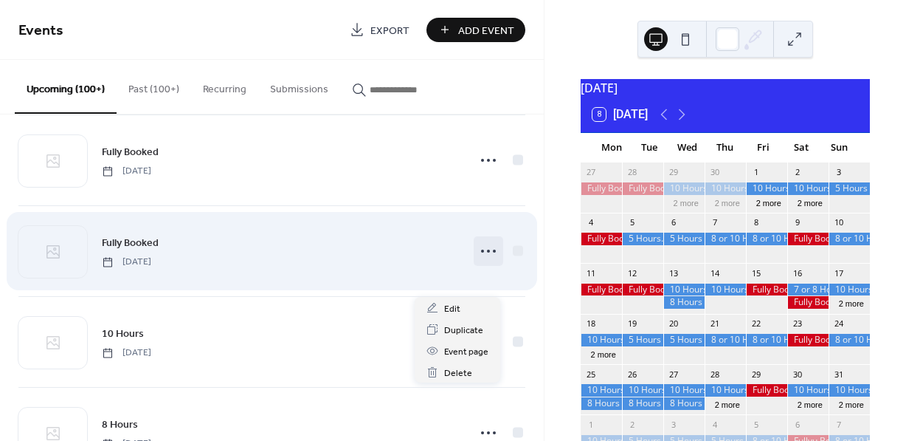
click at [487, 252] on circle at bounding box center [488, 250] width 3 height 3
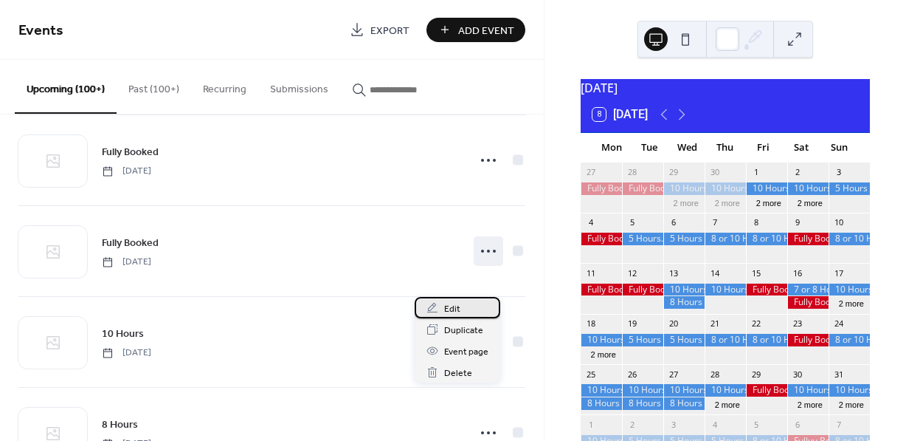
click at [447, 305] on span "Edit" at bounding box center [452, 309] width 16 height 16
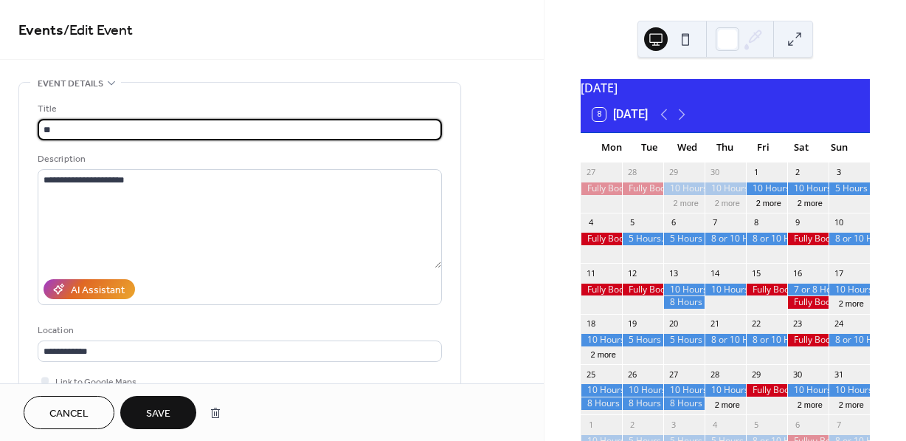
type input "*"
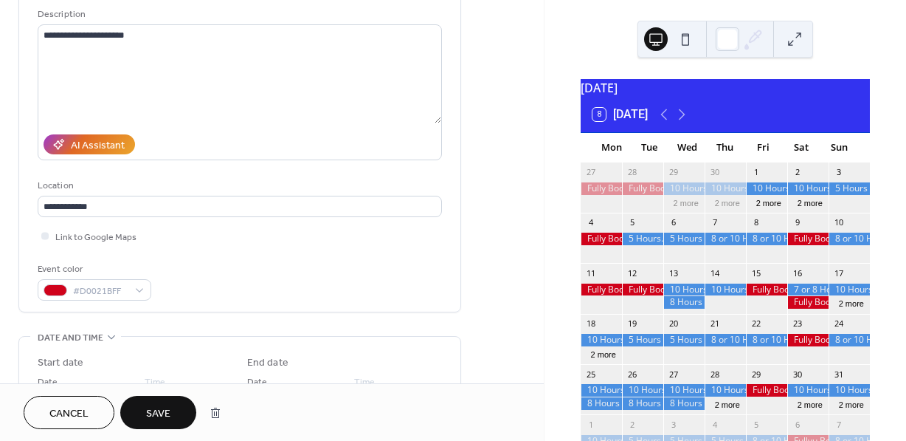
scroll to position [151, 0]
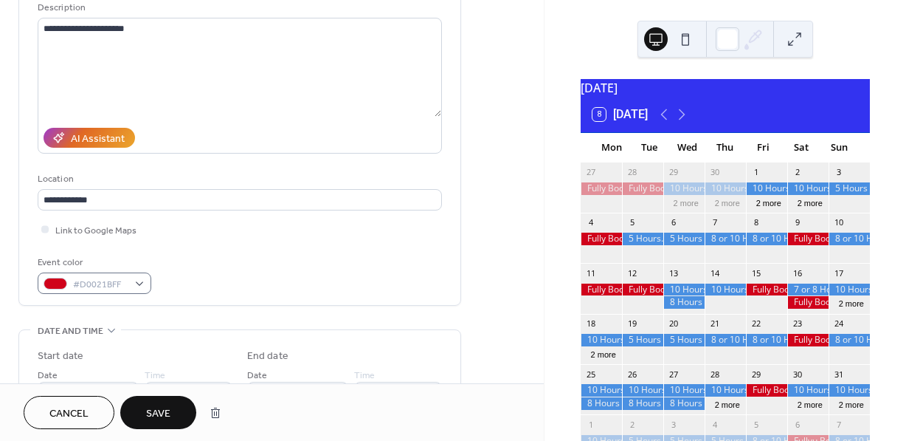
type input "********"
click at [140, 278] on div "#D0021BFF" at bounding box center [95, 282] width 114 height 21
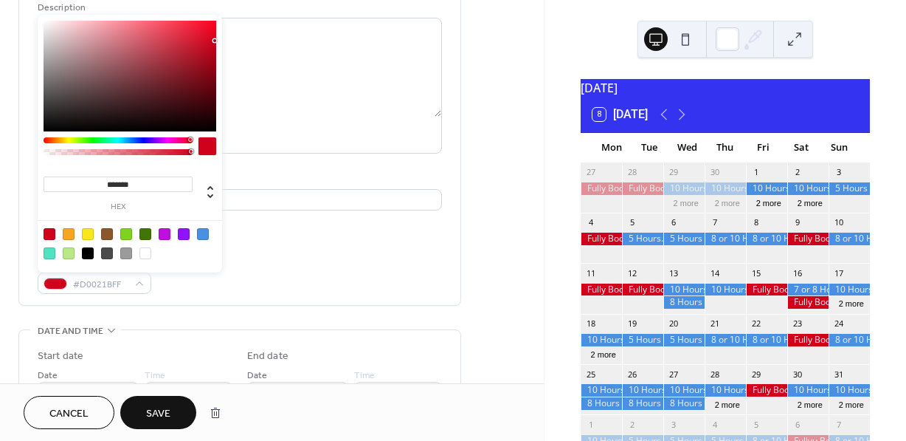
click at [204, 228] on div at bounding box center [203, 234] width 12 height 12
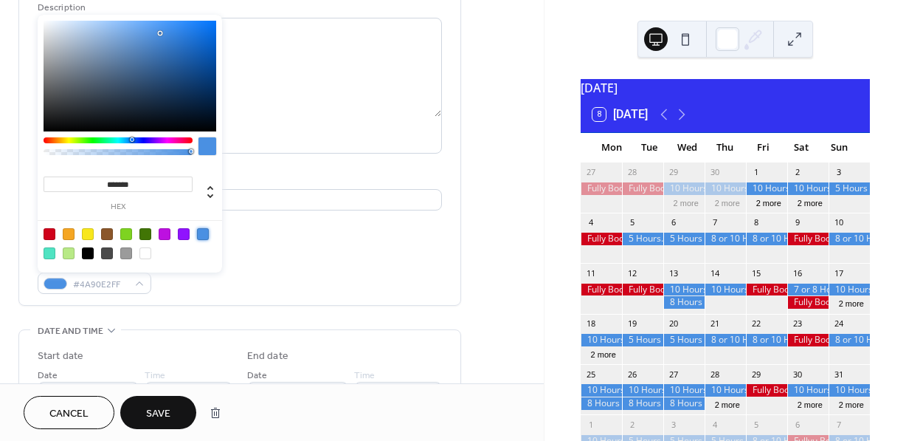
type input "*******"
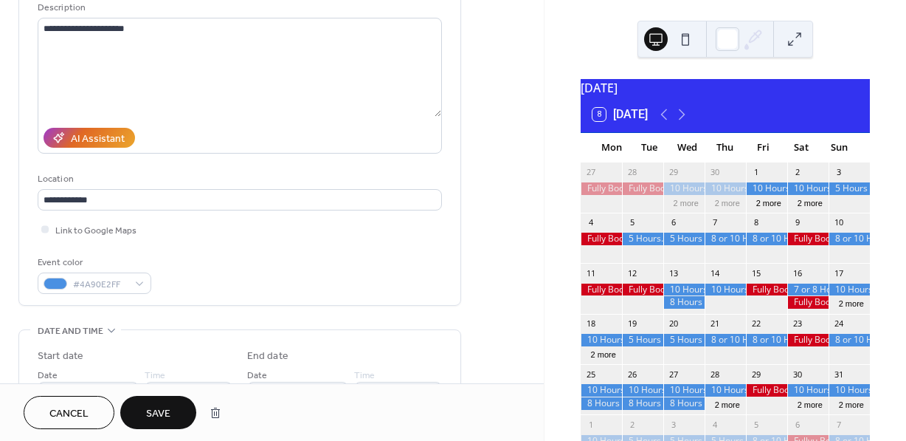
click at [161, 418] on span "Save" at bounding box center [158, 414] width 24 height 16
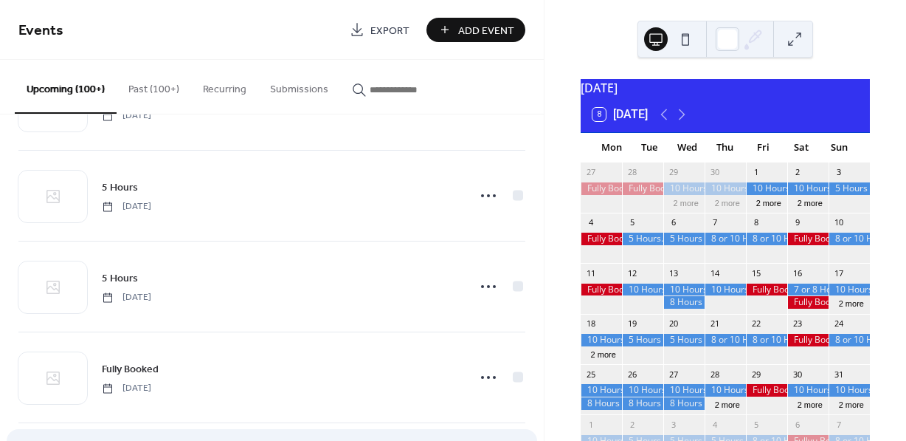
scroll to position [80, 0]
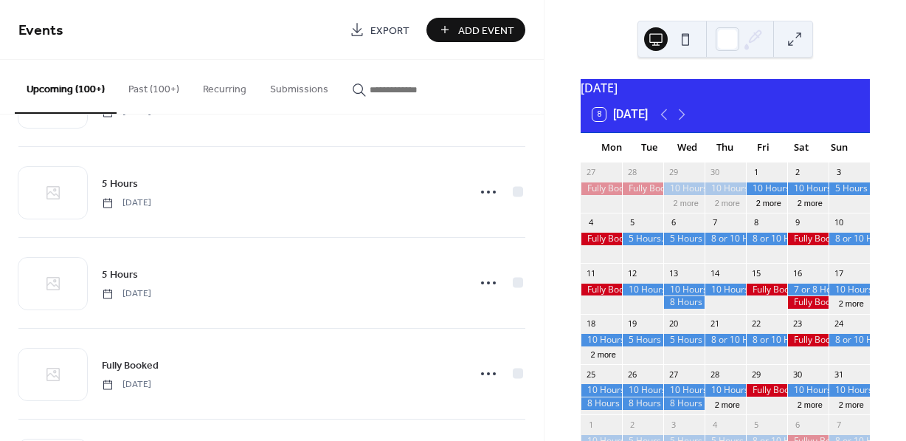
click at [470, 32] on span "Add Event" at bounding box center [486, 31] width 56 height 16
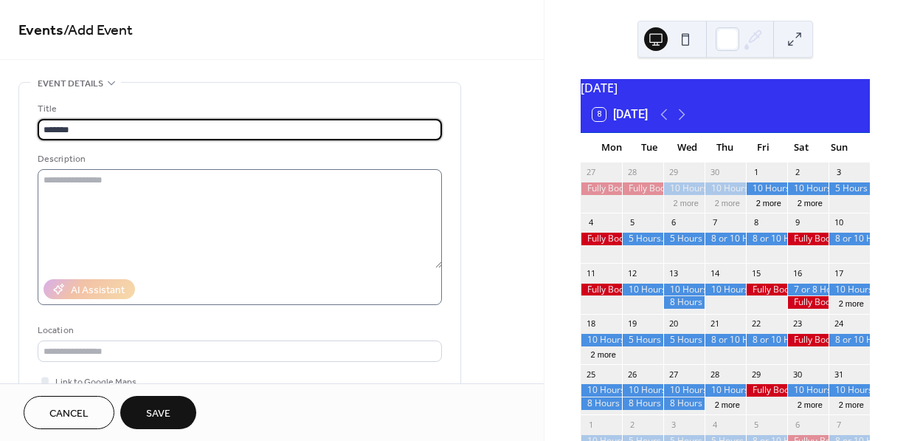
type input "*******"
click at [364, 185] on textarea at bounding box center [240, 218] width 404 height 99
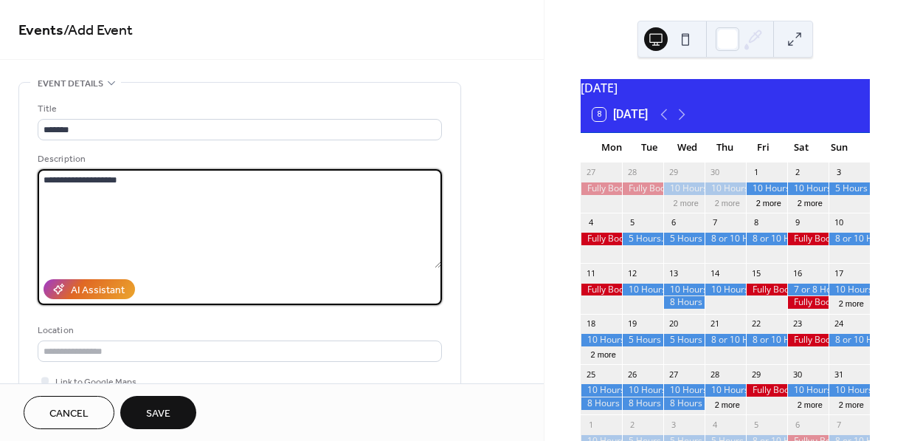
click at [111, 180] on textarea "**********" at bounding box center [240, 218] width 404 height 99
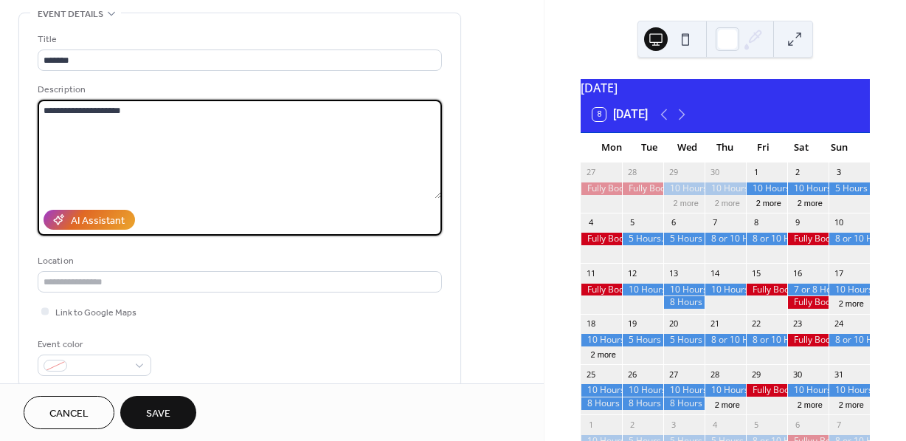
scroll to position [103, 0]
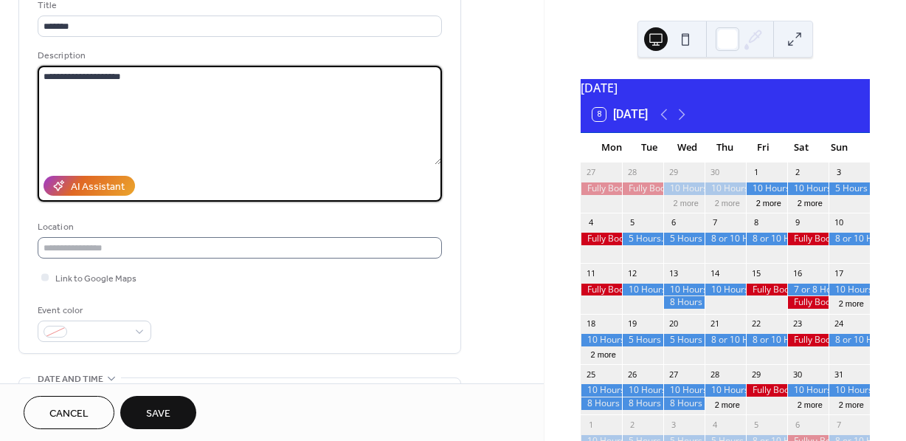
type textarea "**********"
click at [63, 255] on input "text" at bounding box center [240, 247] width 404 height 21
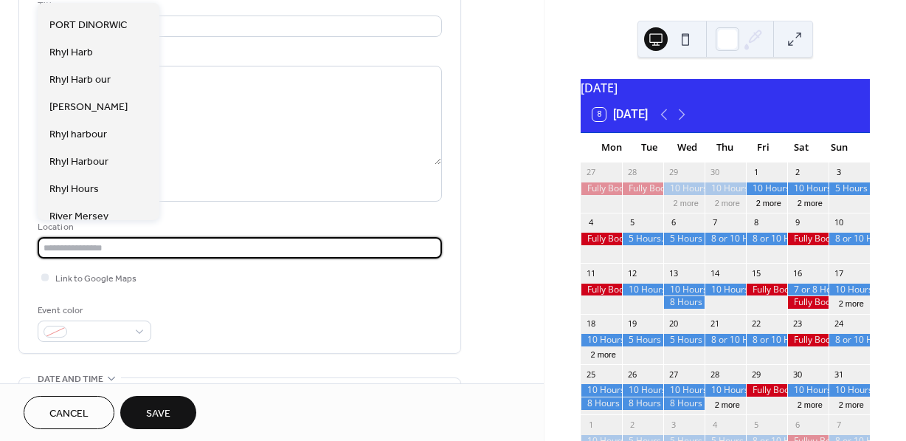
scroll to position [183, 0]
click at [96, 155] on span "Rhyl Harbour" at bounding box center [78, 163] width 59 height 16
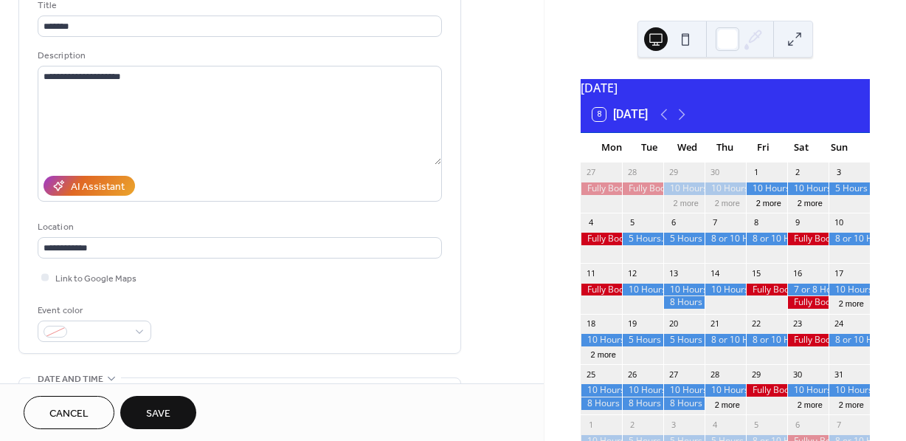
type input "**********"
click at [63, 278] on span "Link to Google Maps" at bounding box center [95, 279] width 81 height 16
click at [139, 325] on div at bounding box center [95, 330] width 114 height 21
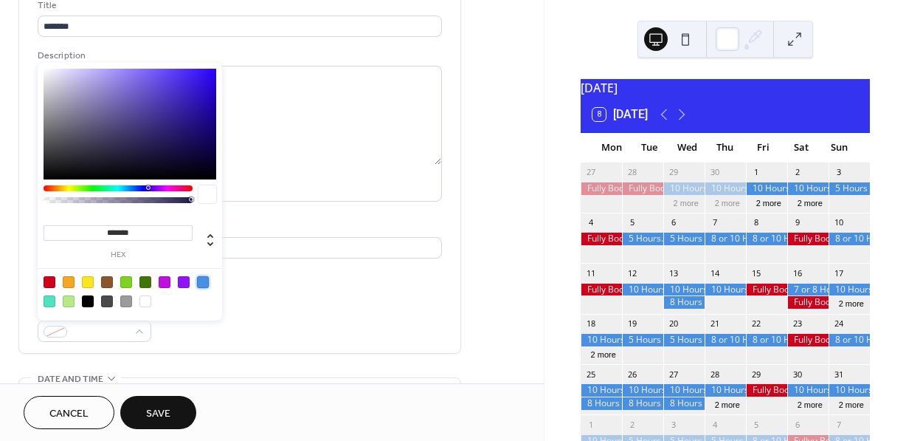
click at [204, 284] on div at bounding box center [203, 282] width 12 height 12
type input "*******"
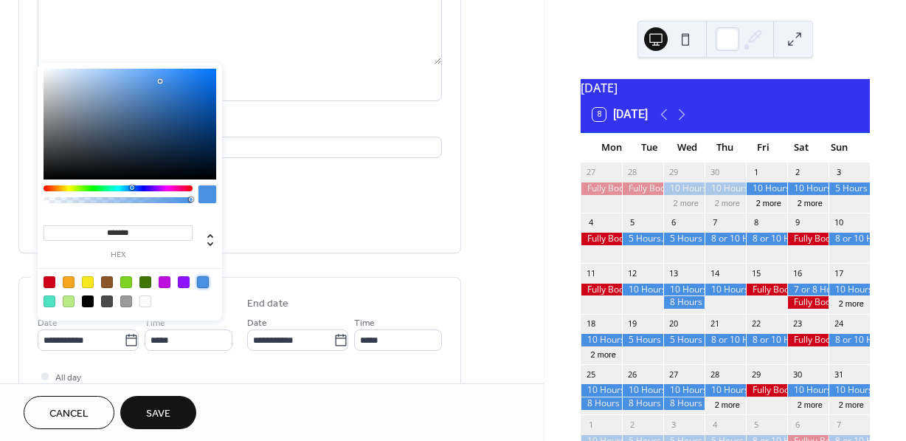
scroll to position [202, 0]
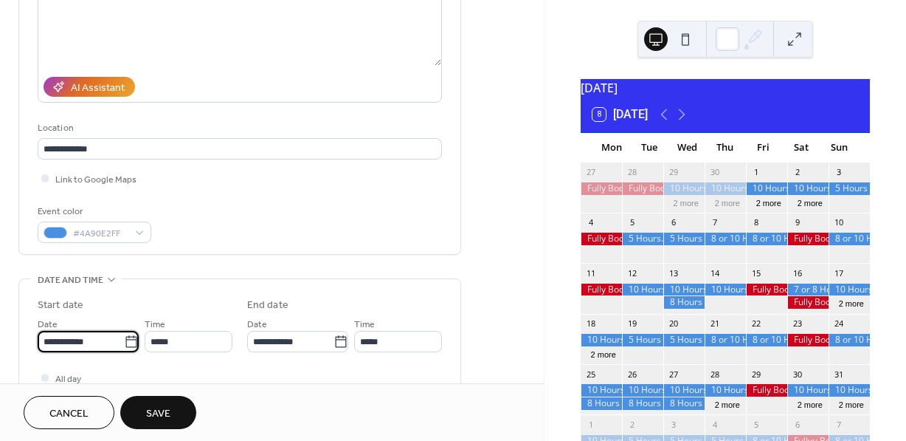
click at [109, 338] on input "**********" at bounding box center [81, 341] width 86 height 21
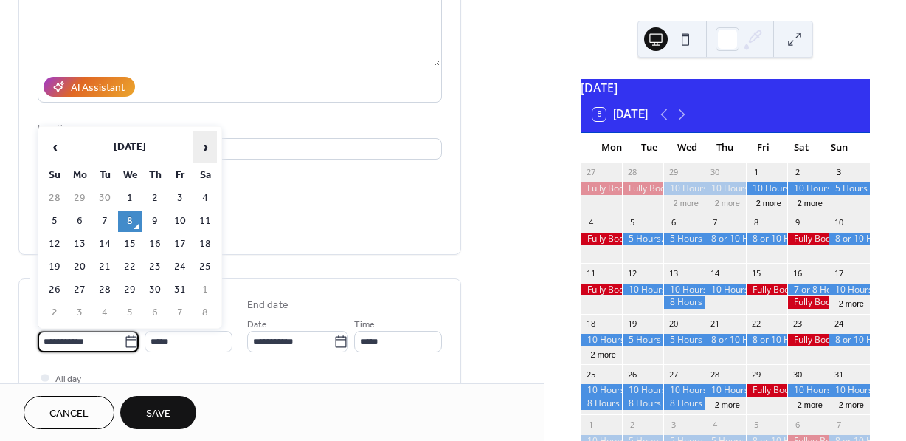
click at [207, 146] on span "›" at bounding box center [205, 147] width 22 height 30
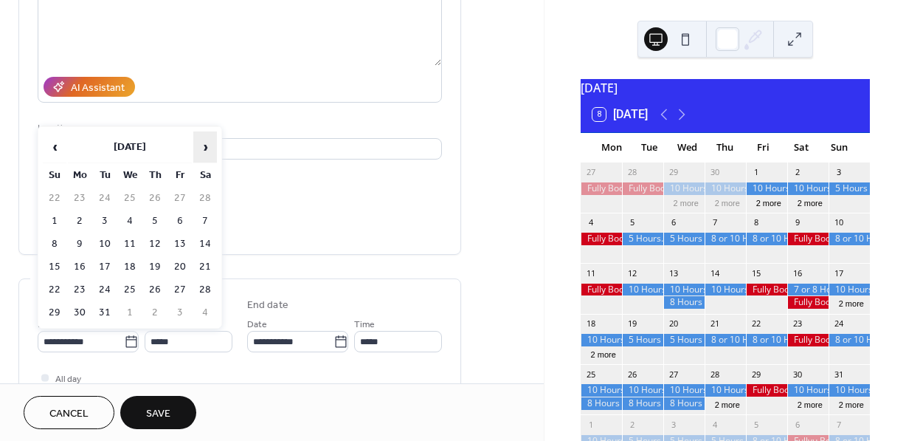
click at [207, 146] on span "›" at bounding box center [205, 147] width 22 height 30
click at [62, 241] on td "12" at bounding box center [55, 243] width 24 height 21
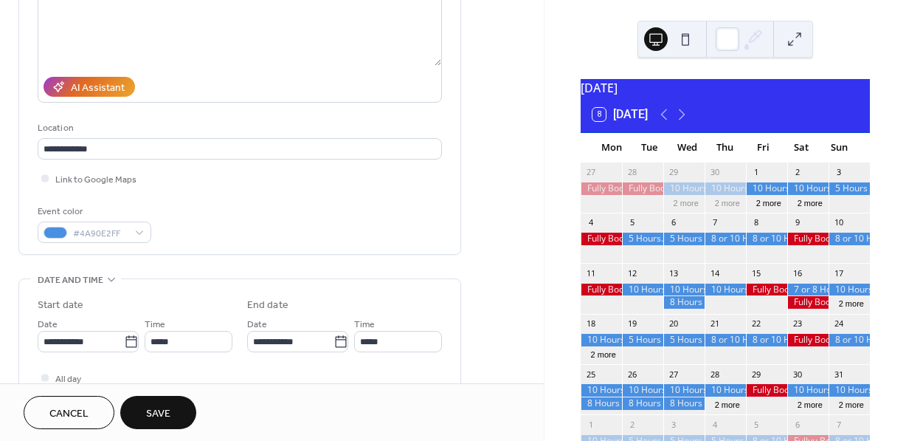
type input "**********"
click at [63, 372] on span "All day" at bounding box center [68, 379] width 26 height 16
click at [162, 412] on span "Save" at bounding box center [158, 414] width 24 height 16
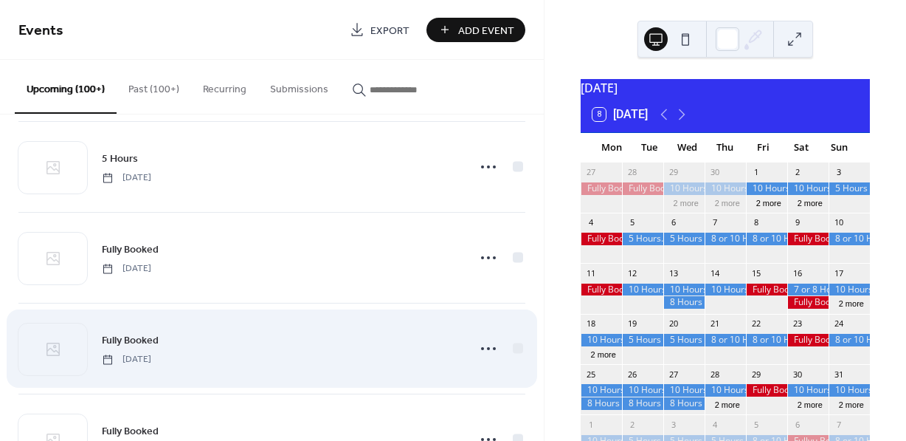
scroll to position [7189, 0]
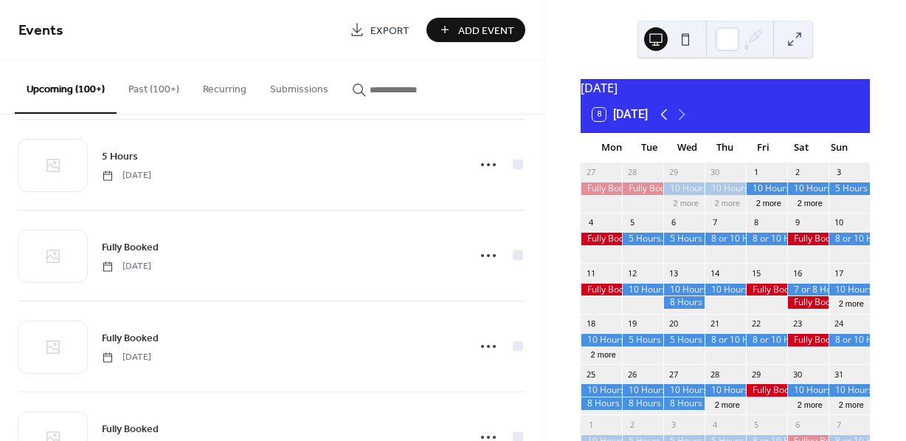
click at [664, 120] on icon at bounding box center [664, 114] width 7 height 11
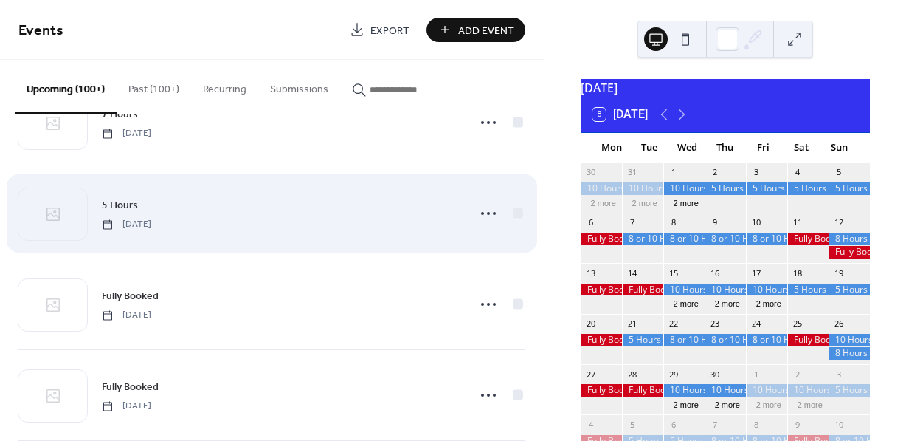
scroll to position [7137, 0]
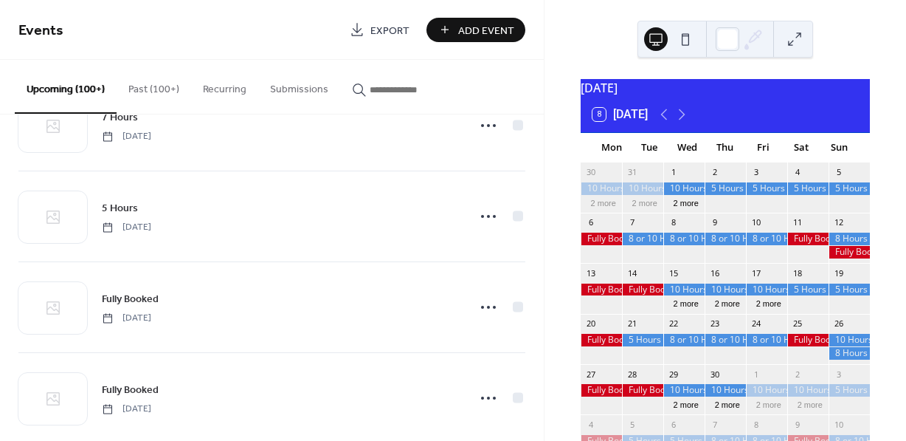
click at [836, 245] on div at bounding box center [849, 239] width 41 height 13
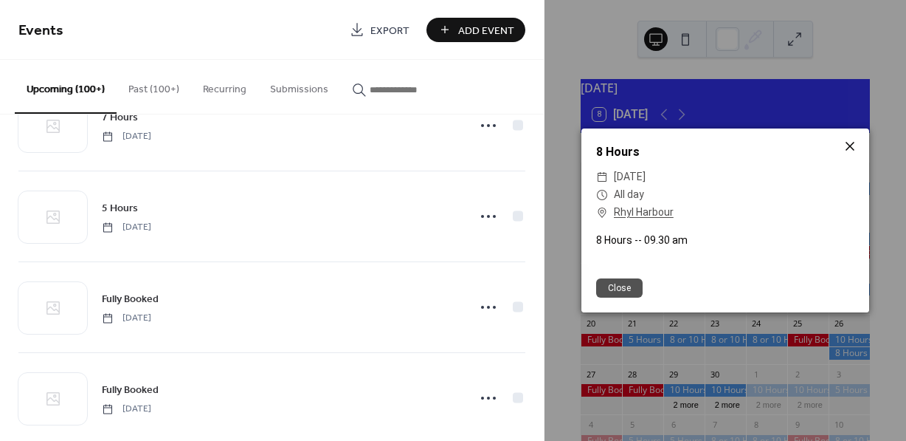
click at [851, 149] on icon at bounding box center [850, 146] width 9 height 9
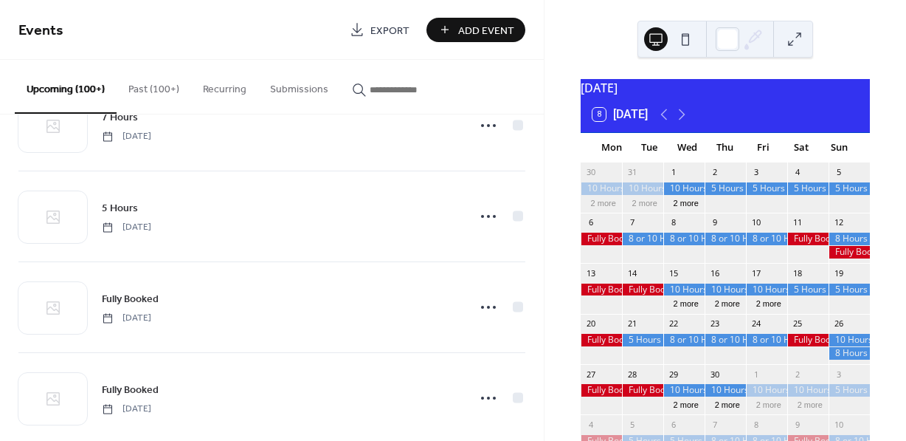
click at [839, 258] on div at bounding box center [849, 252] width 41 height 13
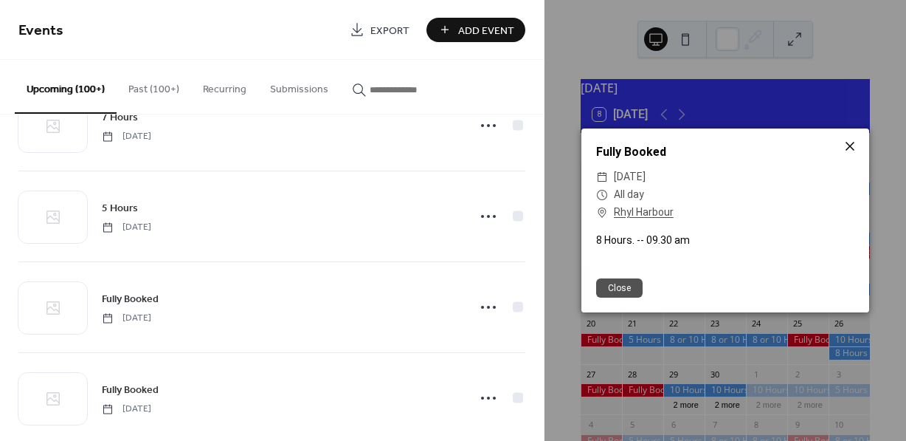
click at [852, 148] on icon at bounding box center [850, 146] width 18 height 18
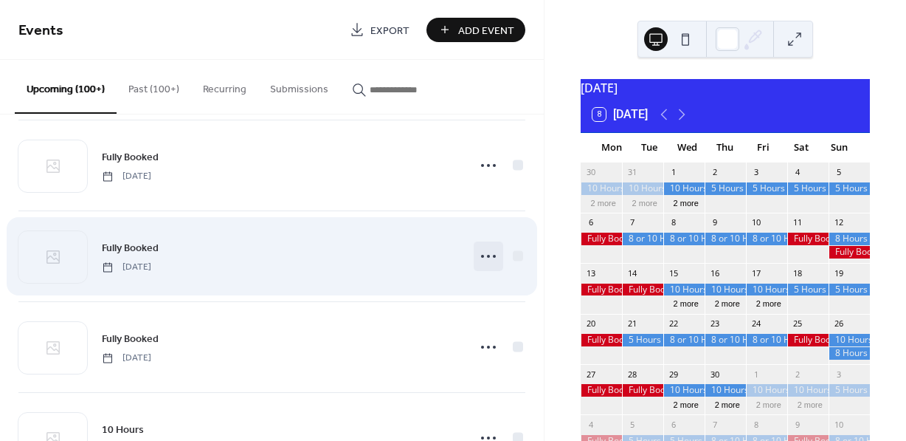
scroll to position [7281, 0]
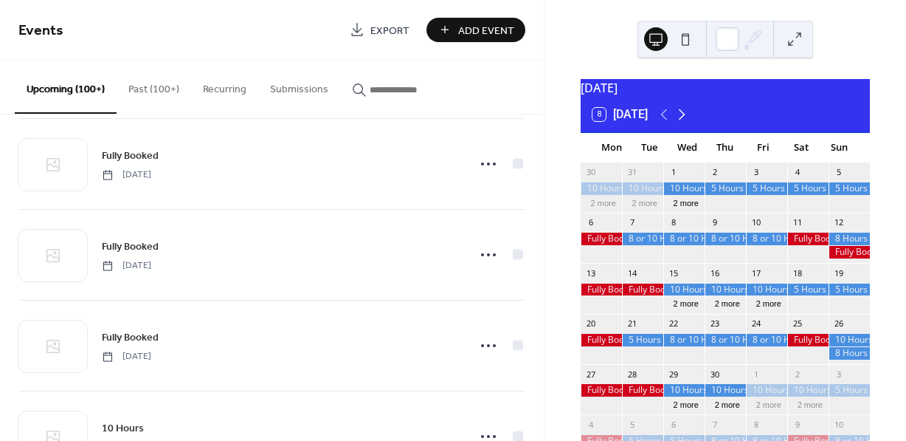
click at [686, 122] on icon at bounding box center [682, 115] width 18 height 18
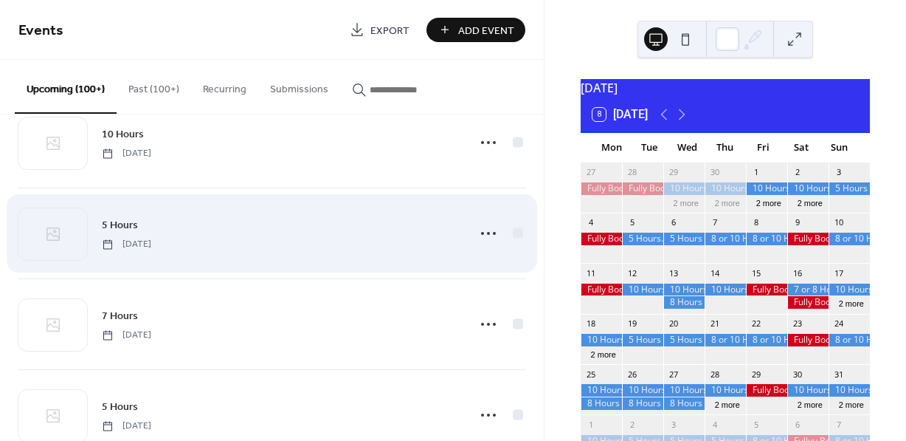
scroll to position [10486, 0]
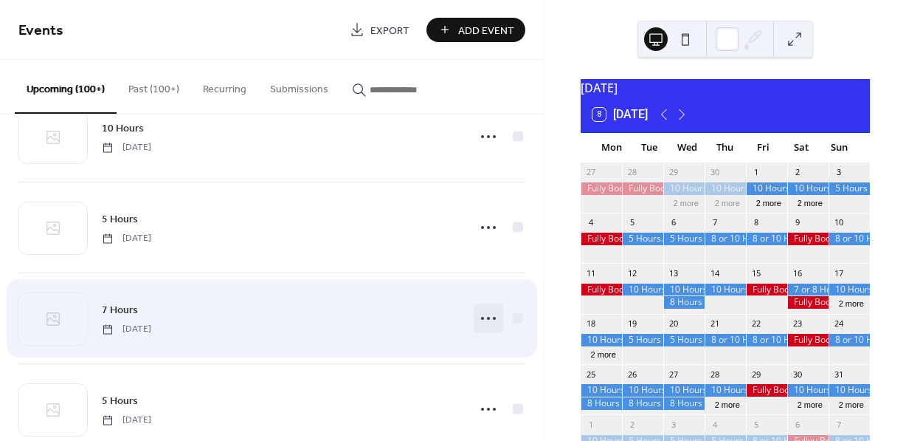
click at [484, 330] on icon at bounding box center [489, 318] width 24 height 24
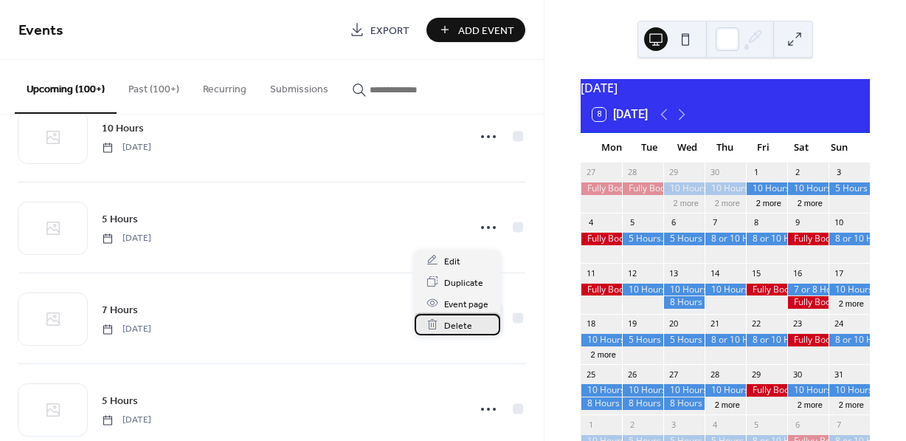
click at [466, 319] on span "Delete" at bounding box center [458, 325] width 28 height 16
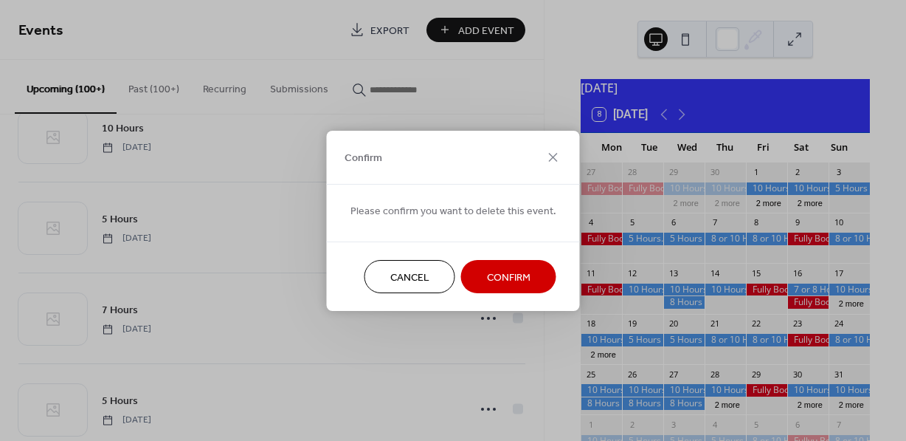
click at [509, 276] on span "Confirm" at bounding box center [509, 277] width 44 height 16
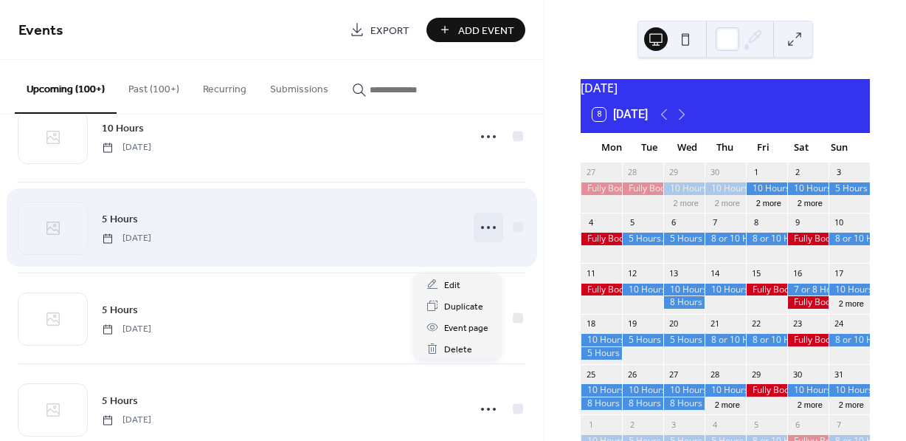
click at [480, 239] on icon at bounding box center [489, 228] width 24 height 24
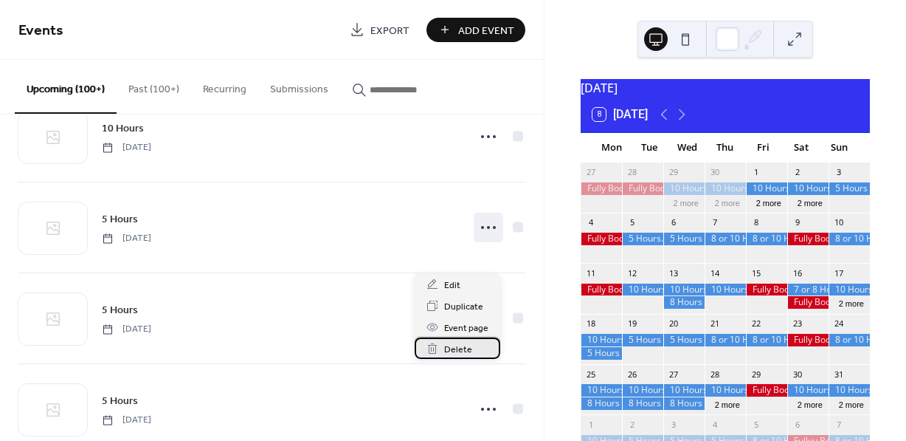
click at [464, 346] on span "Delete" at bounding box center [458, 350] width 28 height 16
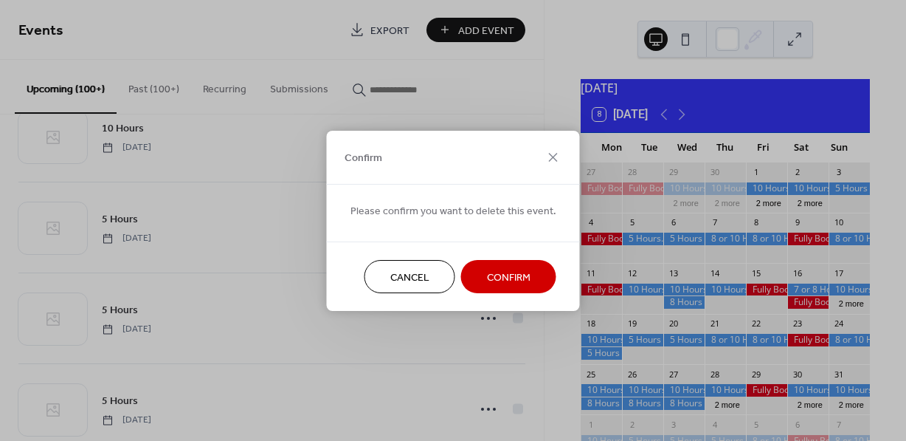
click at [495, 276] on span "Confirm" at bounding box center [509, 277] width 44 height 16
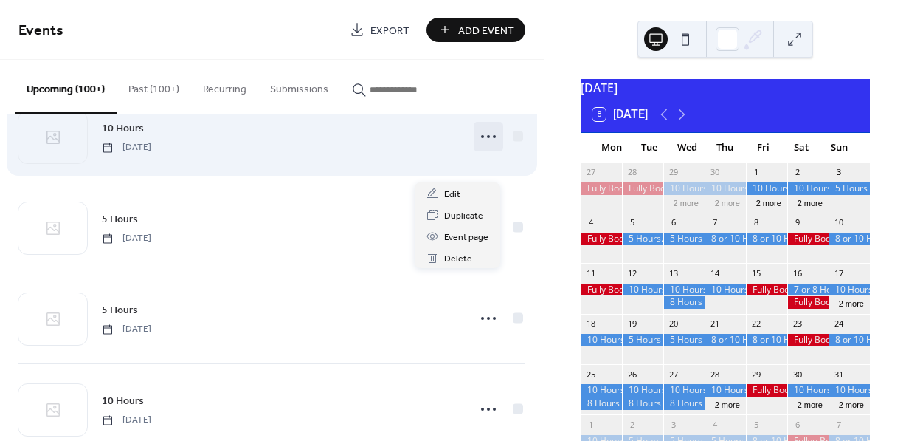
click at [482, 148] on icon at bounding box center [489, 137] width 24 height 24
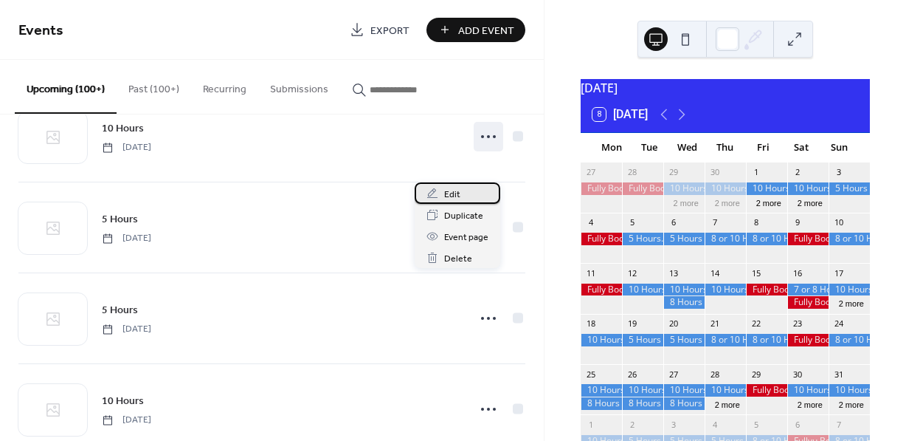
click at [452, 196] on span "Edit" at bounding box center [452, 195] width 16 height 16
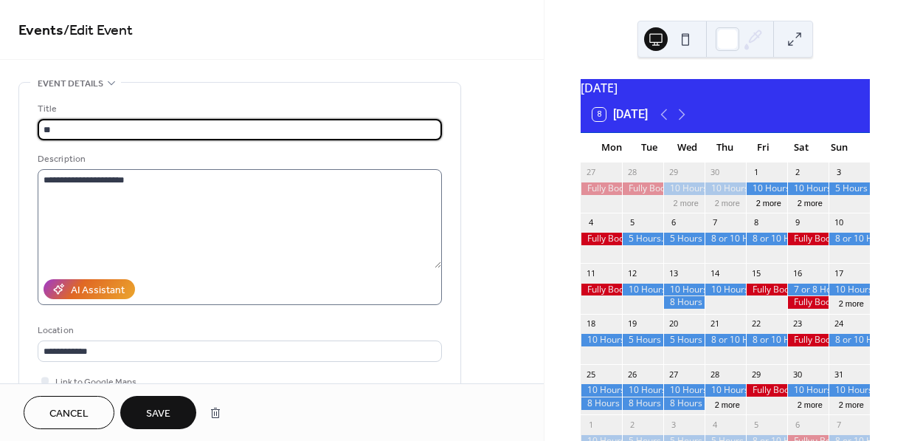
type input "*"
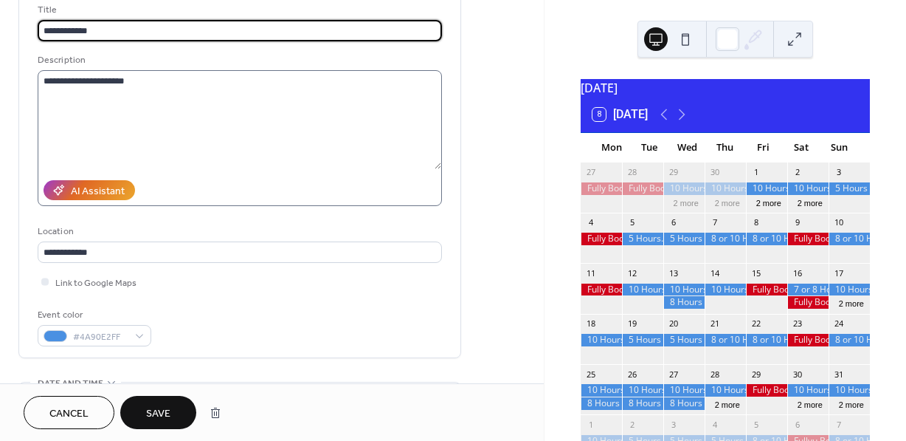
scroll to position [117, 0]
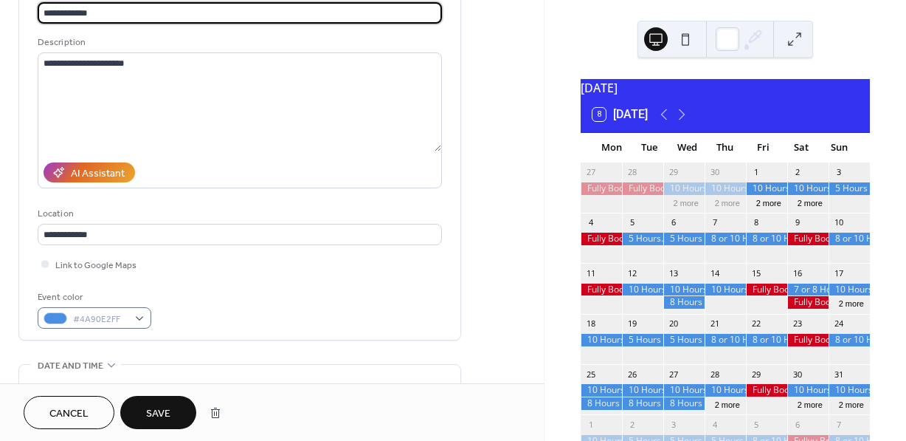
type input "**********"
click at [142, 317] on div "#4A90E2FF" at bounding box center [95, 317] width 114 height 21
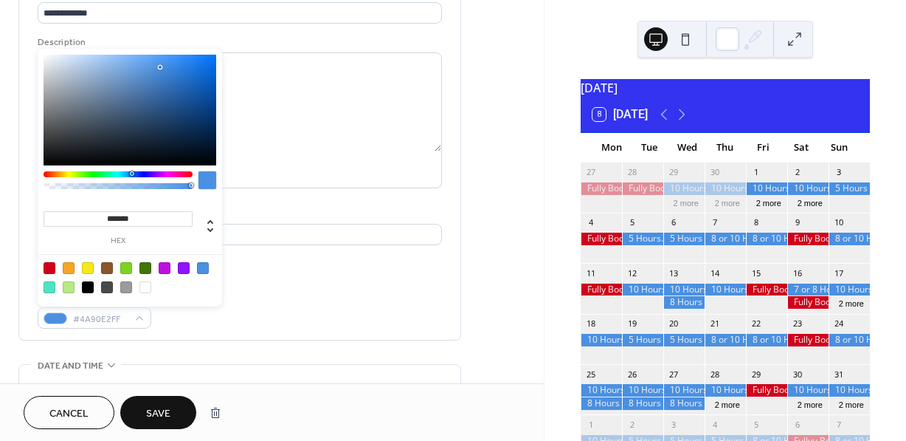
click at [49, 266] on div at bounding box center [50, 268] width 12 height 12
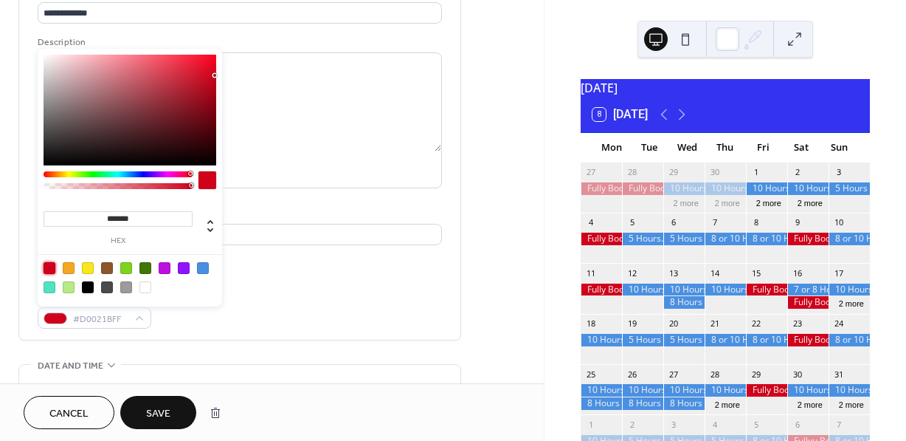
type input "*******"
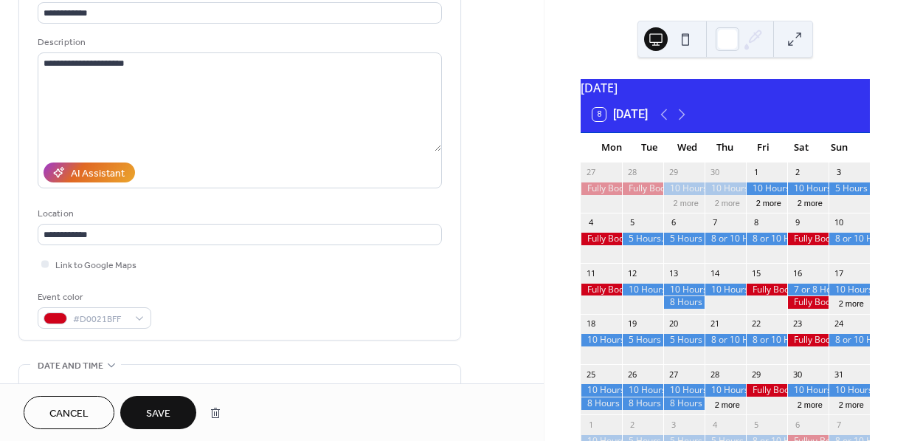
click at [159, 407] on span "Save" at bounding box center [158, 414] width 24 height 16
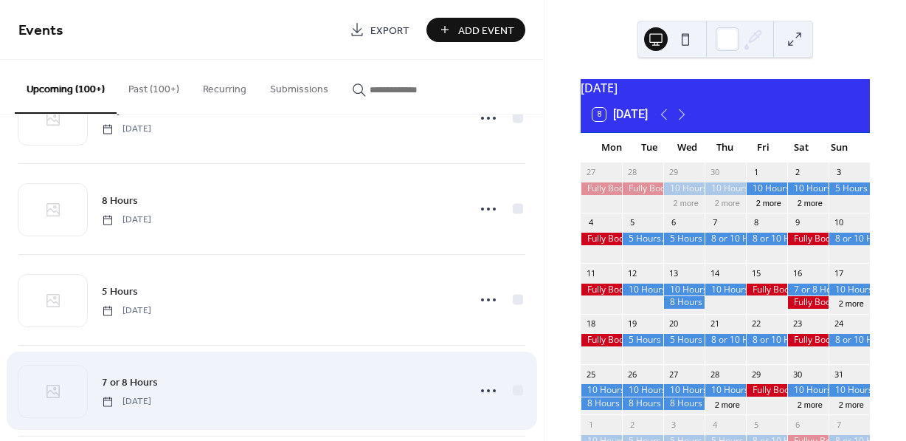
scroll to position [7143, 0]
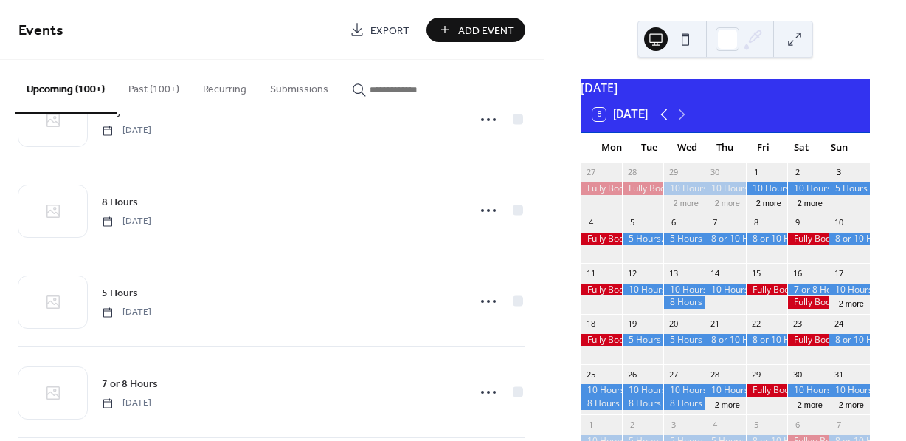
click at [667, 123] on icon at bounding box center [664, 115] width 18 height 18
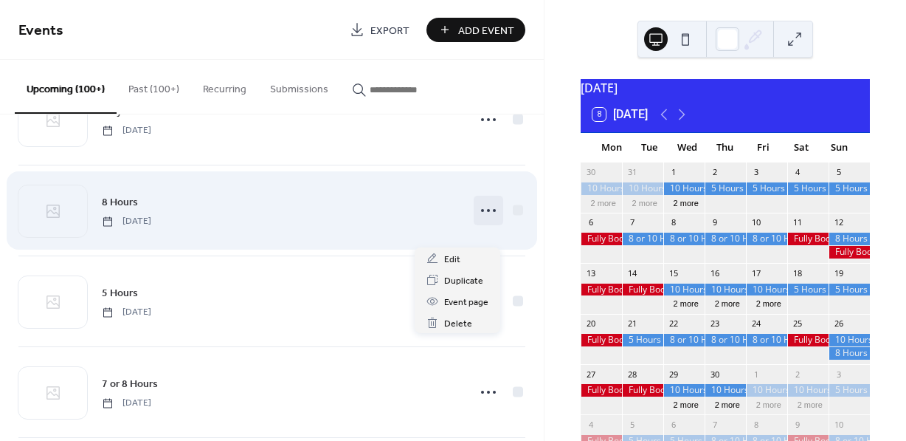
click at [486, 222] on icon at bounding box center [489, 211] width 24 height 24
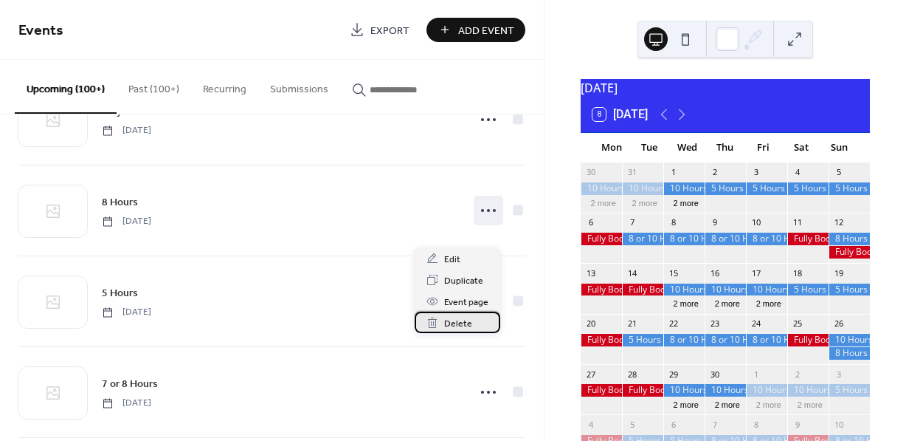
click at [458, 320] on span "Delete" at bounding box center [458, 324] width 28 height 16
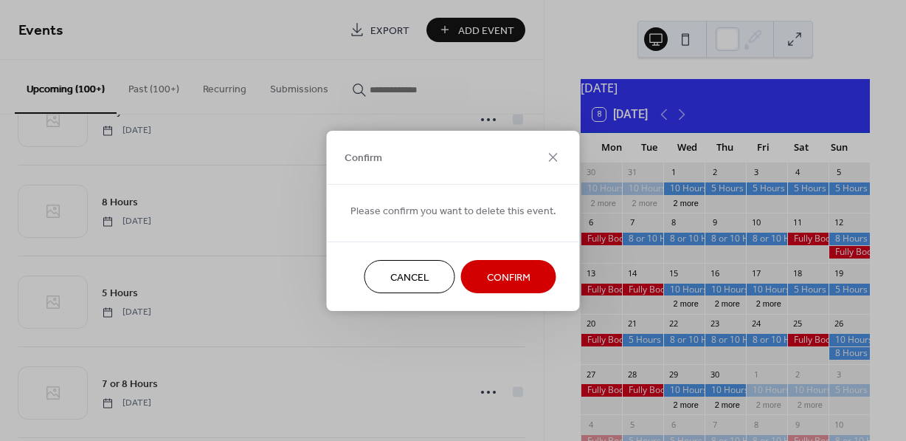
click at [496, 276] on span "Confirm" at bounding box center [509, 277] width 44 height 16
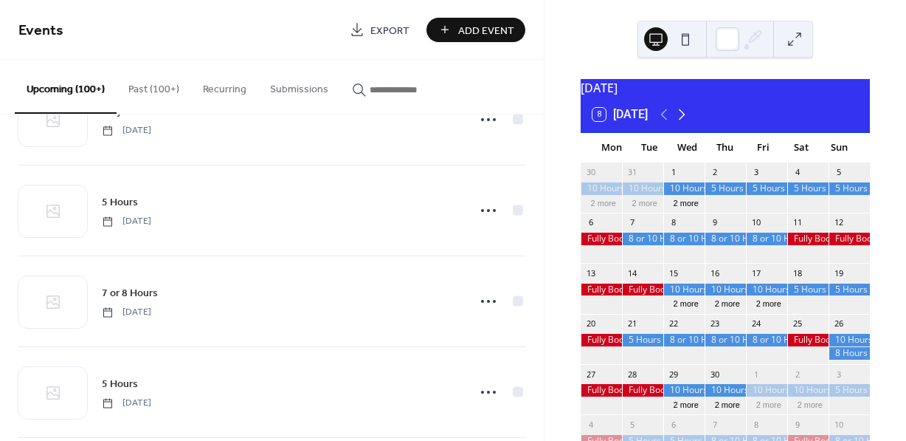
click at [682, 123] on icon at bounding box center [682, 115] width 18 height 18
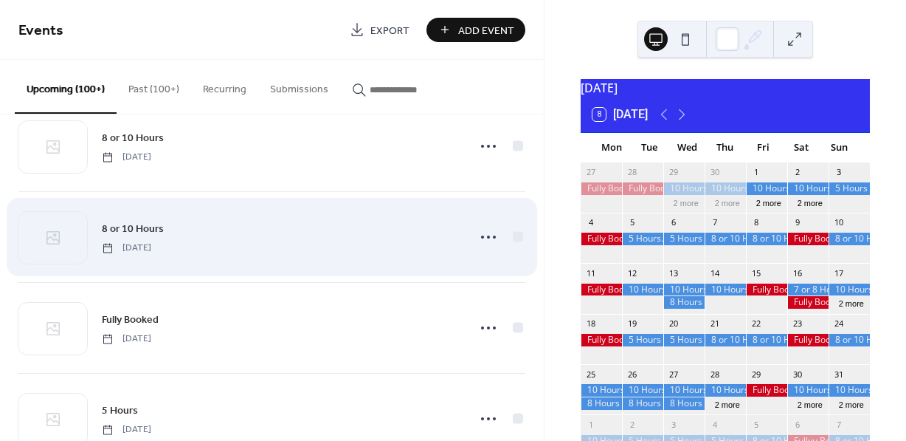
scroll to position [7839, 0]
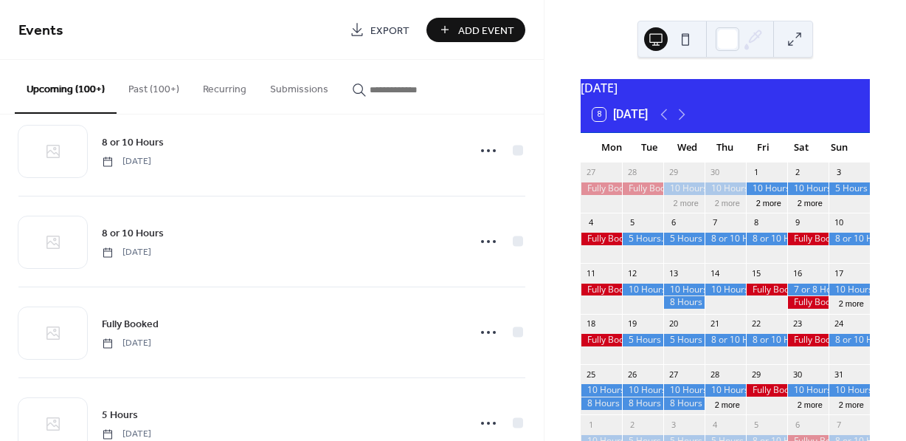
click at [487, 31] on span "Add Event" at bounding box center [486, 31] width 56 height 16
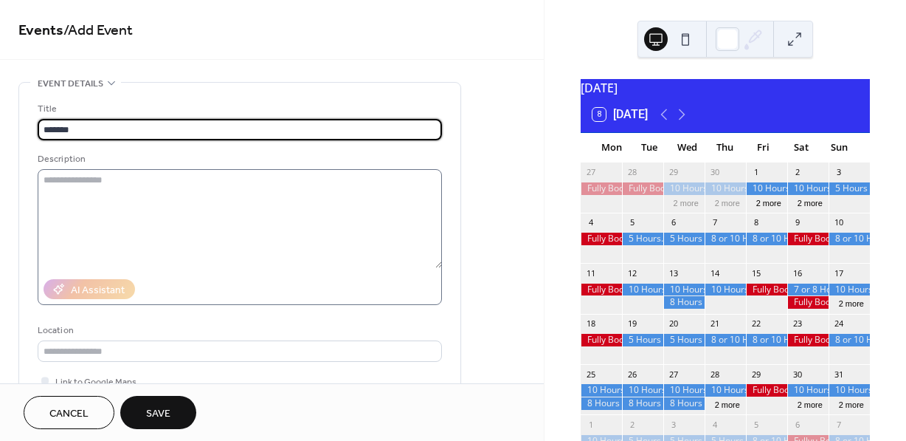
type input "*******"
click at [361, 185] on textarea at bounding box center [240, 218] width 404 height 99
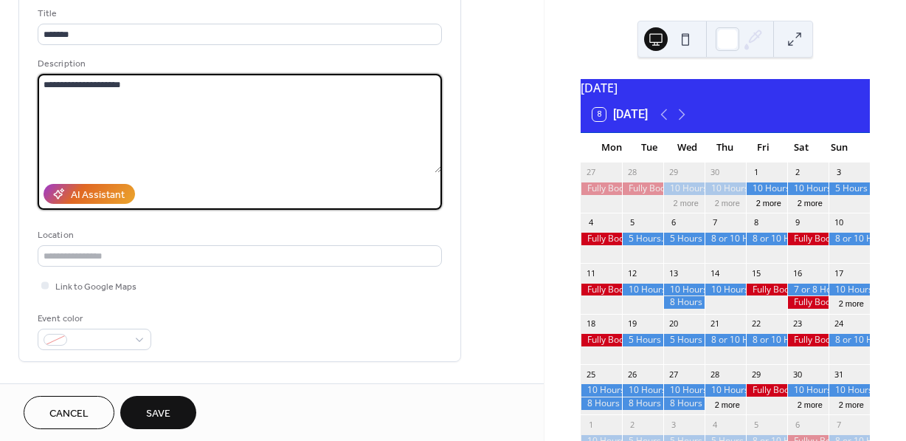
scroll to position [96, 0]
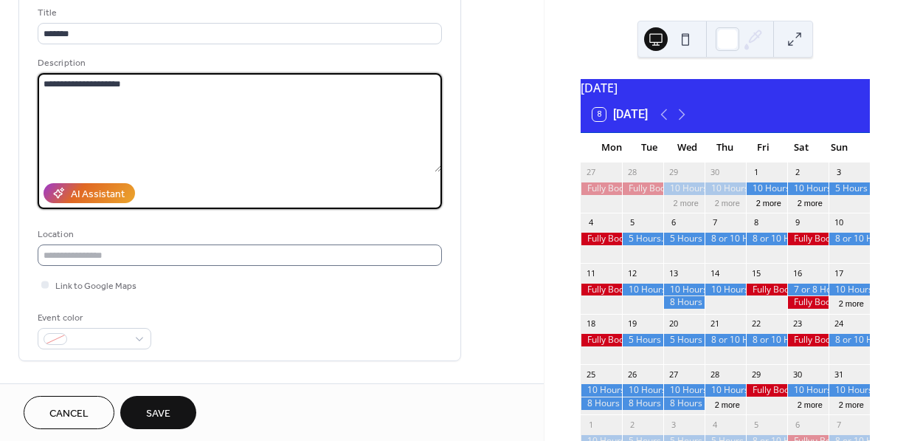
type textarea "**********"
click at [128, 252] on input "text" at bounding box center [240, 254] width 404 height 21
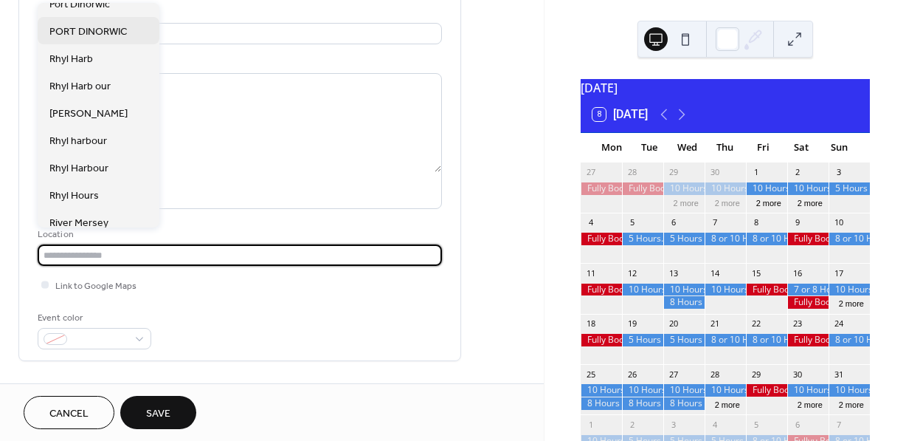
scroll to position [175, 0]
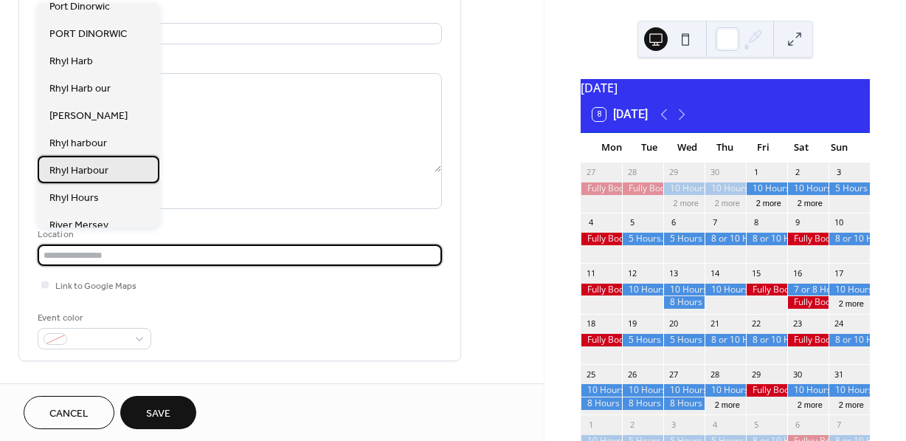
click at [92, 163] on span "Rhyl Harbour" at bounding box center [78, 171] width 59 height 16
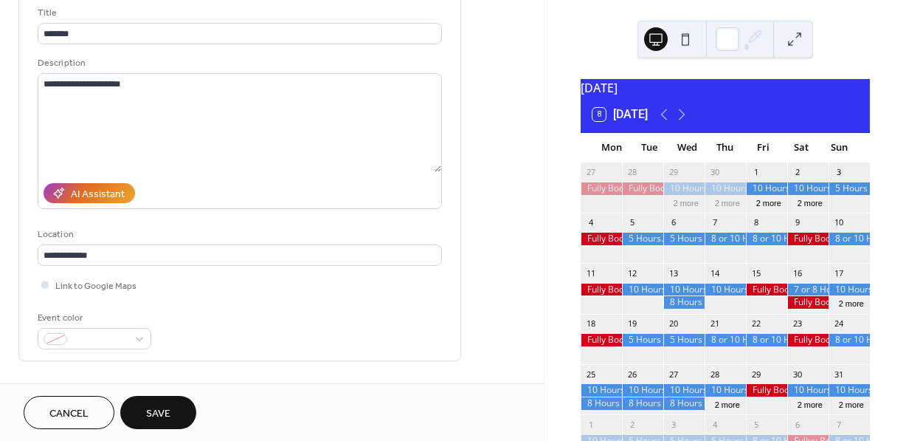
type input "**********"
click at [81, 286] on span "Link to Google Maps" at bounding box center [95, 286] width 81 height 16
click at [140, 337] on div at bounding box center [95, 338] width 114 height 21
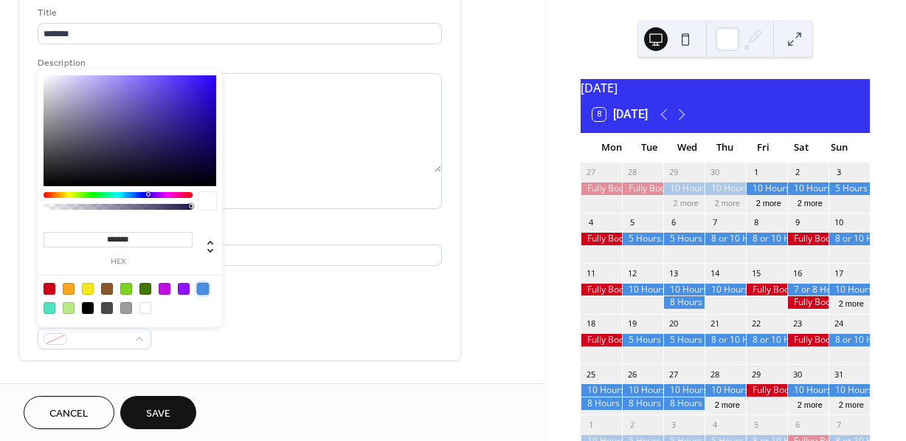
click at [204, 288] on div at bounding box center [203, 289] width 12 height 12
type input "*******"
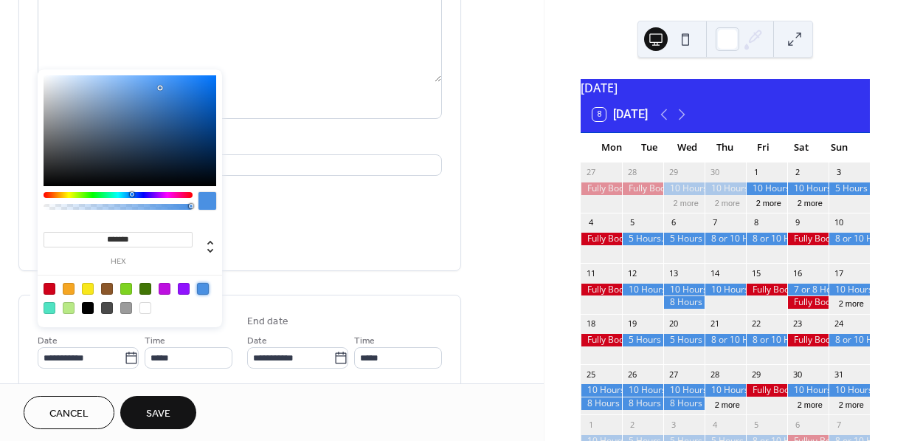
scroll to position [187, 0]
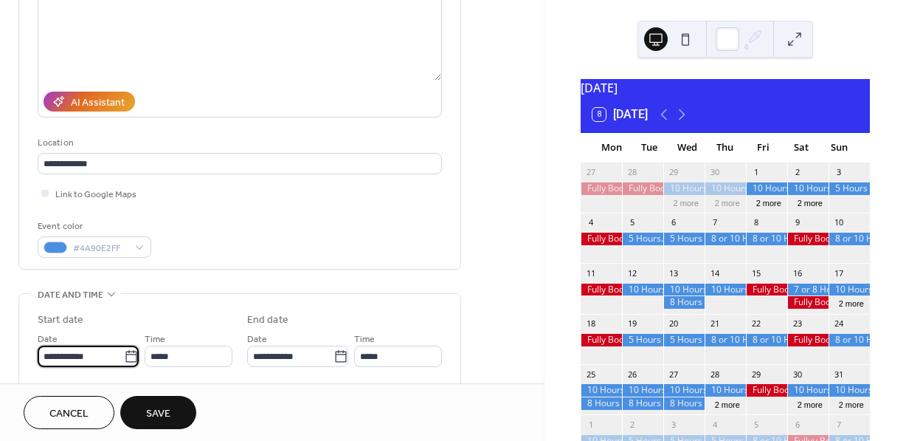
click at [107, 351] on input "**********" at bounding box center [81, 355] width 86 height 21
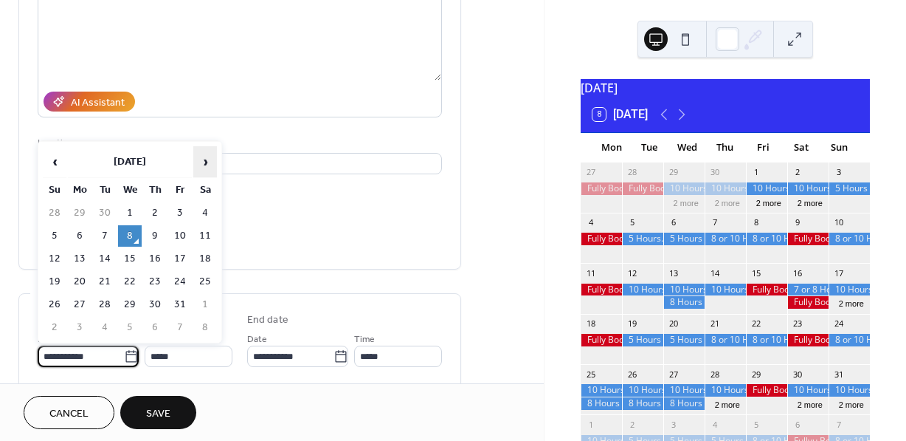
click at [204, 156] on span "›" at bounding box center [205, 162] width 22 height 30
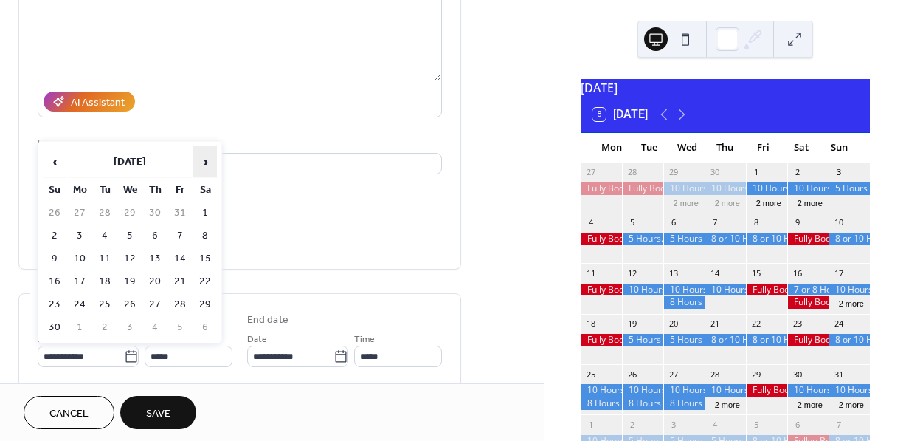
click at [204, 156] on span "›" at bounding box center [205, 162] width 22 height 30
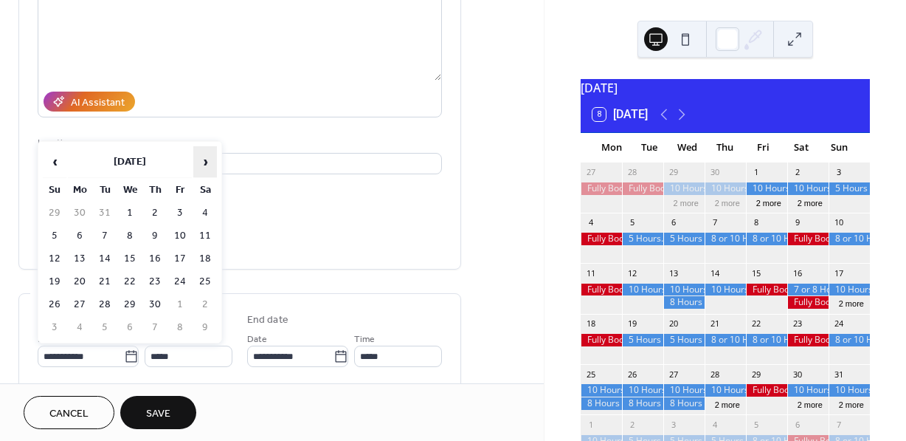
click at [204, 156] on span "›" at bounding box center [205, 162] width 22 height 30
click at [109, 261] on td "12" at bounding box center [105, 258] width 24 height 21
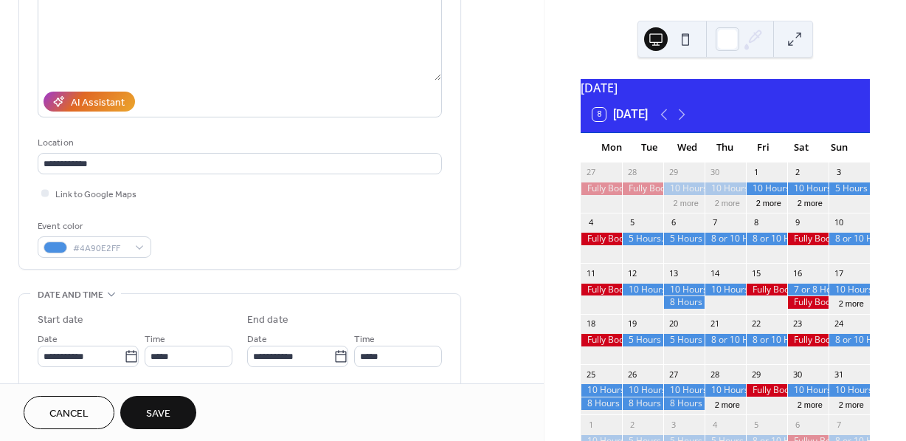
type input "**********"
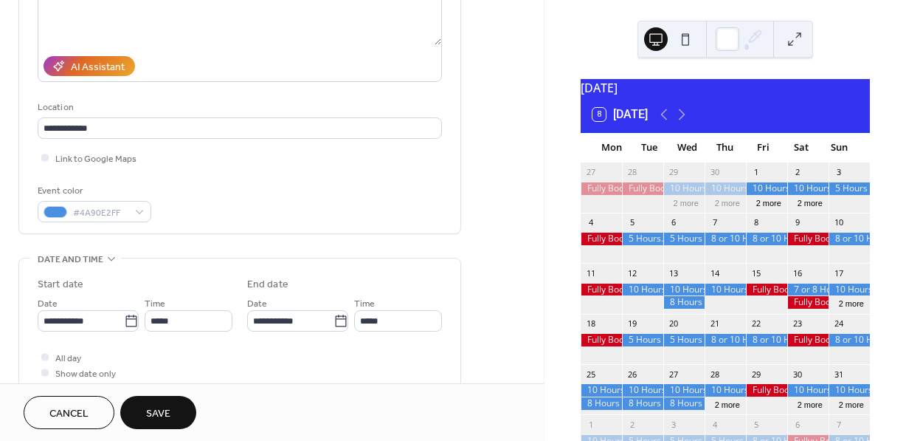
scroll to position [227, 0]
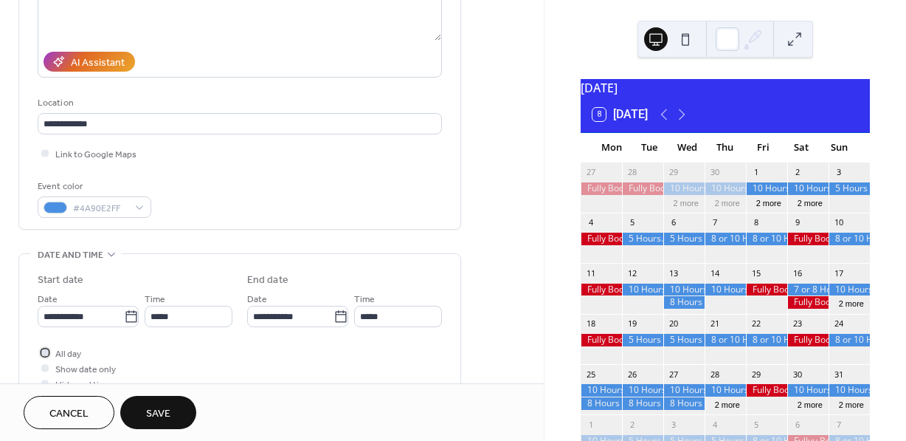
click at [78, 353] on span "All day" at bounding box center [68, 354] width 26 height 16
click at [155, 411] on span "Save" at bounding box center [158, 414] width 24 height 16
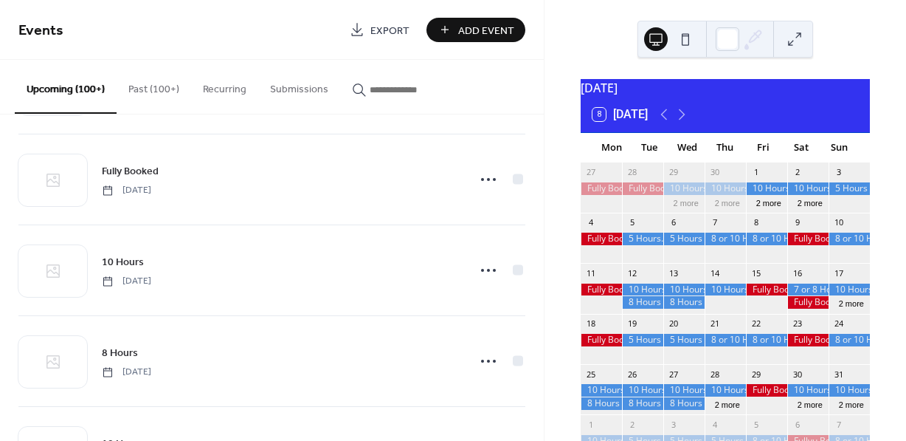
scroll to position [9730, 0]
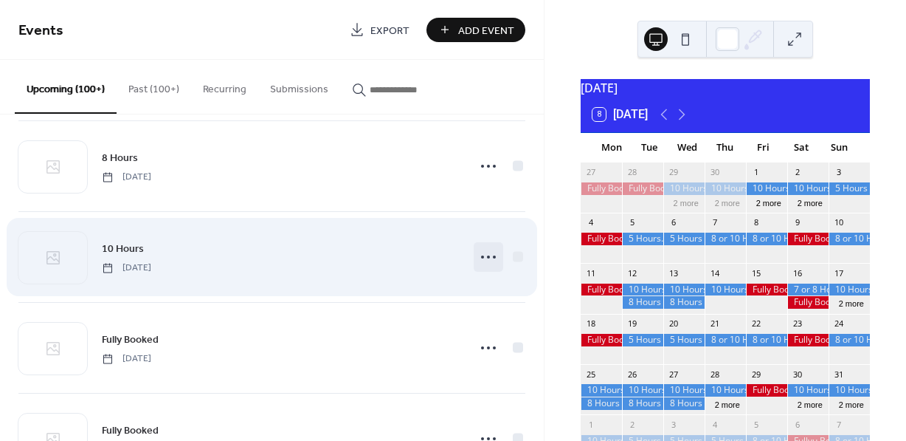
click at [486, 269] on icon at bounding box center [489, 257] width 24 height 24
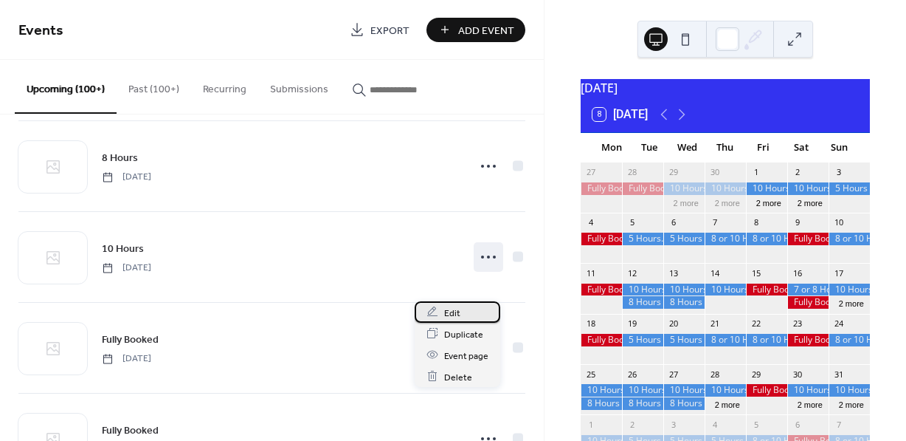
click at [452, 314] on span "Edit" at bounding box center [452, 313] width 16 height 16
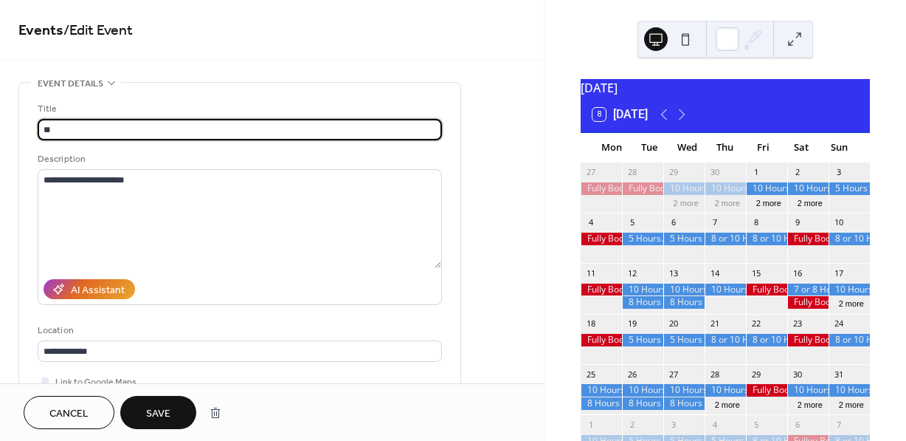
type input "*"
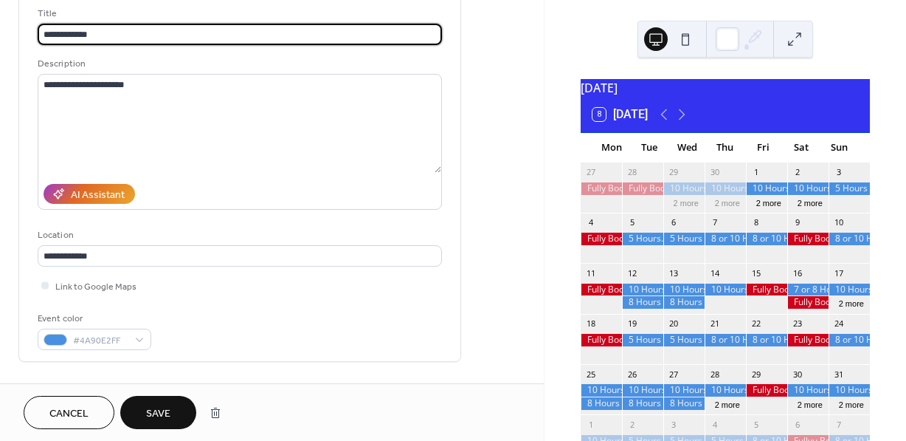
scroll to position [98, 0]
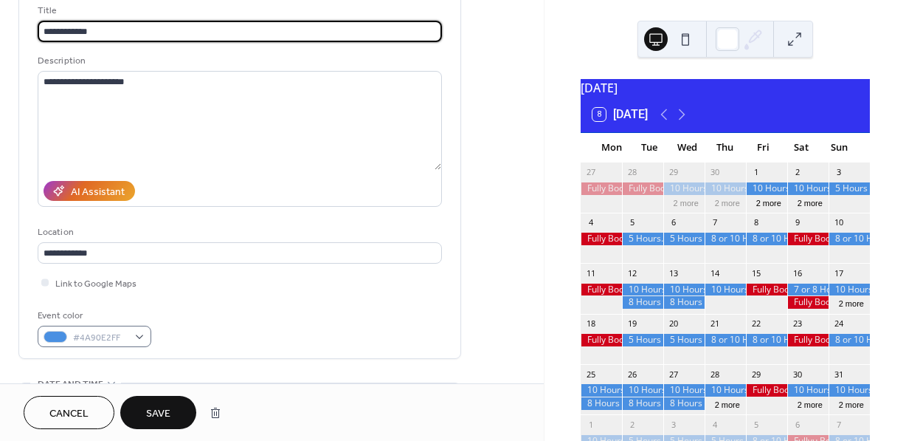
type input "**********"
click at [143, 334] on div "#4A90E2FF" at bounding box center [95, 336] width 114 height 21
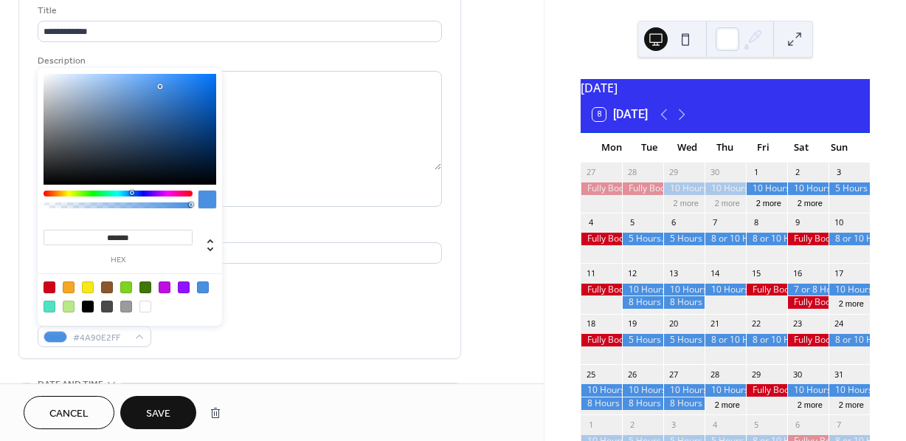
click at [47, 284] on div at bounding box center [50, 287] width 12 height 12
type input "*******"
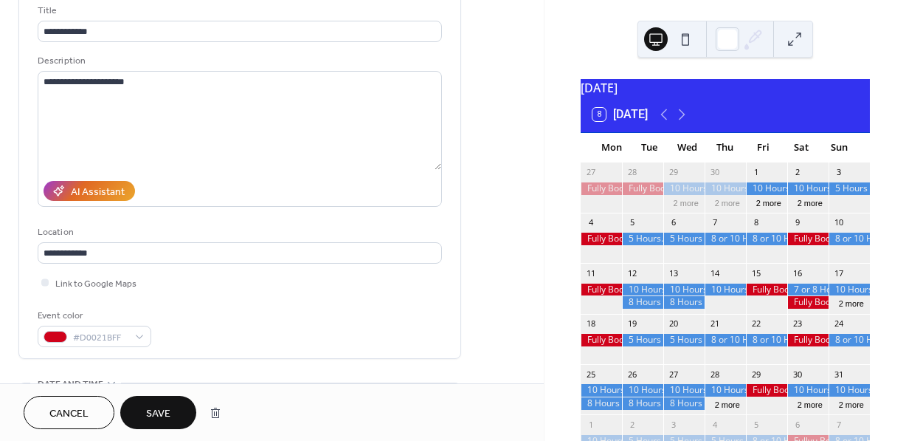
click at [177, 414] on button "Save" at bounding box center [158, 412] width 76 height 33
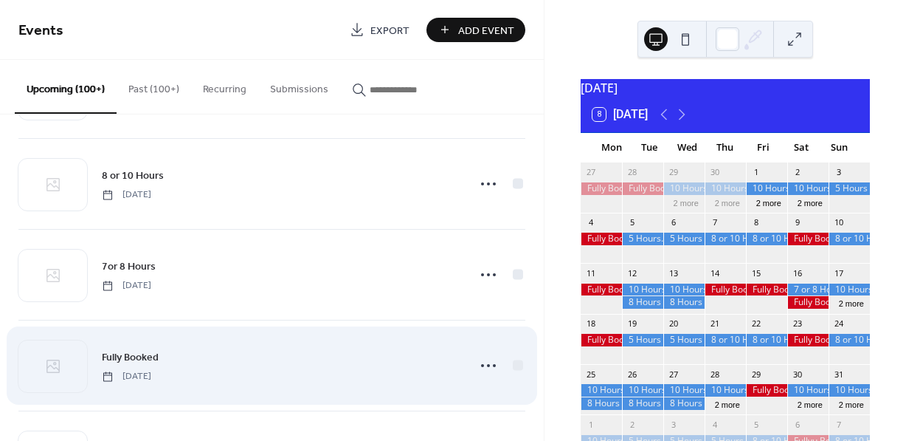
scroll to position [11708, 0]
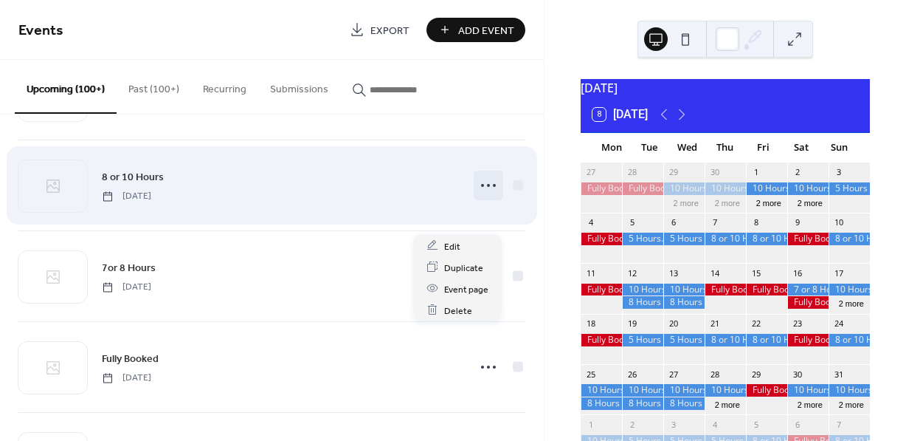
click at [487, 197] on icon at bounding box center [489, 185] width 24 height 24
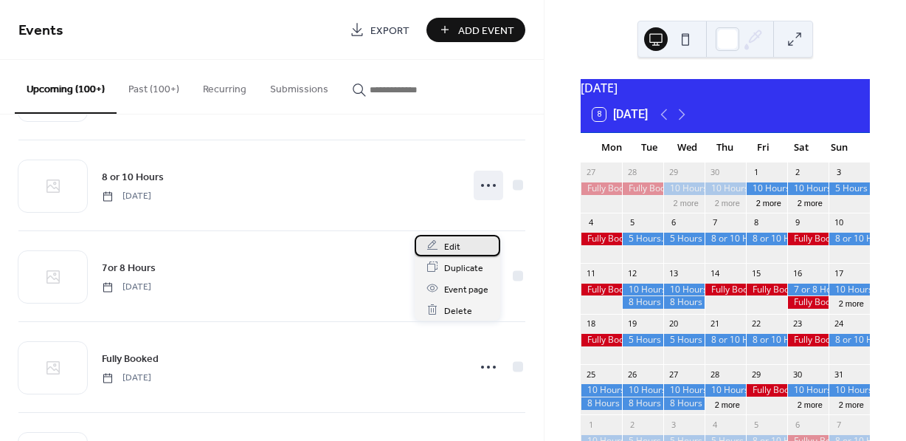
click at [459, 243] on span "Edit" at bounding box center [452, 246] width 16 height 16
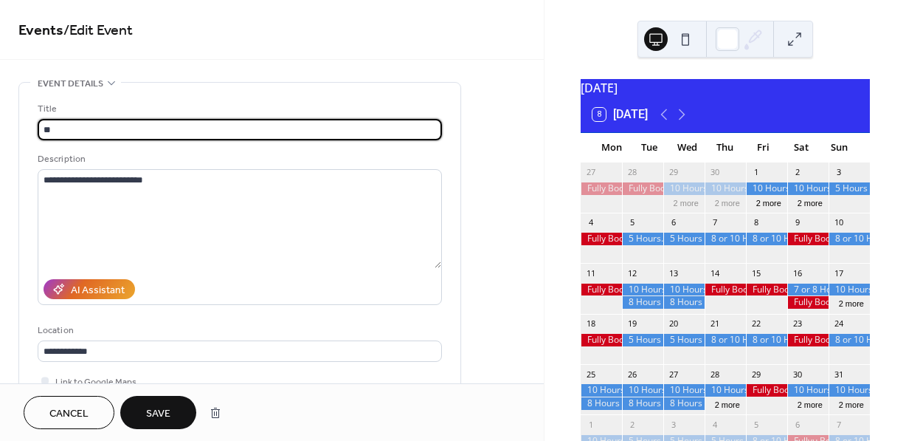
type input "*"
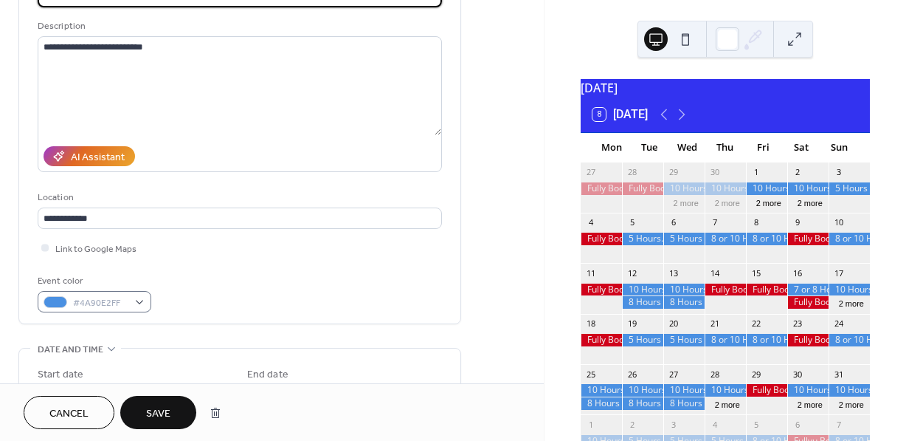
type input "**********"
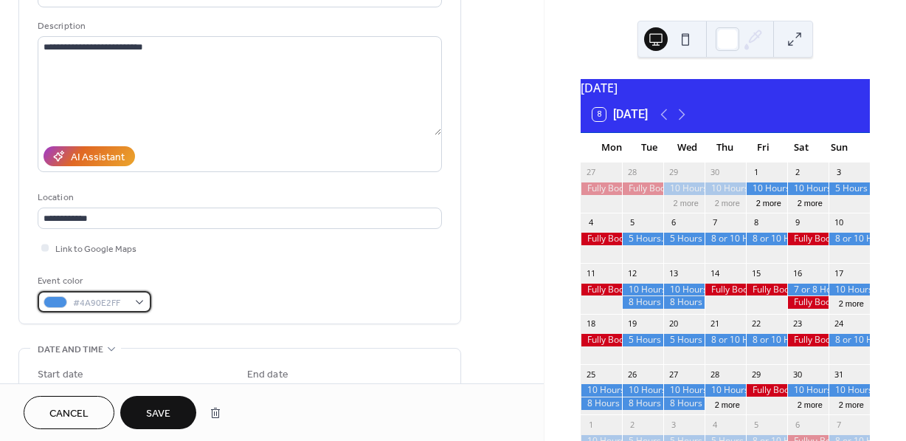
click at [139, 300] on div "#4A90E2FF" at bounding box center [95, 301] width 114 height 21
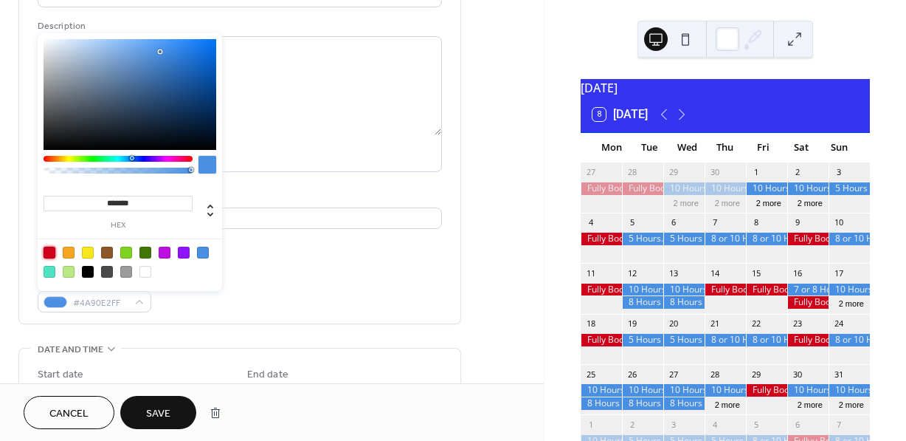
click at [53, 252] on div at bounding box center [50, 253] width 12 height 12
type input "*******"
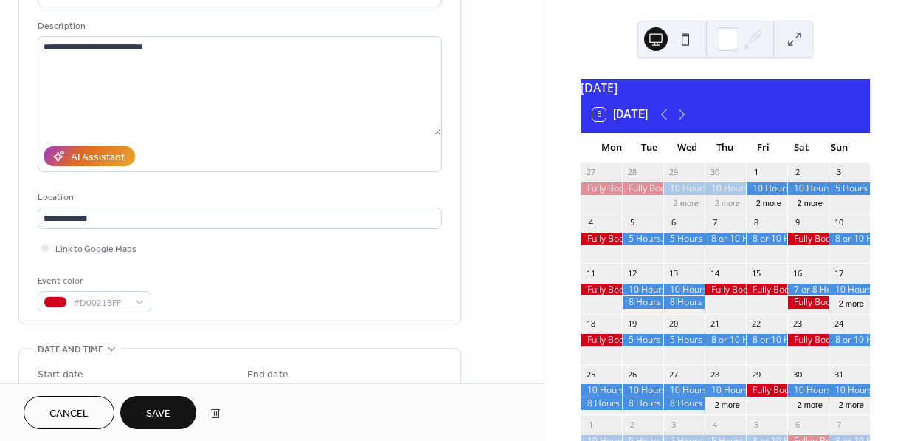
click at [166, 406] on span "Save" at bounding box center [158, 414] width 24 height 16
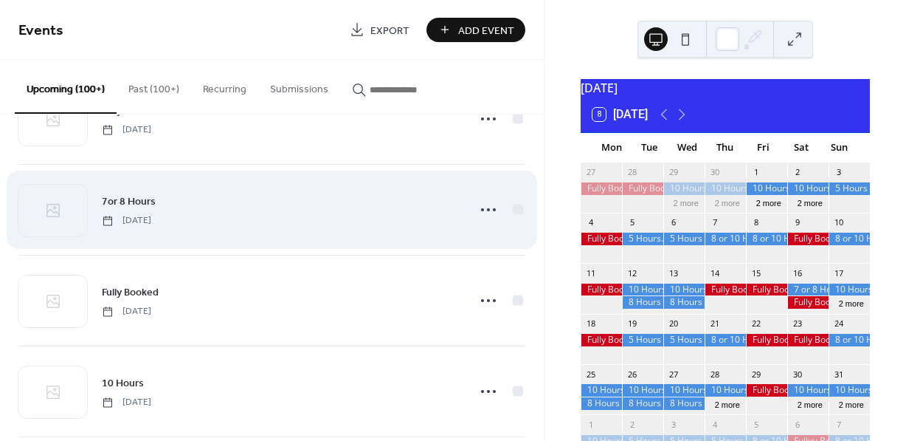
scroll to position [11776, 0]
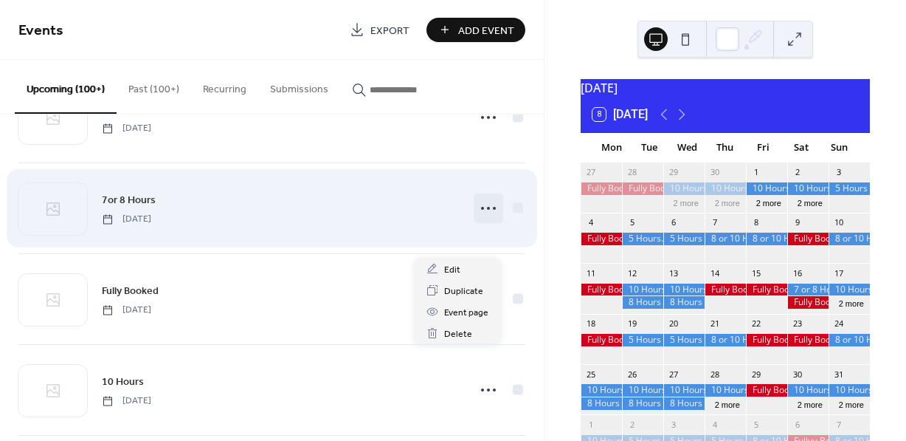
click at [484, 220] on icon at bounding box center [489, 208] width 24 height 24
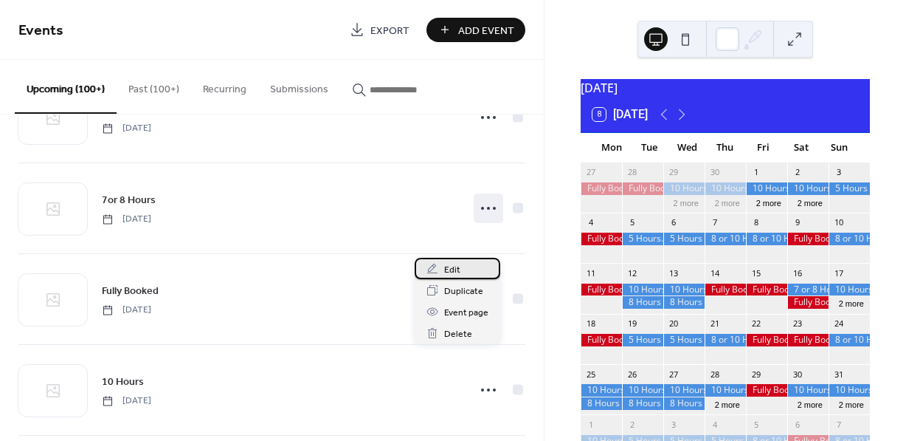
click at [455, 270] on span "Edit" at bounding box center [452, 270] width 16 height 16
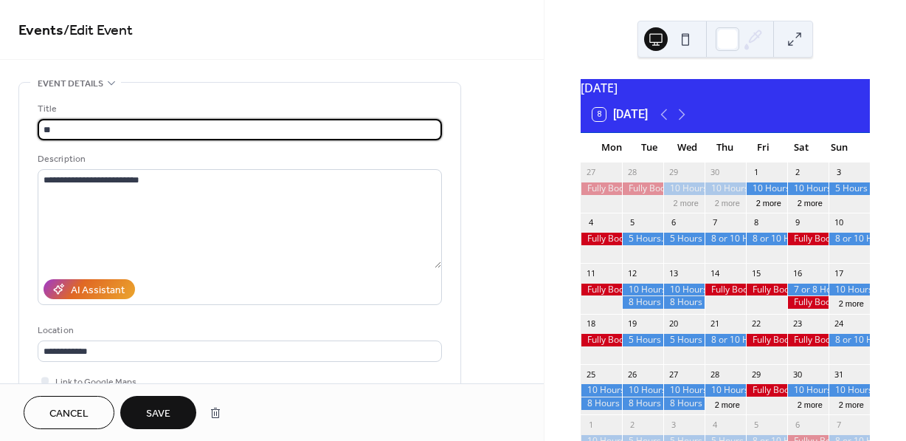
type input "*"
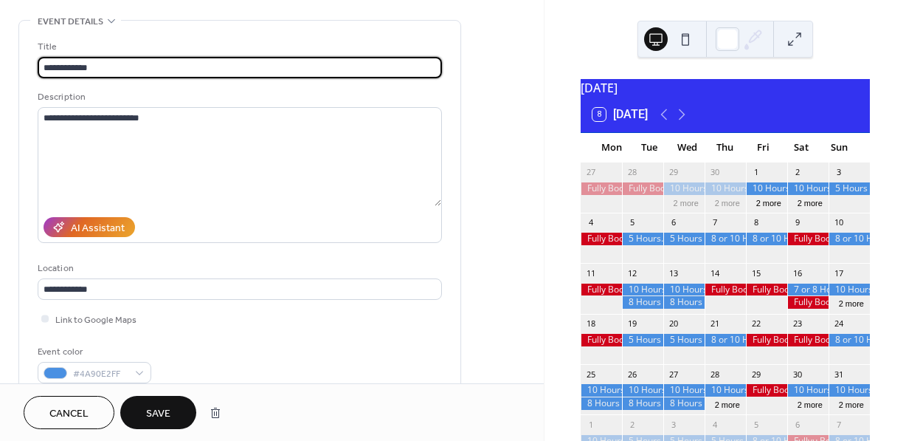
scroll to position [80, 0]
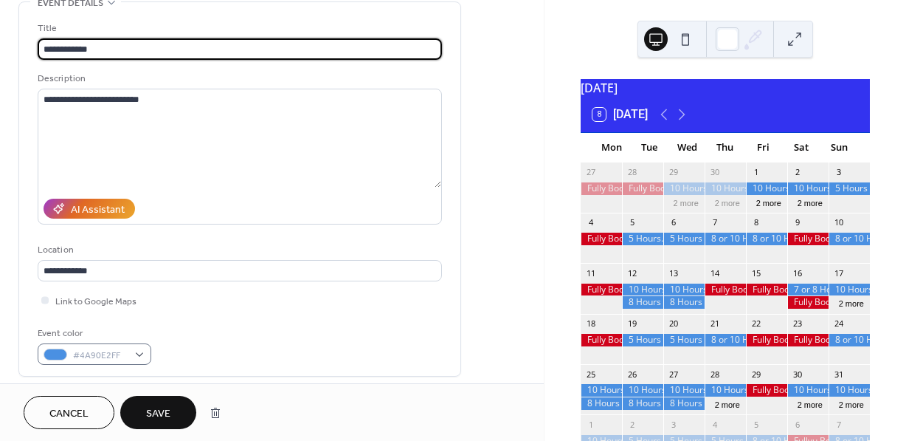
type input "**********"
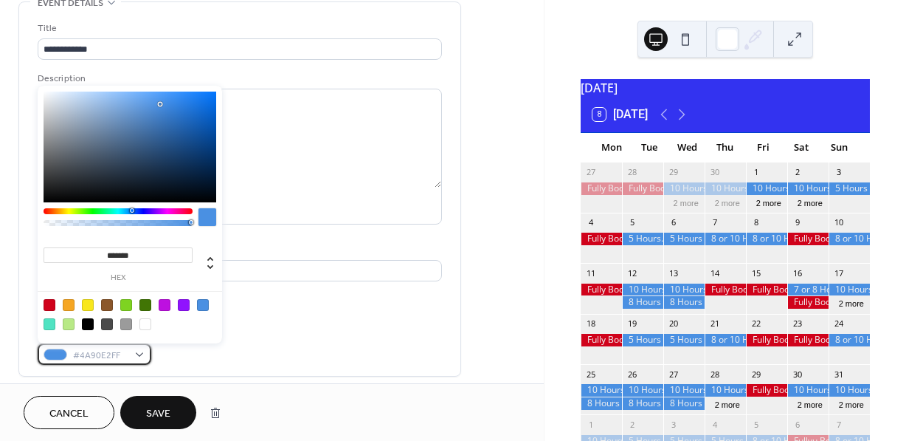
click at [137, 351] on div "#4A90E2FF" at bounding box center [95, 353] width 114 height 21
click at [50, 302] on div at bounding box center [50, 305] width 12 height 12
type input "*******"
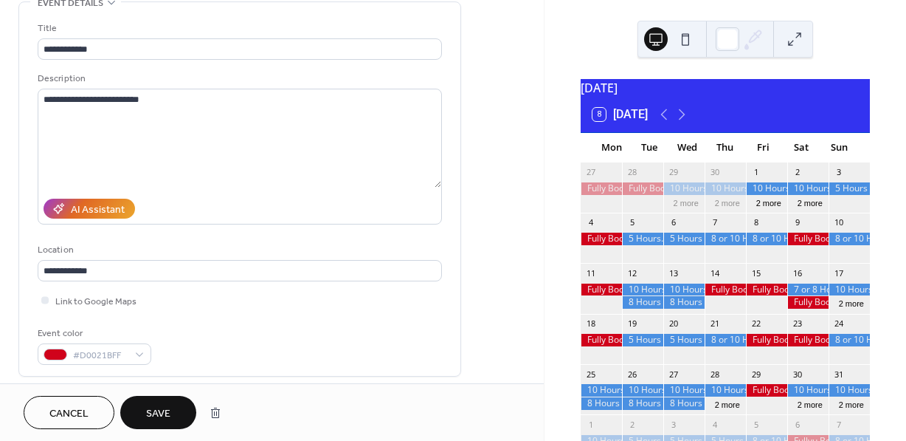
click at [177, 415] on button "Save" at bounding box center [158, 412] width 76 height 33
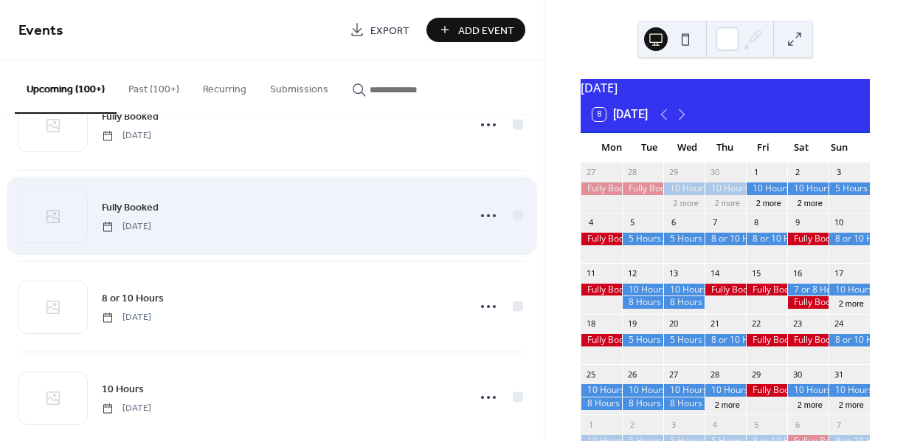
scroll to position [12908, 0]
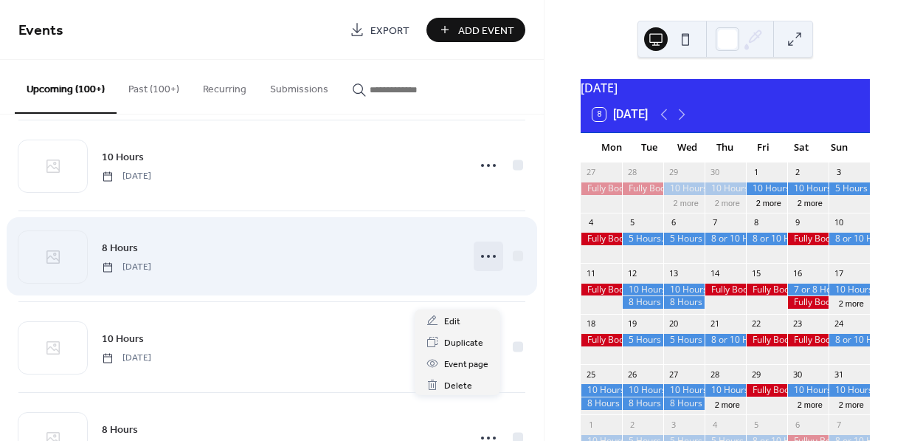
click at [485, 268] on icon at bounding box center [489, 256] width 24 height 24
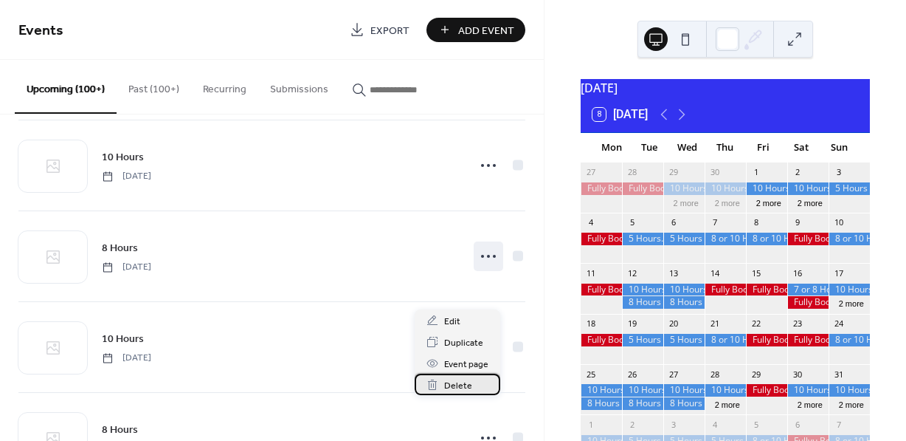
click at [462, 382] on span "Delete" at bounding box center [458, 386] width 28 height 16
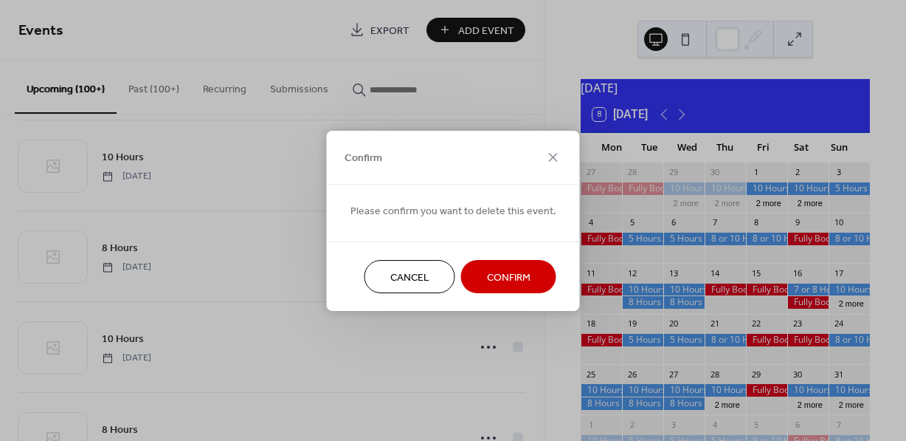
click at [518, 272] on span "Confirm" at bounding box center [509, 277] width 44 height 16
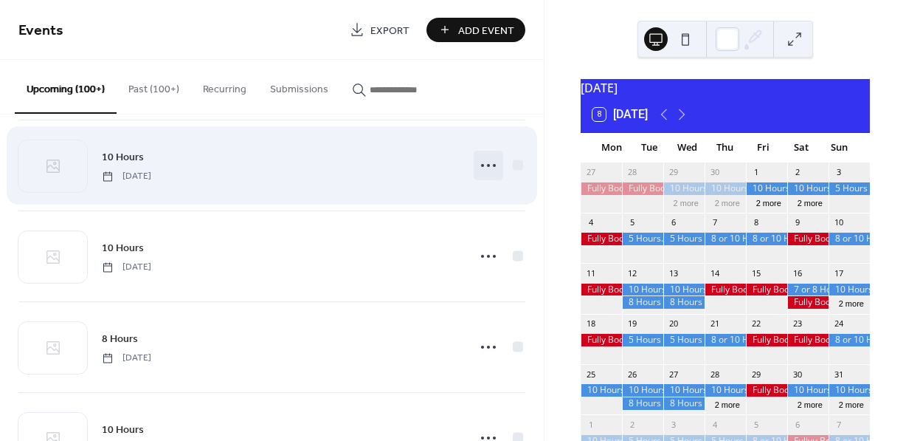
click at [487, 167] on circle at bounding box center [488, 165] width 3 height 3
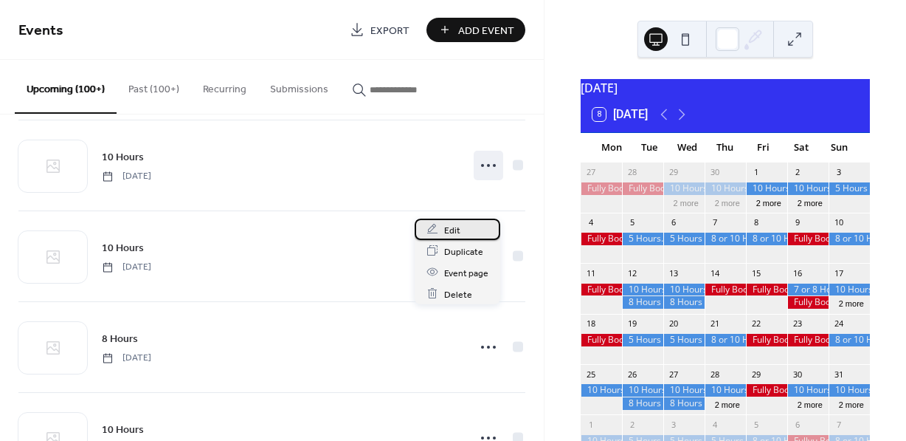
click at [456, 231] on span "Edit" at bounding box center [452, 230] width 16 height 16
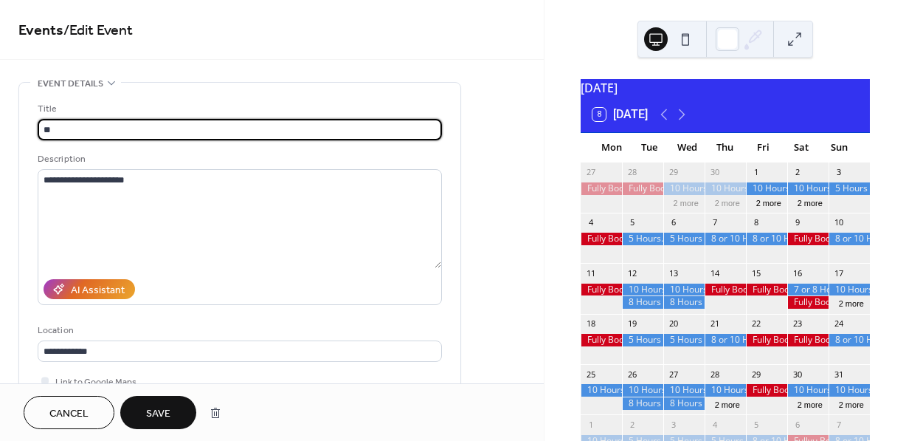
type input "*"
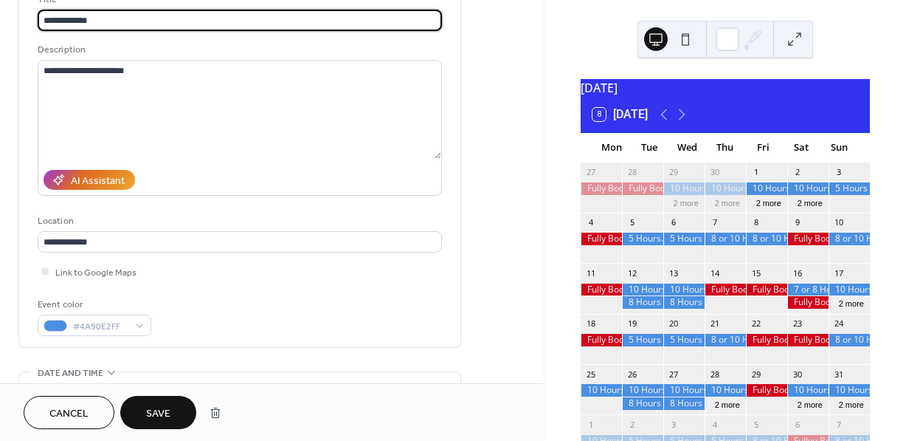
scroll to position [119, 0]
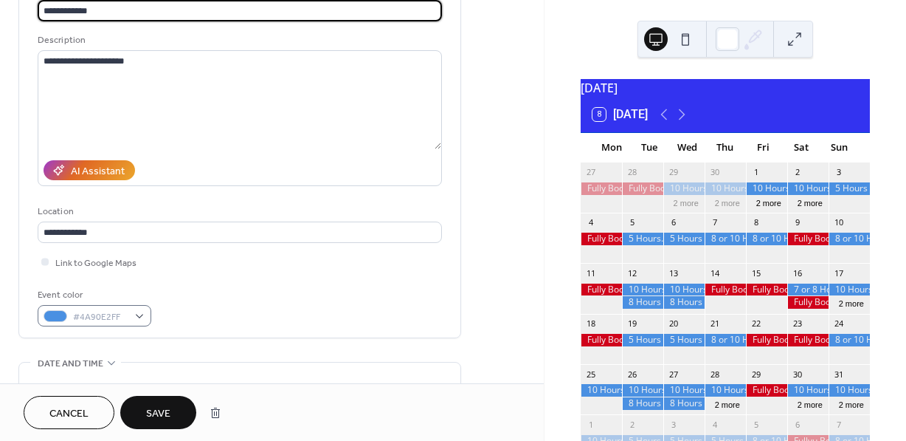
type input "**********"
click at [142, 311] on div "#4A90E2FF" at bounding box center [95, 315] width 114 height 21
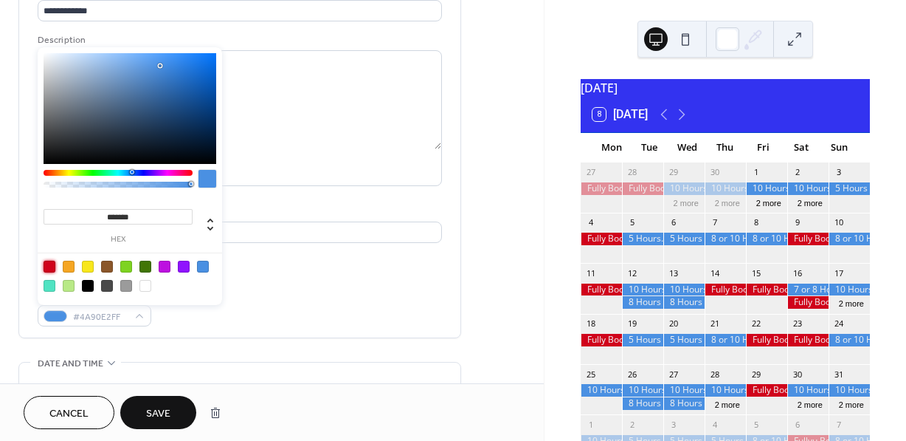
click at [52, 264] on div at bounding box center [50, 267] width 12 height 12
type input "*******"
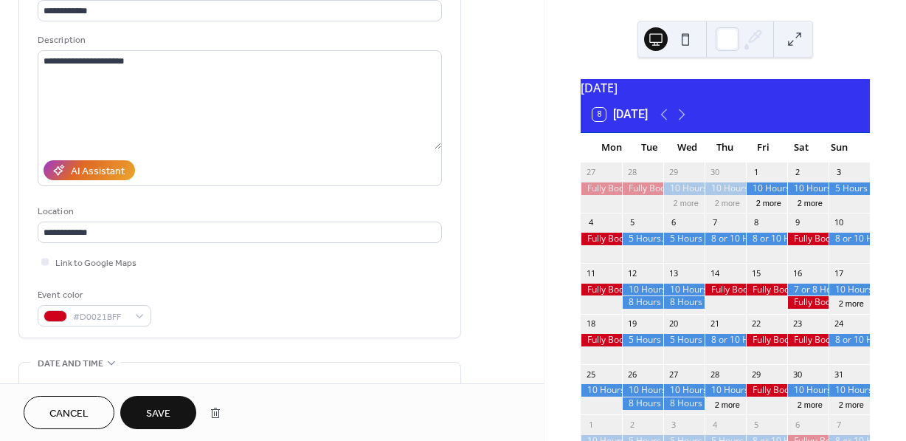
click at [176, 414] on button "Save" at bounding box center [158, 412] width 76 height 33
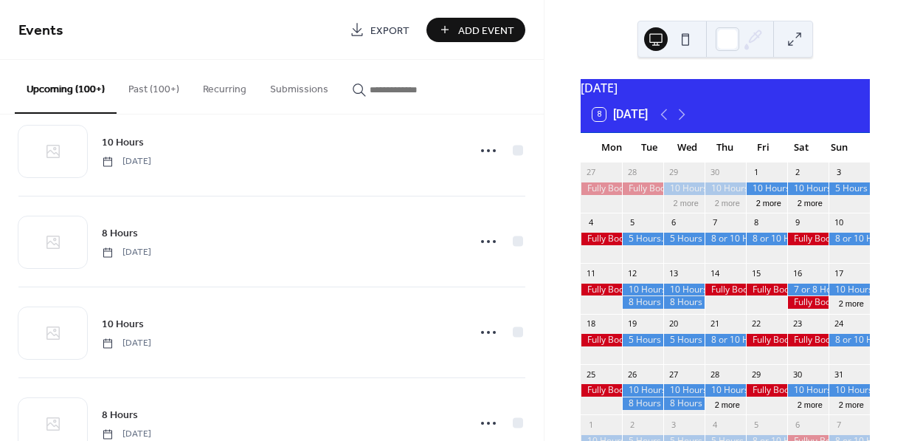
scroll to position [12473, 0]
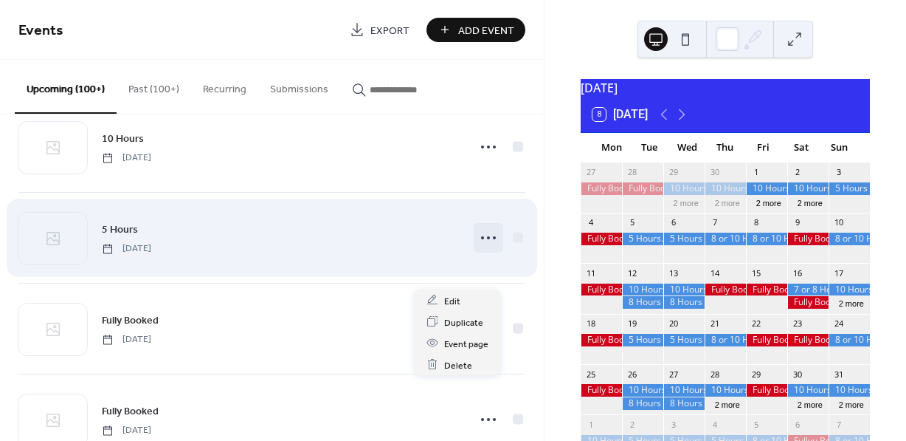
click at [487, 239] on circle at bounding box center [488, 237] width 3 height 3
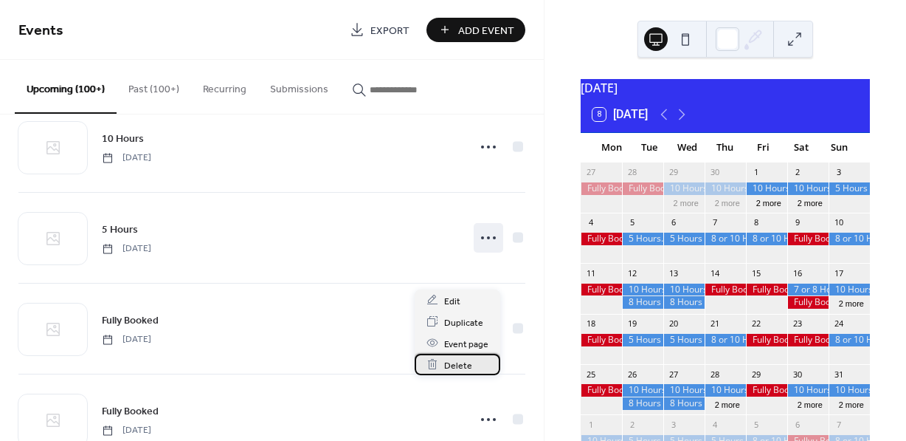
click at [461, 363] on span "Delete" at bounding box center [458, 365] width 28 height 16
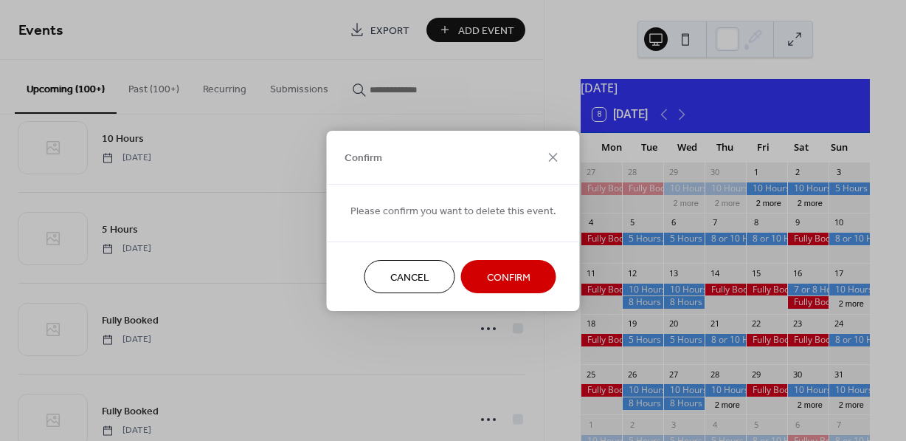
click at [500, 272] on span "Confirm" at bounding box center [509, 277] width 44 height 16
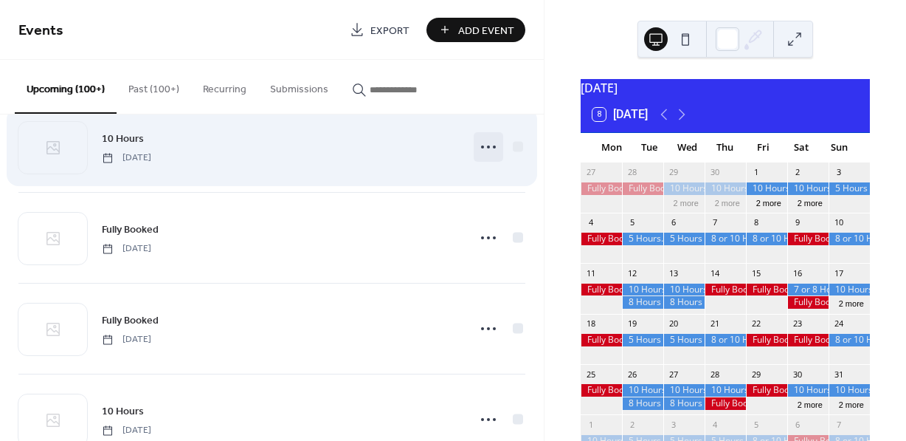
click at [486, 159] on icon at bounding box center [489, 147] width 24 height 24
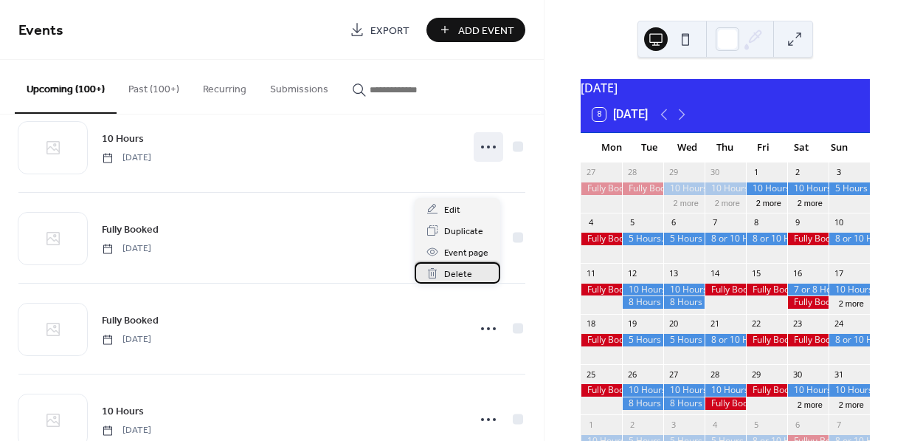
click at [464, 267] on span "Delete" at bounding box center [458, 274] width 28 height 16
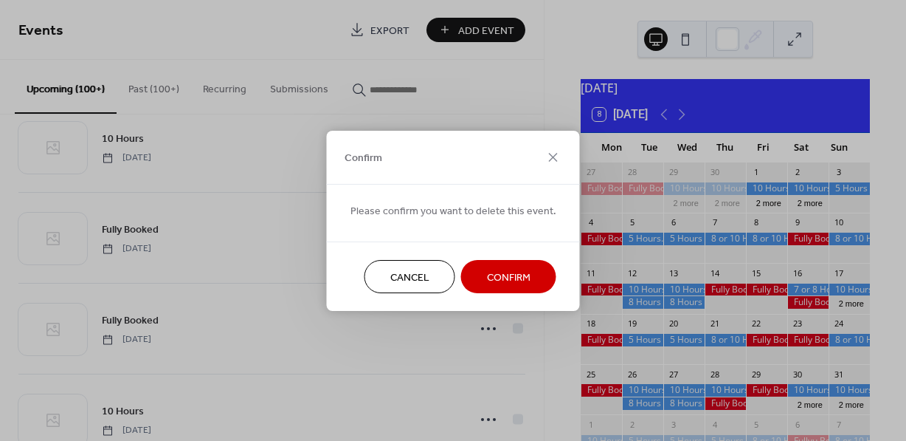
click at [493, 273] on span "Confirm" at bounding box center [509, 277] width 44 height 16
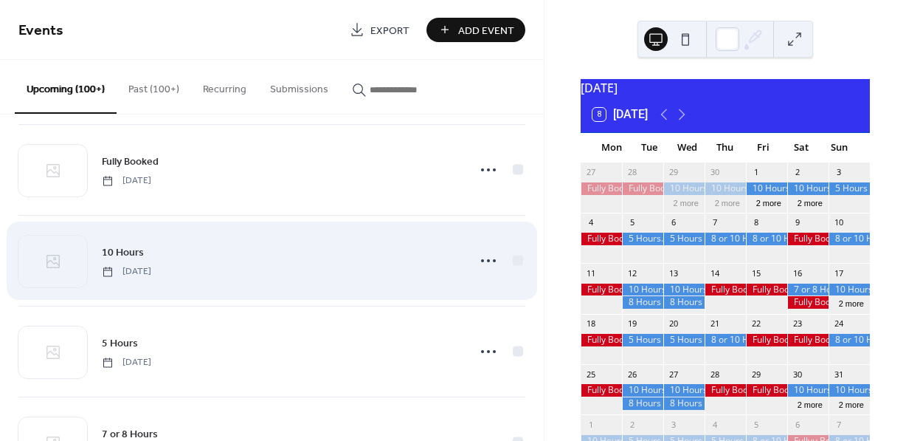
scroll to position [12548, 0]
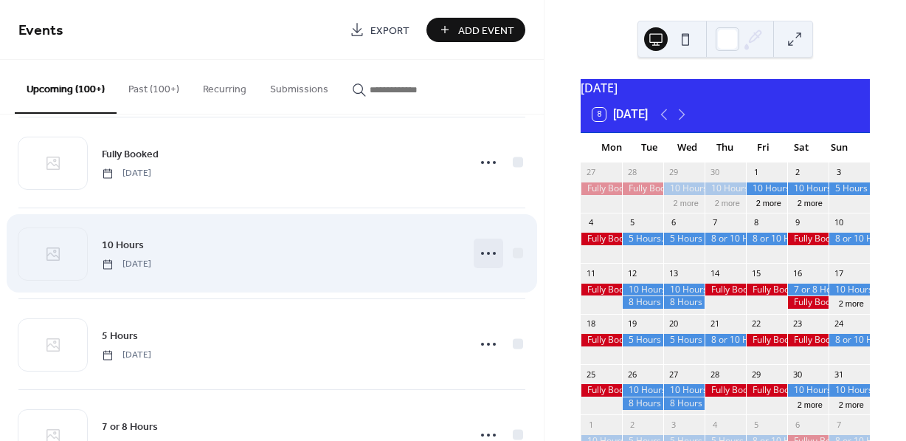
click at [487, 255] on circle at bounding box center [488, 253] width 3 height 3
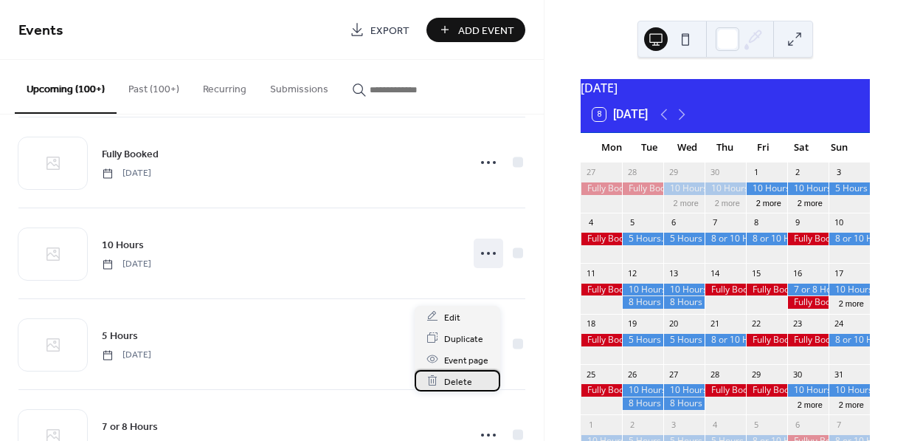
click at [468, 373] on span "Delete" at bounding box center [458, 381] width 28 height 16
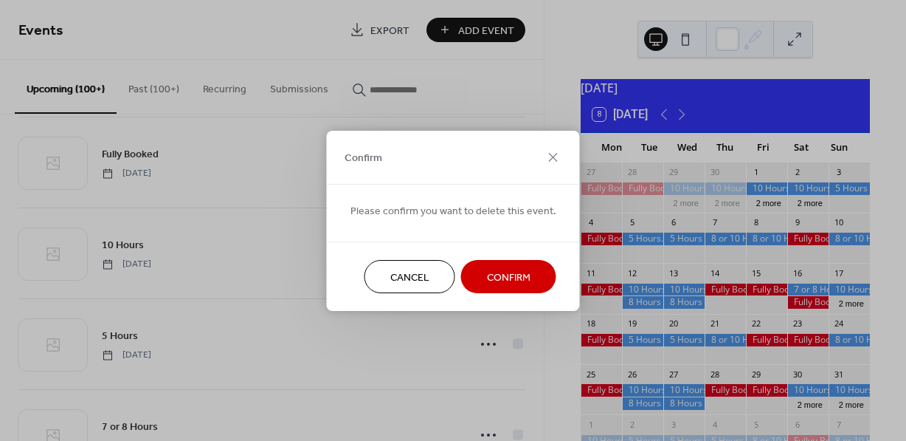
click at [500, 278] on span "Confirm" at bounding box center [509, 277] width 44 height 16
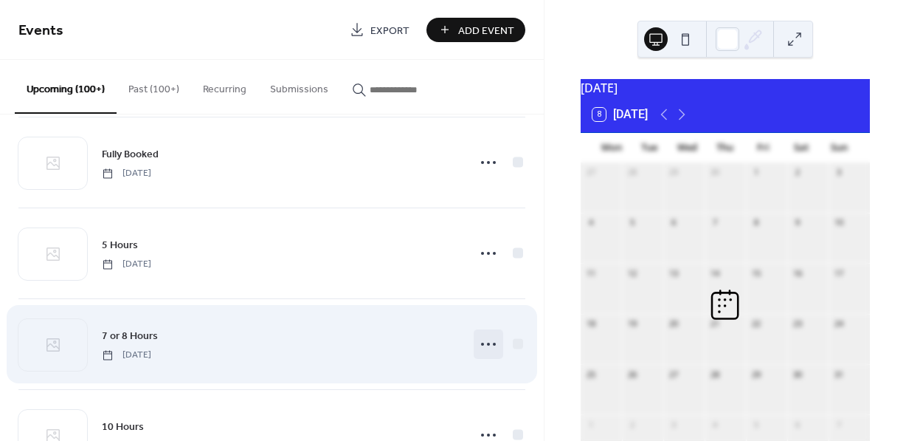
click at [484, 356] on icon at bounding box center [489, 344] width 24 height 24
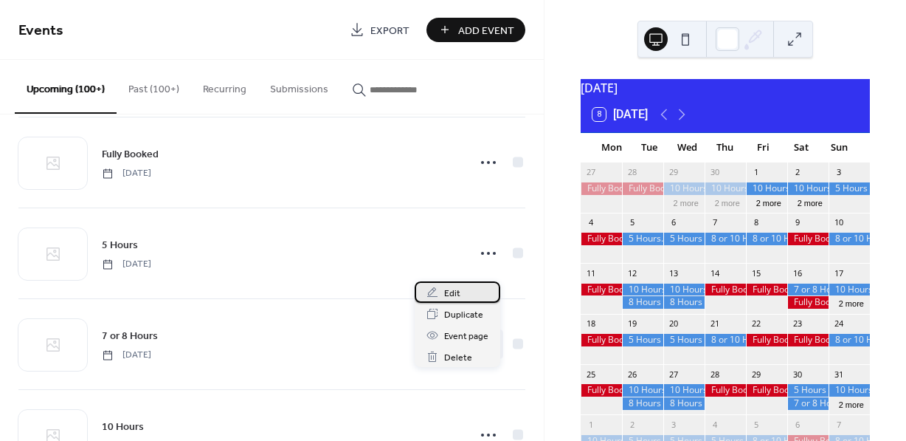
click at [458, 294] on span "Edit" at bounding box center [452, 294] width 16 height 16
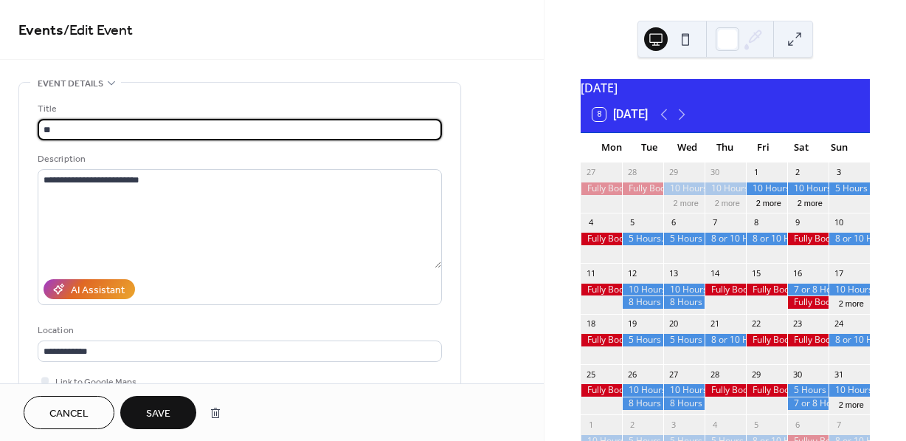
type input "*"
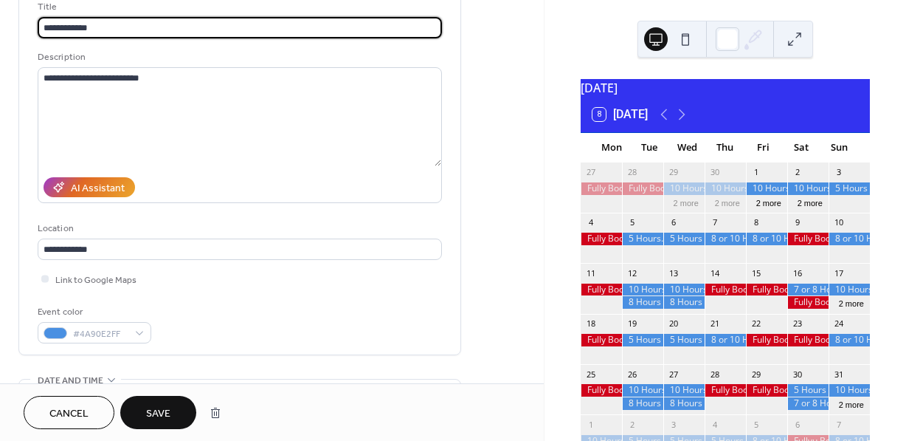
scroll to position [103, 0]
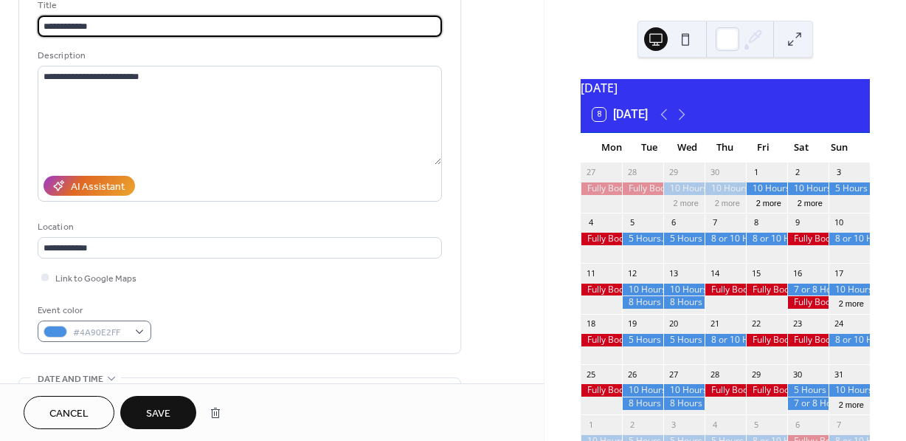
type input "**********"
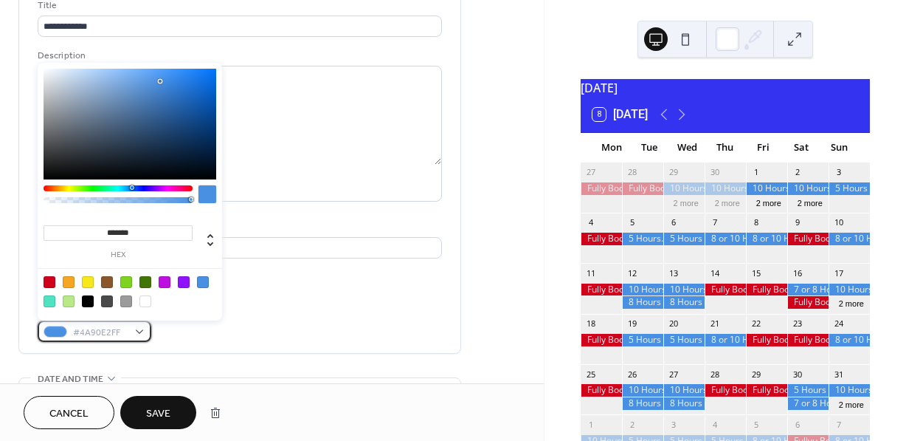
click at [140, 326] on div "#4A90E2FF" at bounding box center [95, 330] width 114 height 21
click at [48, 278] on div at bounding box center [50, 282] width 12 height 12
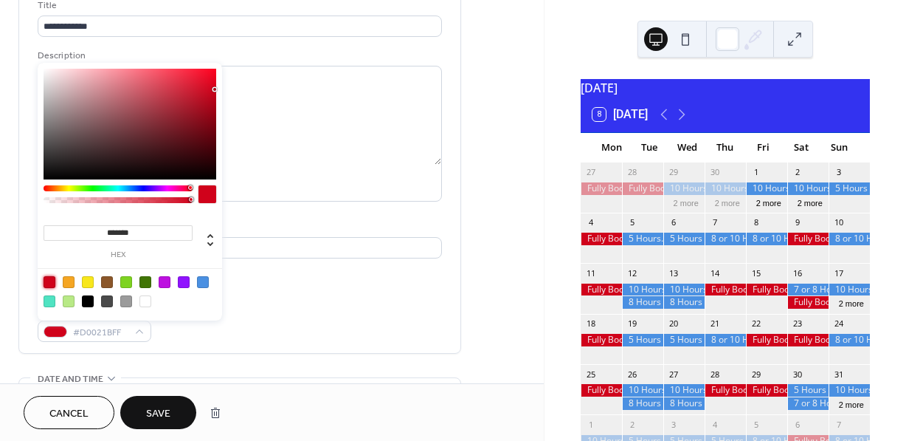
type input "*******"
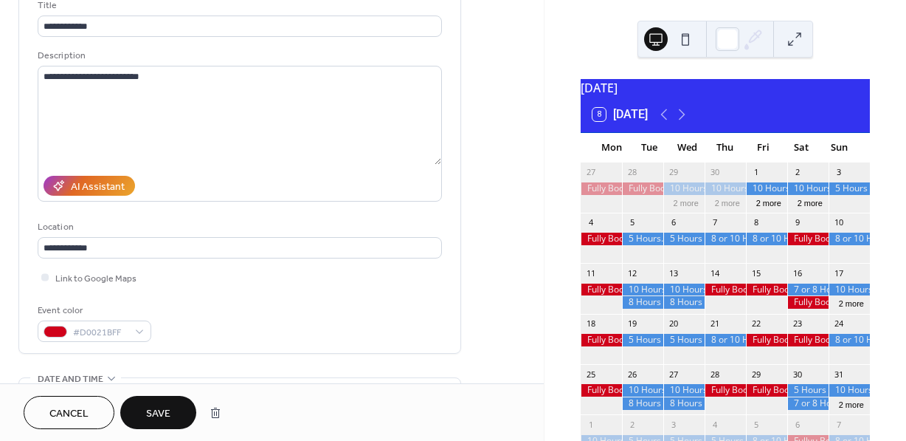
click at [163, 406] on span "Save" at bounding box center [158, 414] width 24 height 16
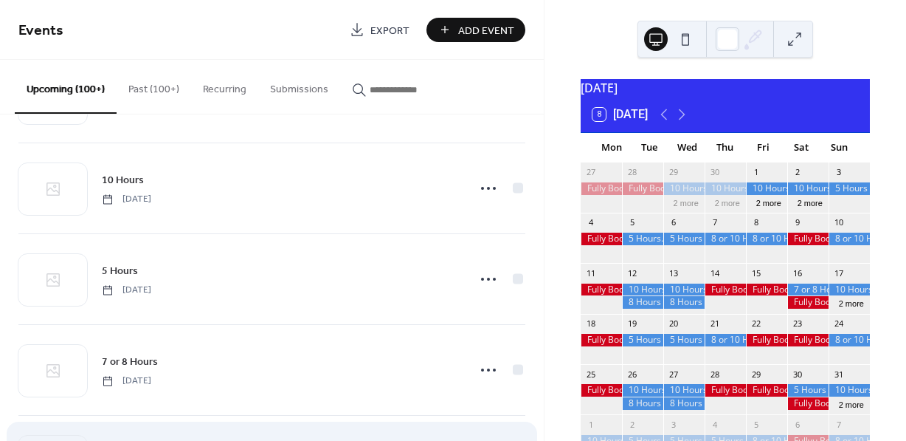
scroll to position [15516, 0]
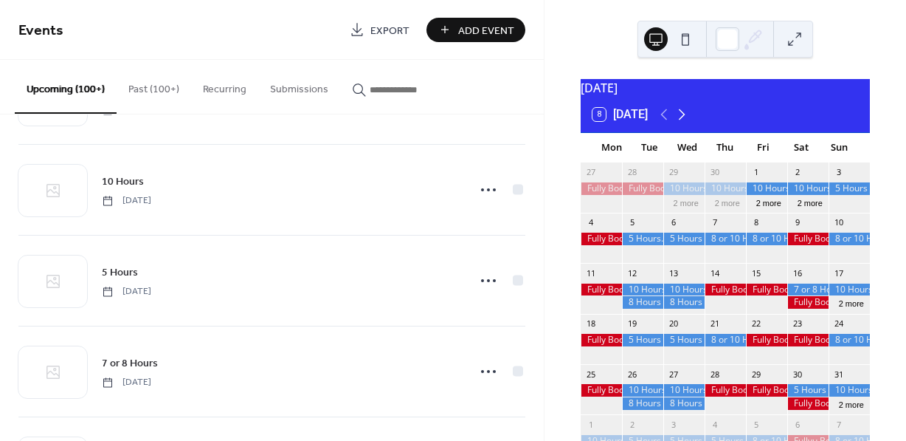
click at [685, 123] on icon at bounding box center [682, 115] width 18 height 18
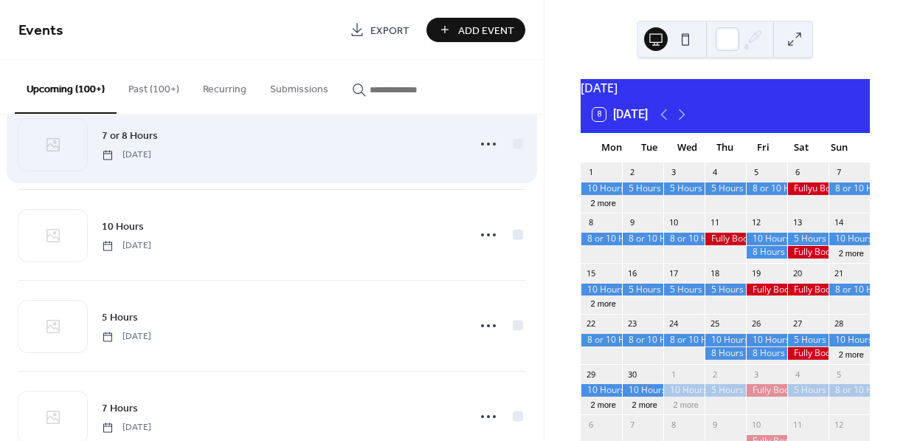
scroll to position [15747, 0]
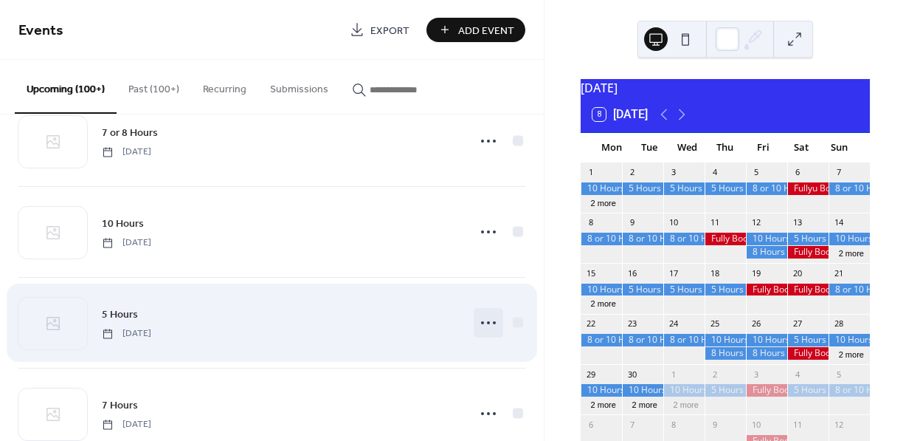
click at [486, 334] on icon at bounding box center [489, 323] width 24 height 24
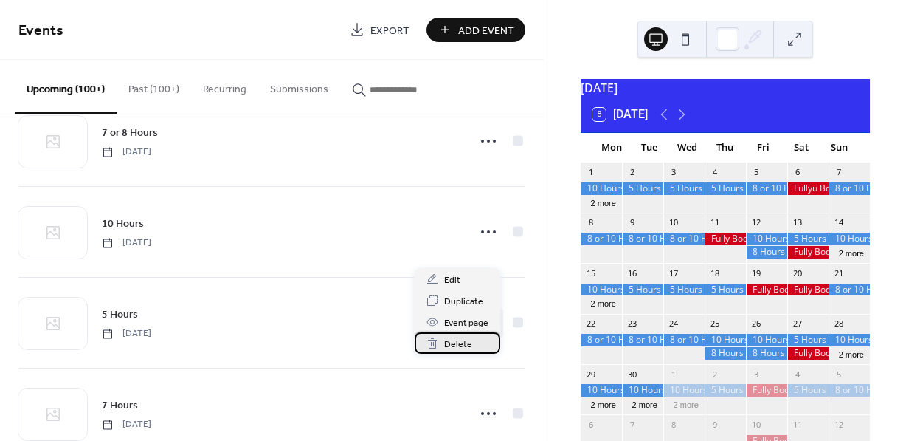
click at [459, 340] on span "Delete" at bounding box center [458, 345] width 28 height 16
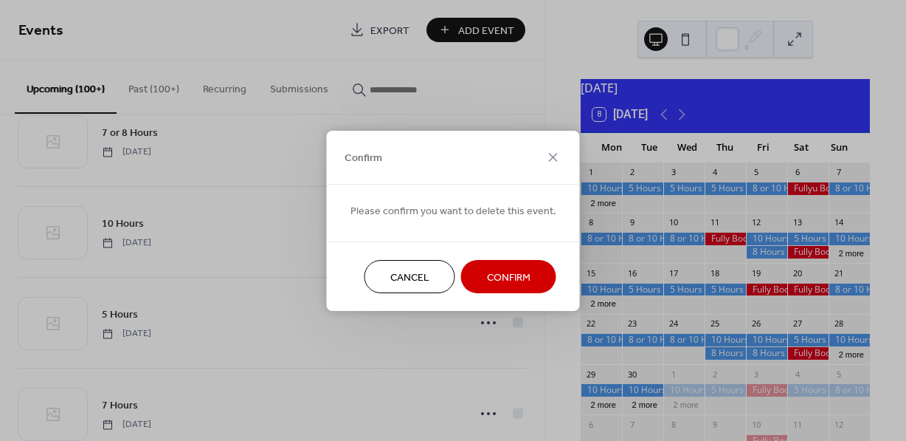
click at [511, 270] on span "Confirm" at bounding box center [509, 277] width 44 height 16
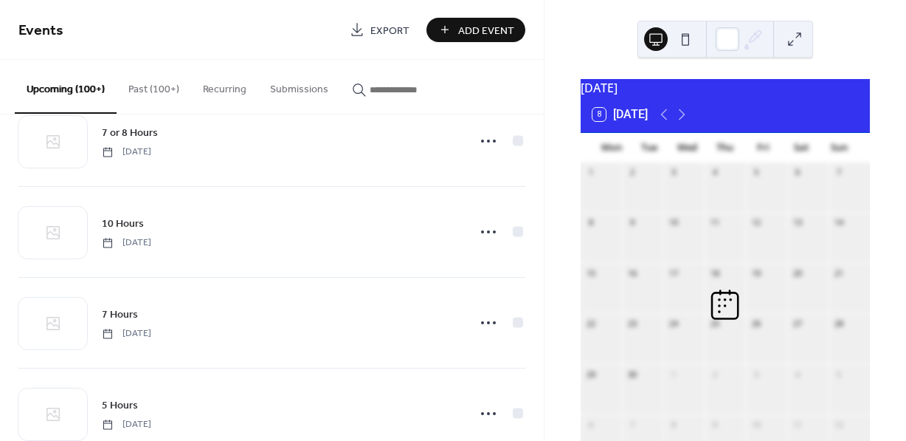
scroll to position [15850, 0]
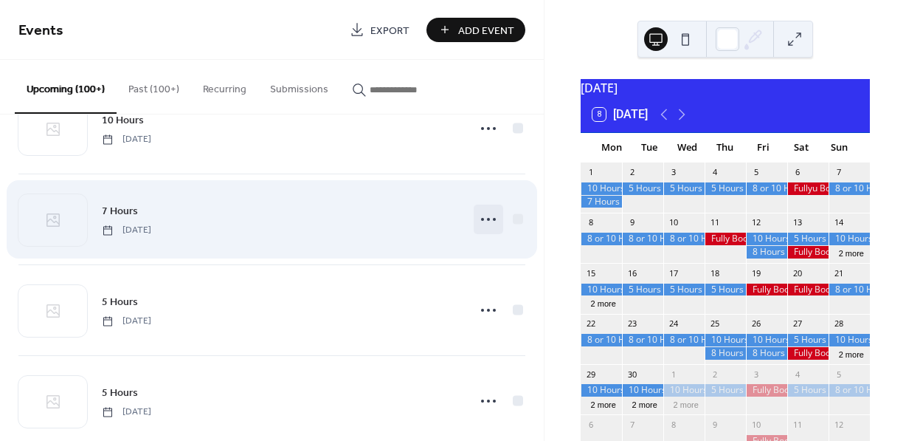
click at [483, 231] on icon at bounding box center [489, 219] width 24 height 24
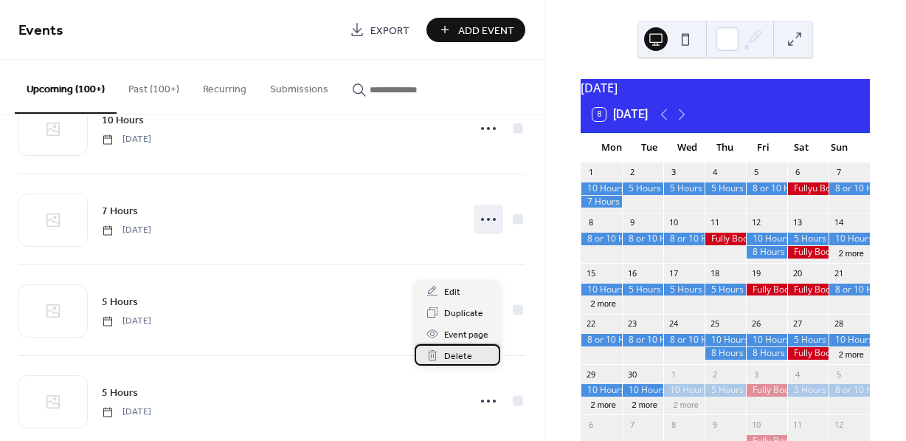
click at [456, 356] on span "Delete" at bounding box center [458, 356] width 28 height 16
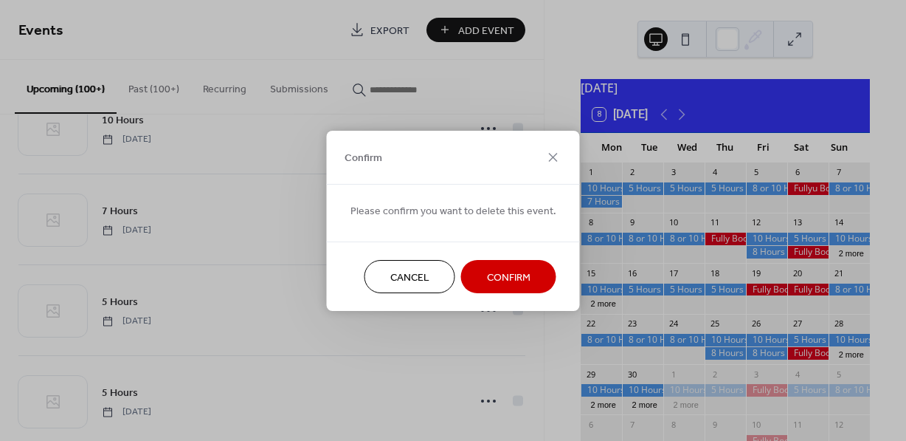
click at [489, 275] on span "Confirm" at bounding box center [509, 277] width 44 height 16
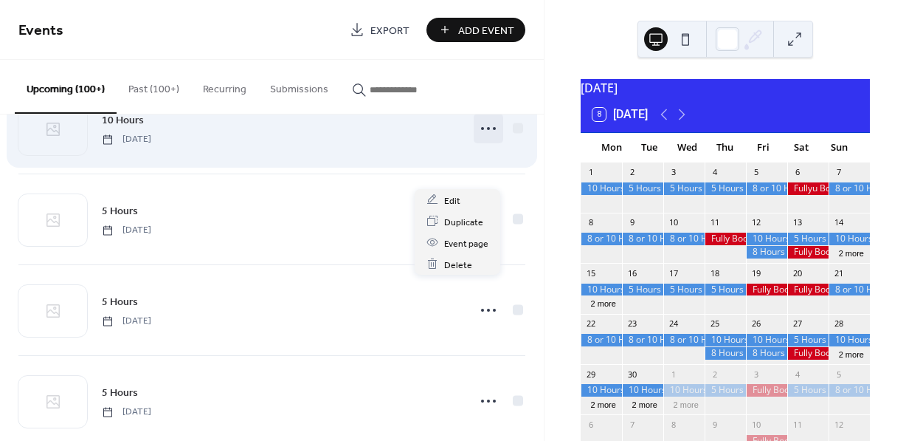
click at [484, 140] on icon at bounding box center [489, 129] width 24 height 24
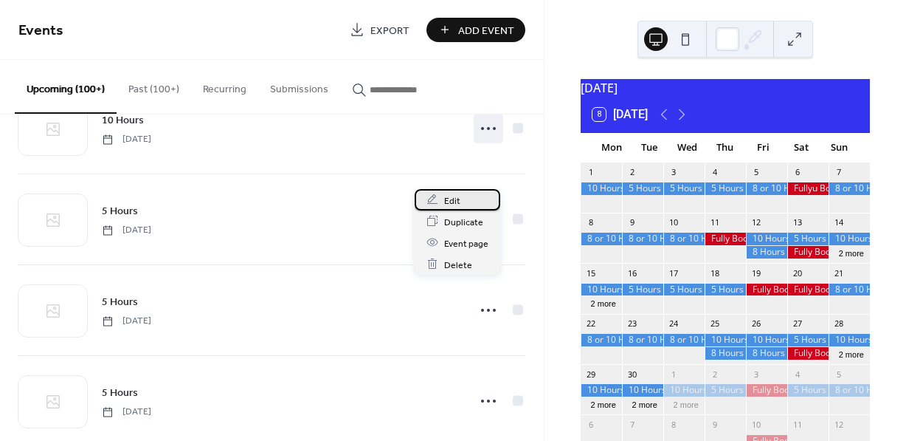
click at [464, 199] on div "Edit" at bounding box center [458, 199] width 86 height 21
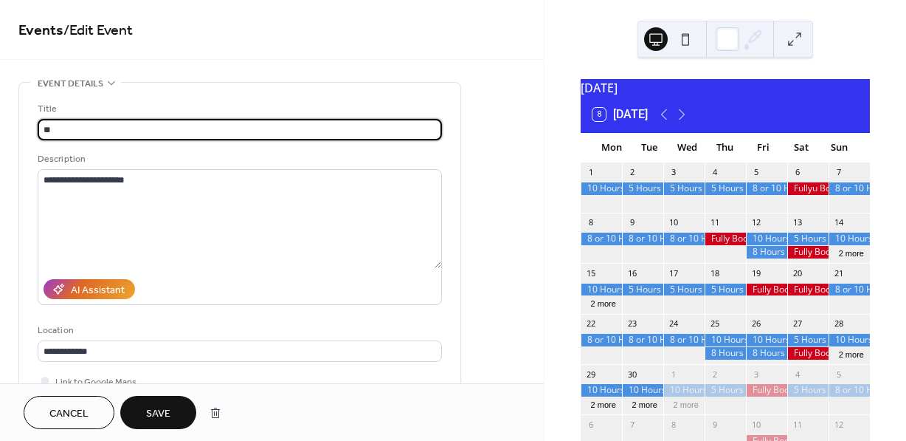
type input "*"
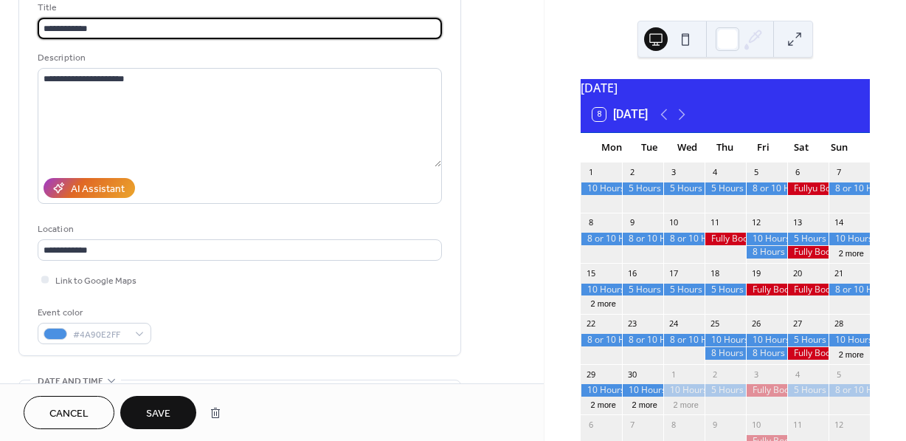
scroll to position [103, 0]
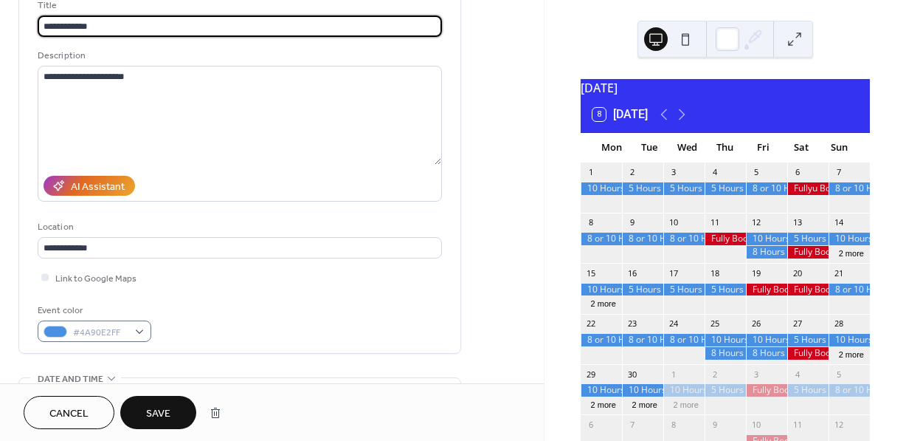
type input "**********"
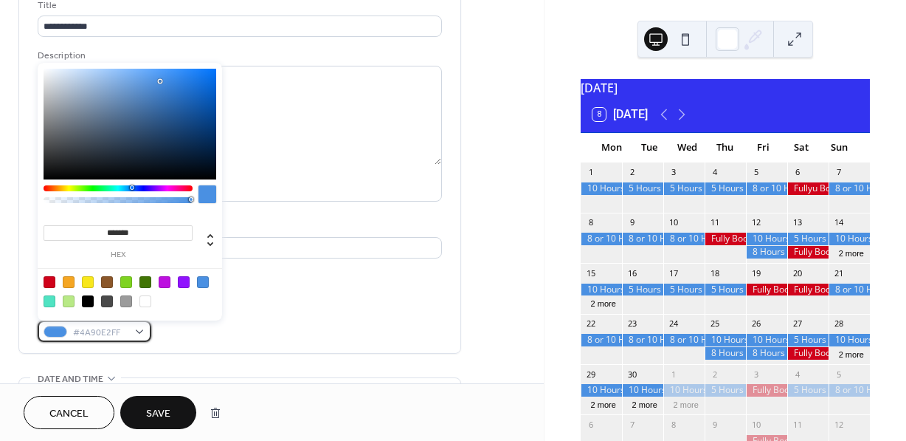
click at [139, 326] on div "#4A90E2FF" at bounding box center [95, 330] width 114 height 21
click at [47, 286] on div at bounding box center [50, 282] width 12 height 12
type input "*******"
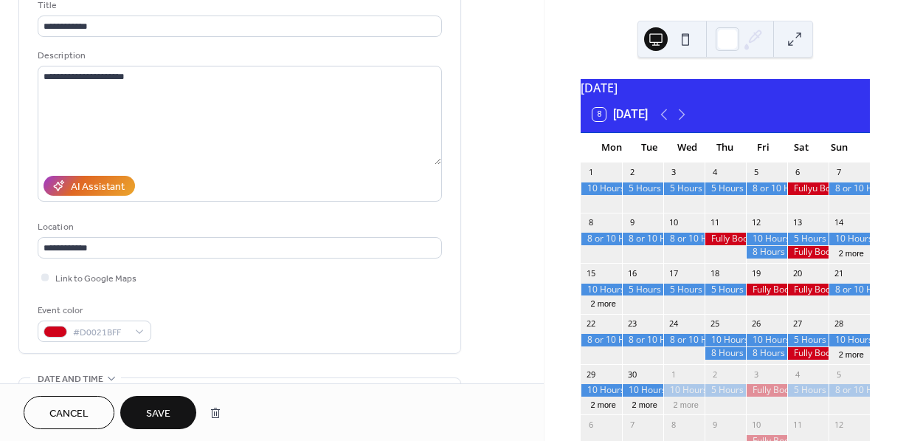
click at [158, 409] on span "Save" at bounding box center [158, 414] width 24 height 16
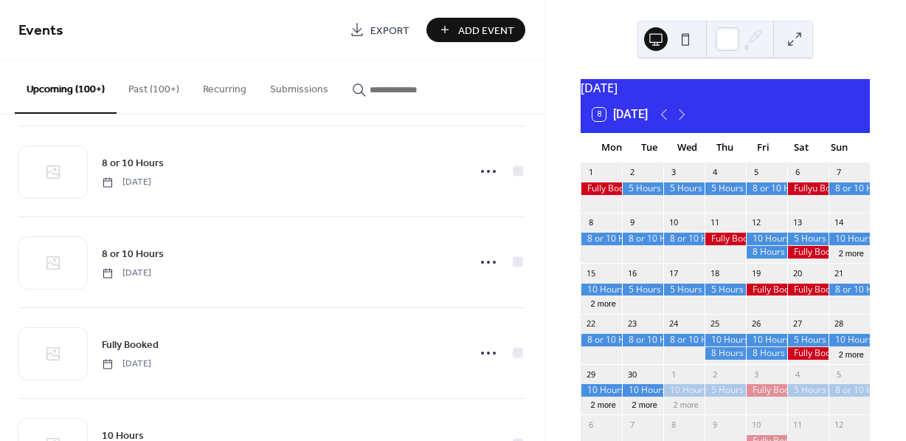
scroll to position [12005, 0]
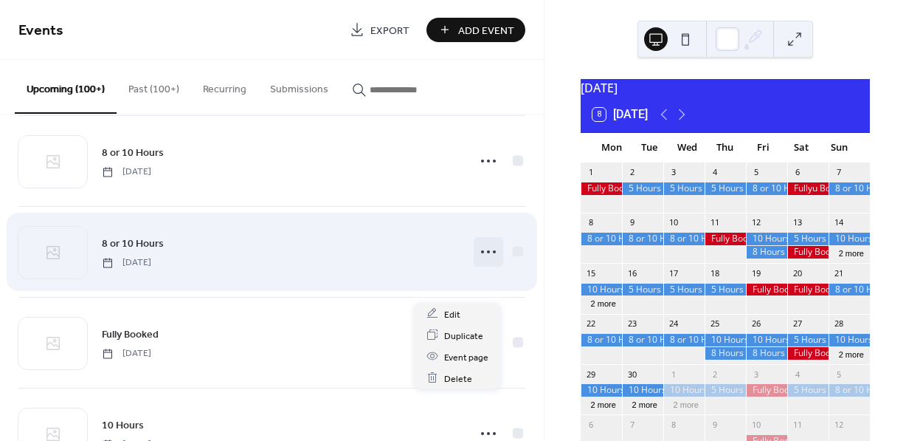
click at [482, 264] on icon at bounding box center [489, 252] width 24 height 24
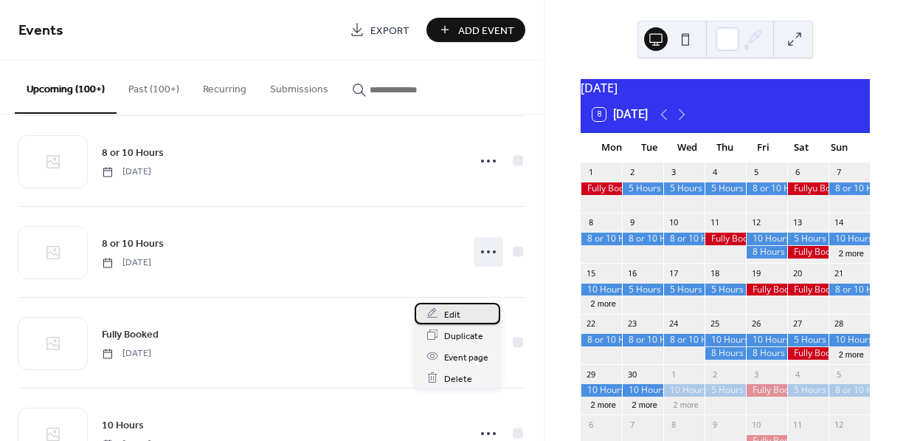
click at [450, 316] on span "Edit" at bounding box center [452, 314] width 16 height 16
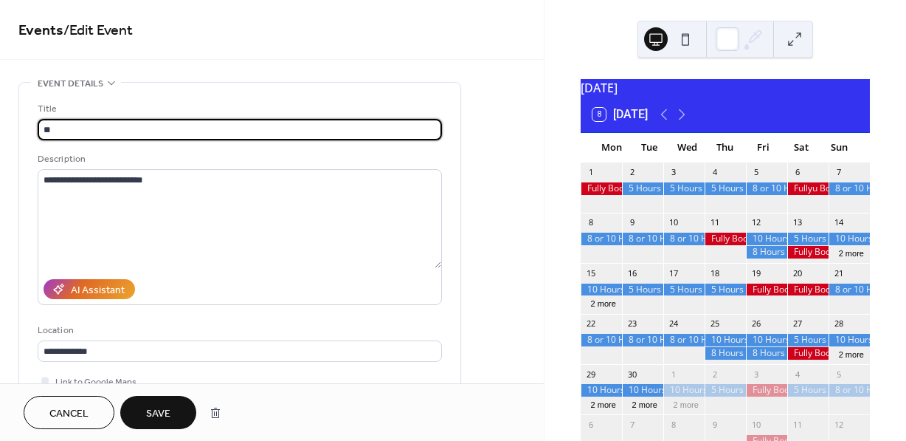
type input "*"
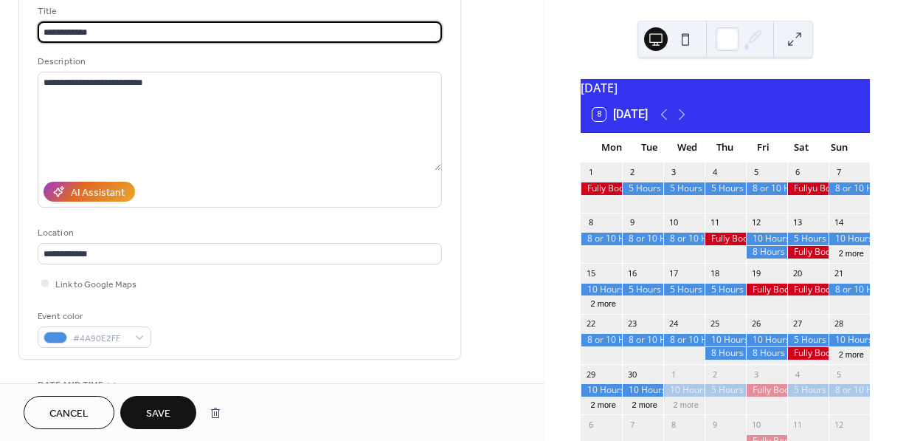
scroll to position [110, 0]
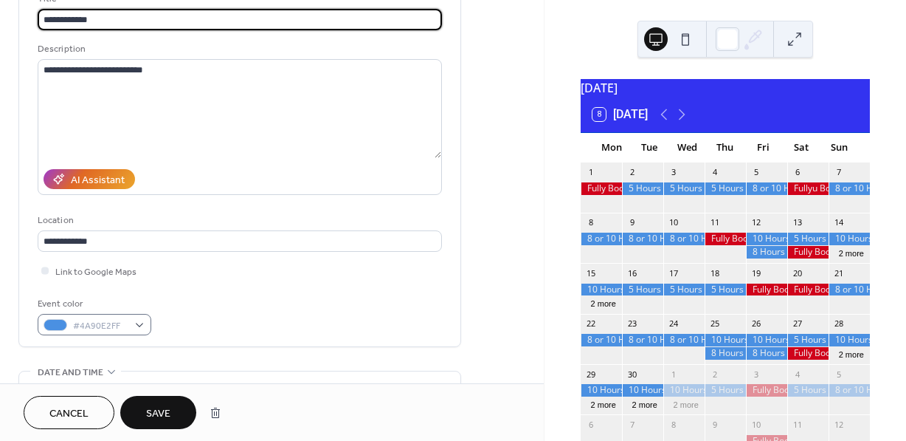
type input "**********"
click at [139, 323] on div "#4A90E2FF" at bounding box center [95, 324] width 114 height 21
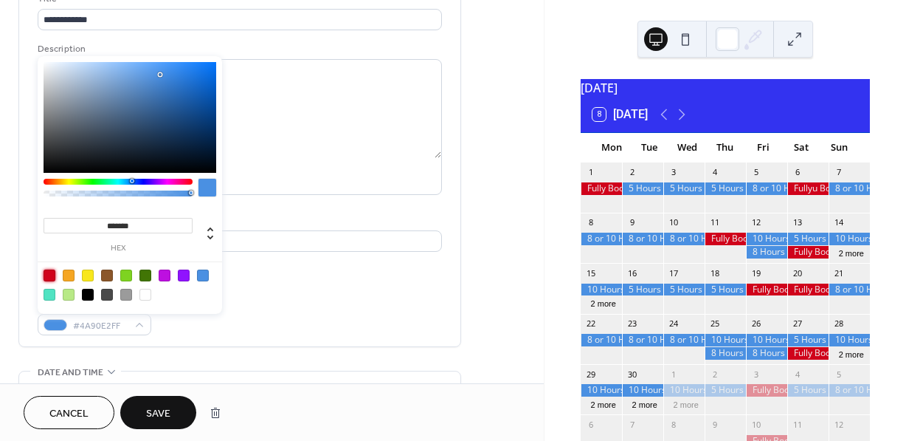
click at [51, 278] on div at bounding box center [50, 275] width 12 height 12
type input "*******"
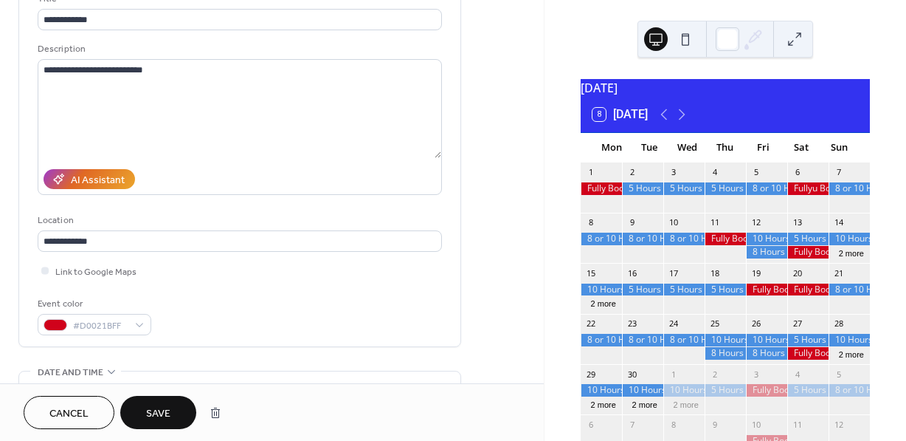
click at [173, 424] on button "Save" at bounding box center [158, 412] width 76 height 33
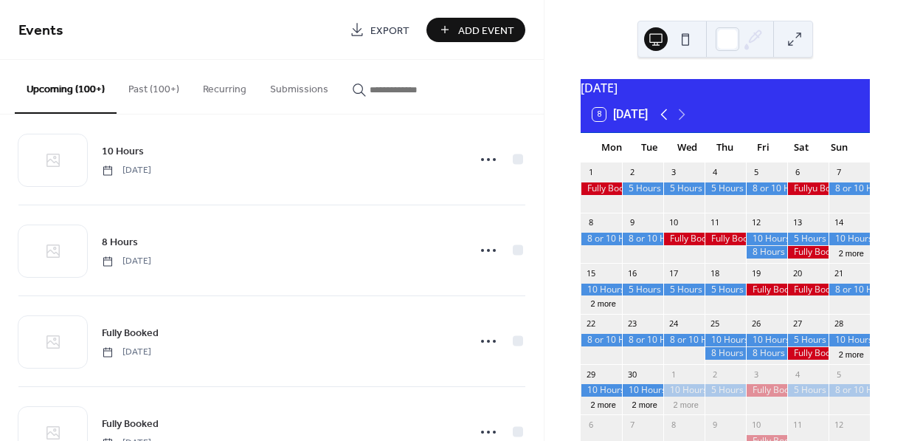
scroll to position [14976, 0]
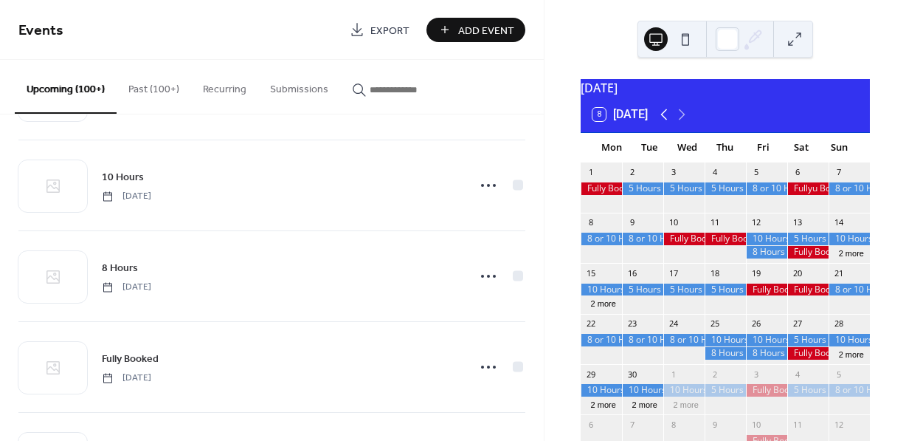
click at [665, 123] on icon at bounding box center [664, 115] width 18 height 18
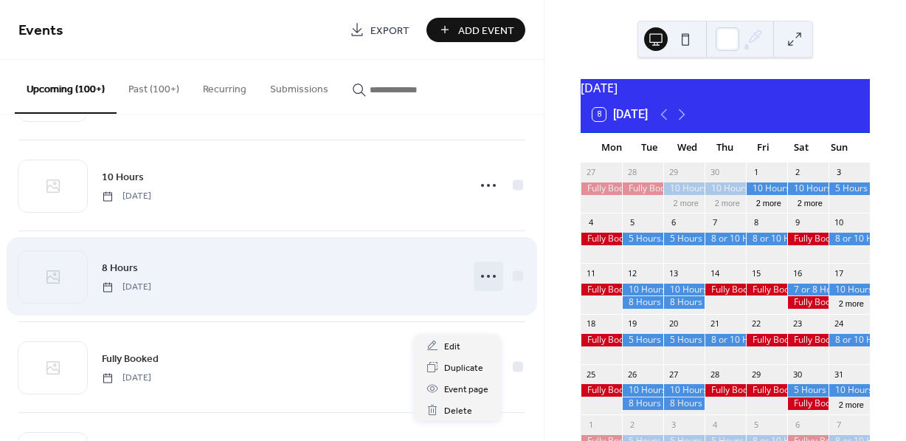
click at [482, 288] on icon at bounding box center [489, 276] width 24 height 24
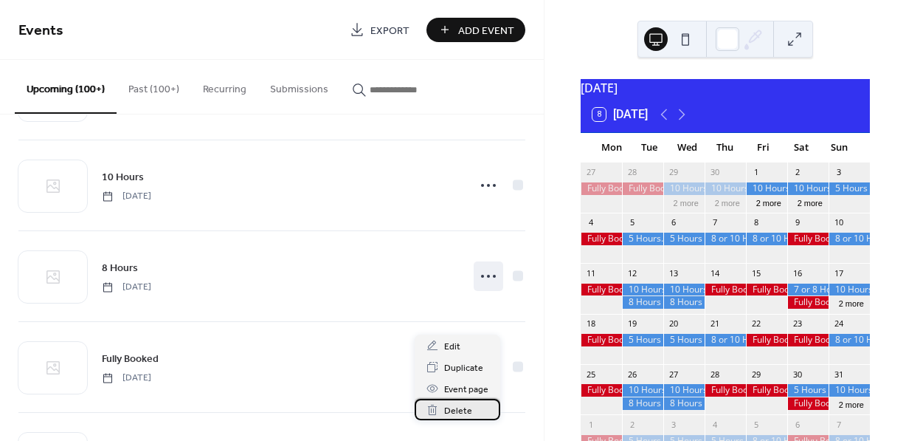
click at [458, 408] on span "Delete" at bounding box center [458, 411] width 28 height 16
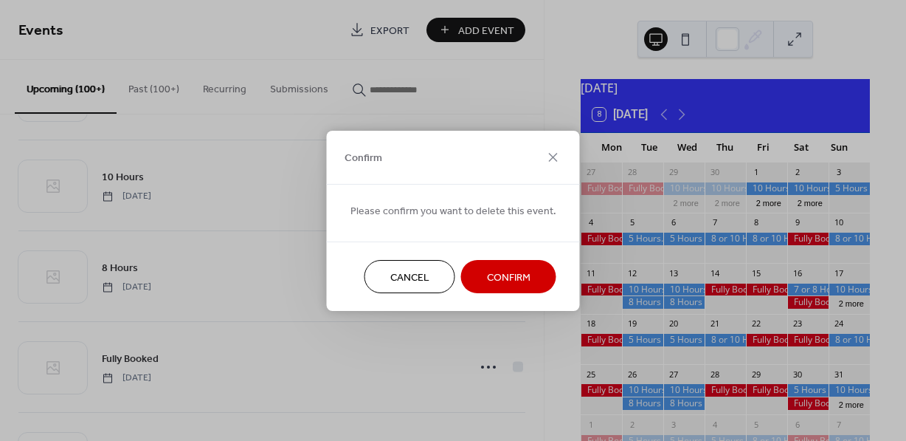
click at [502, 275] on span "Confirm" at bounding box center [509, 277] width 44 height 16
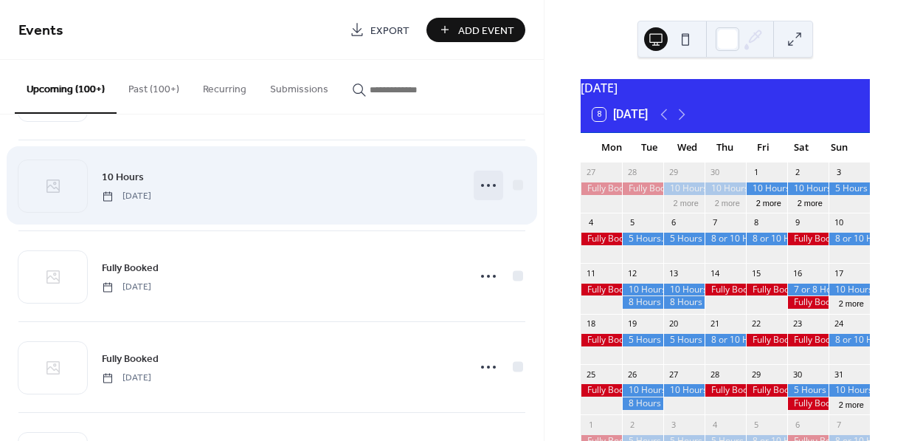
click at [485, 197] on icon at bounding box center [489, 185] width 24 height 24
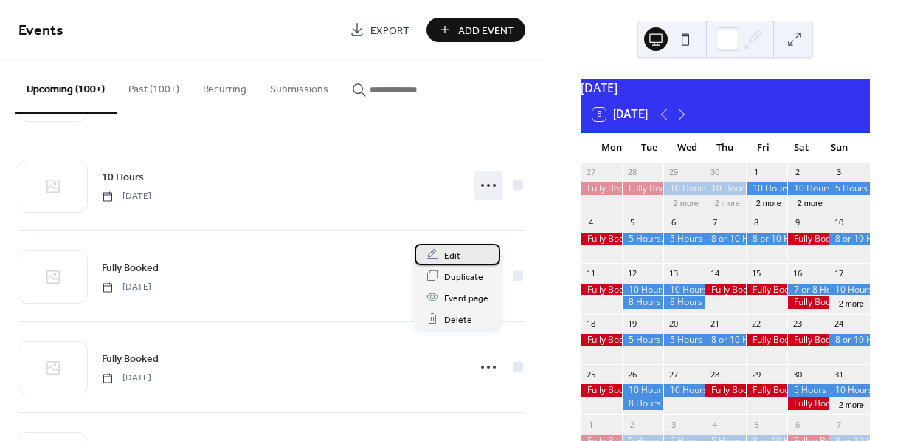
click at [455, 252] on span "Edit" at bounding box center [452, 255] width 16 height 16
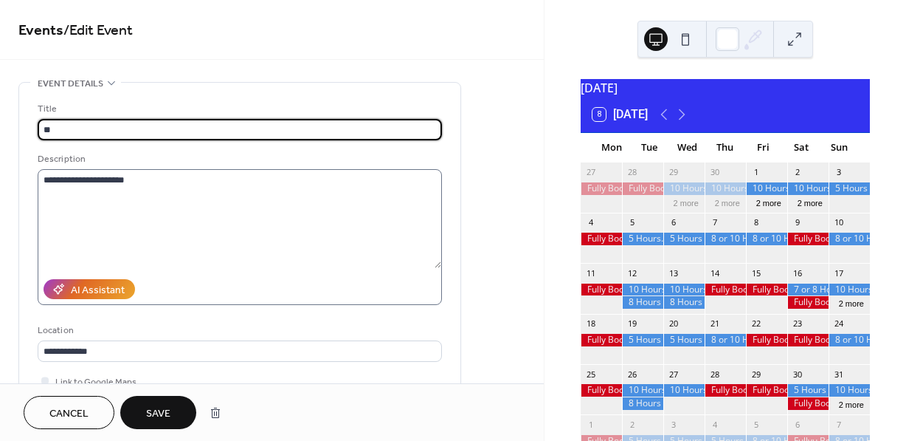
type input "*"
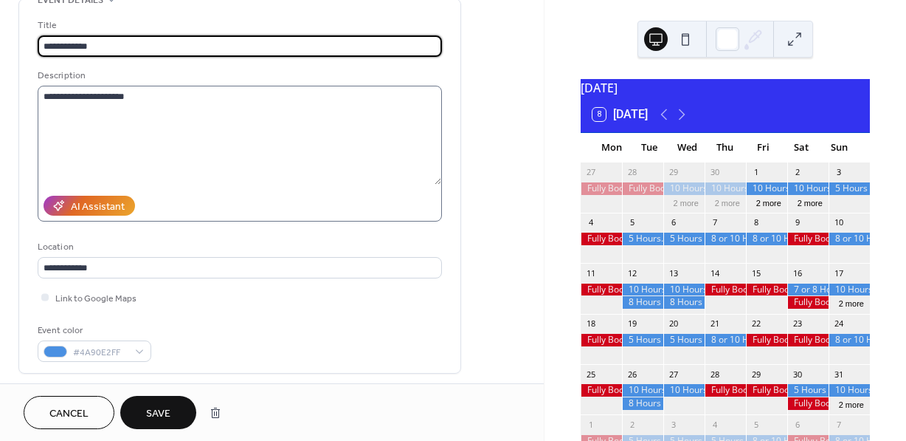
scroll to position [100, 0]
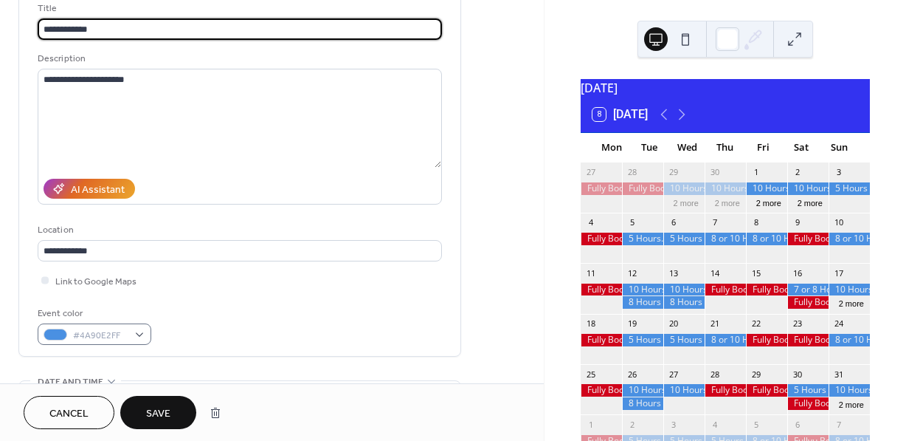
type input "**********"
click at [137, 331] on div "#4A90E2FF" at bounding box center [95, 333] width 114 height 21
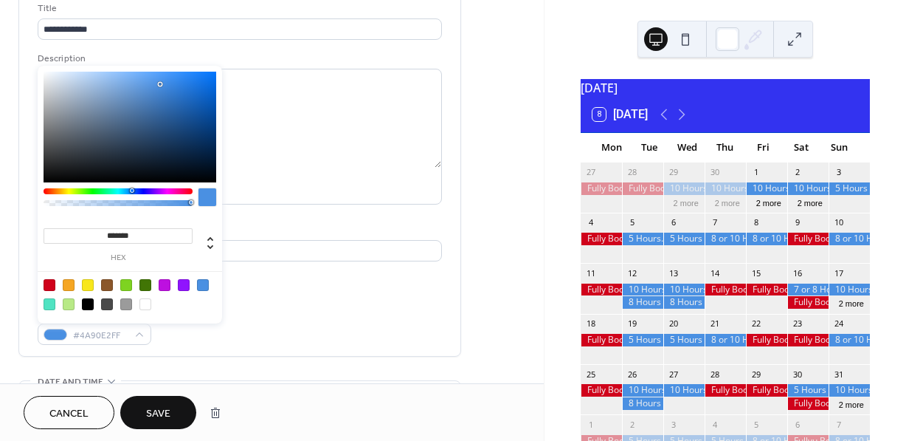
click at [55, 285] on div at bounding box center [50, 285] width 12 height 12
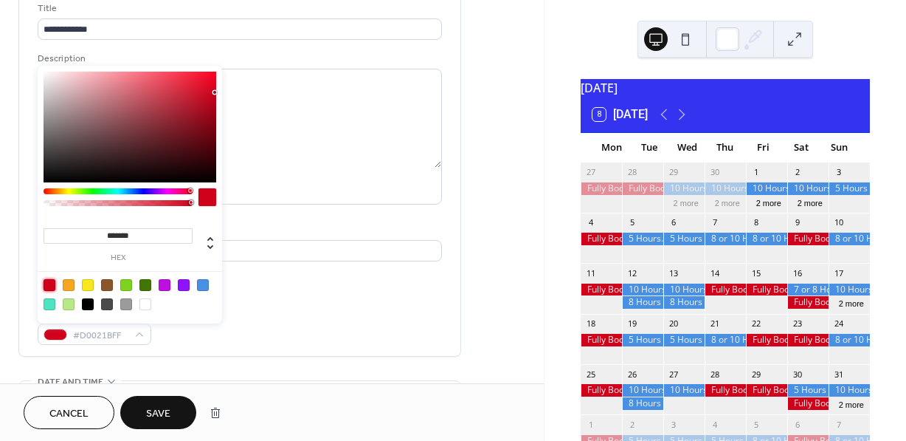
type input "*******"
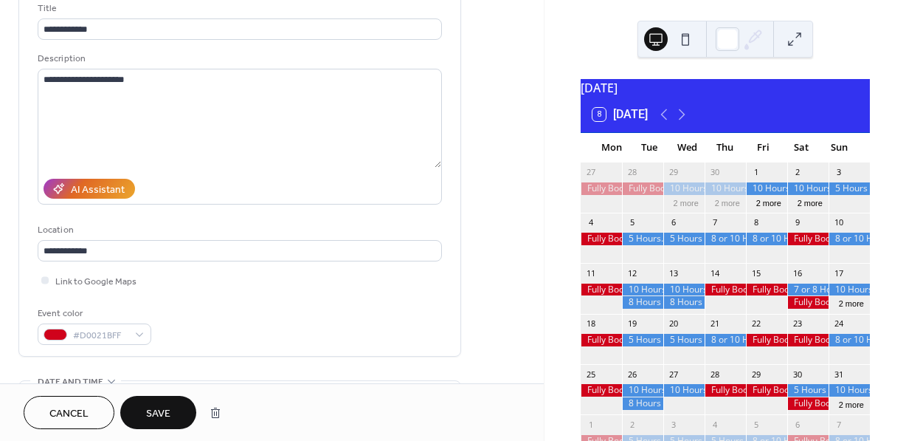
click at [162, 402] on button "Save" at bounding box center [158, 412] width 76 height 33
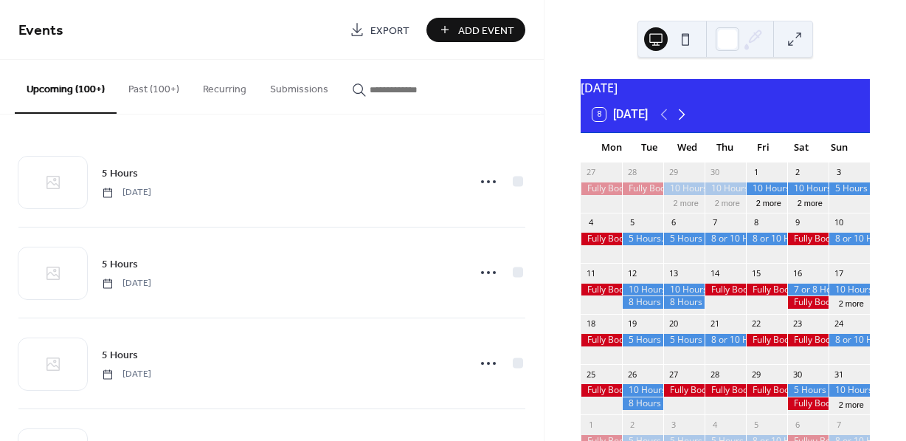
click at [686, 123] on icon at bounding box center [682, 115] width 18 height 18
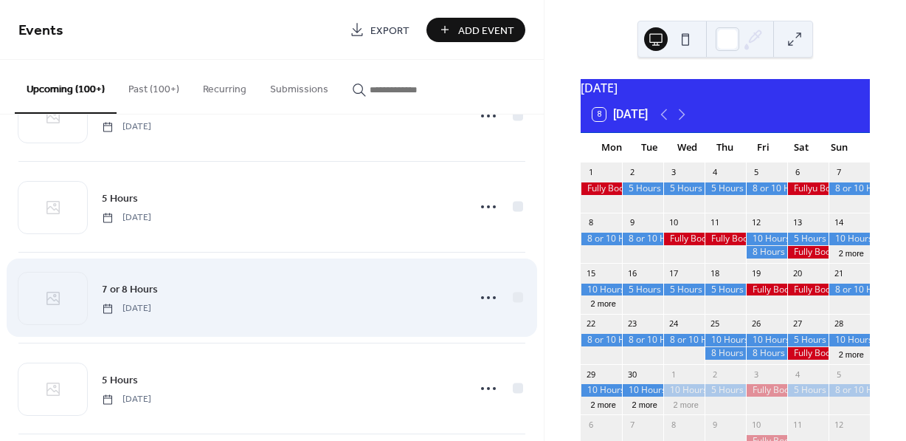
scroll to position [13773, 0]
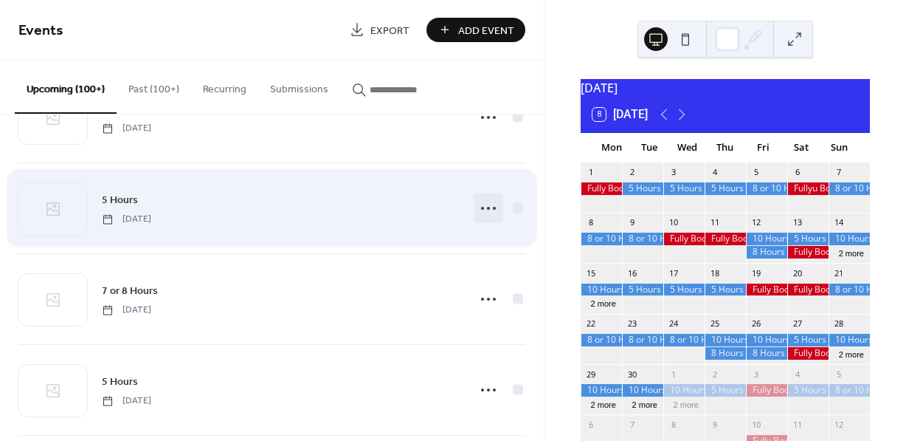
click at [483, 220] on icon at bounding box center [489, 208] width 24 height 24
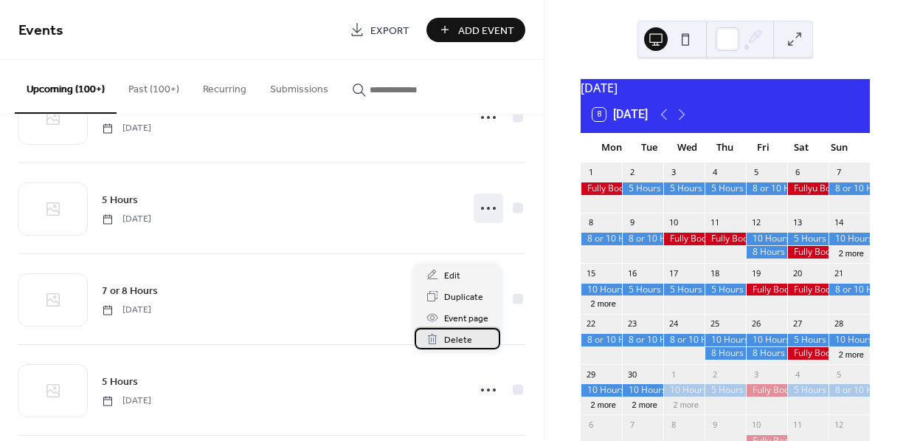
click at [475, 337] on div "Delete" at bounding box center [458, 338] width 86 height 21
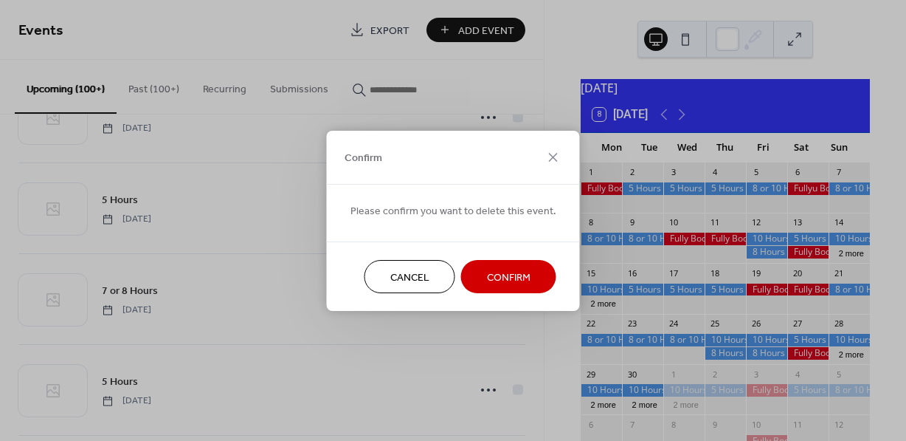
click at [495, 282] on span "Confirm" at bounding box center [509, 277] width 44 height 16
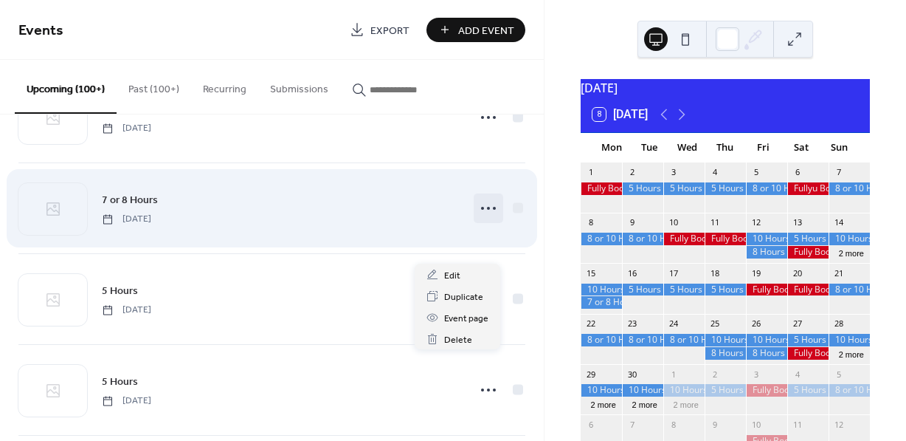
click at [488, 220] on icon at bounding box center [489, 208] width 24 height 24
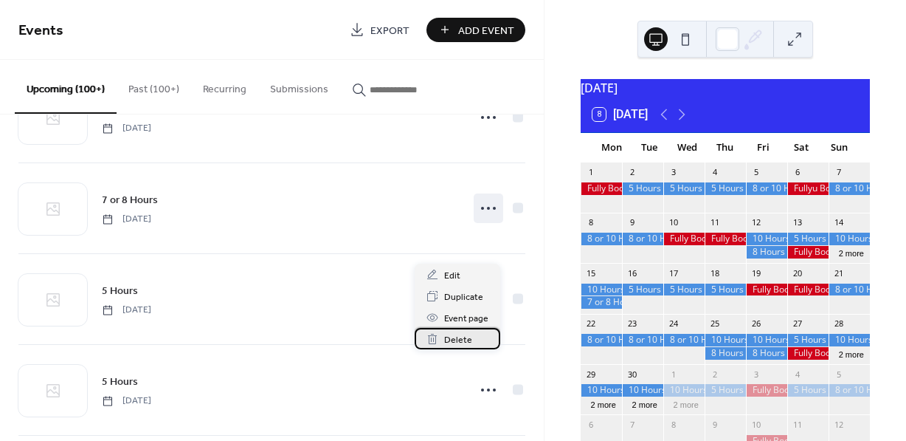
click at [471, 332] on div "Delete" at bounding box center [458, 338] width 86 height 21
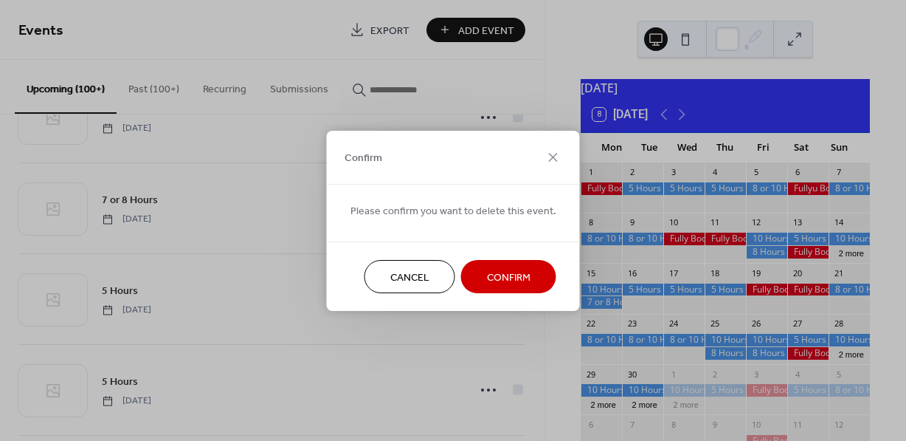
click at [482, 278] on button "Confirm" at bounding box center [508, 276] width 95 height 33
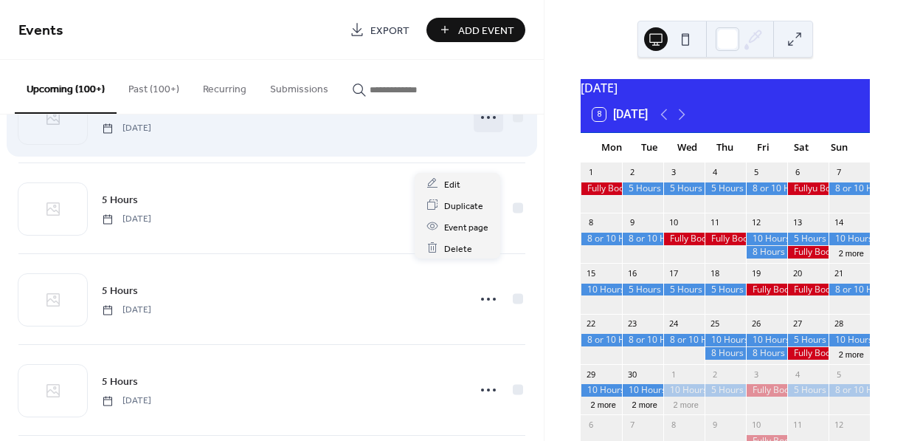
click at [482, 129] on icon at bounding box center [489, 118] width 24 height 24
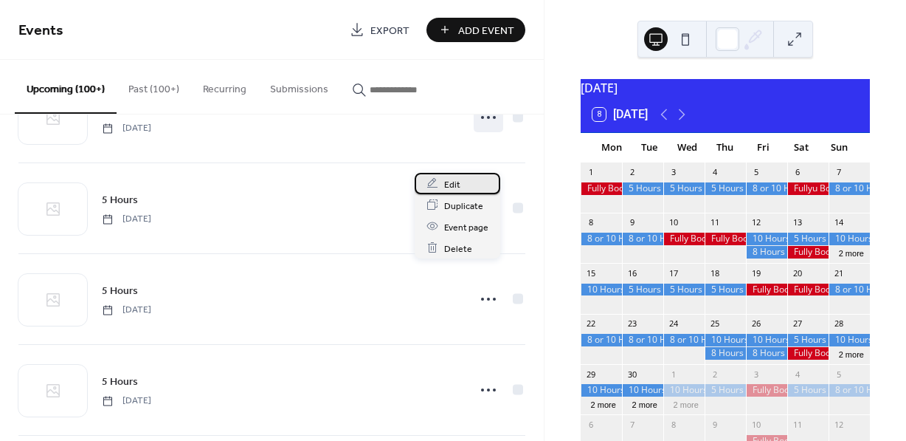
click at [458, 184] on span "Edit" at bounding box center [452, 184] width 16 height 16
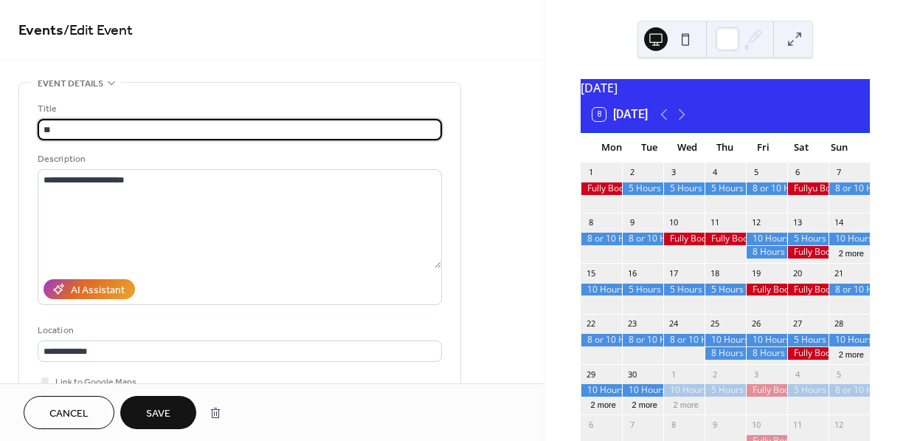
type input "*"
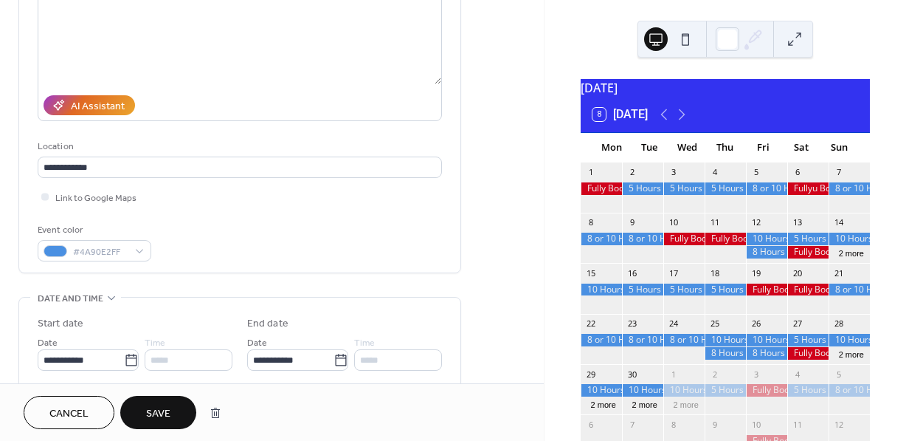
scroll to position [234, 0]
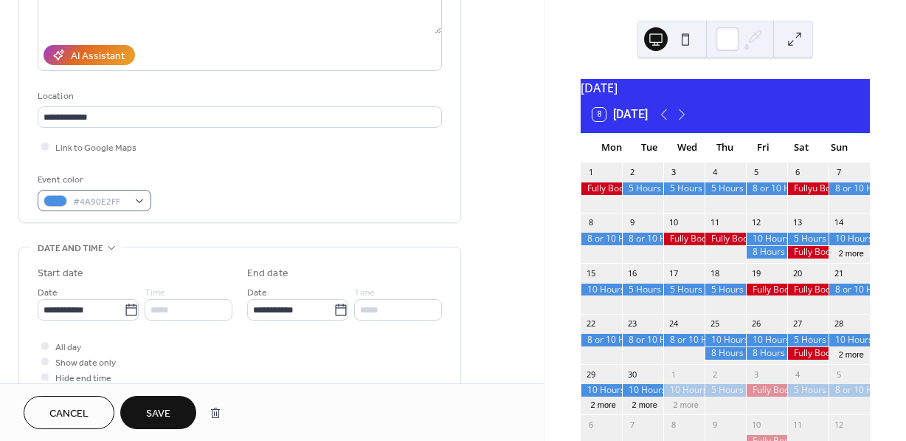
type input "**********"
click at [145, 198] on div "#4A90E2FF" at bounding box center [95, 200] width 114 height 21
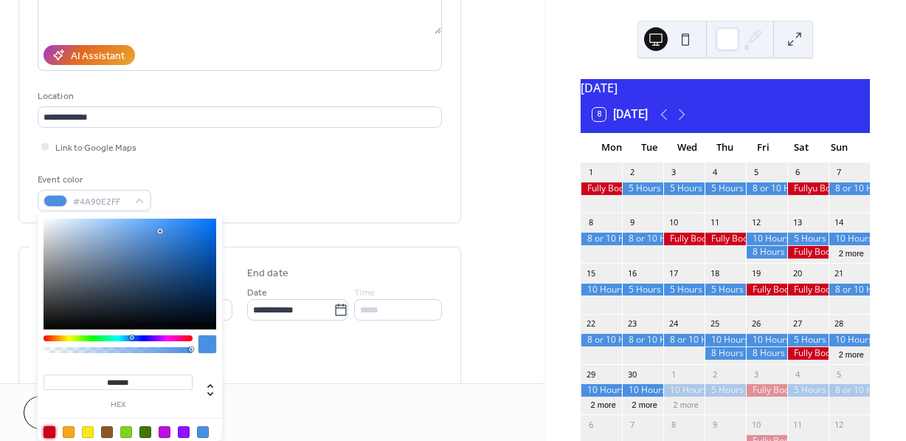
click at [49, 426] on div at bounding box center [50, 432] width 12 height 12
type input "*******"
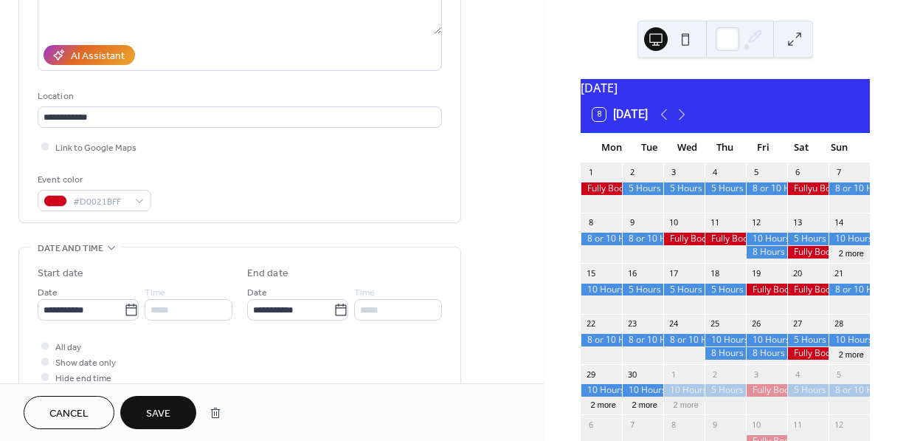
click at [272, 373] on div "All day Show date only Hide end time" at bounding box center [240, 361] width 404 height 47
click at [163, 413] on span "Save" at bounding box center [158, 414] width 24 height 16
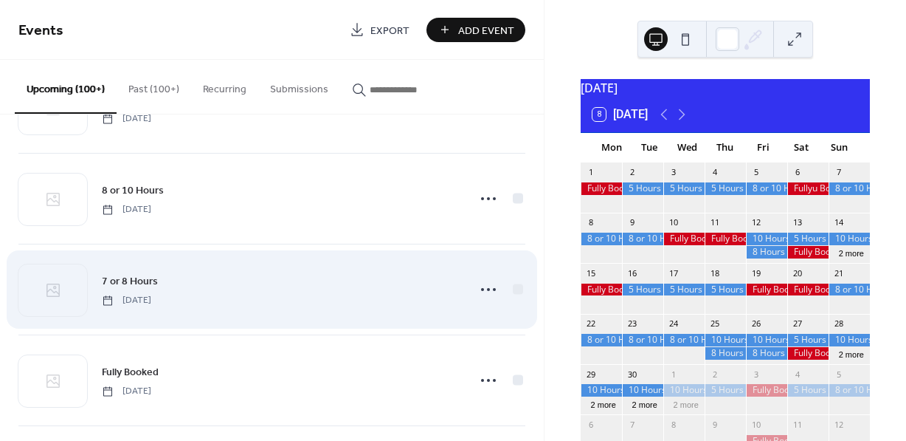
scroll to position [13514, 0]
click at [484, 297] on icon at bounding box center [489, 286] width 24 height 24
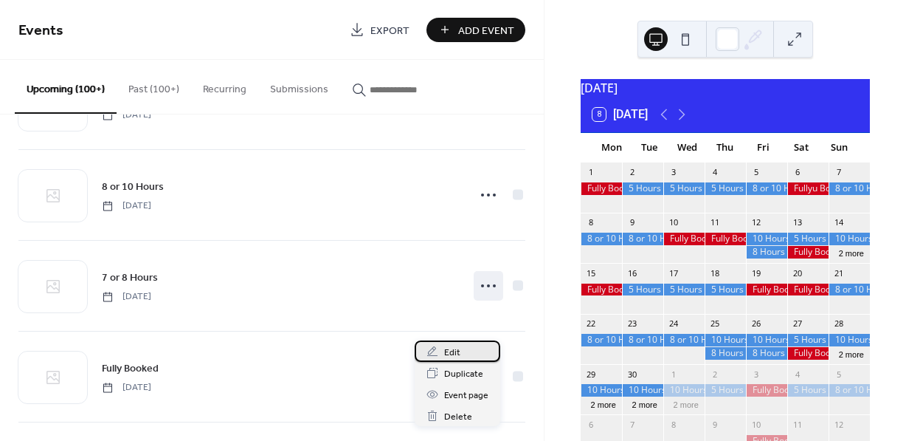
click at [453, 350] on span "Edit" at bounding box center [452, 353] width 16 height 16
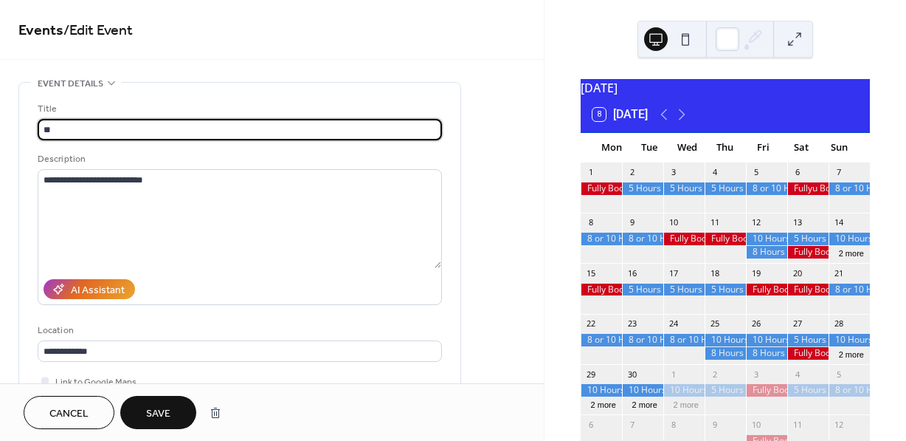
type input "*"
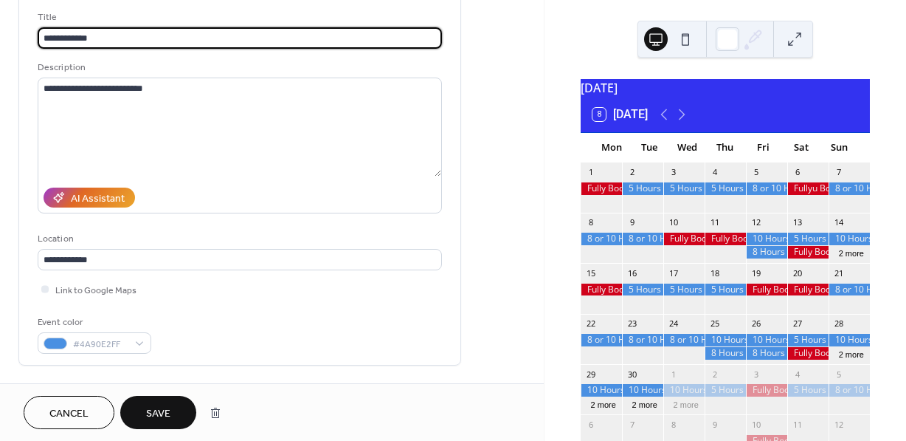
scroll to position [106, 0]
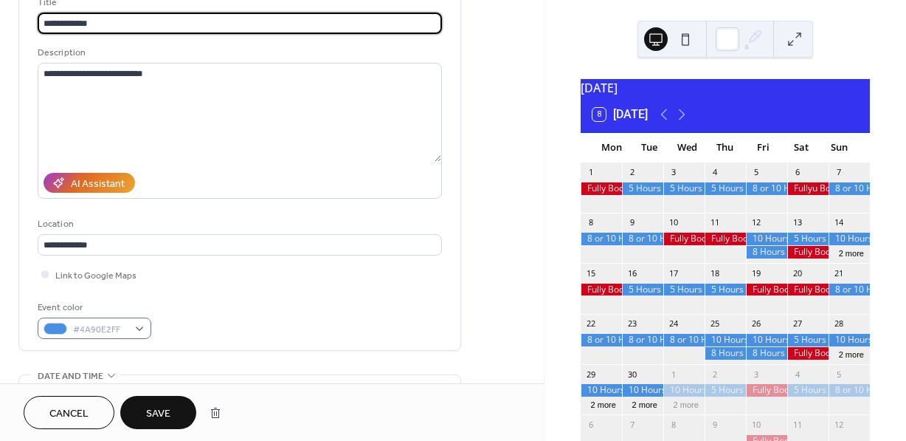
type input "**********"
click at [142, 328] on div "#4A90E2FF" at bounding box center [95, 327] width 114 height 21
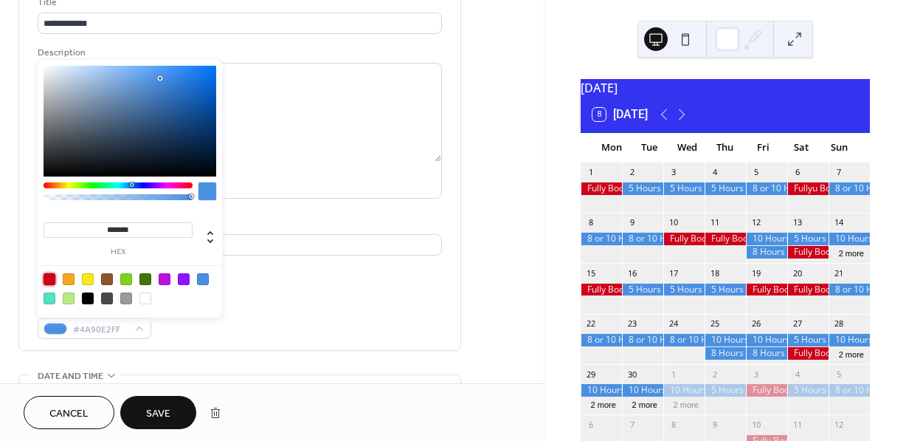
click at [53, 275] on div at bounding box center [50, 279] width 12 height 12
type input "*******"
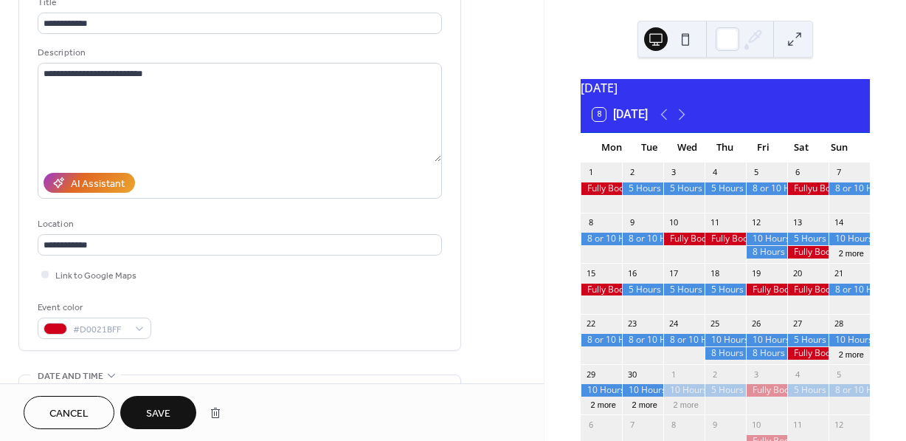
click at [160, 407] on span "Save" at bounding box center [158, 414] width 24 height 16
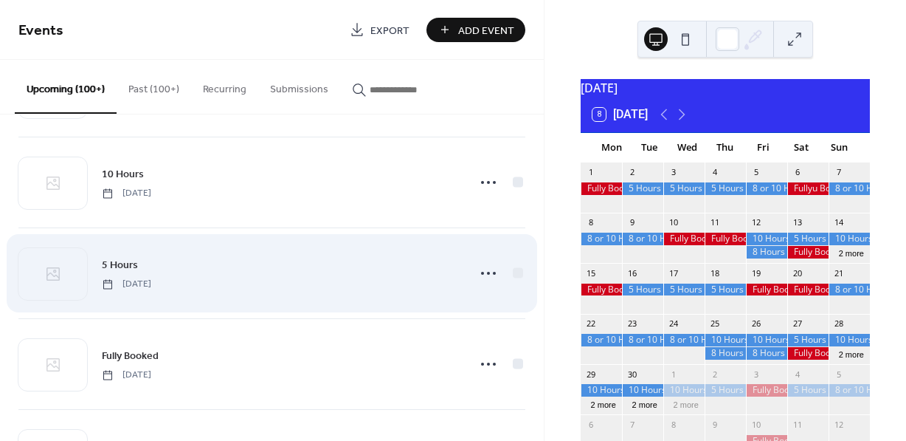
scroll to position [12535, 0]
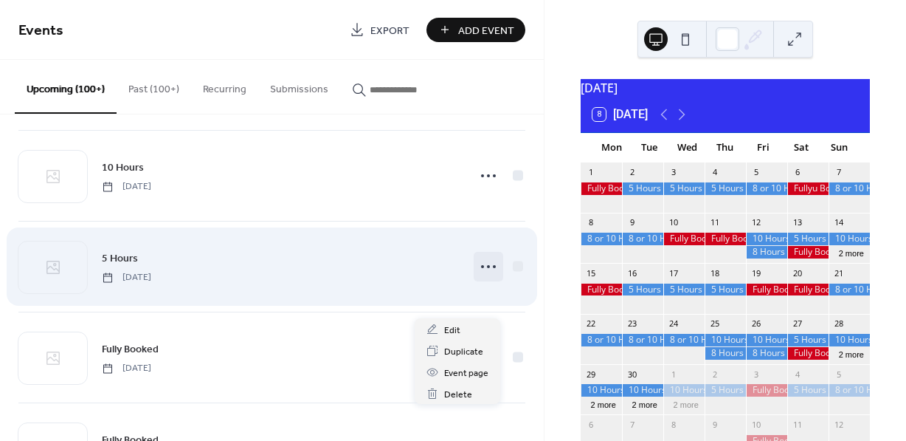
click at [487, 268] on circle at bounding box center [488, 266] width 3 height 3
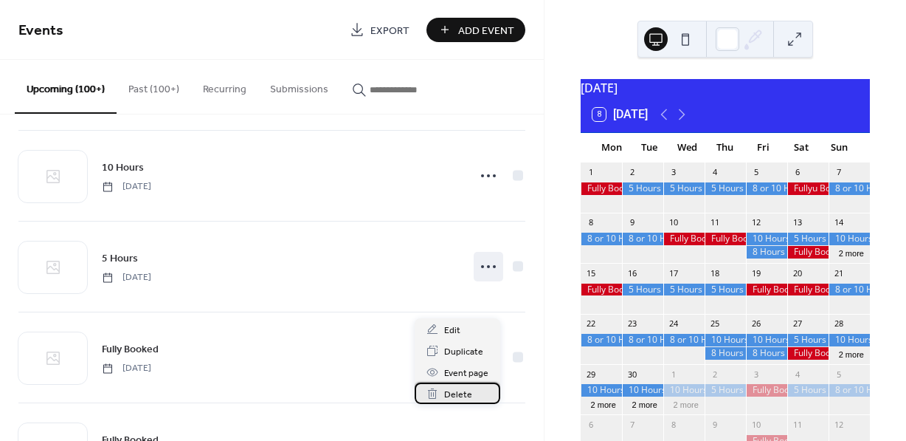
click at [455, 391] on span "Delete" at bounding box center [458, 395] width 28 height 16
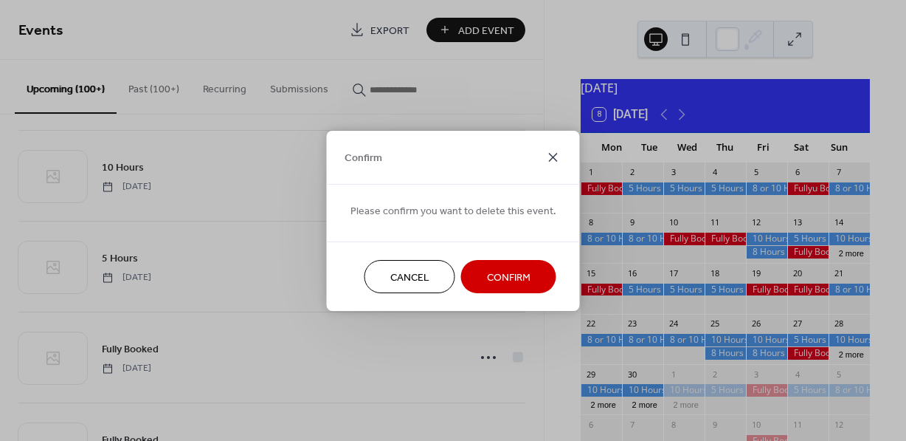
click at [548, 157] on icon at bounding box center [554, 157] width 18 height 18
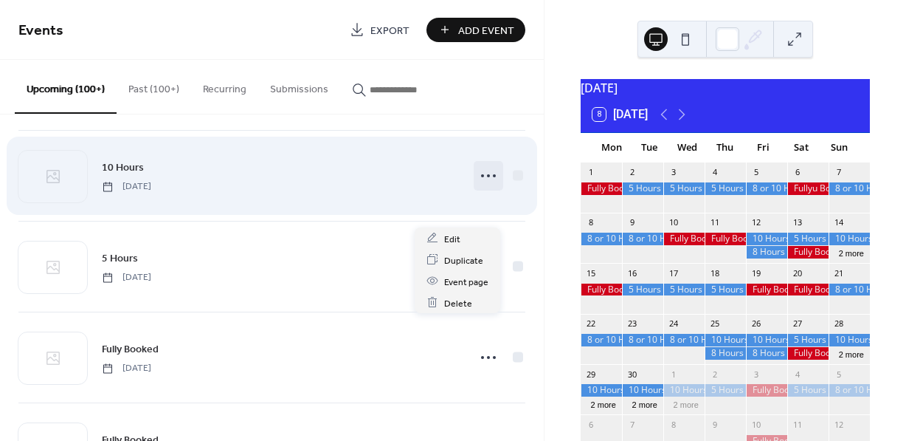
click at [487, 177] on circle at bounding box center [488, 175] width 3 height 3
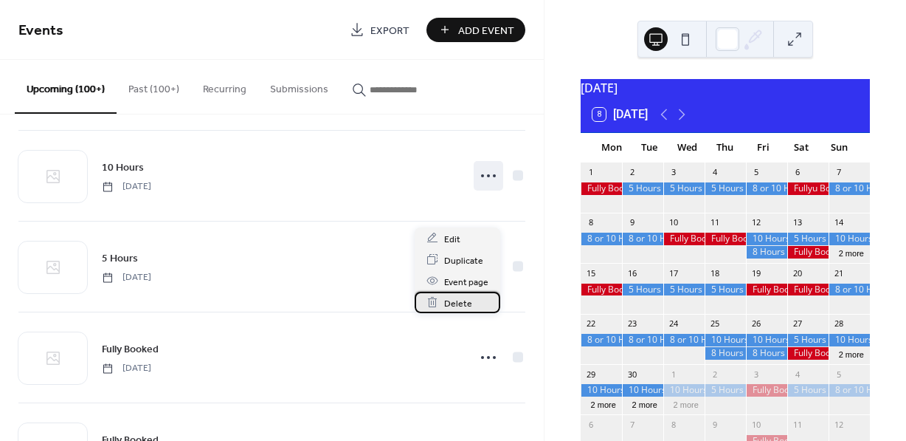
click at [458, 300] on span "Delete" at bounding box center [458, 303] width 28 height 16
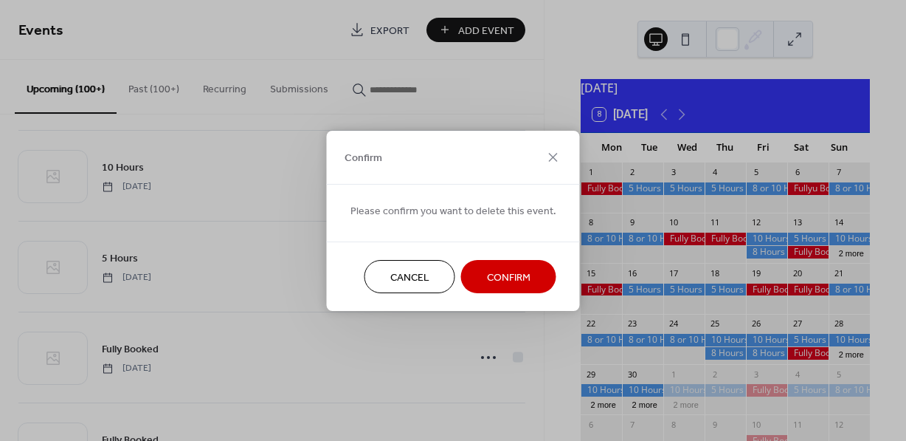
click at [499, 272] on span "Confirm" at bounding box center [509, 277] width 44 height 16
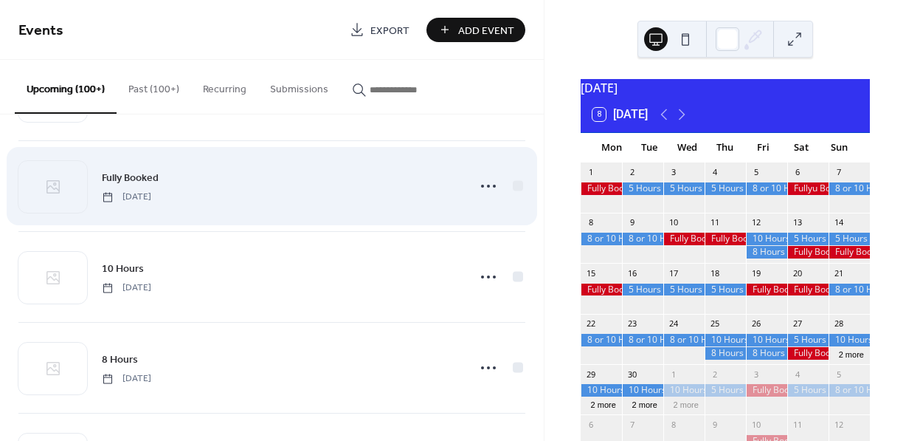
scroll to position [12103, 0]
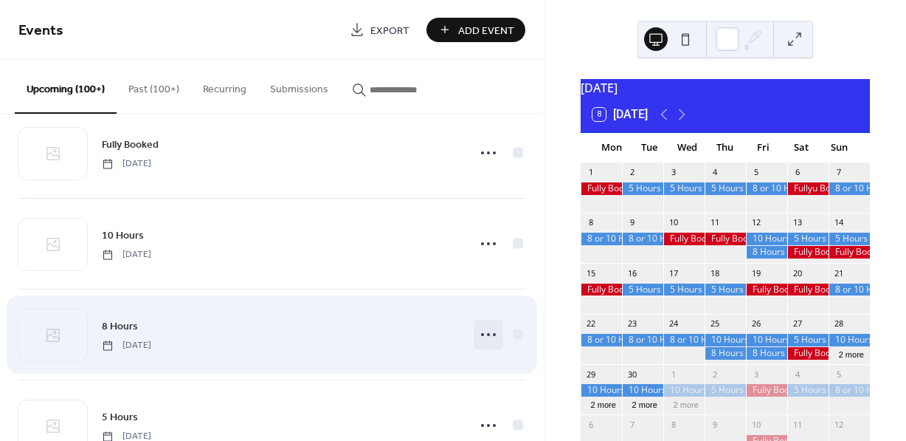
click at [487, 336] on circle at bounding box center [488, 334] width 3 height 3
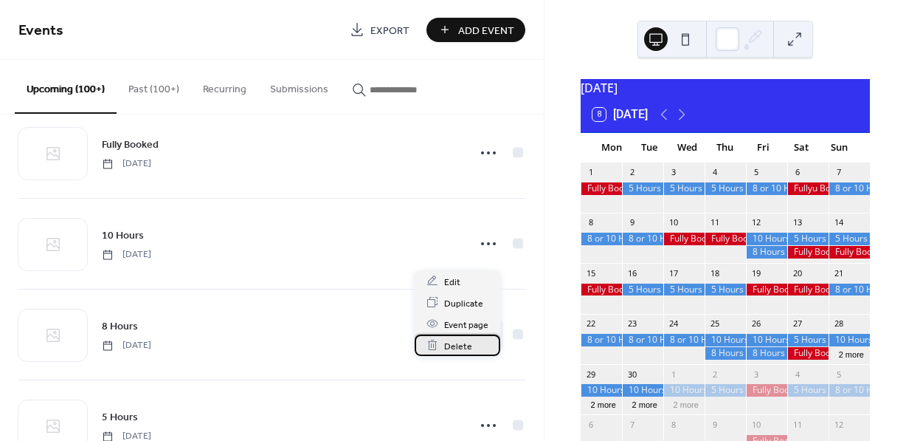
click at [464, 343] on span "Delete" at bounding box center [458, 346] width 28 height 16
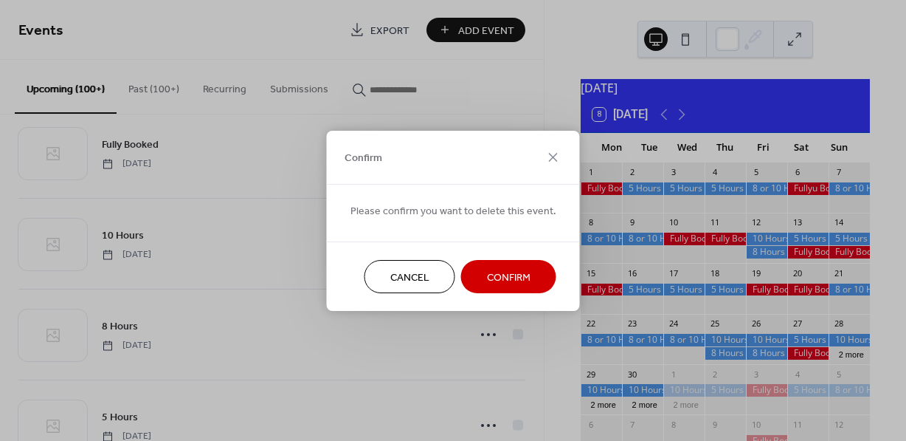
click at [505, 279] on span "Confirm" at bounding box center [509, 277] width 44 height 16
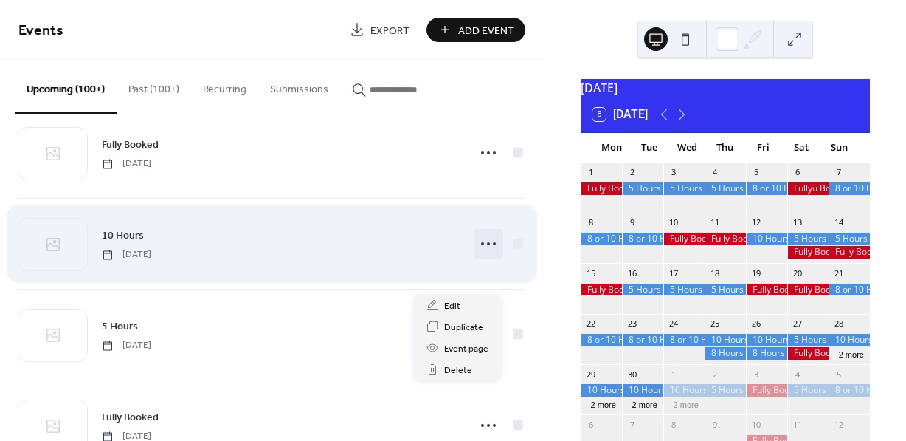
click at [486, 255] on icon at bounding box center [489, 244] width 24 height 24
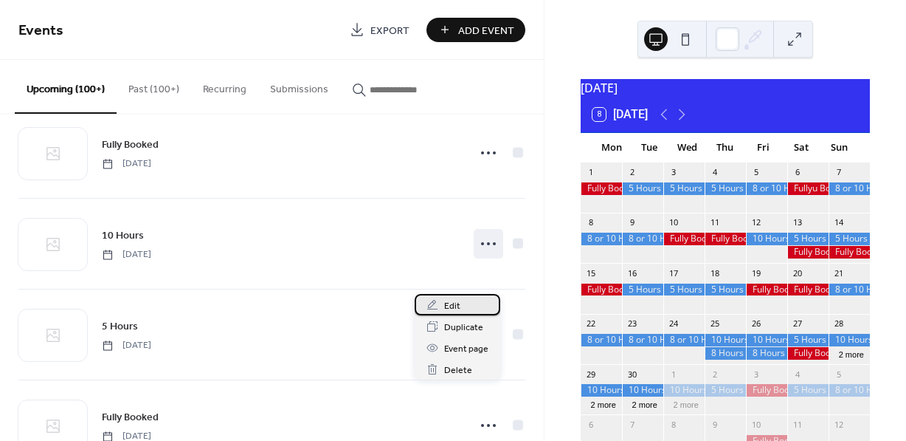
click at [458, 305] on span "Edit" at bounding box center [452, 306] width 16 height 16
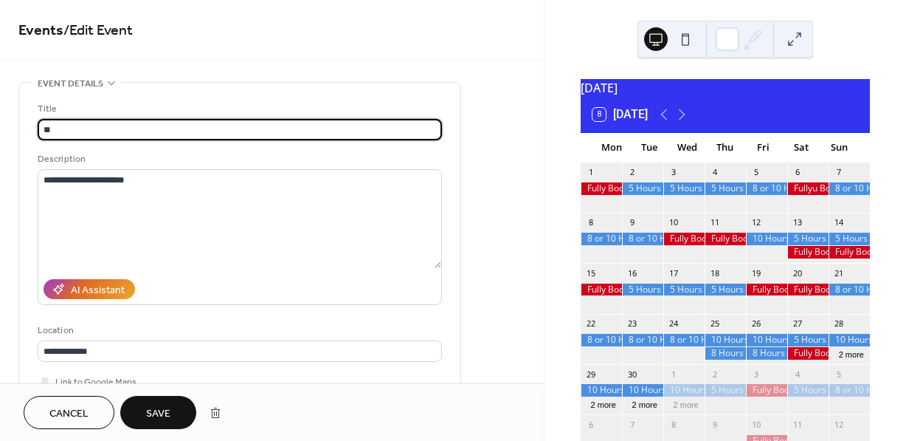
type input "*"
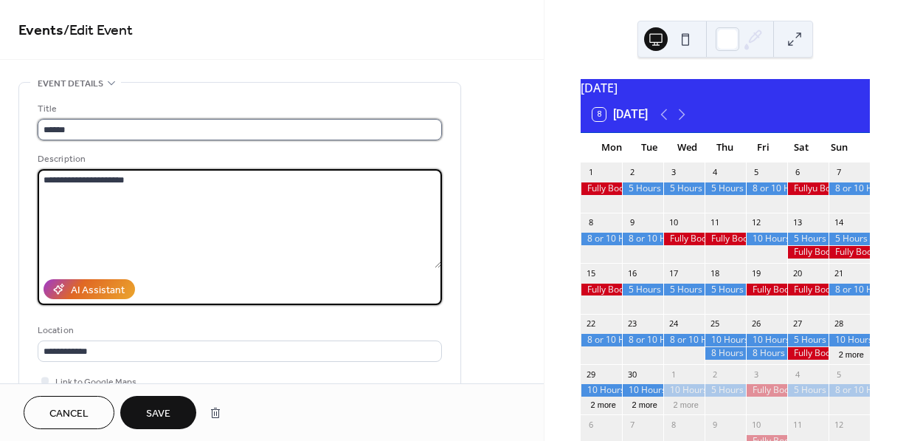
click at [124, 131] on input "*****" at bounding box center [240, 129] width 404 height 21
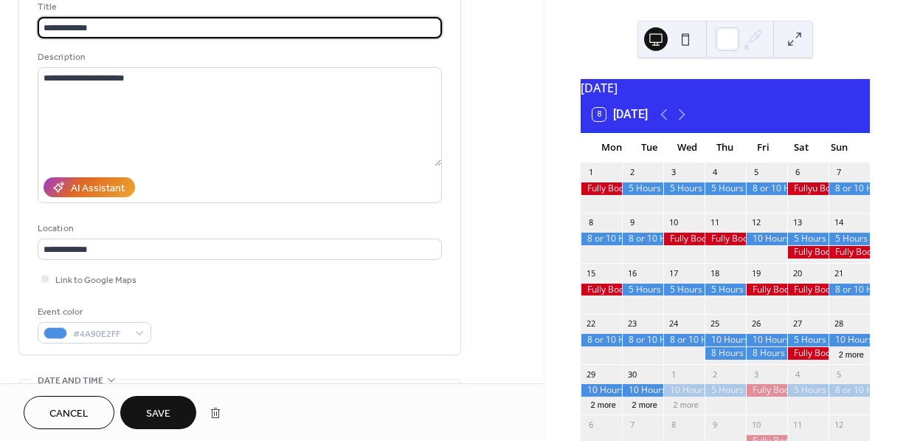
scroll to position [106, 0]
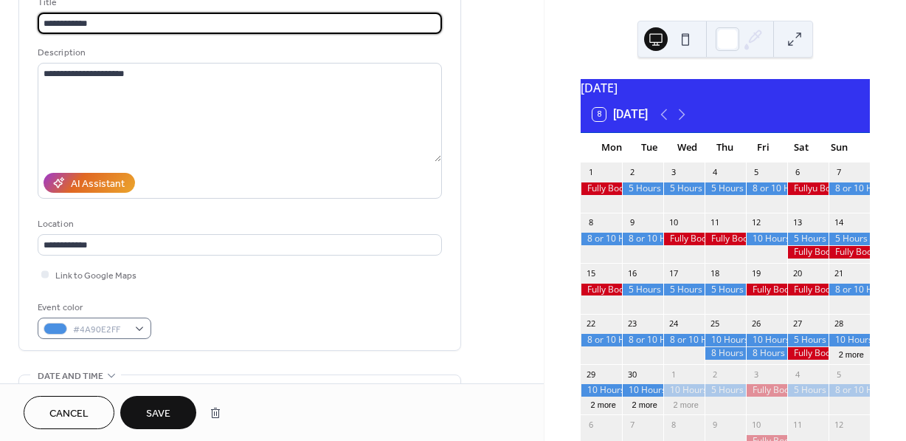
type input "**********"
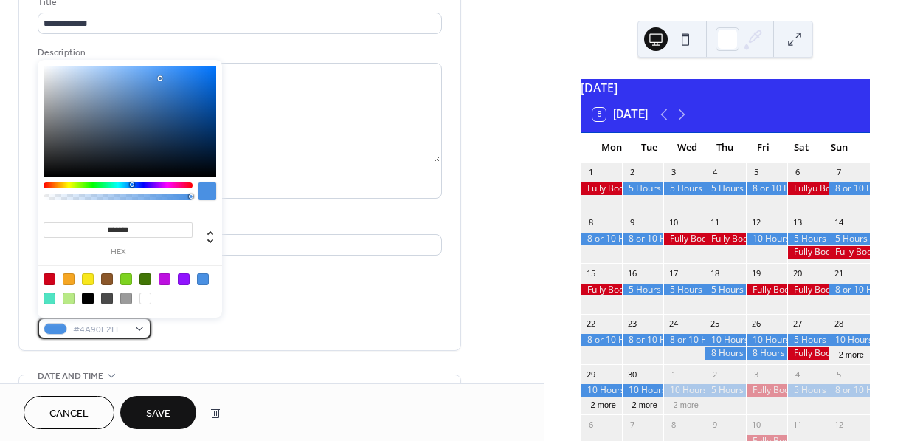
click at [139, 329] on div "#4A90E2FF" at bounding box center [95, 327] width 114 height 21
click at [48, 278] on div at bounding box center [50, 279] width 12 height 12
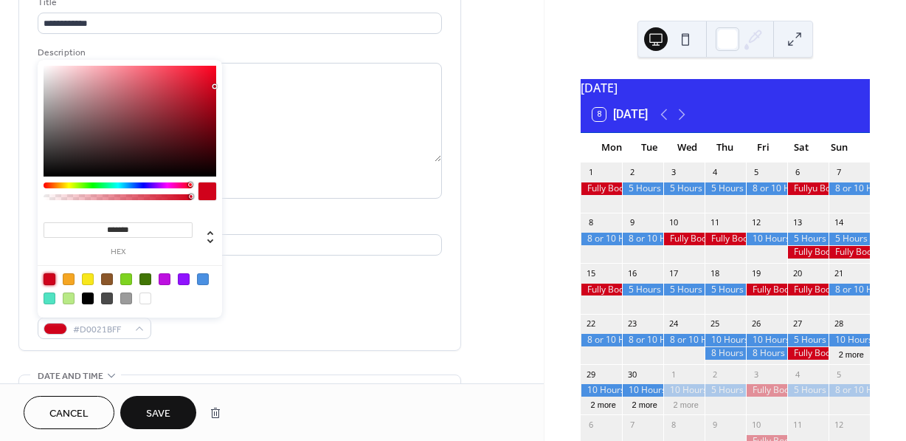
type input "*******"
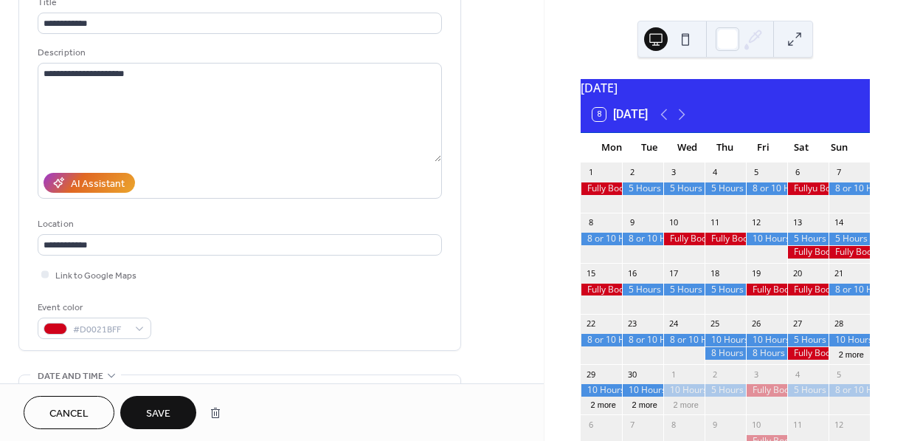
click at [170, 400] on button "Save" at bounding box center [158, 412] width 76 height 33
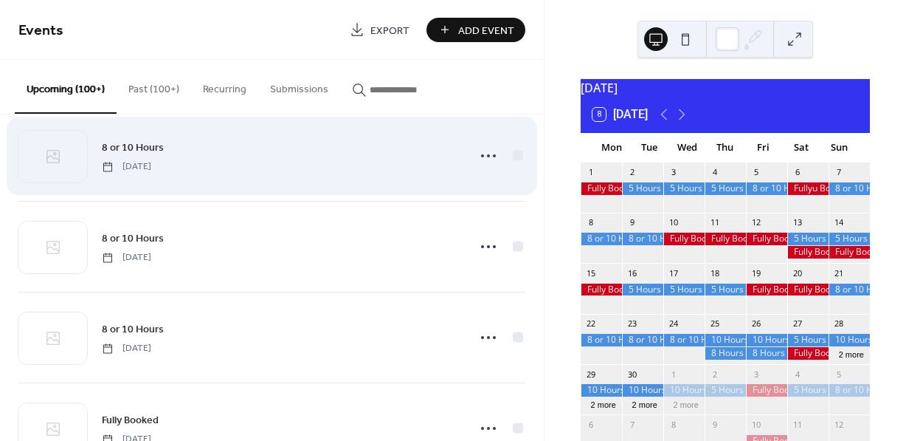
scroll to position [11737, 0]
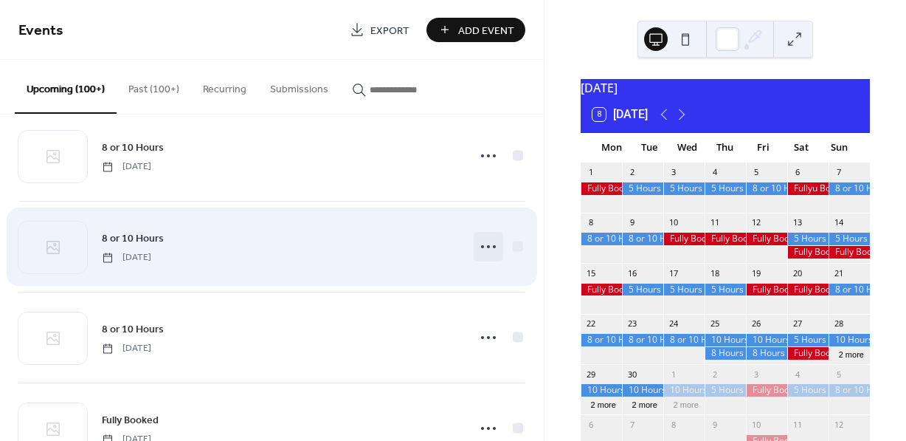
click at [488, 258] on icon at bounding box center [489, 247] width 24 height 24
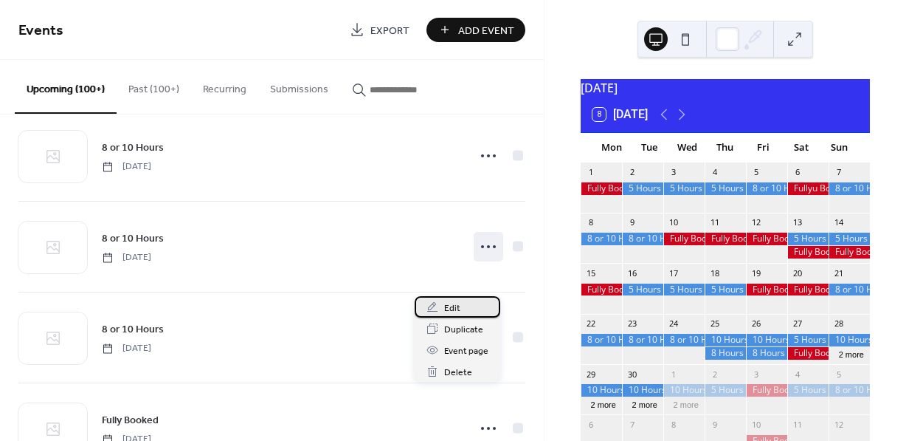
click at [450, 307] on span "Edit" at bounding box center [452, 308] width 16 height 16
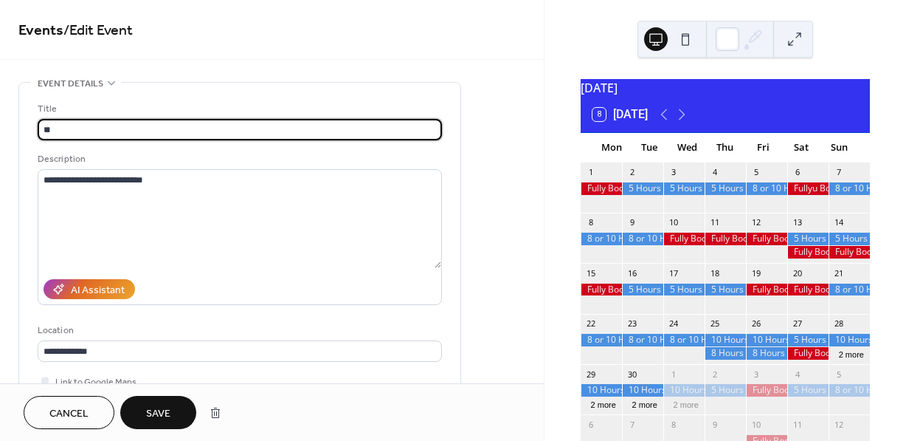
type input "*"
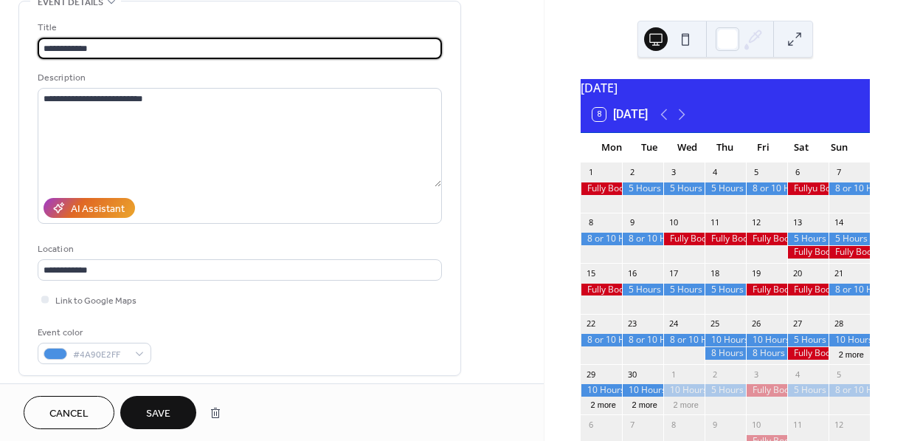
scroll to position [94, 0]
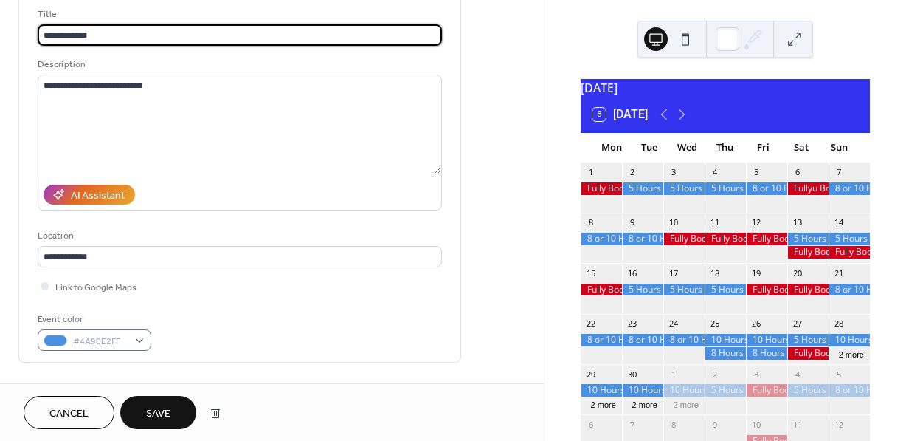
type input "**********"
click at [136, 338] on div "#4A90E2FF" at bounding box center [95, 339] width 114 height 21
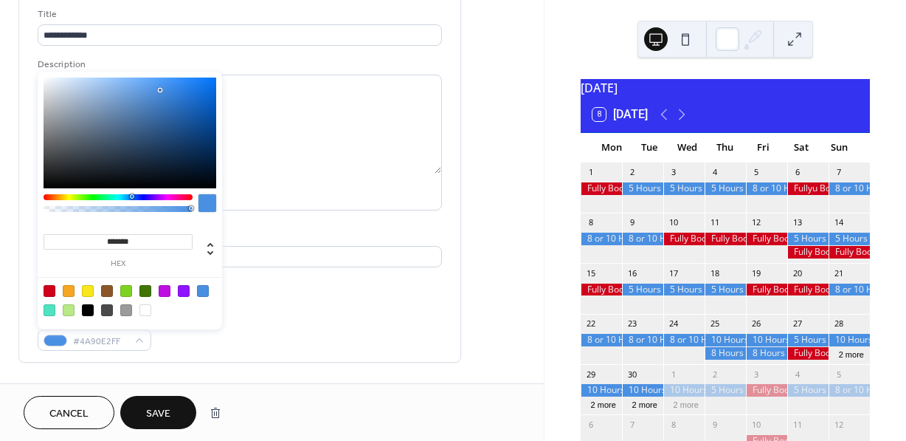
click at [51, 292] on div at bounding box center [50, 291] width 12 height 12
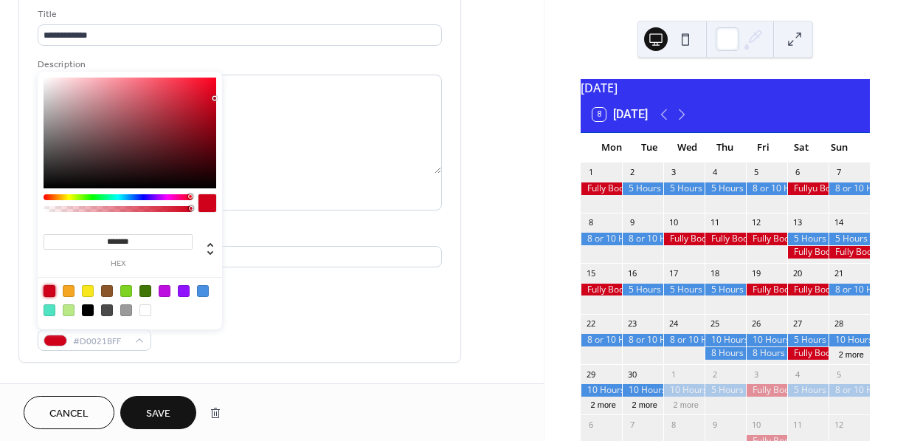
type input "*******"
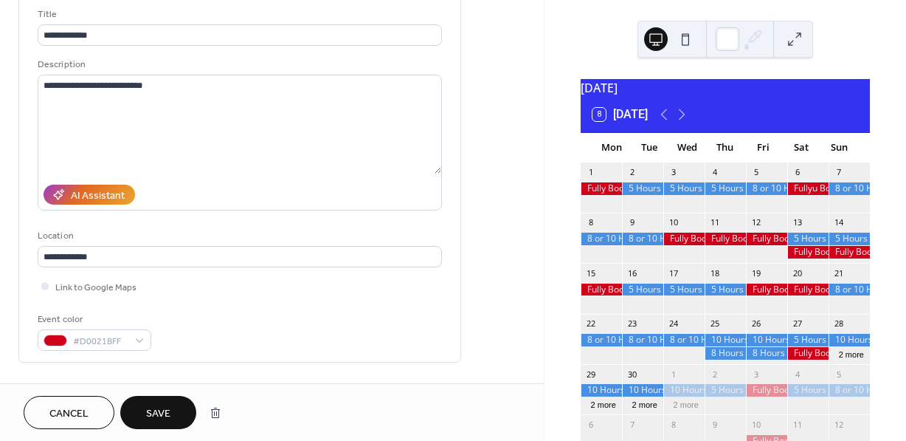
click at [159, 406] on span "Save" at bounding box center [158, 414] width 24 height 16
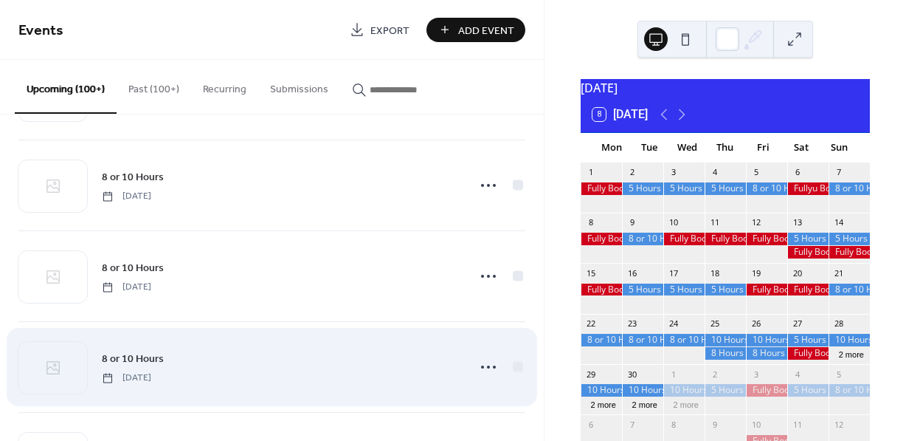
scroll to position [13248, 0]
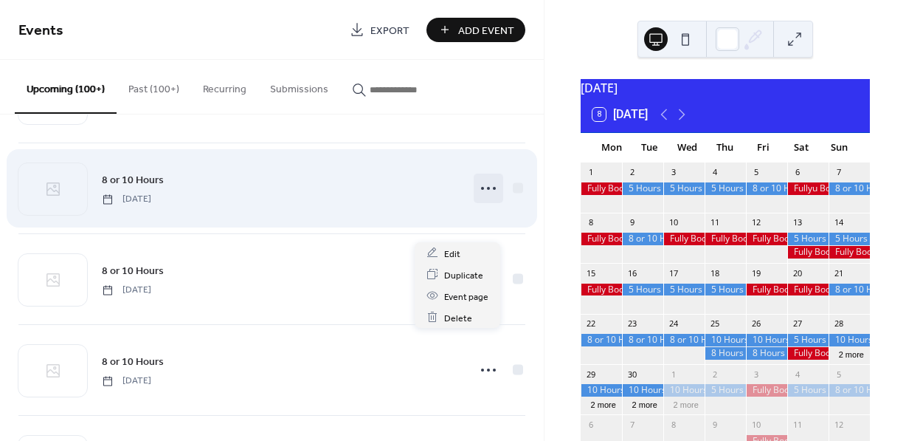
click at [482, 200] on icon at bounding box center [489, 188] width 24 height 24
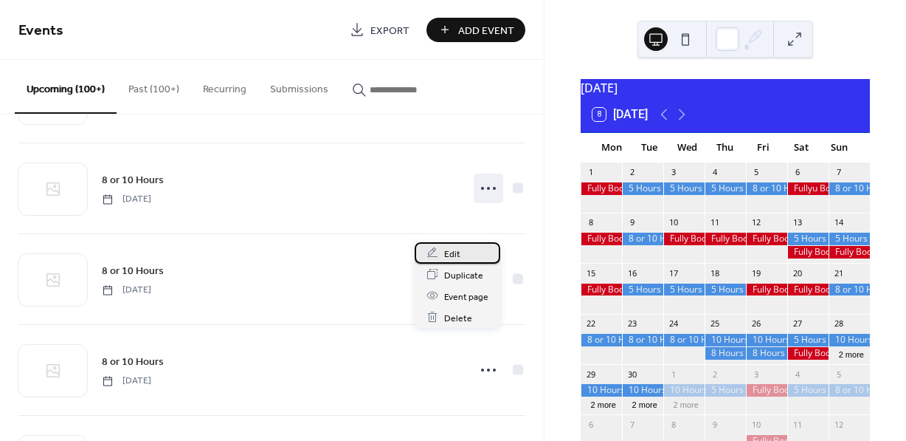
click at [453, 252] on span "Edit" at bounding box center [452, 254] width 16 height 16
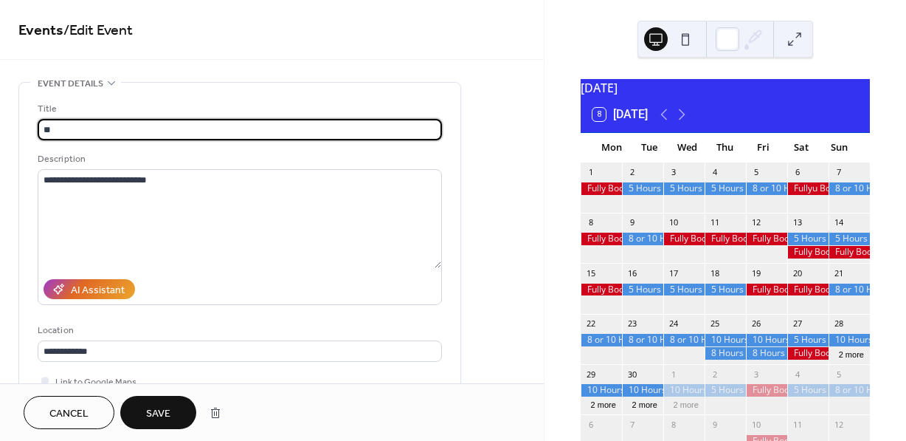
type input "*"
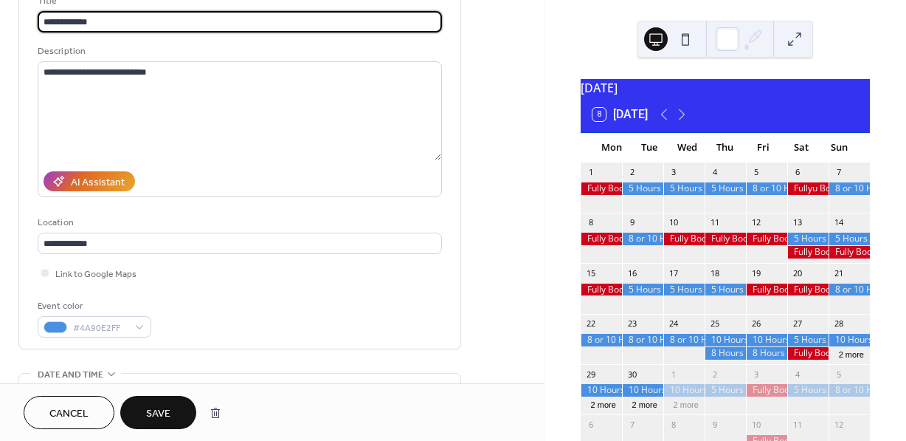
scroll to position [114, 0]
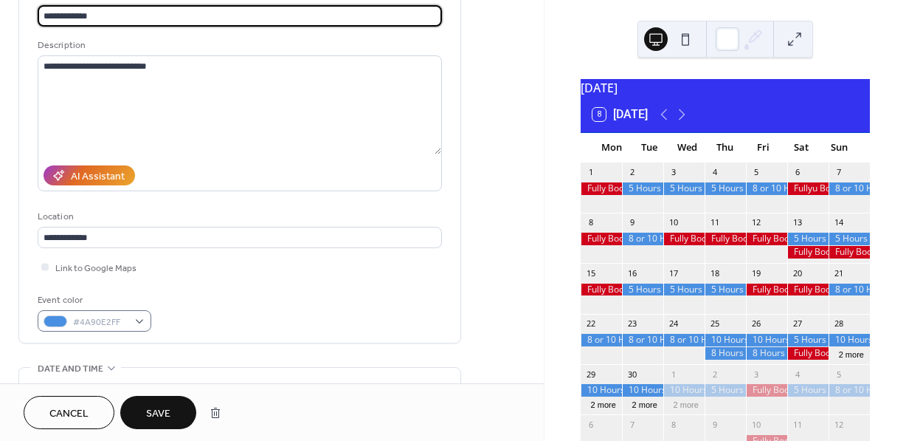
type input "**********"
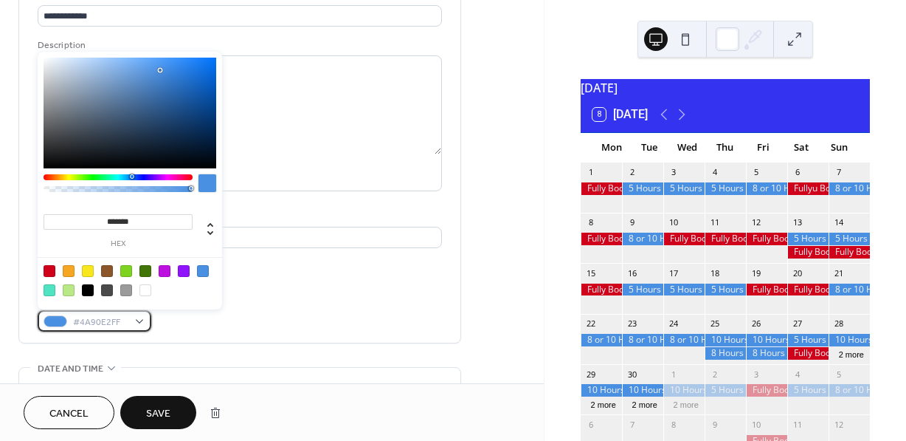
click at [137, 314] on div "#4A90E2FF" at bounding box center [95, 320] width 114 height 21
click at [44, 270] on div at bounding box center [50, 271] width 12 height 12
type input "*******"
click at [51, 266] on div at bounding box center [50, 271] width 12 height 12
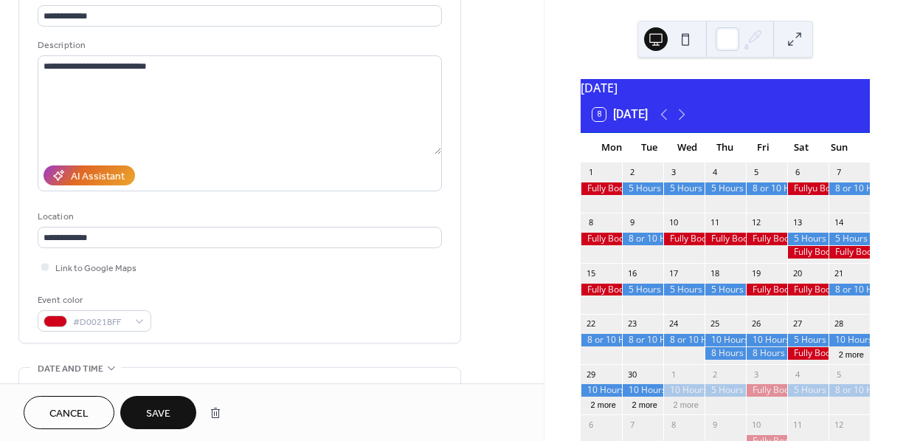
click at [154, 412] on span "Save" at bounding box center [158, 414] width 24 height 16
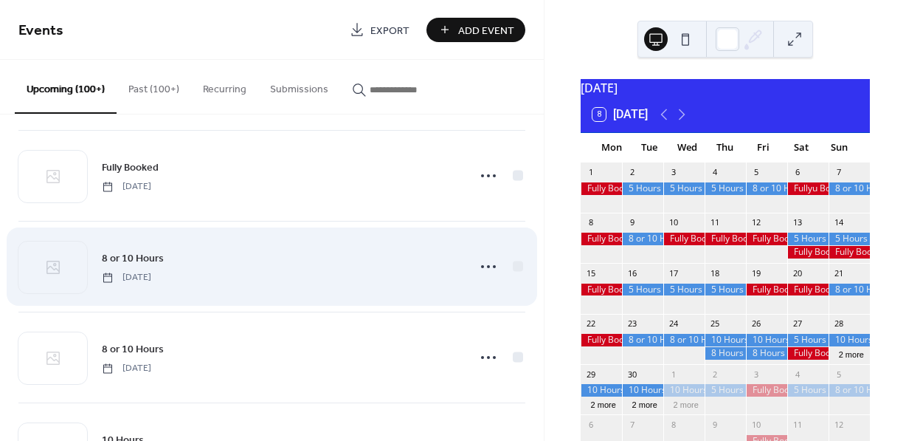
scroll to position [15085, 0]
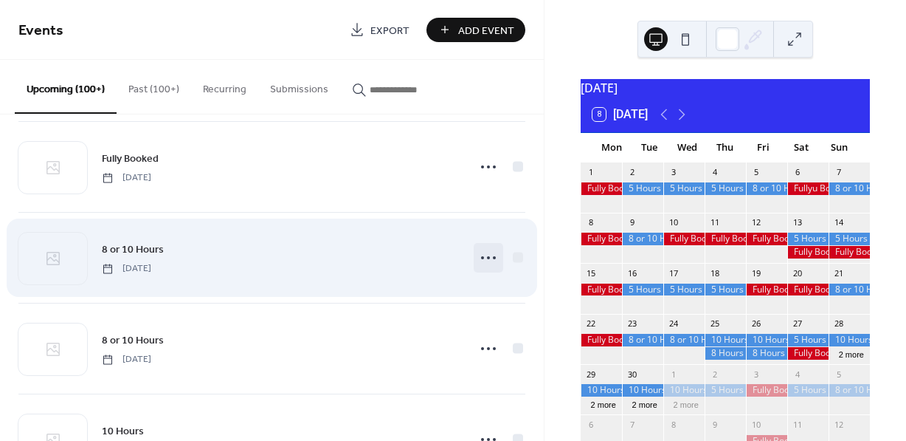
click at [484, 269] on icon at bounding box center [489, 258] width 24 height 24
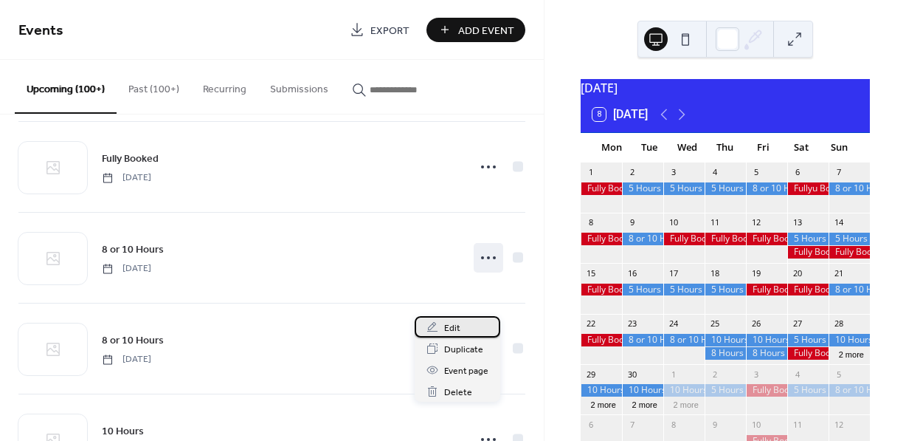
click at [456, 326] on span "Edit" at bounding box center [452, 328] width 16 height 16
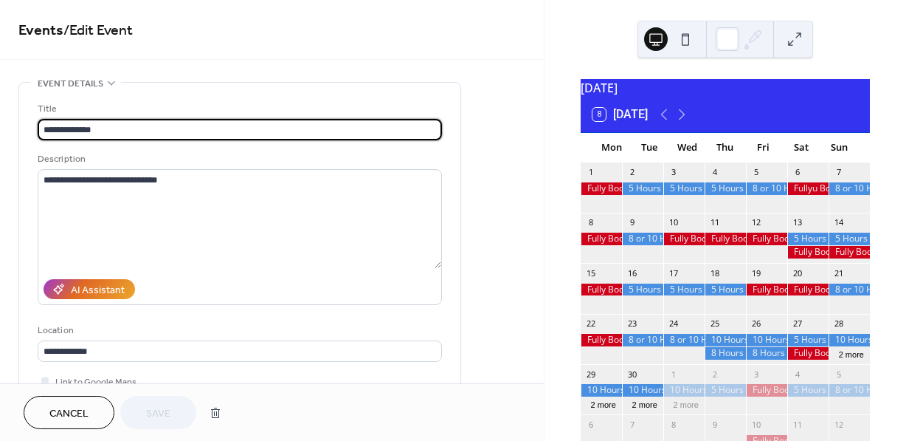
drag, startPoint x: 59, startPoint y: 128, endPoint x: 33, endPoint y: 128, distance: 25.8
click at [33, 128] on div "**********" at bounding box center [239, 269] width 441 height 373
type input "********"
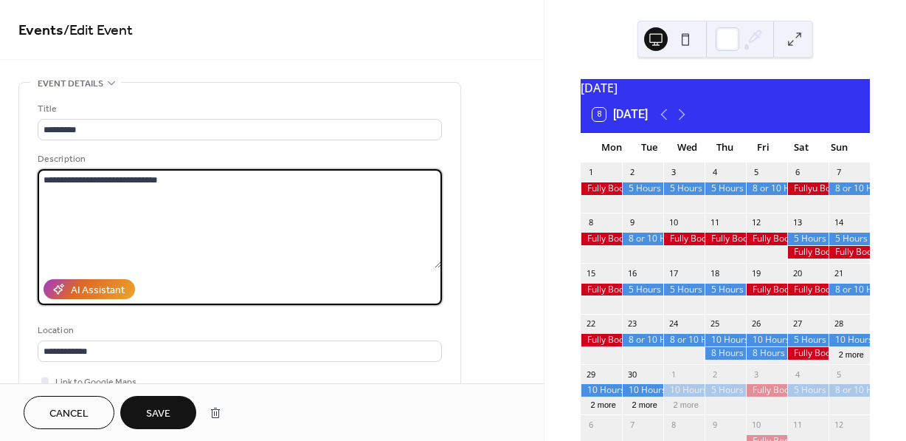
drag, startPoint x: 60, startPoint y: 178, endPoint x: 24, endPoint y: 174, distance: 35.6
click at [25, 174] on div "**********" at bounding box center [239, 269] width 441 height 373
click at [148, 180] on textarea "**********" at bounding box center [240, 218] width 404 height 99
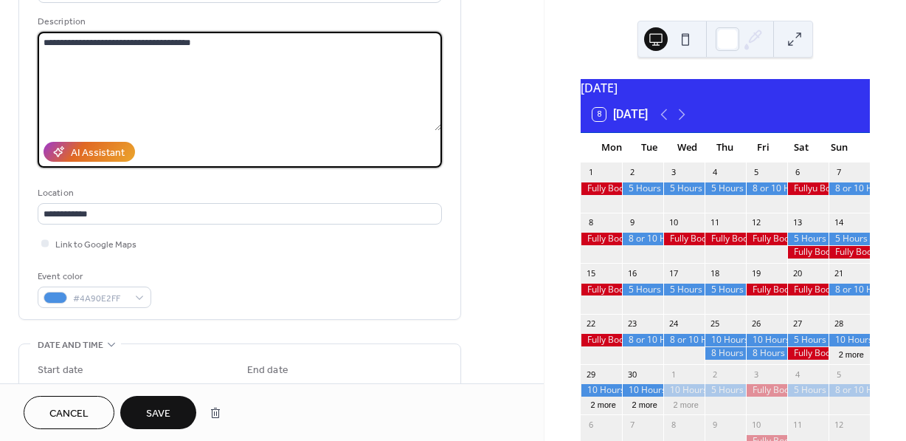
scroll to position [142, 0]
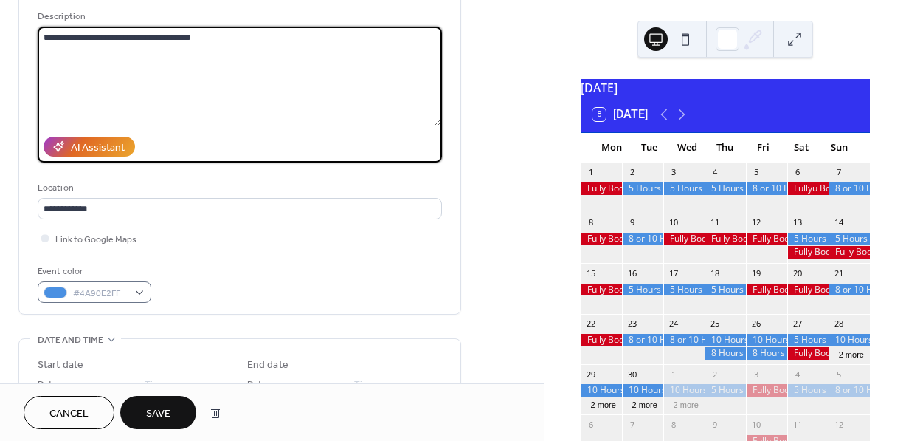
type textarea "**********"
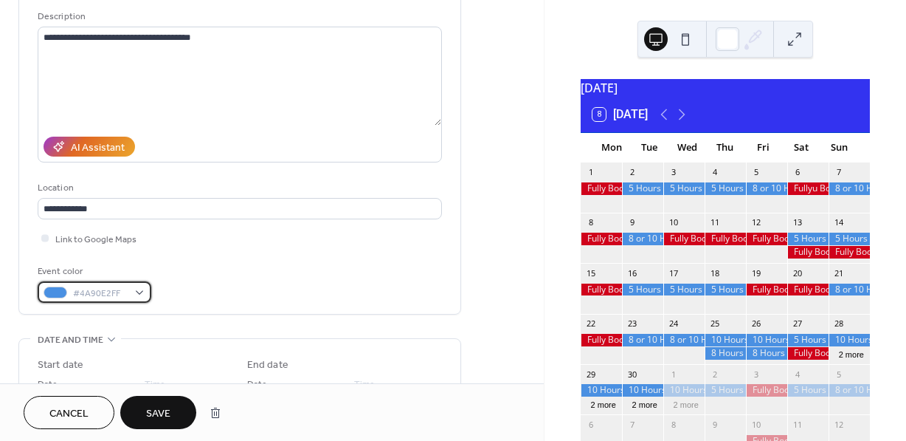
click at [140, 296] on div "#4A90E2FF" at bounding box center [95, 291] width 114 height 21
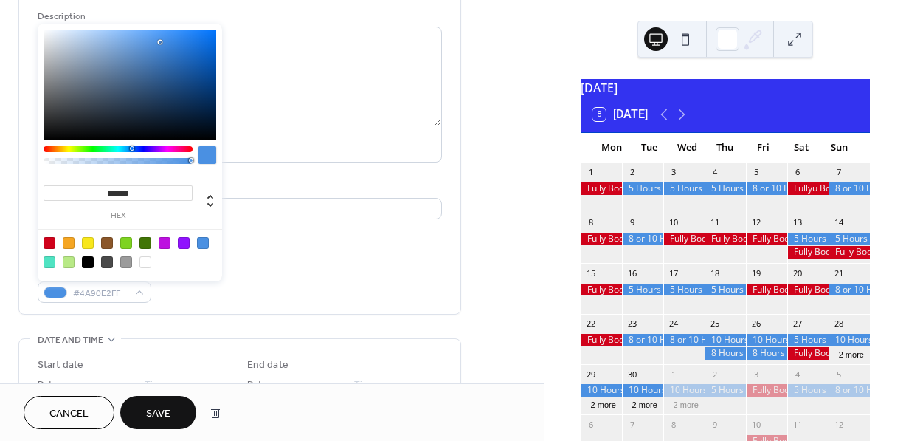
click at [89, 239] on div at bounding box center [88, 243] width 12 height 12
type input "*******"
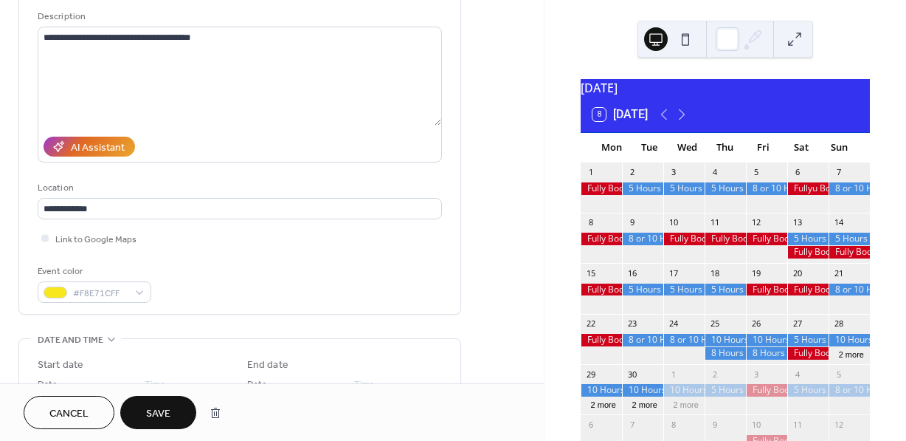
click at [158, 406] on span "Save" at bounding box center [158, 414] width 24 height 16
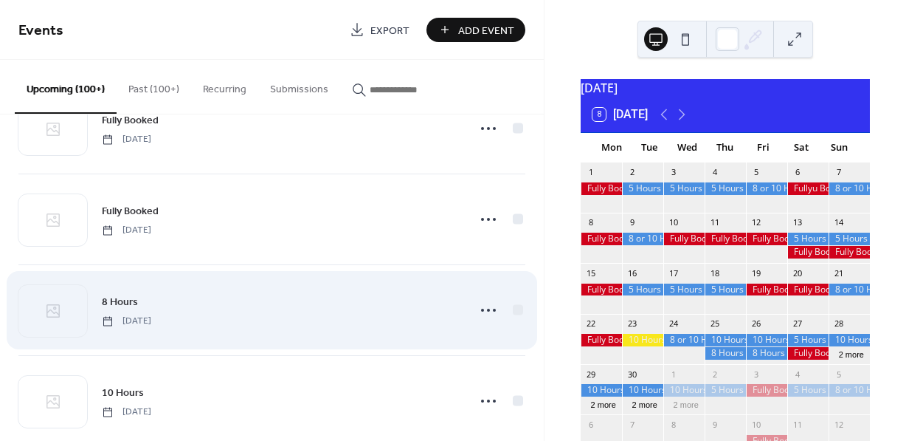
scroll to position [11677, 0]
